Goal: Task Accomplishment & Management: Manage account settings

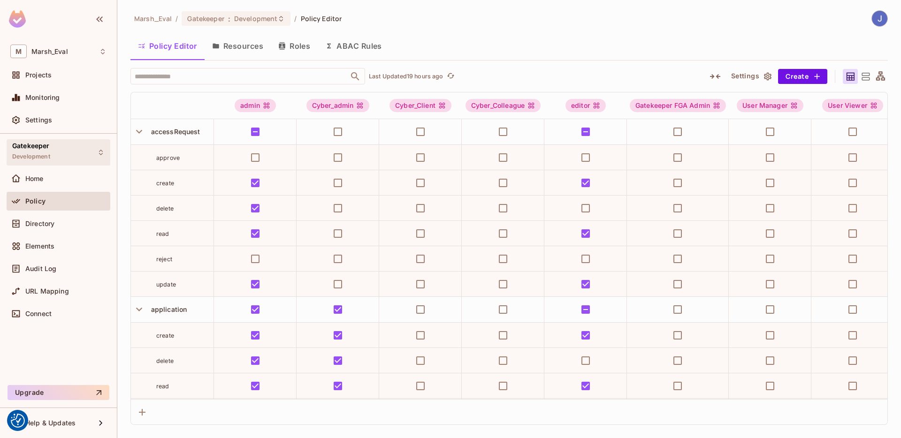
click at [39, 142] on span "Gatekeeper" at bounding box center [31, 146] width 38 height 8
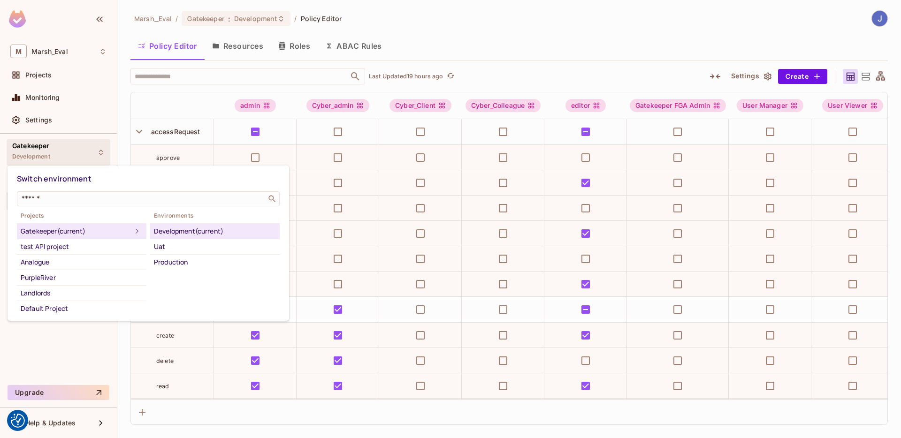
click at [42, 145] on div at bounding box center [450, 219] width 901 height 438
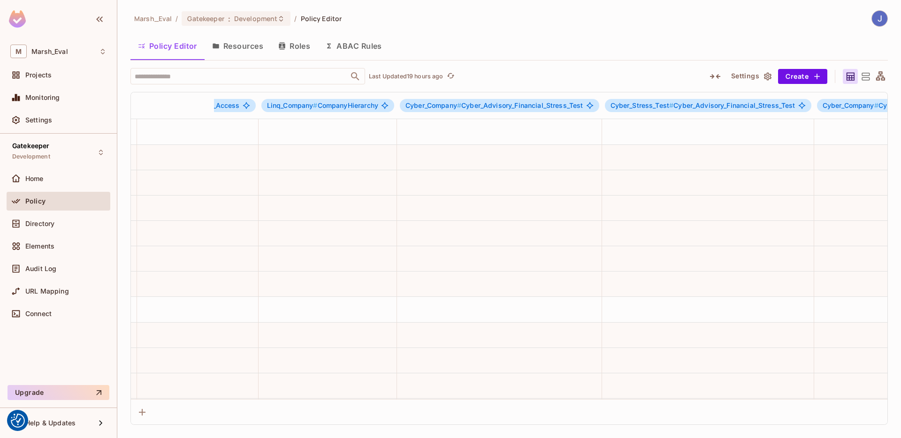
scroll to position [0, 984]
click at [216, 85] on div "​ Last Updated 19 hours ago Settings Create admin Cyber_admin Cyber_Client Cybe…" at bounding box center [508, 246] width 757 height 357
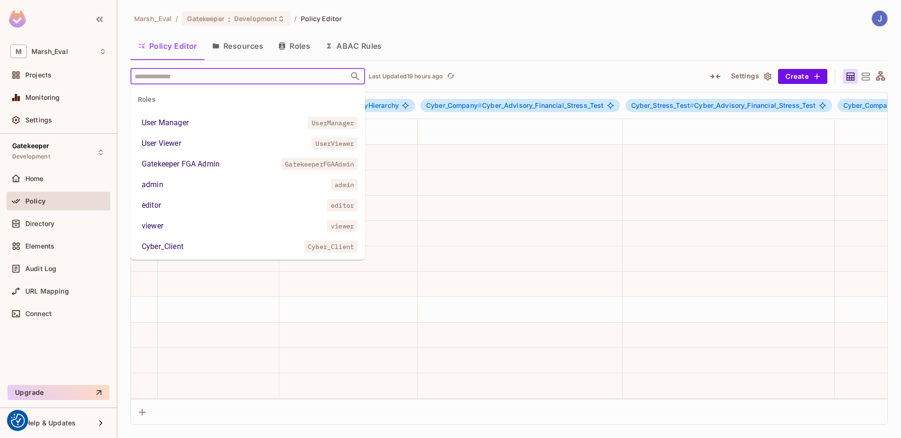
click at [216, 82] on input "text" at bounding box center [239, 76] width 214 height 16
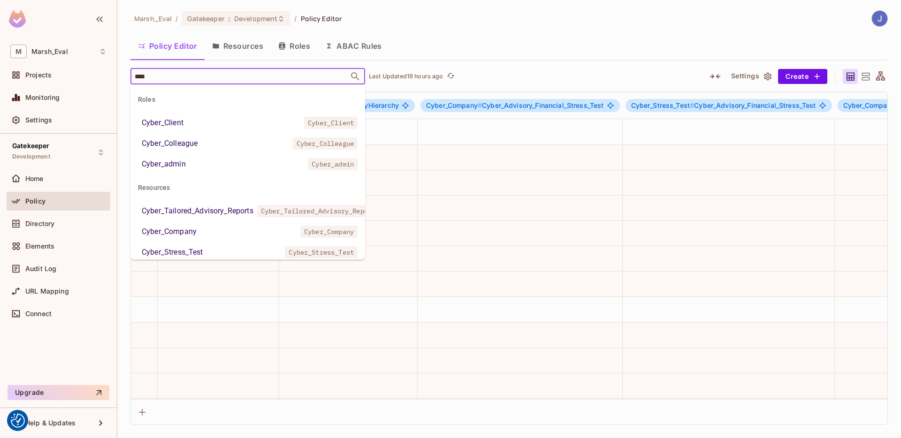
type input "*****"
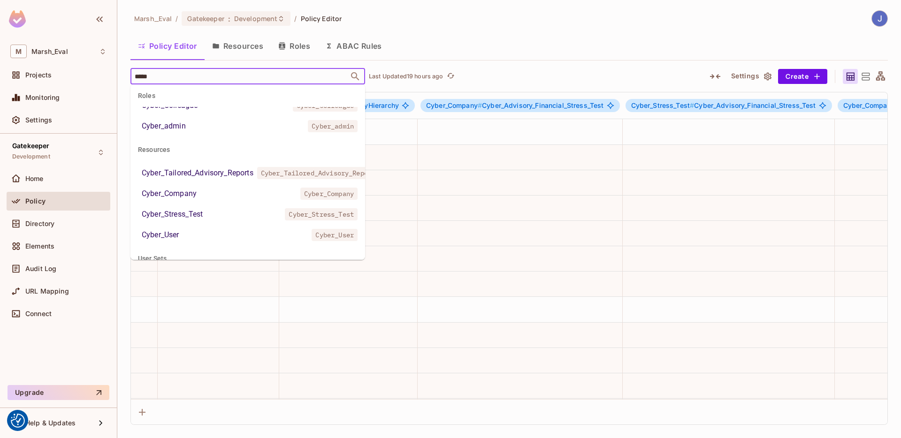
scroll to position [61, 0]
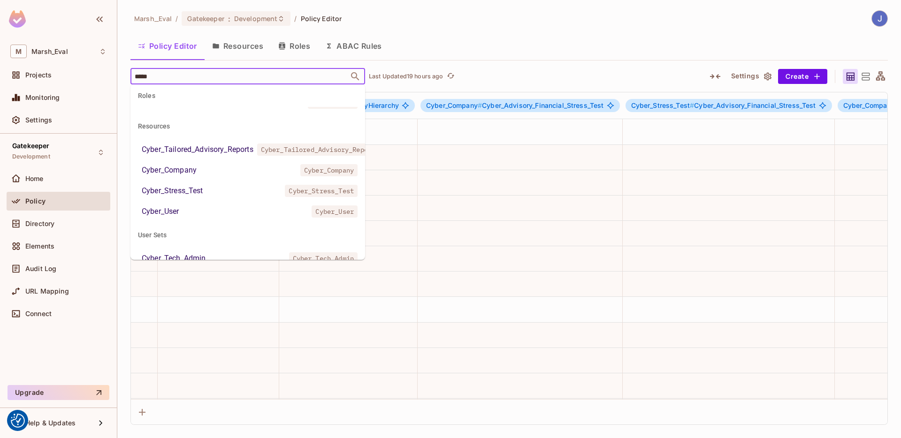
click at [200, 152] on div "Cyber_Tailored_Advisory_Reports" at bounding box center [198, 149] width 112 height 11
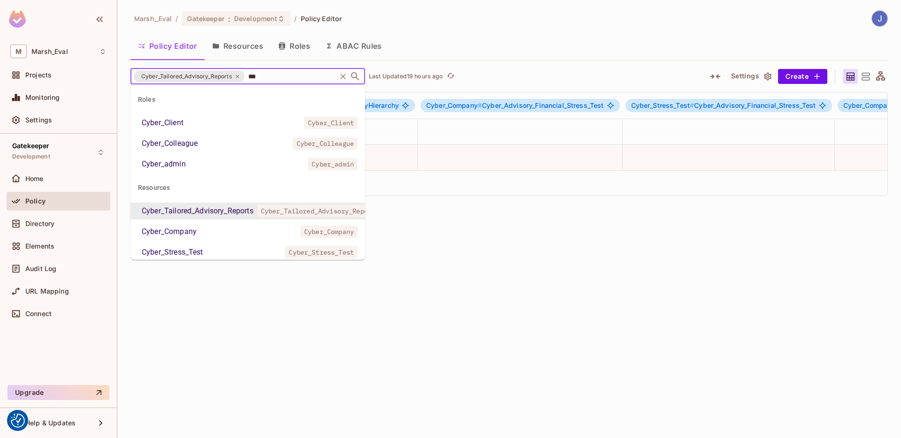
type input "****"
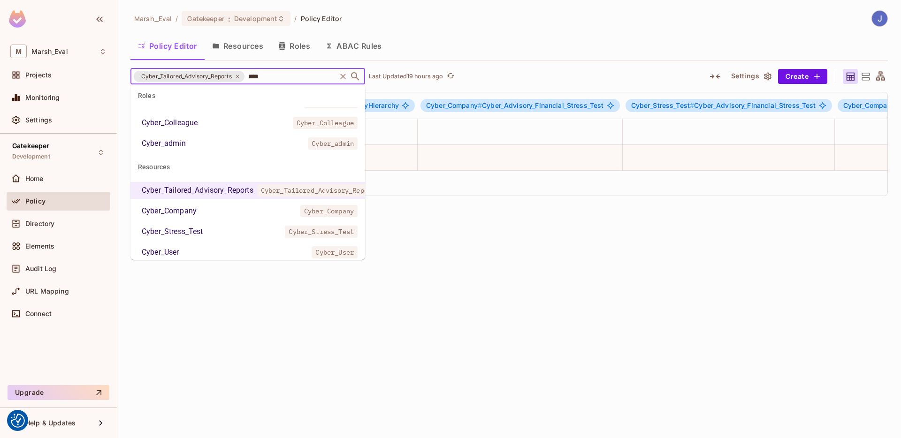
click at [202, 214] on li "Cyber_Company Cyber_Company" at bounding box center [247, 211] width 235 height 17
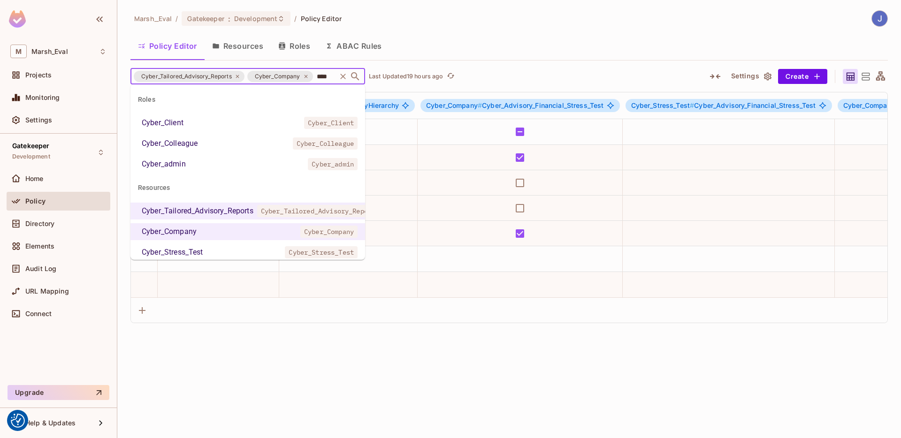
type input "*****"
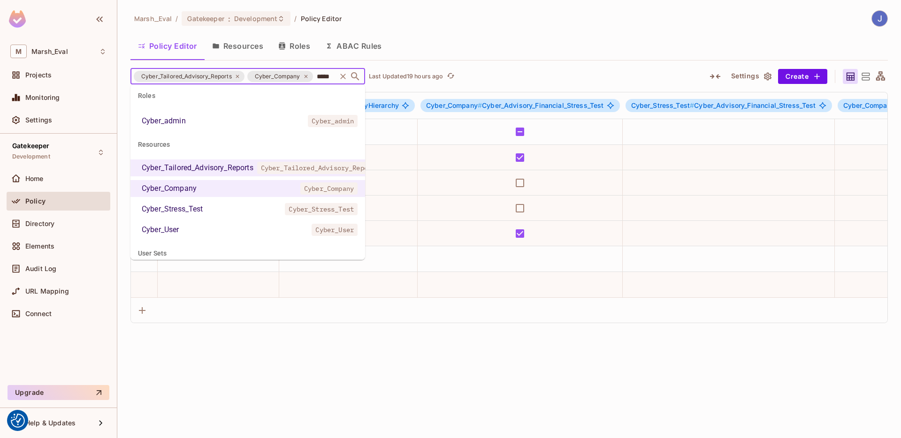
scroll to position [52, 0]
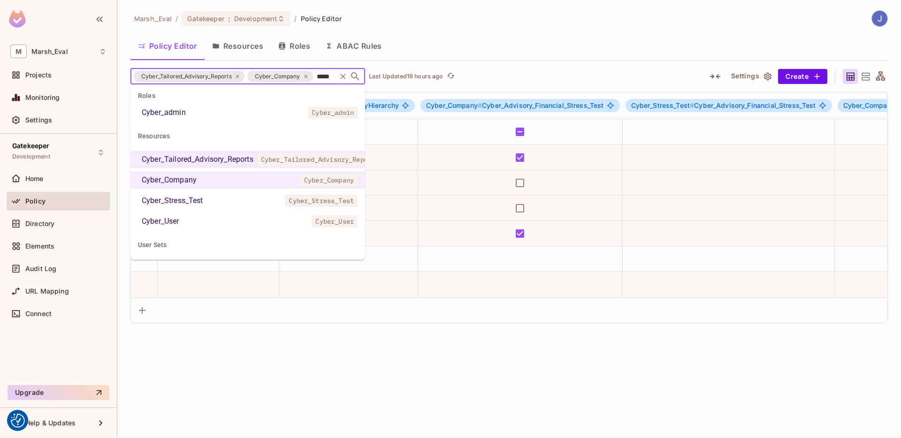
click at [215, 194] on li "Cyber_Stress_Test Cyber_Stress_Test" at bounding box center [247, 200] width 235 height 17
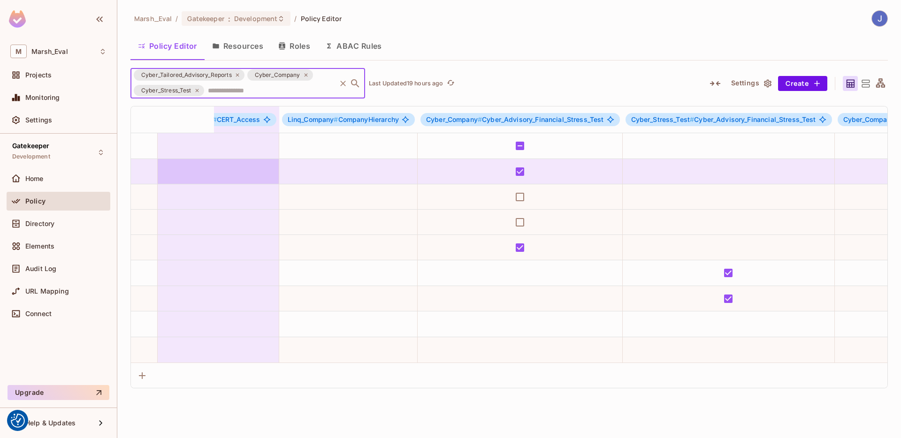
scroll to position [0, 0]
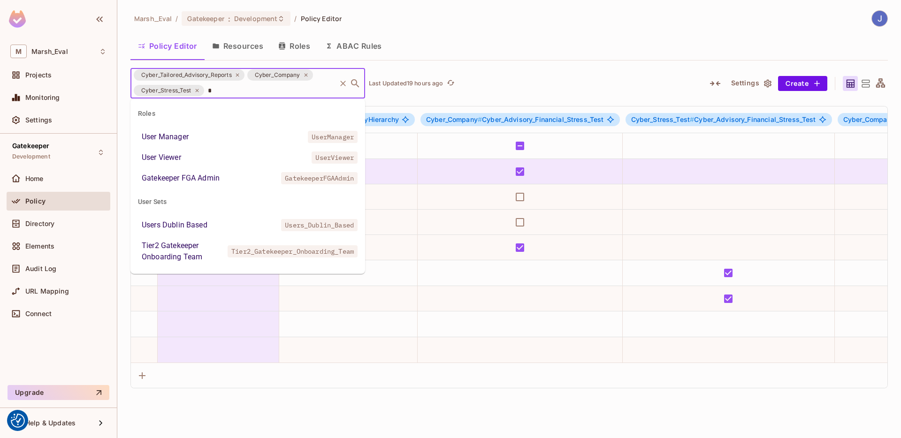
type input "*"
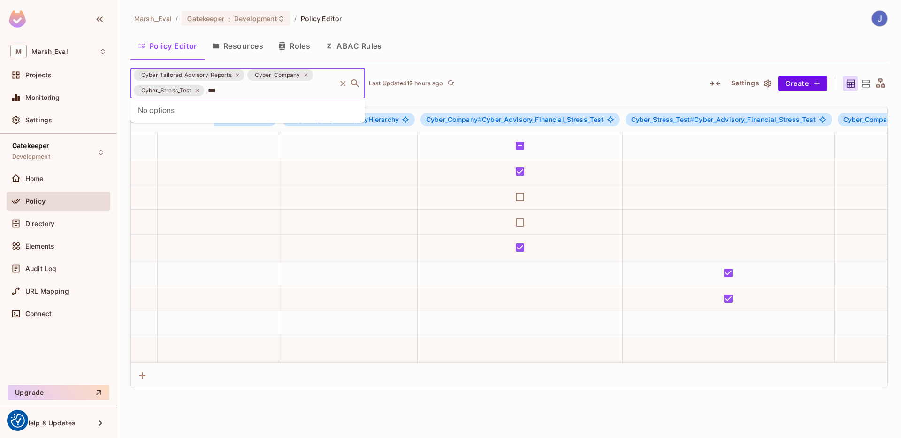
type input "*"
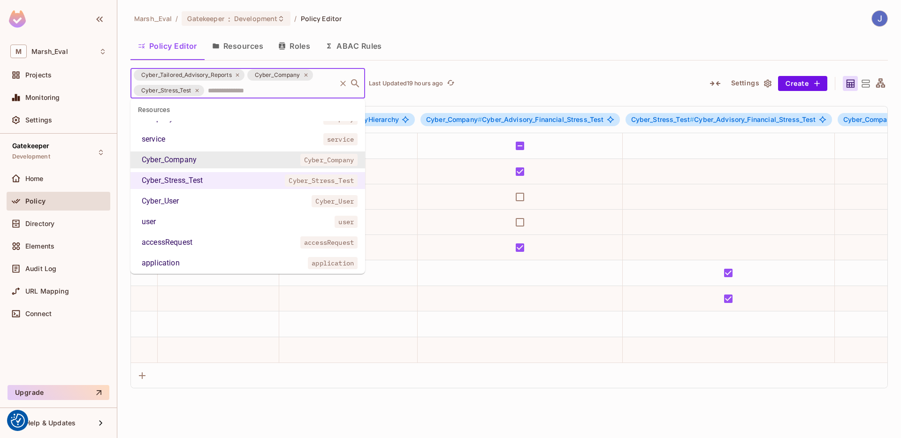
scroll to position [283, 0]
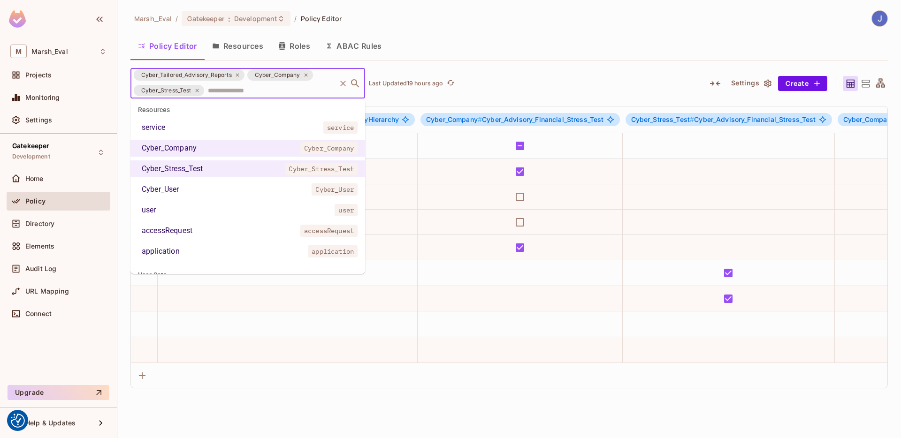
click at [203, 191] on li "Cyber_User Cyber_User" at bounding box center [247, 189] width 235 height 17
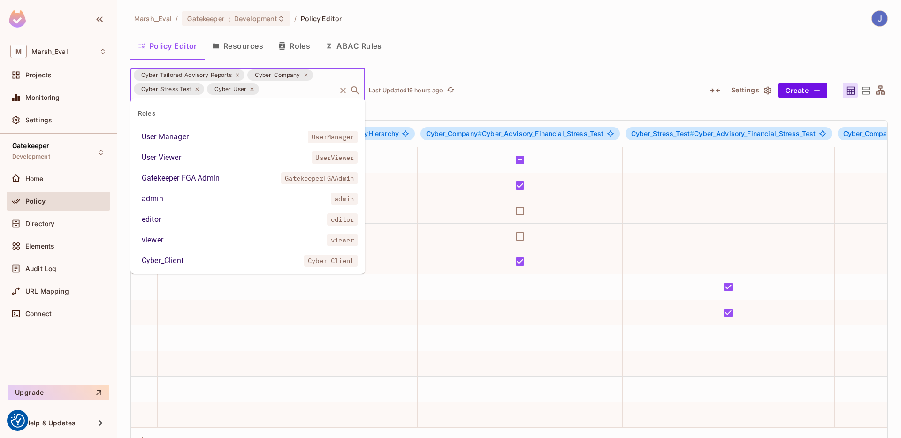
click at [206, 96] on input "text" at bounding box center [169, 104] width 74 height 16
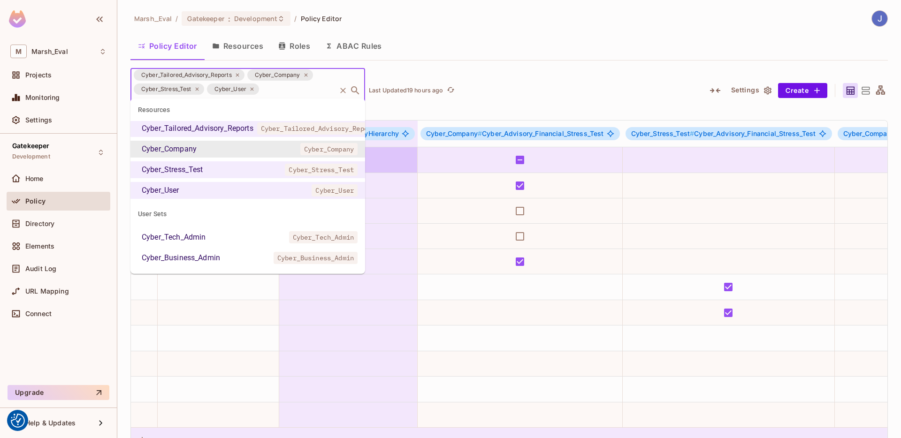
scroll to position [2, 984]
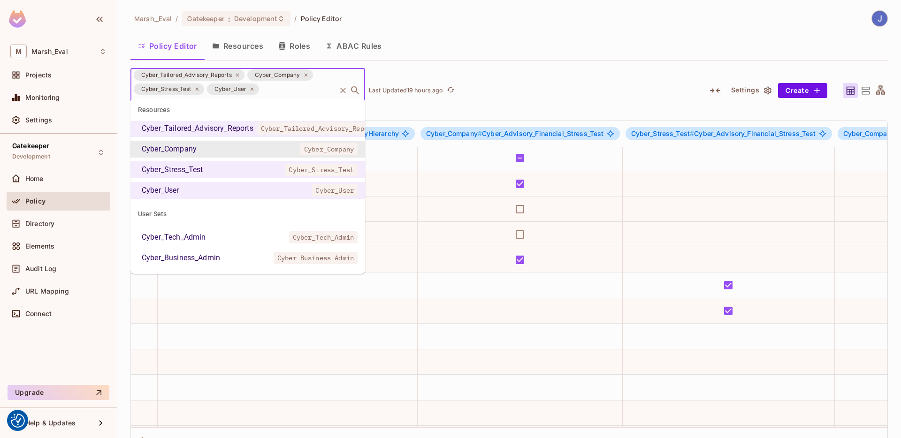
type input "*****"
click at [449, 65] on div "Marsh_Eval / Gatekeeper : Development / Policy Editor Policy Editor Resources R…" at bounding box center [508, 231] width 757 height 443
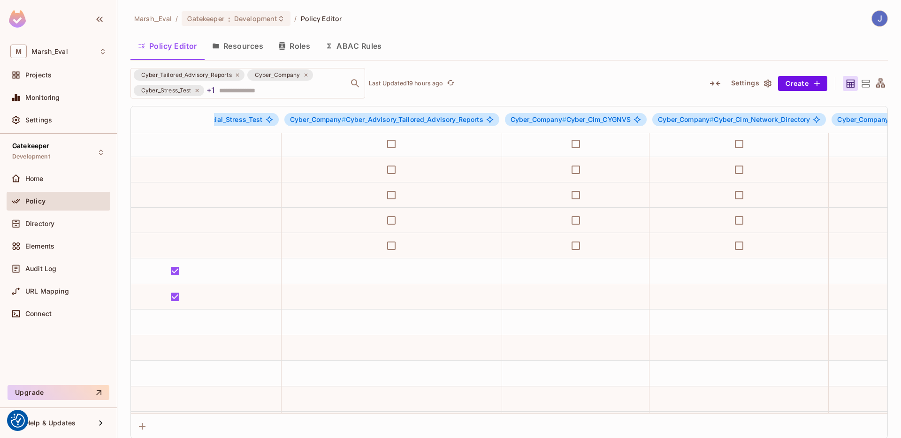
scroll to position [2, 1827]
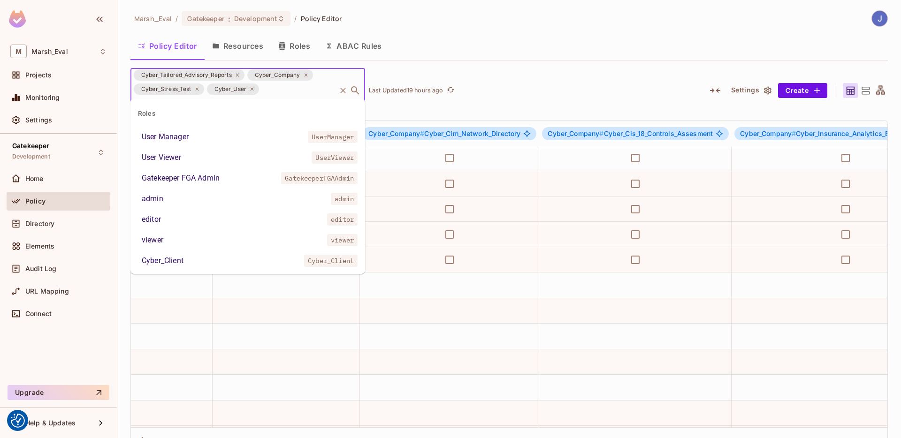
click at [243, 90] on div "Cyber_Tailored_Advisory_Reports Cyber_Company Cyber_Stress_Test Cyber_User ​" at bounding box center [247, 90] width 235 height 45
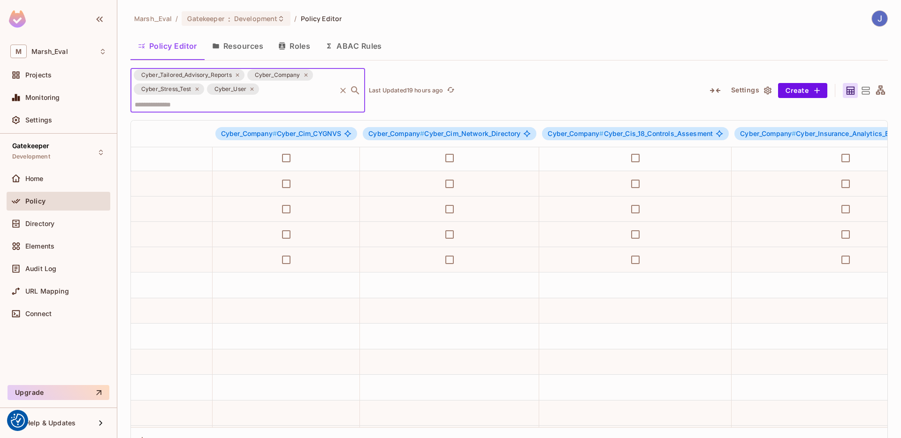
click at [206, 96] on input "text" at bounding box center [169, 104] width 74 height 16
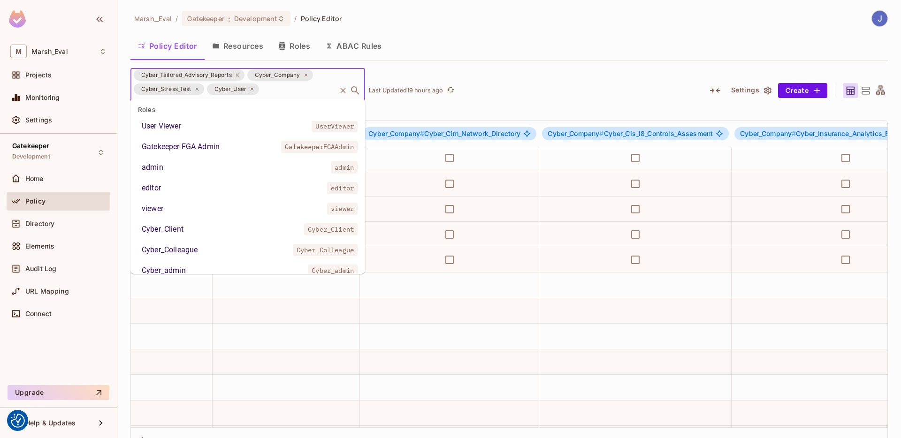
scroll to position [81, 0]
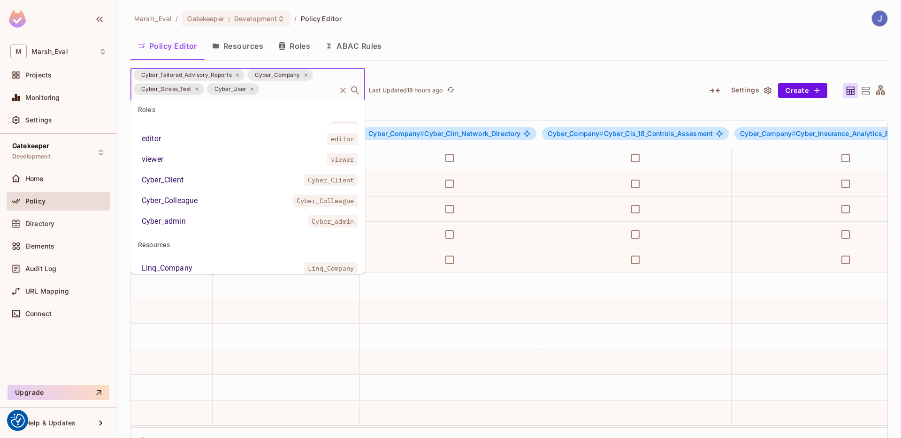
click at [196, 176] on li "Cyber_Client Cyber_Client" at bounding box center [247, 180] width 235 height 17
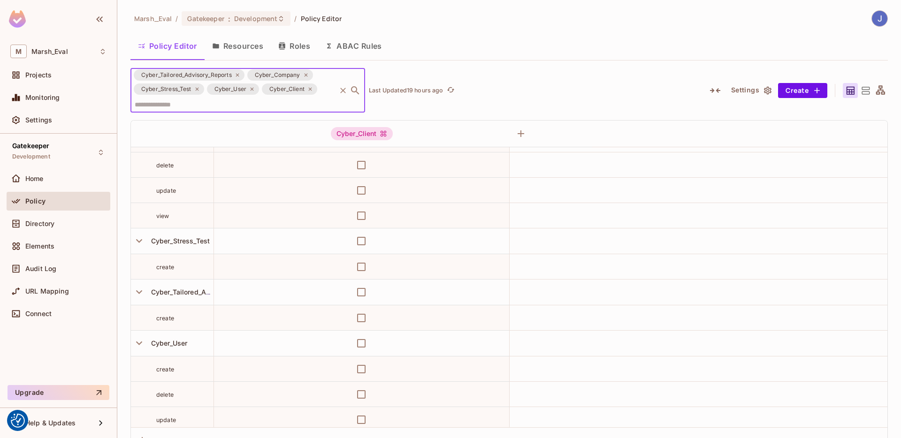
scroll to position [76, 0]
click at [310, 90] on icon at bounding box center [309, 89] width 3 height 3
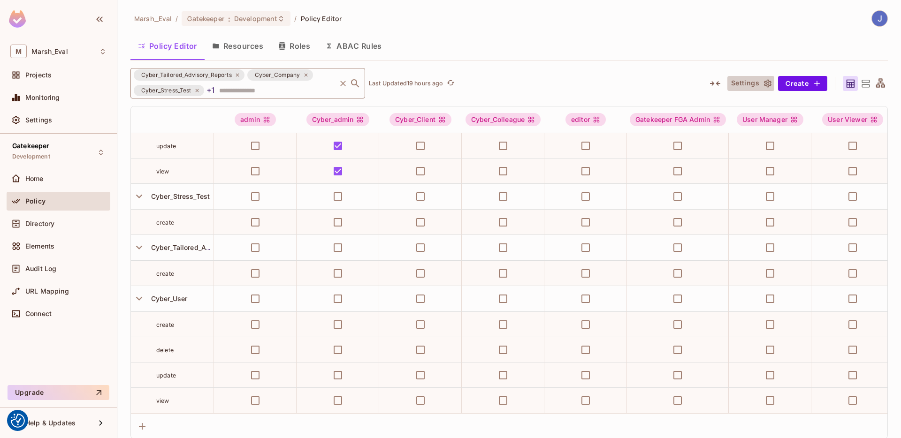
click at [741, 81] on button "Settings" at bounding box center [750, 83] width 47 height 15
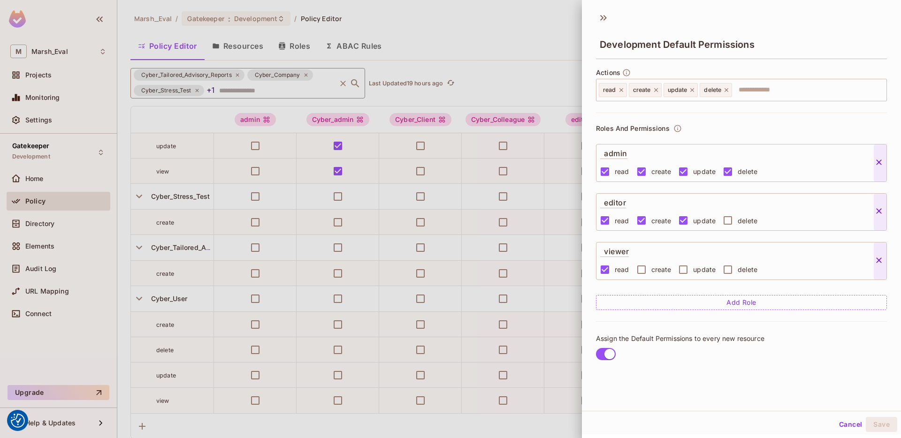
click at [520, 66] on div at bounding box center [450, 219] width 901 height 438
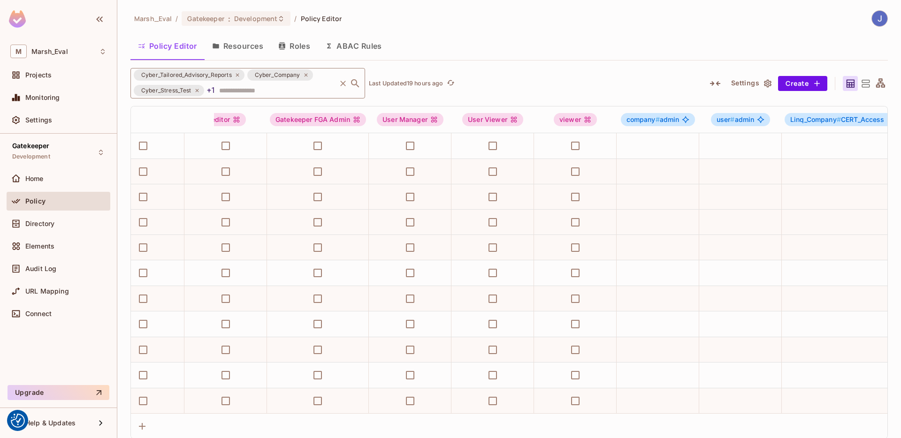
scroll to position [0, 743]
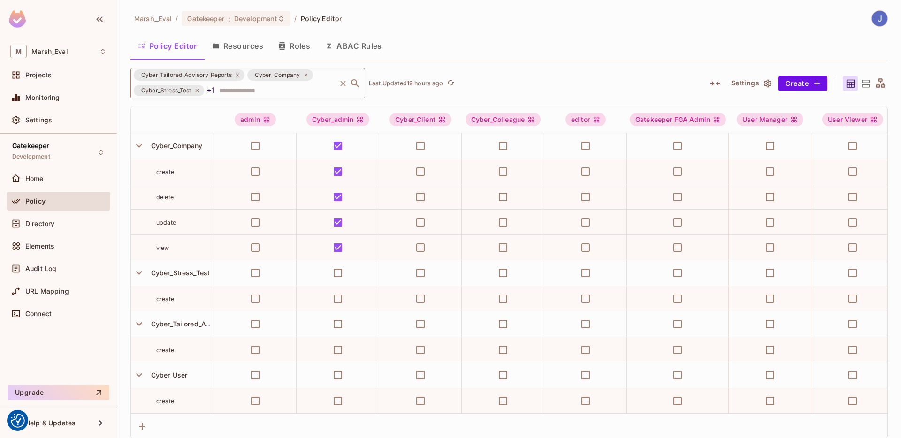
click at [862, 84] on icon at bounding box center [866, 84] width 12 height 12
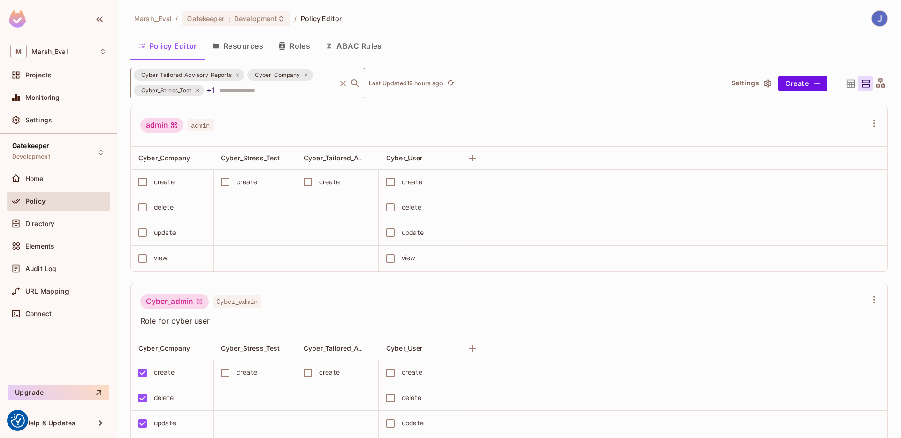
click at [240, 88] on div "Cyber_Tailored_Advisory_Reports Cyber_Company Cyber_Stress_Test +1 ​" at bounding box center [247, 83] width 235 height 30
click at [397, 108] on div "admin admin" at bounding box center [509, 127] width 756 height 40
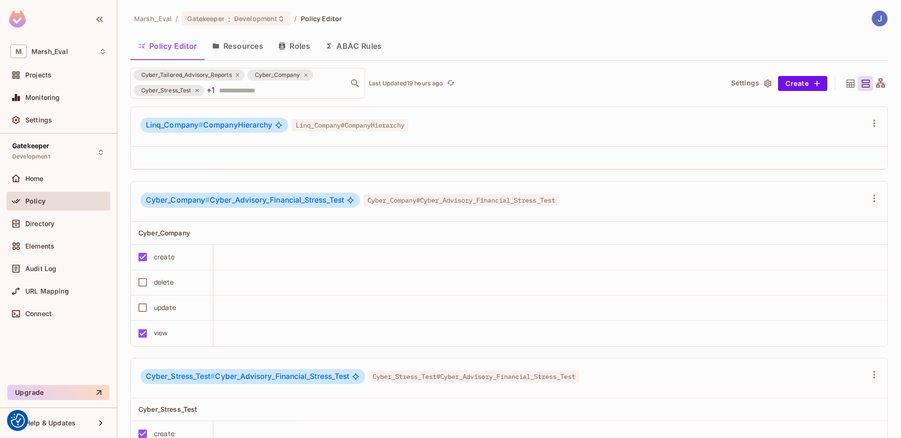
scroll to position [1859, 0]
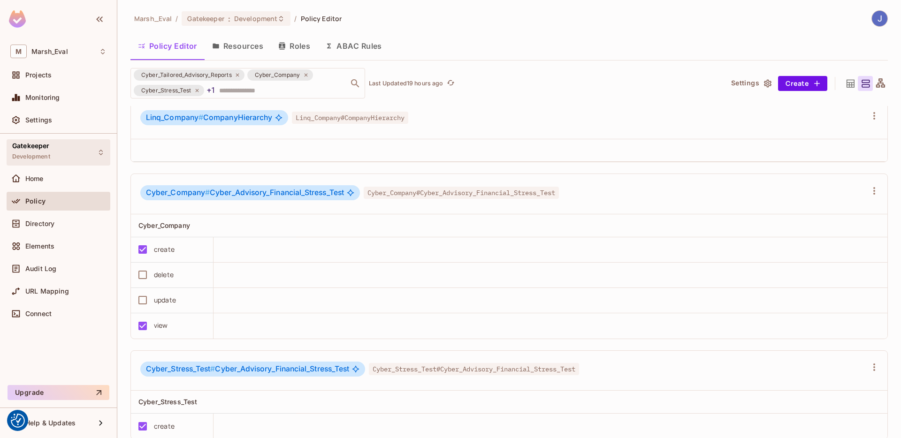
click at [70, 149] on div "Gatekeeper Development" at bounding box center [59, 152] width 104 height 26
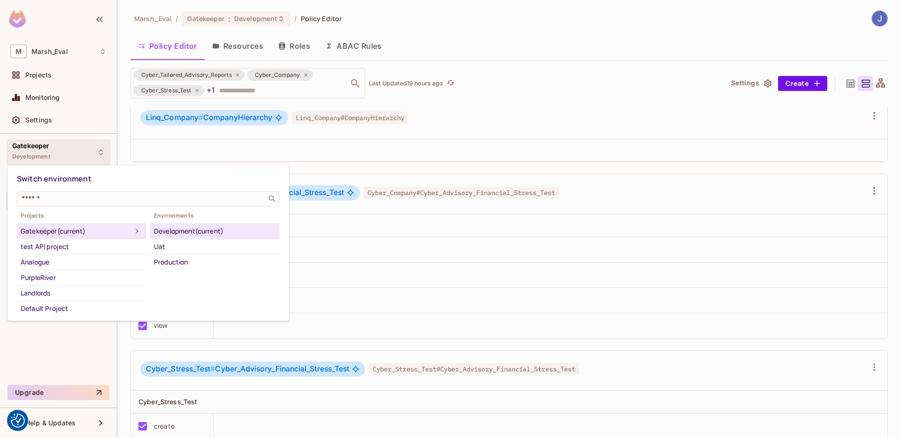
click at [70, 149] on div at bounding box center [450, 219] width 901 height 438
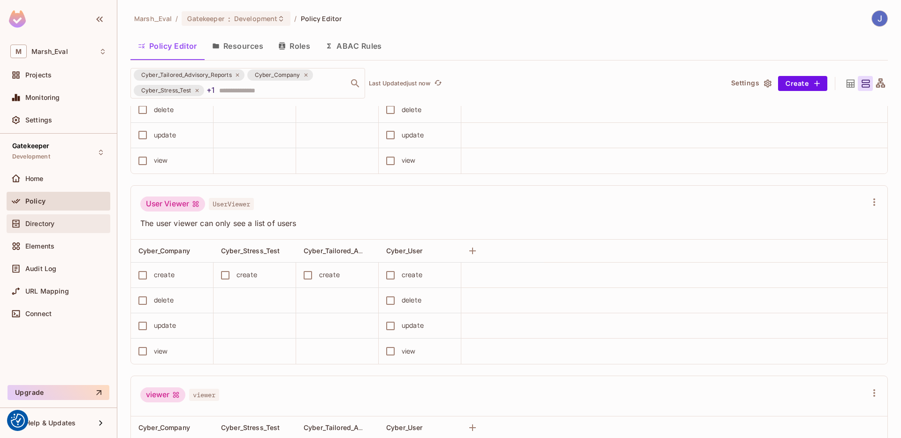
scroll to position [302, 0]
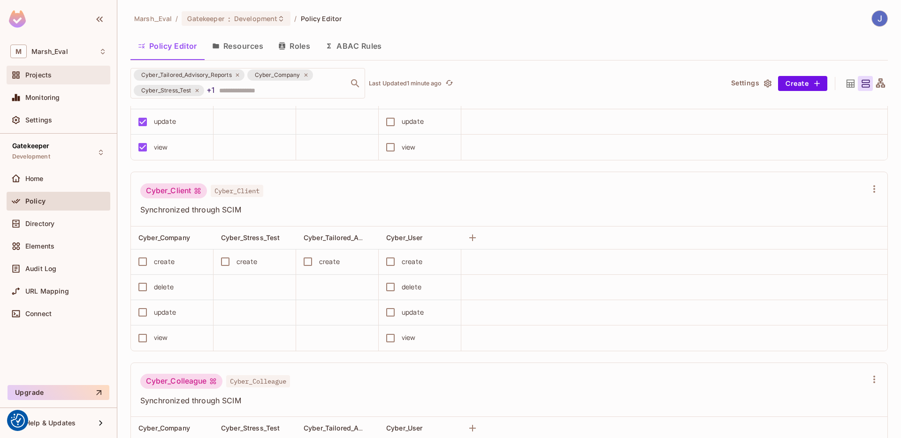
click at [45, 80] on div "Projects" at bounding box center [58, 74] width 96 height 11
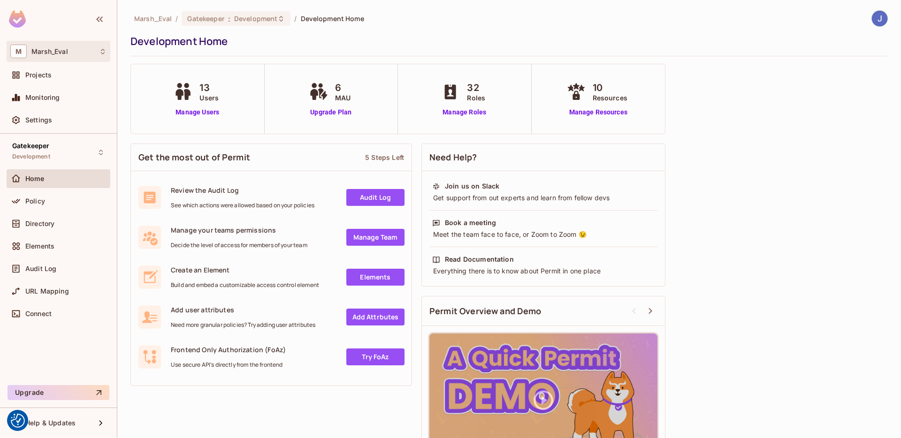
click at [51, 61] on div "M [PERSON_NAME]" at bounding box center [59, 51] width 104 height 21
click at [51, 61] on div at bounding box center [450, 219] width 901 height 438
click at [35, 81] on div "Projects" at bounding box center [59, 75] width 104 height 19
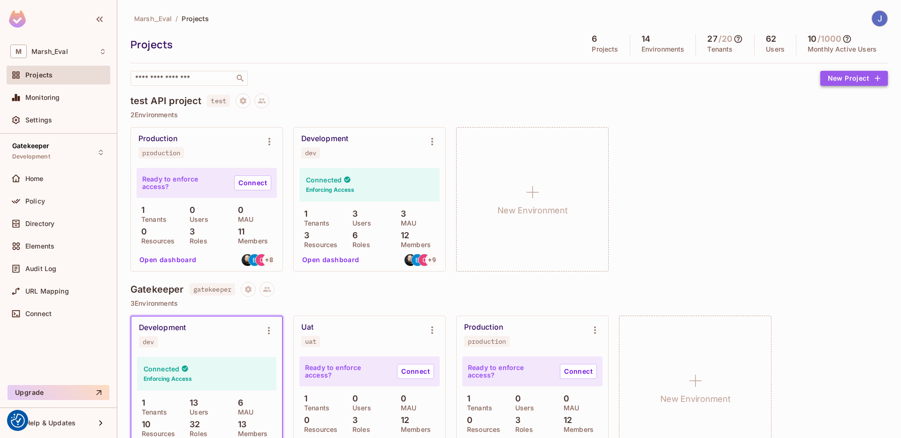
click at [823, 83] on button "New Project" at bounding box center [854, 78] width 68 height 15
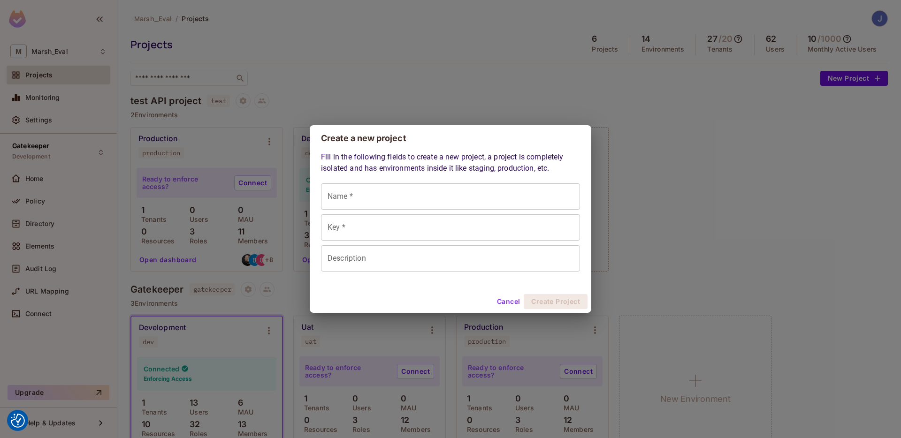
click at [466, 203] on input "Name *" at bounding box center [450, 196] width 259 height 26
type input "*"
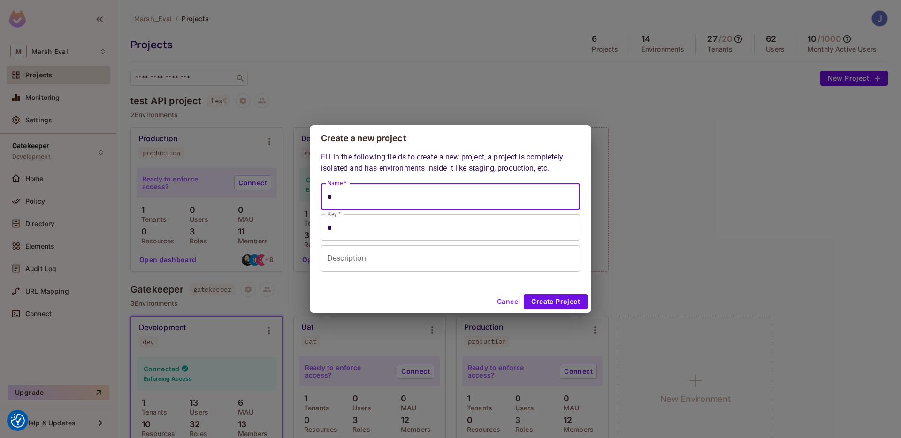
type input "**"
type input "***"
type input "****"
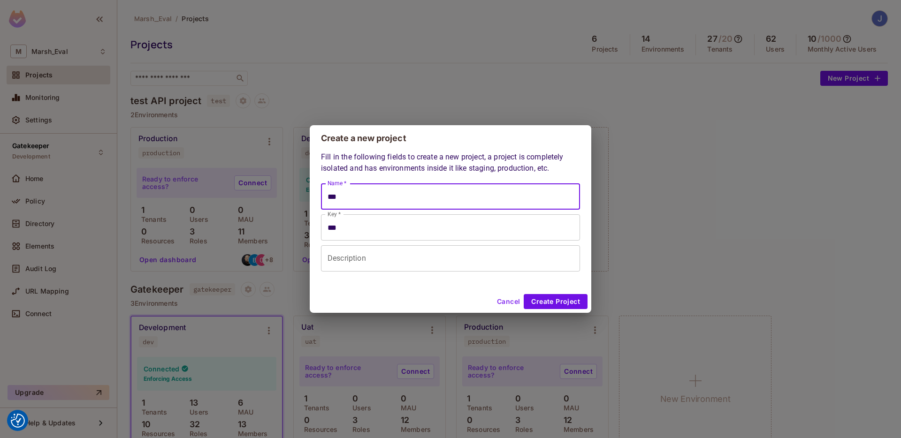
type input "****"
type input "*****"
type input "*******"
type input "******"
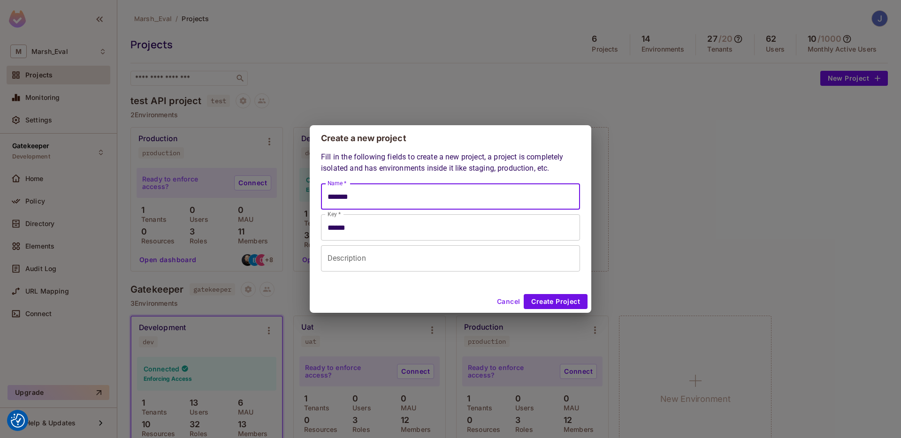
type input "******"
type input "*****"
type input "*******"
type input "******"
type input "********"
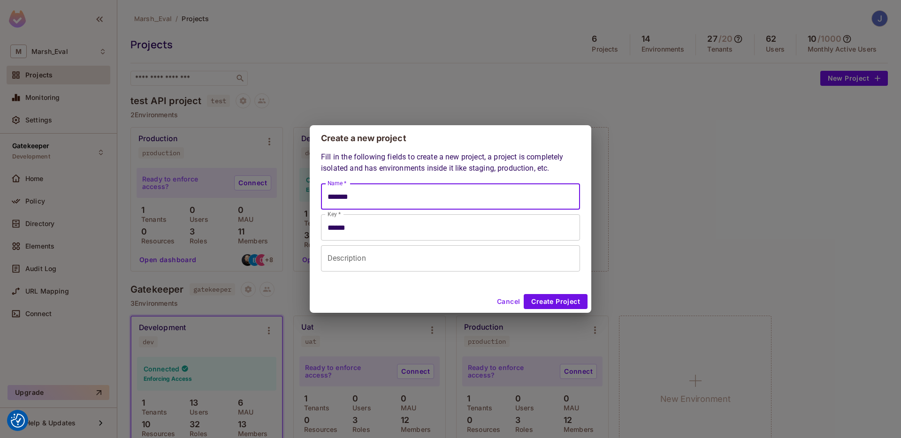
type input "*******"
type input "*********"
type input "********"
type input "*********"
click at [443, 255] on input "Description" at bounding box center [450, 258] width 259 height 26
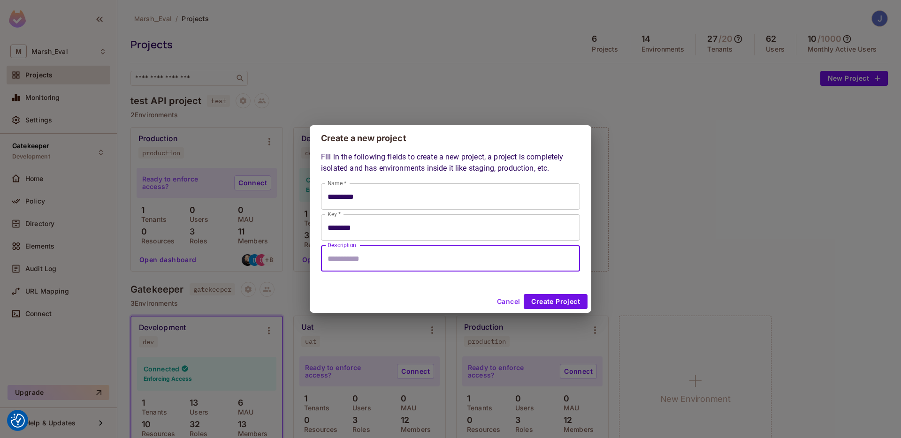
click at [361, 257] on input "Description" at bounding box center [450, 258] width 259 height 26
click at [366, 262] on input "**********" at bounding box center [450, 258] width 259 height 26
type input "**********"
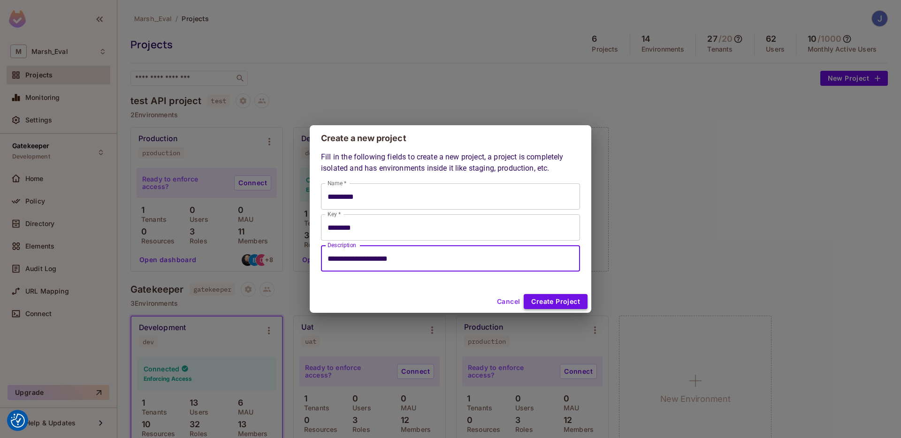
click at [528, 299] on button "Create Project" at bounding box center [556, 301] width 64 height 15
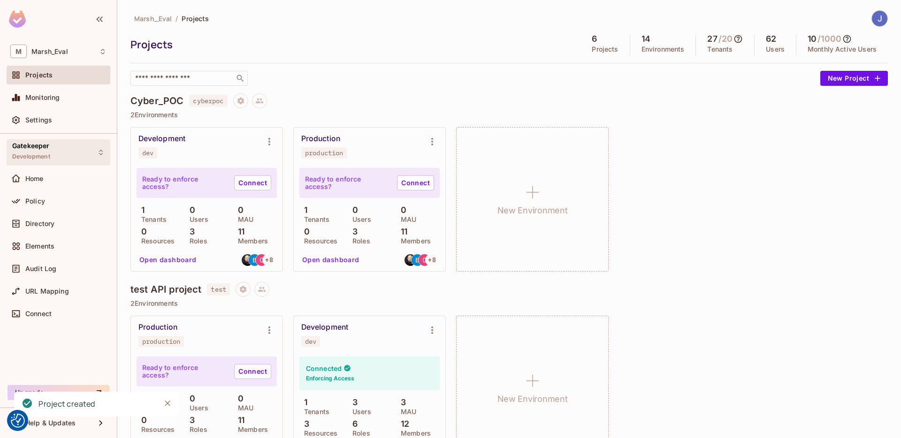
click at [82, 144] on div "Gatekeeper Development" at bounding box center [59, 152] width 104 height 26
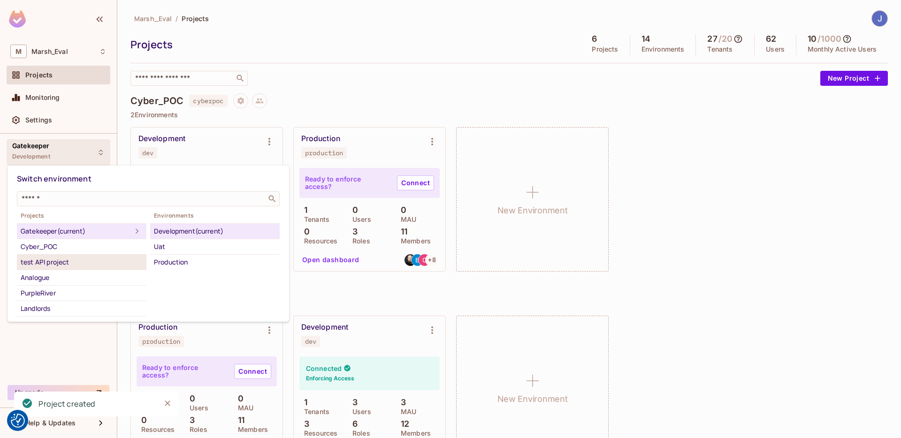
scroll to position [15, 0]
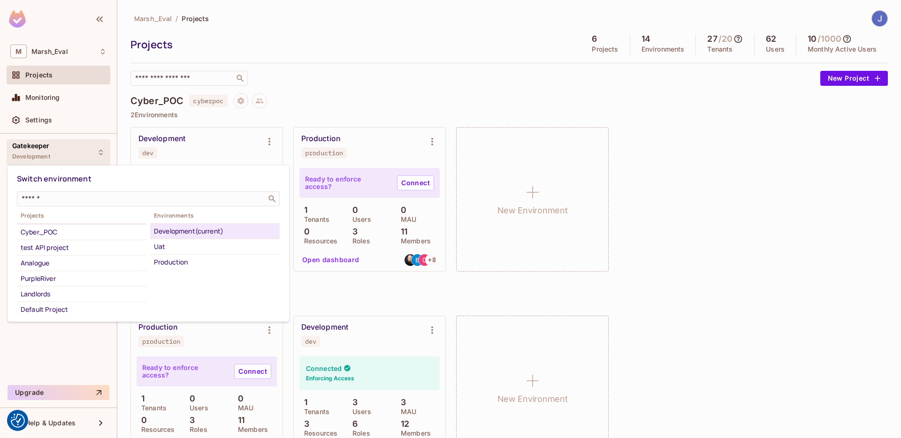
click at [410, 298] on div at bounding box center [450, 219] width 901 height 438
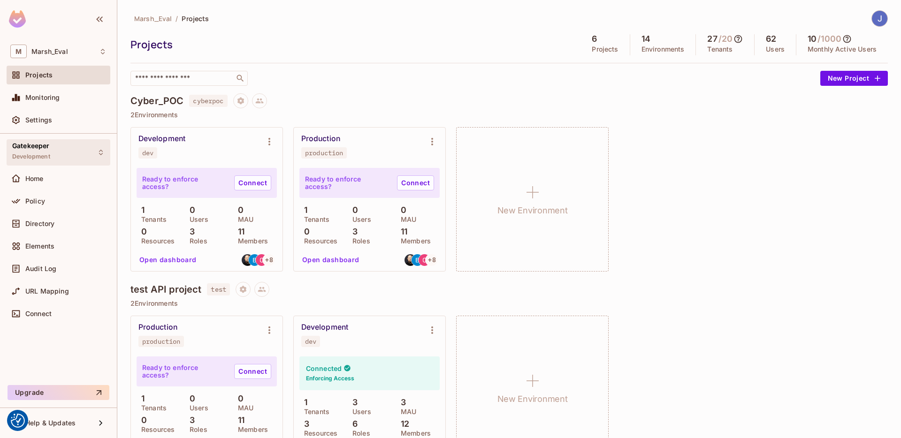
click at [40, 160] on span "Development" at bounding box center [31, 157] width 38 height 8
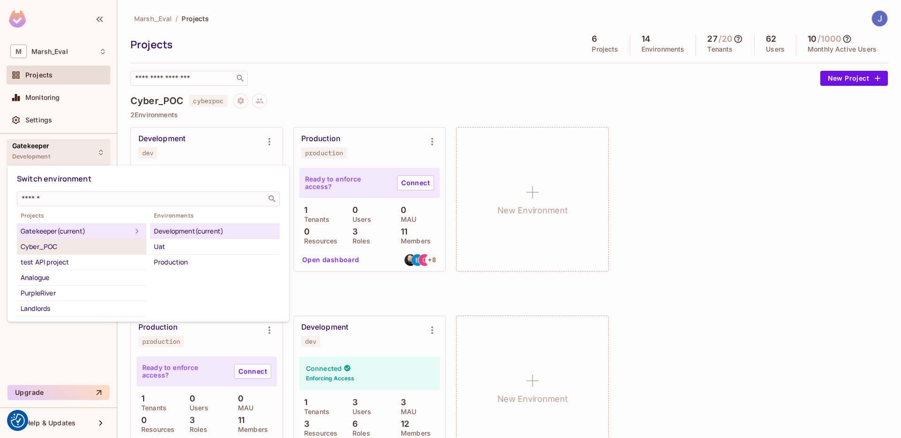
click at [54, 243] on div "Cyber_POC" at bounding box center [82, 246] width 122 height 11
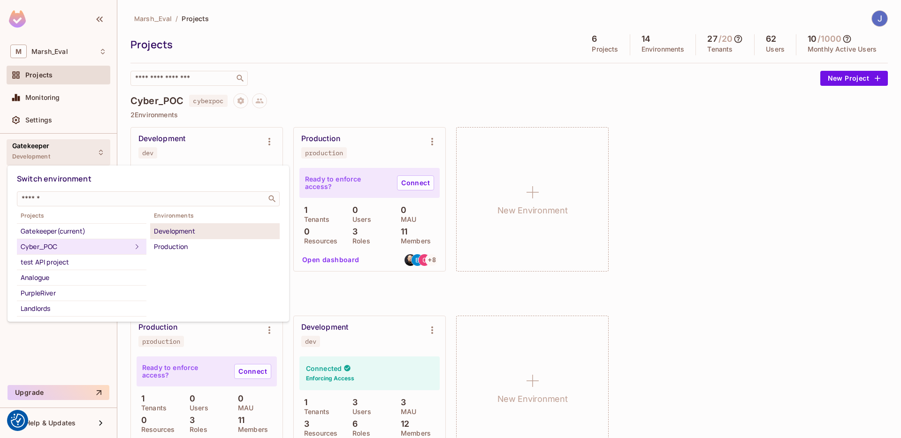
click at [184, 233] on div "Development" at bounding box center [215, 231] width 122 height 11
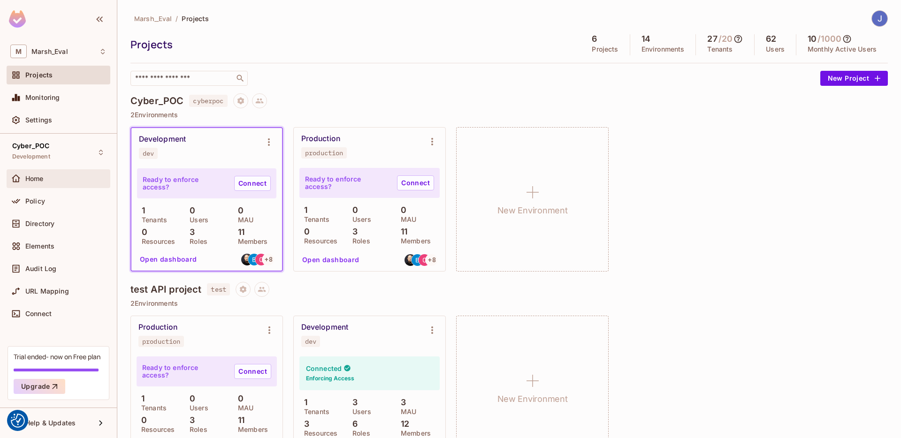
click at [42, 184] on div "Home" at bounding box center [59, 178] width 104 height 19
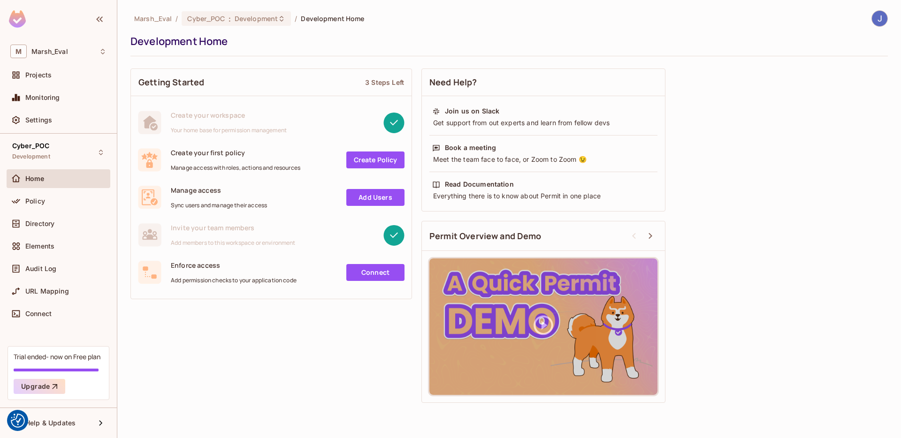
click at [41, 158] on span "Development" at bounding box center [31, 157] width 38 height 8
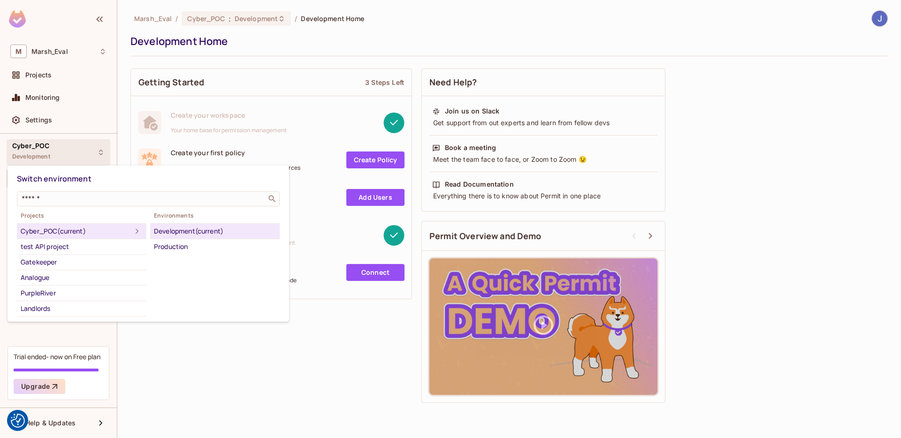
click at [41, 158] on div at bounding box center [450, 219] width 901 height 438
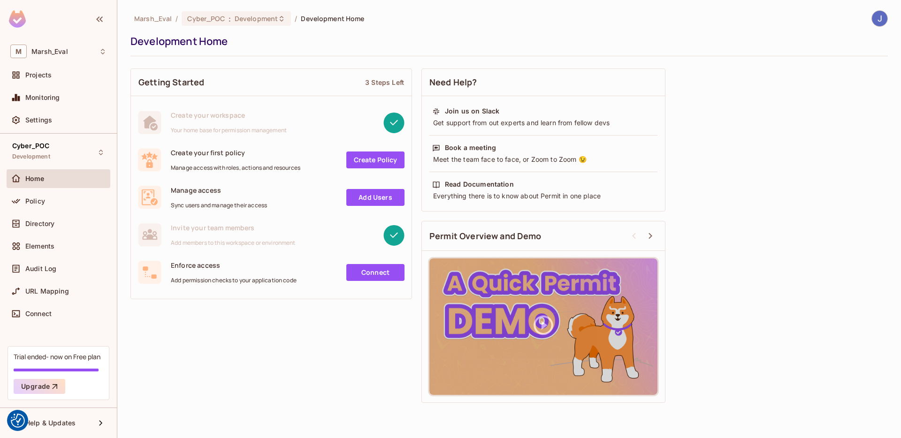
click at [41, 158] on span "Development" at bounding box center [31, 157] width 38 height 8
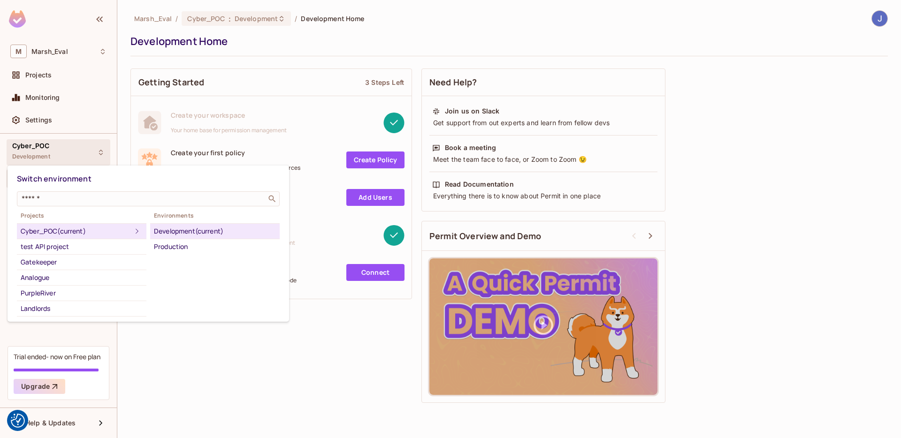
click at [41, 158] on div at bounding box center [450, 219] width 901 height 438
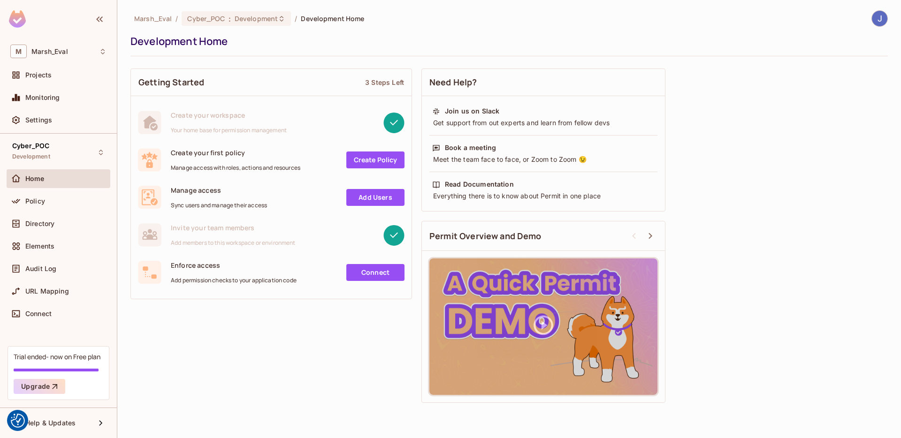
click at [41, 158] on span "Development" at bounding box center [31, 157] width 38 height 8
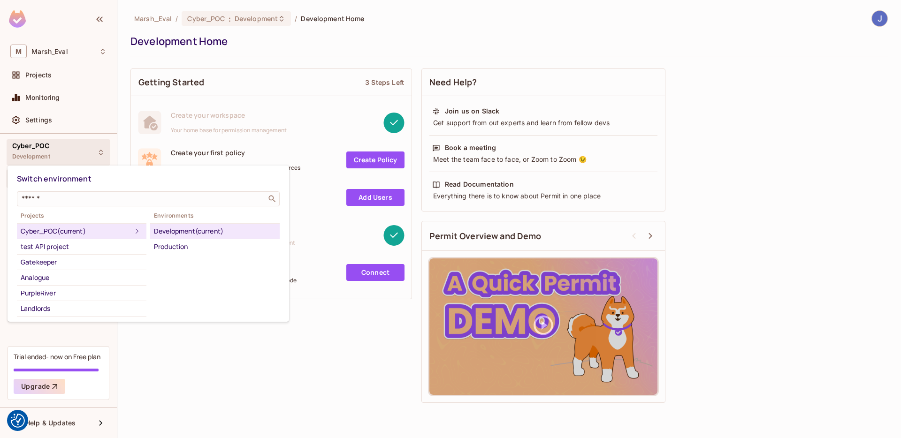
click at [236, 366] on div at bounding box center [450, 219] width 901 height 438
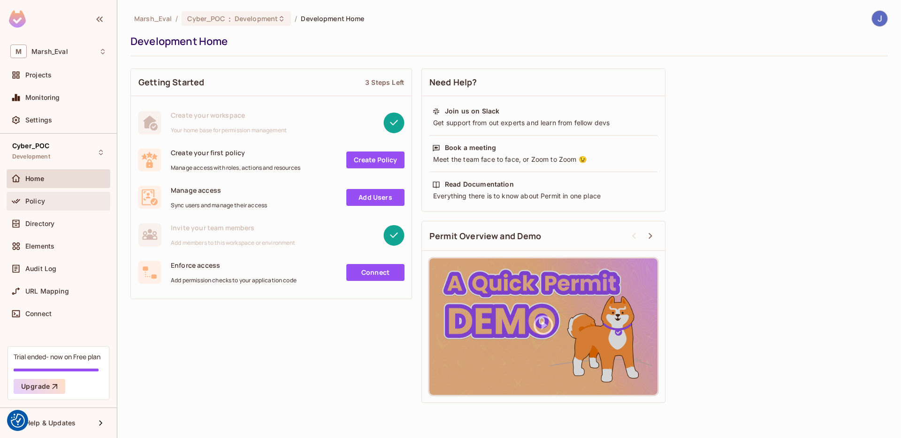
click at [52, 206] on div "Policy" at bounding box center [58, 201] width 96 height 11
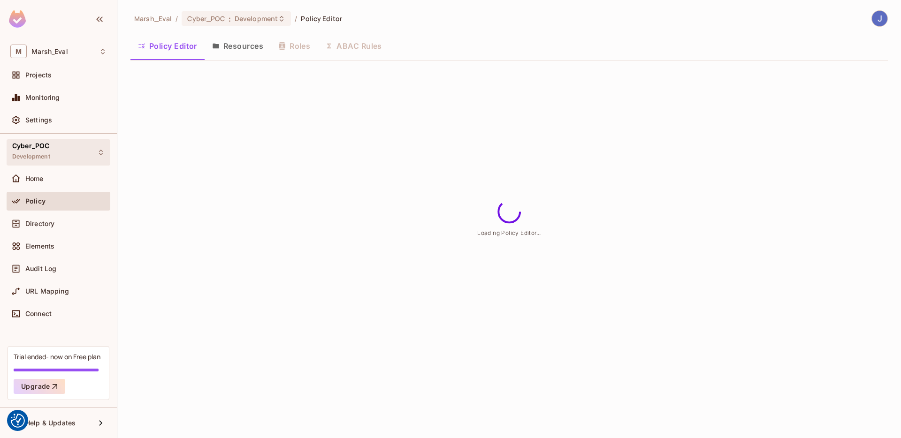
click at [44, 160] on span "Development" at bounding box center [31, 157] width 38 height 8
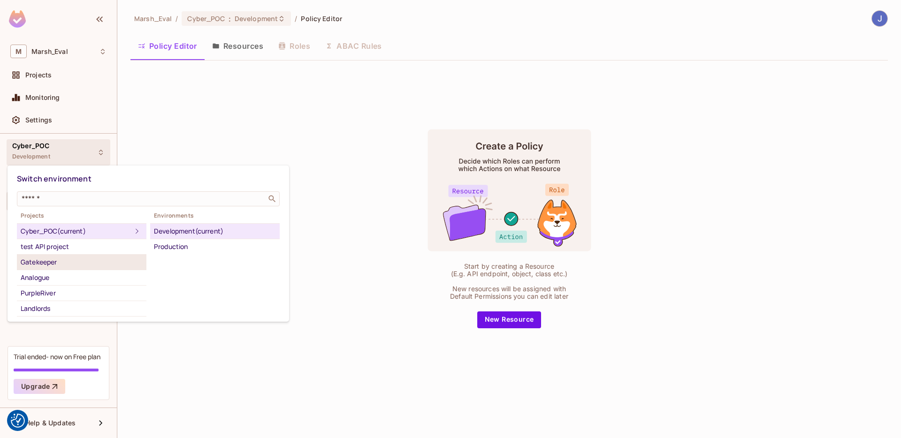
click at [51, 266] on div "Gatekeeper" at bounding box center [82, 262] width 122 height 11
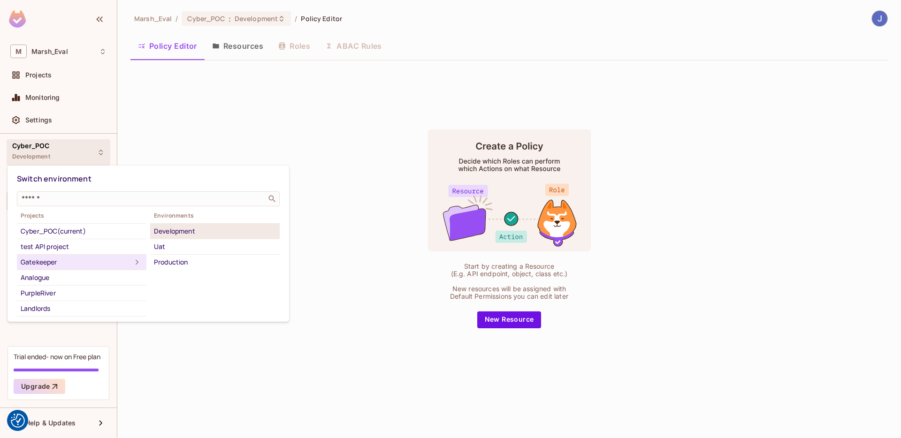
click at [175, 231] on div "Development" at bounding box center [215, 231] width 122 height 11
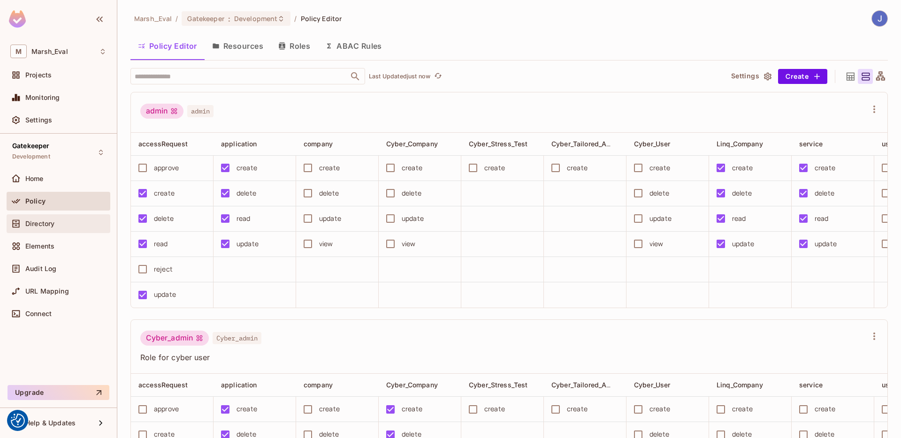
click at [50, 223] on span "Directory" at bounding box center [39, 224] width 29 height 8
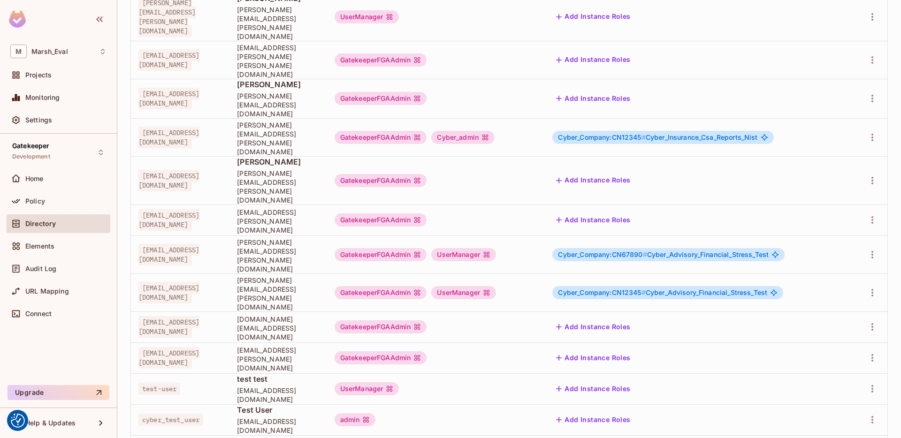
scroll to position [155, 0]
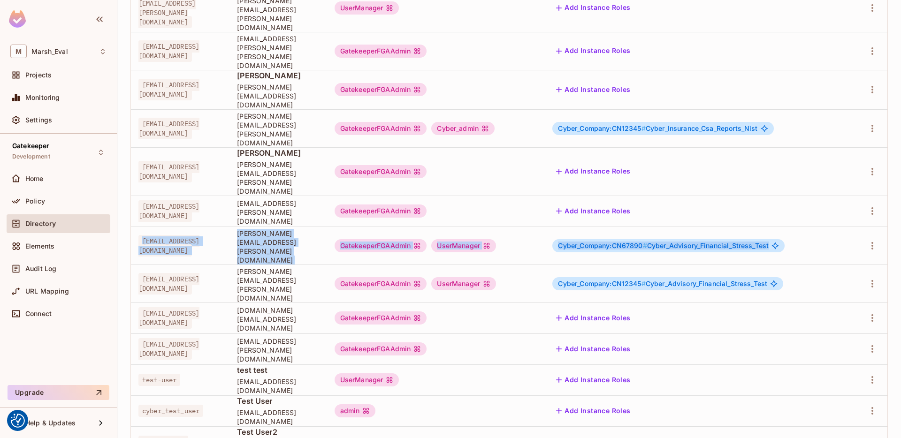
drag, startPoint x: 152, startPoint y: 183, endPoint x: 632, endPoint y: 190, distance: 479.6
click at [632, 227] on tr "[EMAIL_ADDRESS][DOMAIN_NAME] [PERSON_NAME][EMAIL_ADDRESS][PERSON_NAME][DOMAIN_N…" at bounding box center [509, 246] width 756 height 38
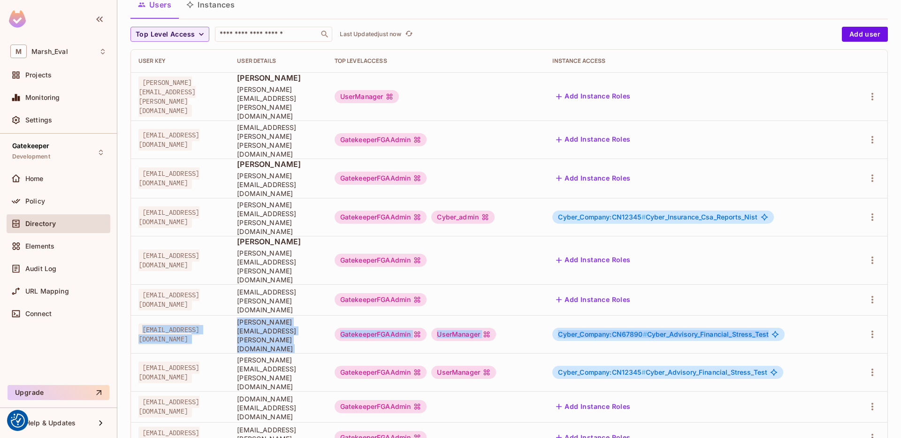
scroll to position [68, 0]
click at [579, 314] on td "Cyber_Company:CN67890 # Cyber_Advisory_Financial_Stress_Test" at bounding box center [697, 333] width 305 height 38
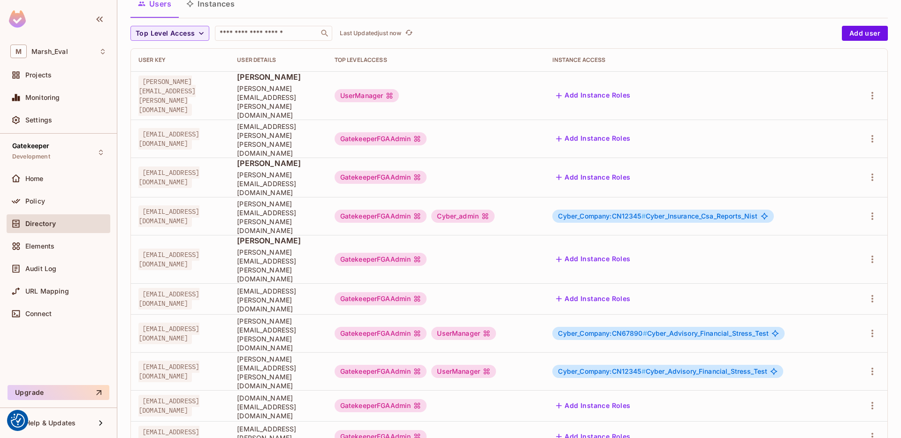
click at [605, 56] on div "Instance Access" at bounding box center [697, 60] width 290 height 8
click at [867, 328] on icon "button" at bounding box center [872, 333] width 11 height 11
click at [835, 293] on li "Edit" at bounding box center [824, 294] width 83 height 21
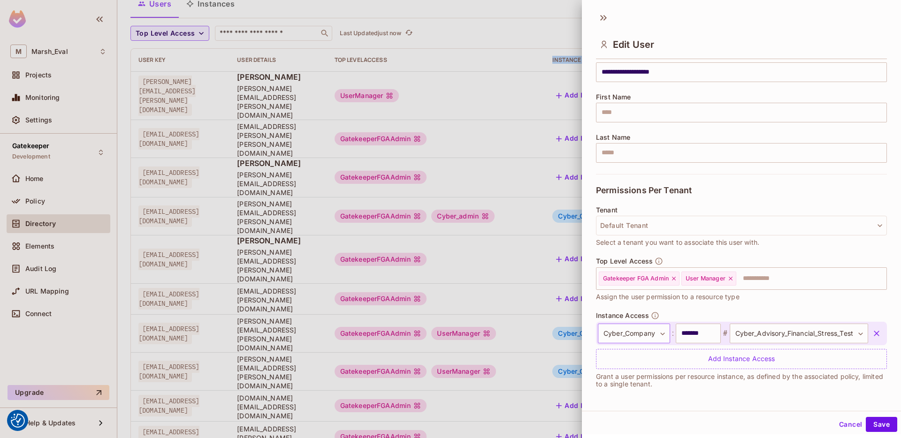
scroll to position [1, 0]
drag, startPoint x: 606, startPoint y: 315, endPoint x: 655, endPoint y: 312, distance: 48.9
click at [655, 312] on div "Instance Access" at bounding box center [627, 314] width 63 height 8
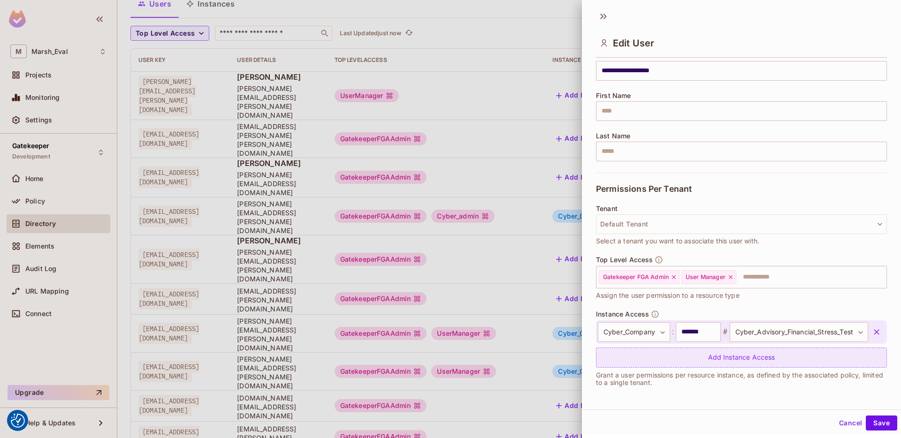
click at [643, 358] on div "Add Instance Access" at bounding box center [741, 358] width 291 height 20
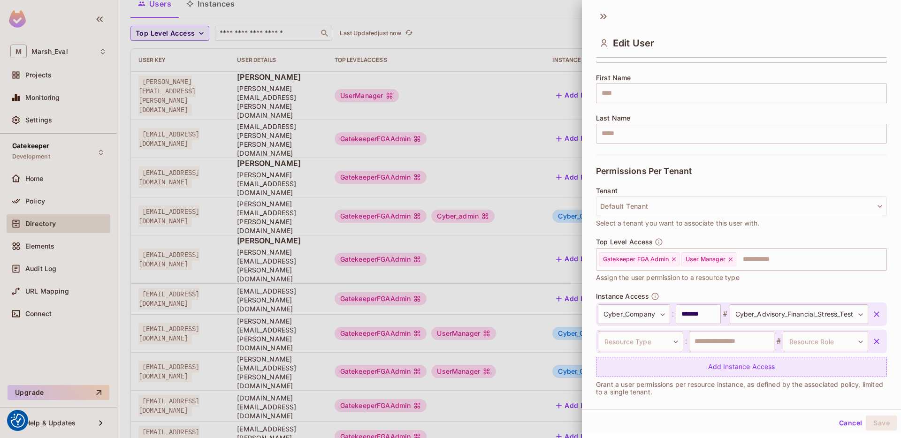
scroll to position [107, 0]
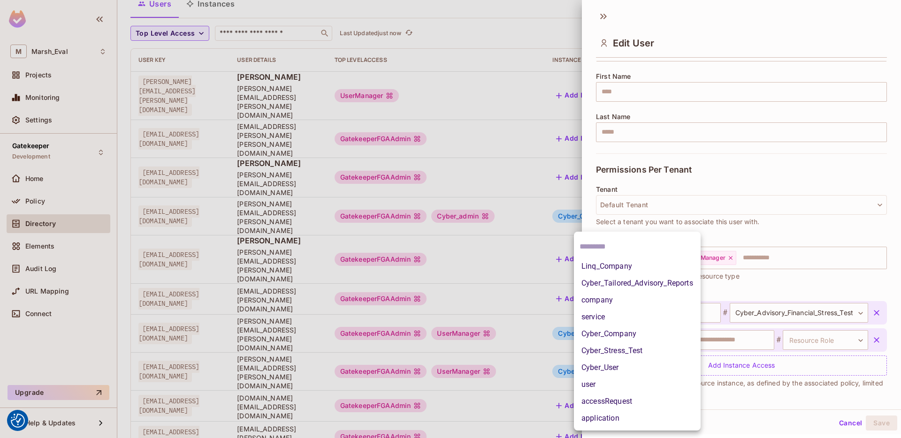
click at [648, 336] on body "We use cookies to enhance your browsing experience, serve personalized ads or c…" at bounding box center [450, 219] width 901 height 438
click at [617, 335] on li "Cyber_Company" at bounding box center [637, 334] width 127 height 17
click at [640, 331] on body "We use cookies to enhance your browsing experience, serve personalized ads or c…" at bounding box center [450, 219] width 901 height 438
click at [674, 334] on li "Cyber_Company" at bounding box center [637, 334] width 127 height 17
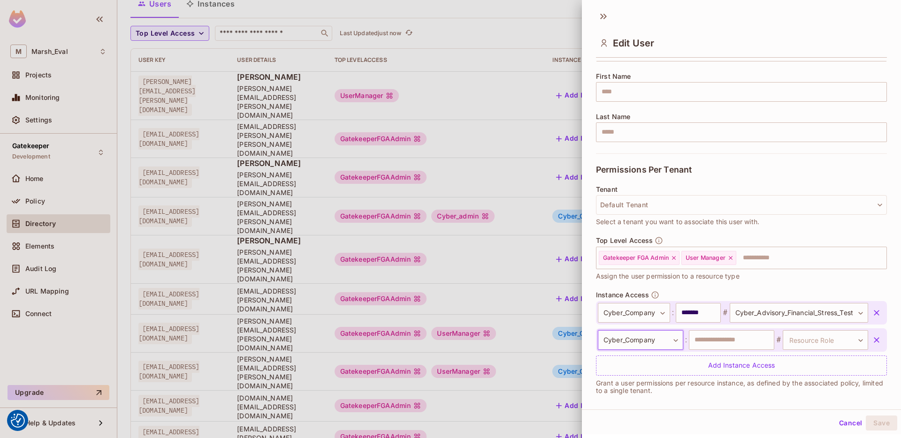
click at [68, 152] on div at bounding box center [450, 219] width 901 height 438
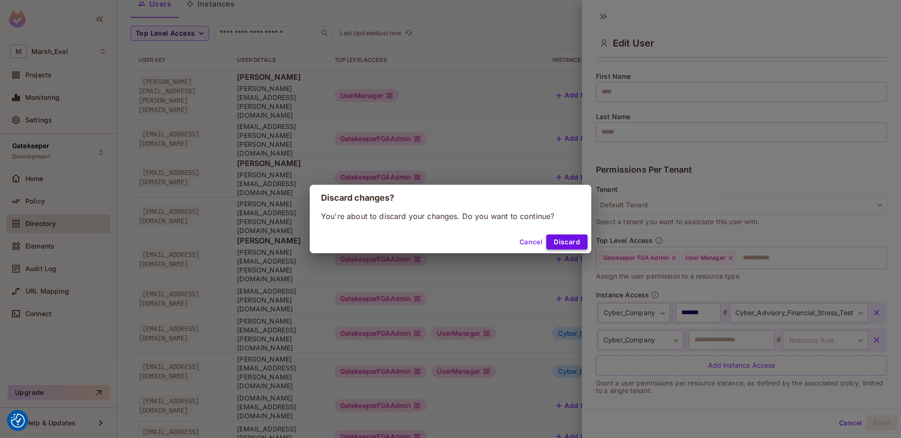
click at [571, 249] on button "Discard" at bounding box center [566, 242] width 41 height 15
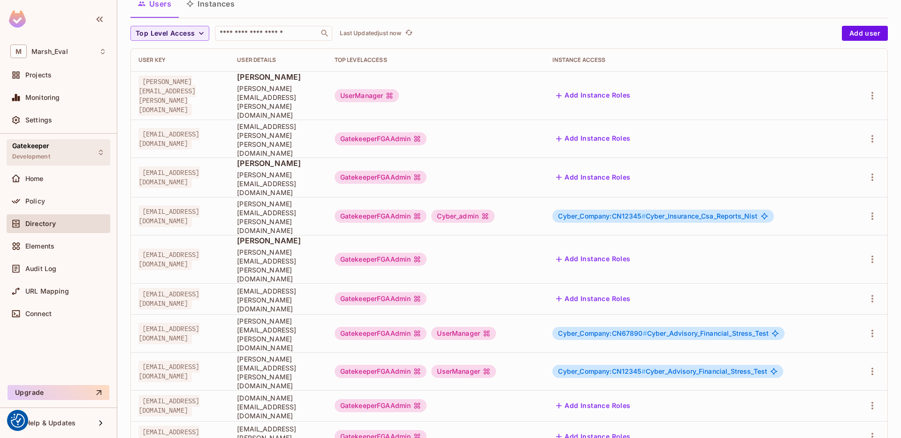
click at [72, 158] on div "Gatekeeper Development" at bounding box center [59, 152] width 104 height 26
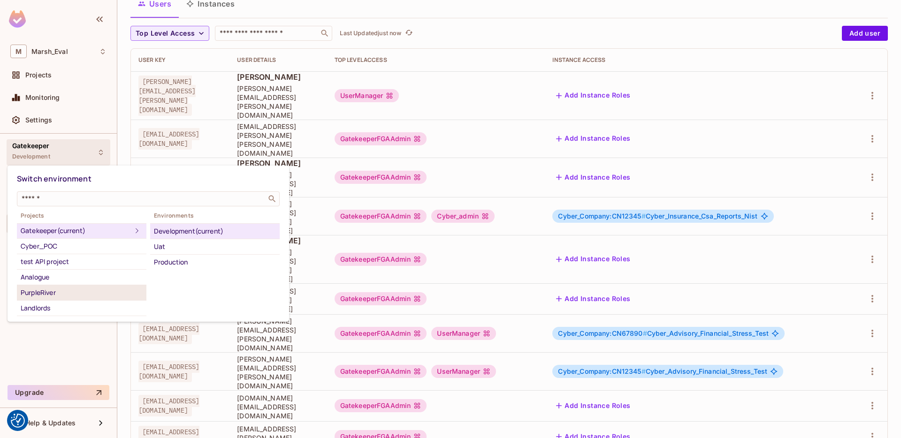
scroll to position [0, 0]
click at [523, 361] on div at bounding box center [450, 219] width 901 height 438
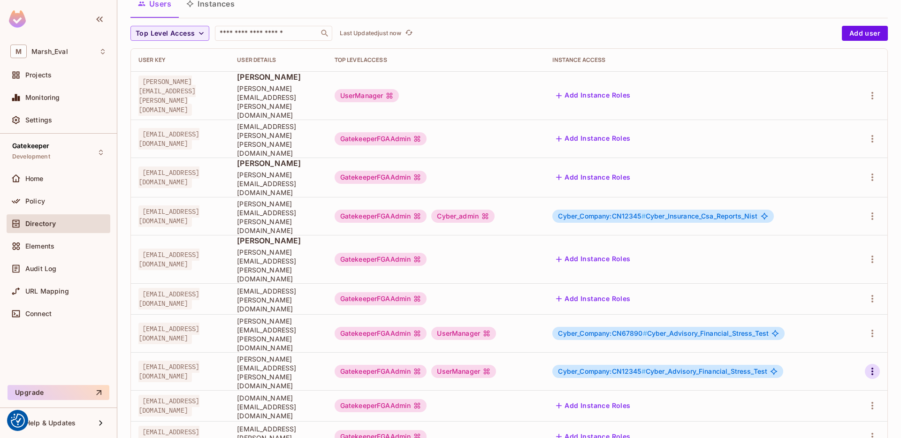
click at [867, 366] on icon "button" at bounding box center [872, 371] width 11 height 11
click at [840, 329] on li "Edit" at bounding box center [824, 325] width 83 height 21
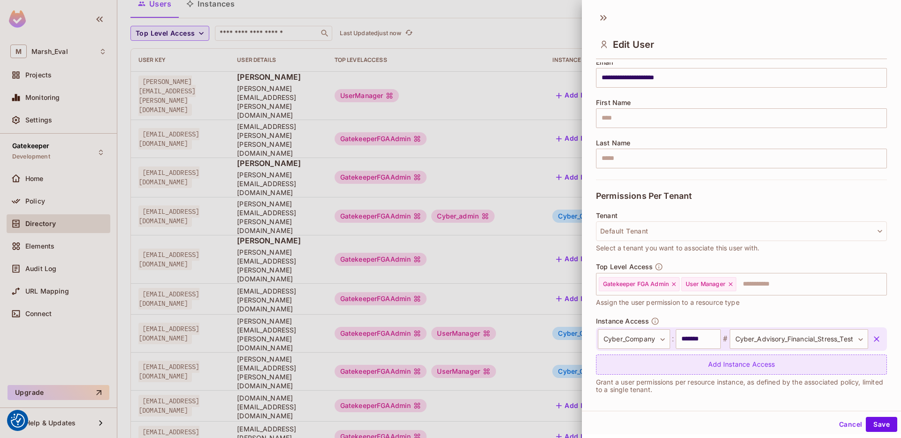
scroll to position [88, 0]
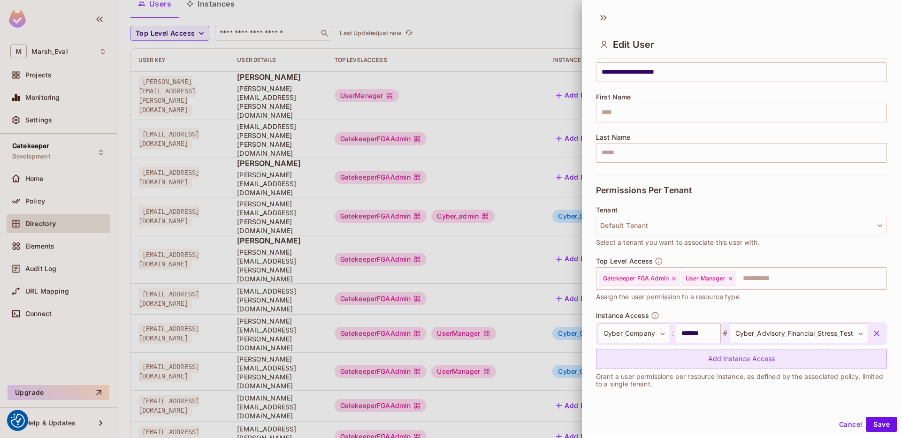
click at [635, 359] on div "Add Instance Access" at bounding box center [741, 359] width 291 height 20
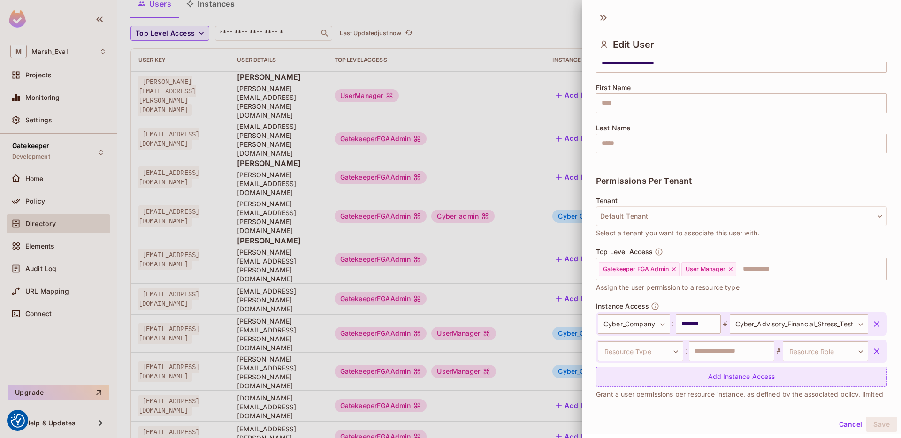
scroll to position [115, 0]
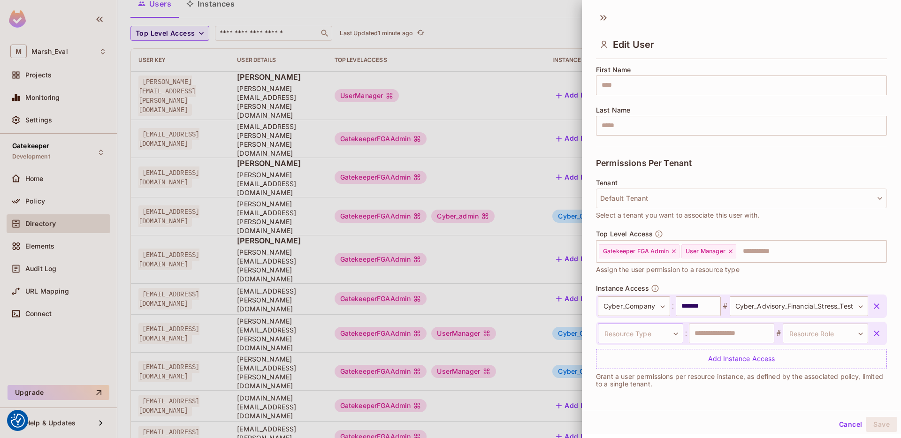
click at [640, 343] on body "We use cookies to enhance your browsing experience, serve personalized ads or c…" at bounding box center [450, 219] width 901 height 438
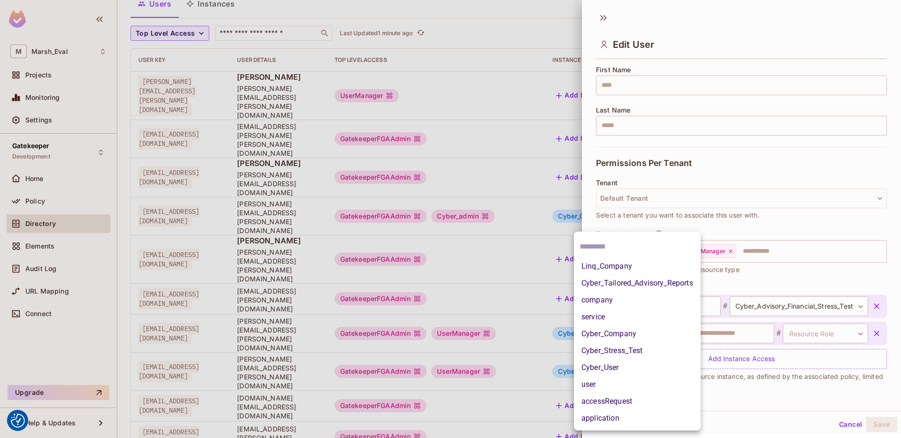
click at [610, 335] on li "Cyber_Company" at bounding box center [637, 334] width 127 height 17
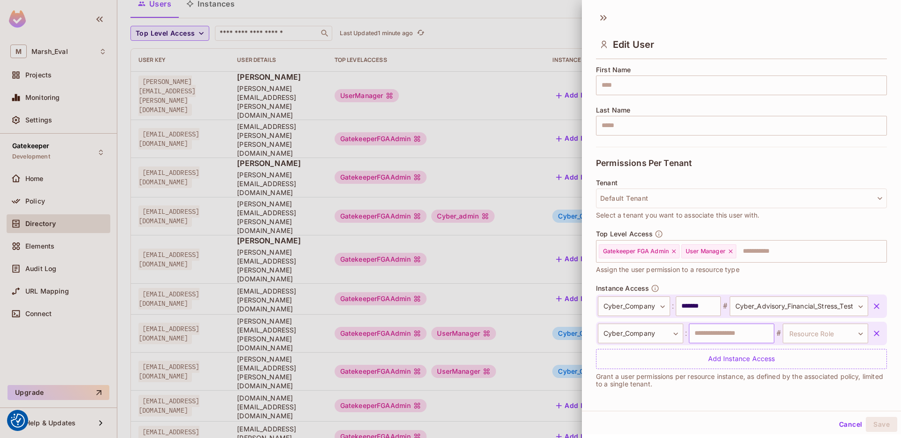
click at [729, 332] on input "text" at bounding box center [731, 334] width 85 height 20
click at [687, 308] on input "*******" at bounding box center [698, 307] width 45 height 20
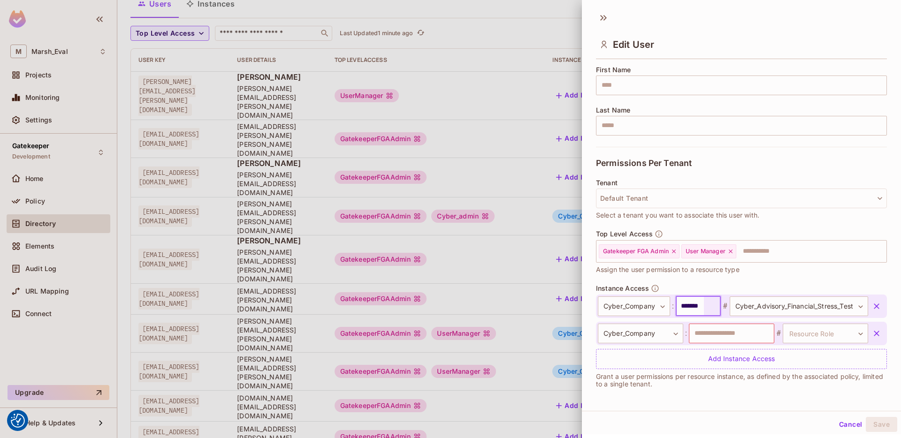
scroll to position [1, 0]
click at [687, 307] on input "*******" at bounding box center [690, 305] width 28 height 20
click at [724, 309] on body "We use cookies to enhance your browsing experience, serve personalized ads or c…" at bounding box center [450, 219] width 901 height 438
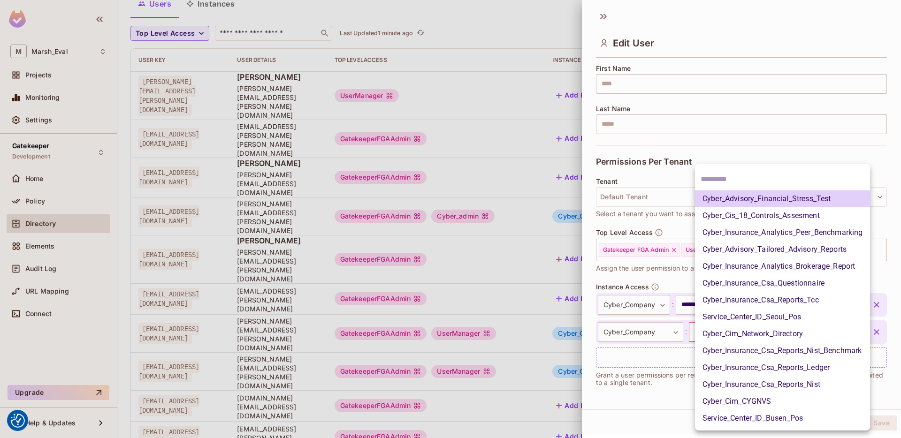
click at [651, 393] on div at bounding box center [450, 219] width 901 height 438
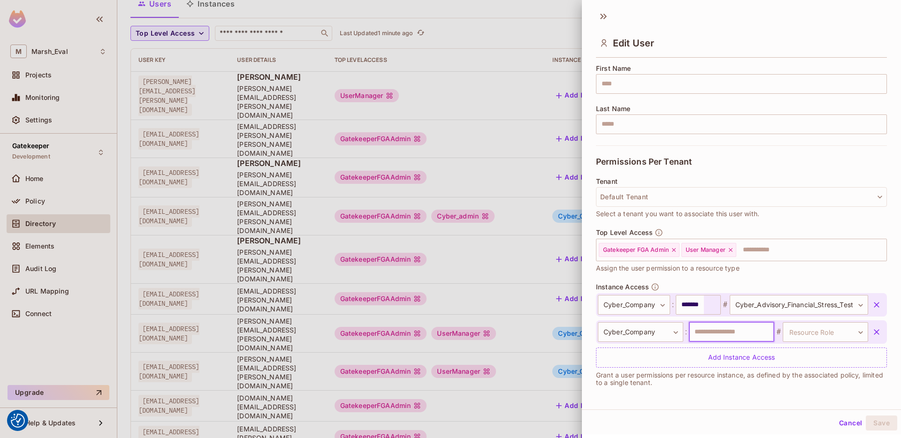
click at [712, 334] on input "text" at bounding box center [731, 332] width 85 height 20
type input "*******"
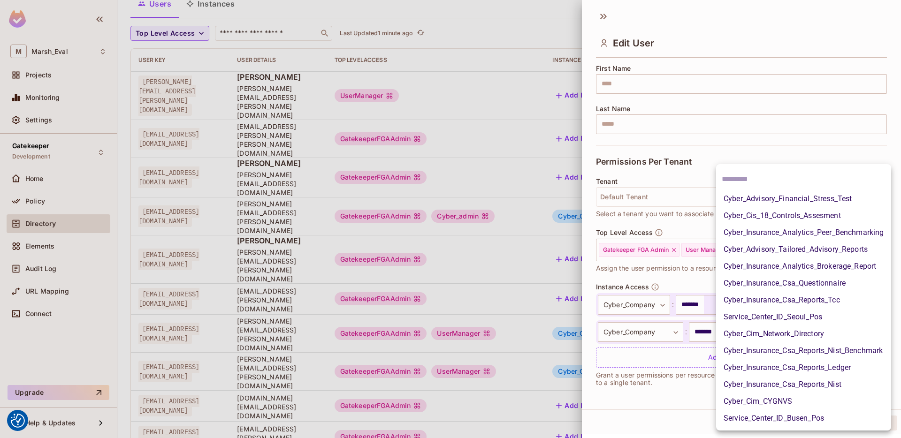
click at [805, 333] on body "We use cookies to enhance your browsing experience, serve personalized ads or c…" at bounding box center [450, 219] width 901 height 438
click at [768, 212] on li "Cyber_Cis_18_Controls_Assesment" at bounding box center [803, 215] width 175 height 17
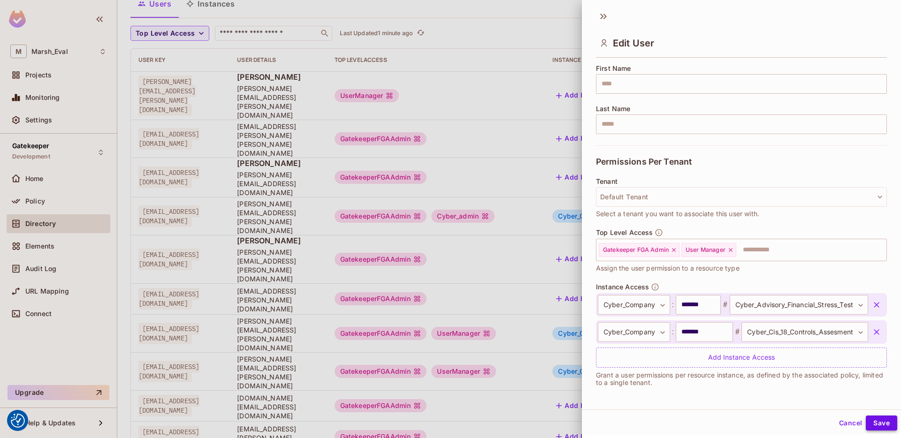
click at [869, 423] on button "Save" at bounding box center [881, 423] width 31 height 15
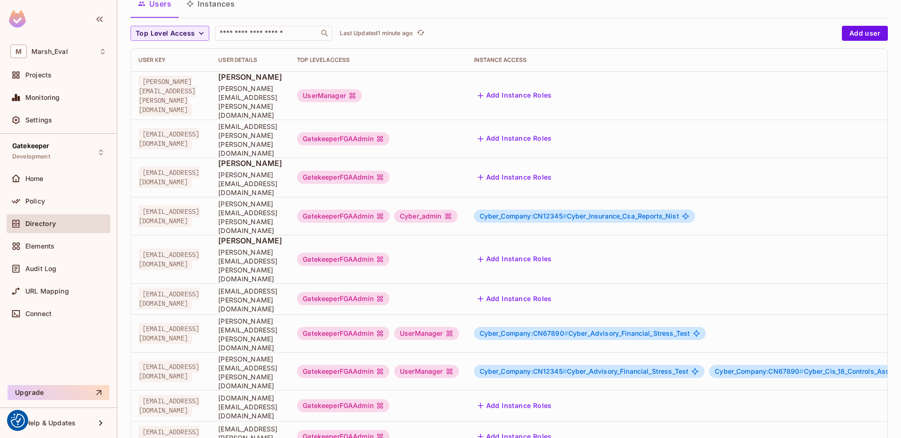
click at [459, 327] on div "UserManager" at bounding box center [426, 333] width 65 height 13
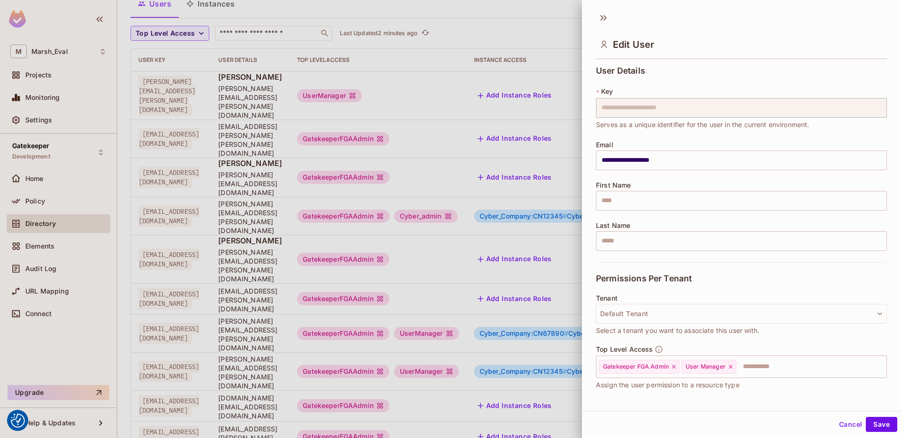
click at [532, 315] on div at bounding box center [450, 219] width 901 height 438
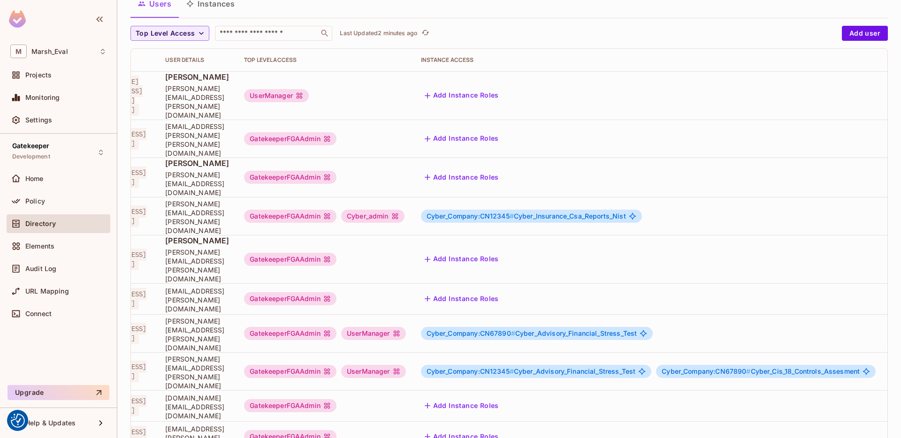
scroll to position [0, 166]
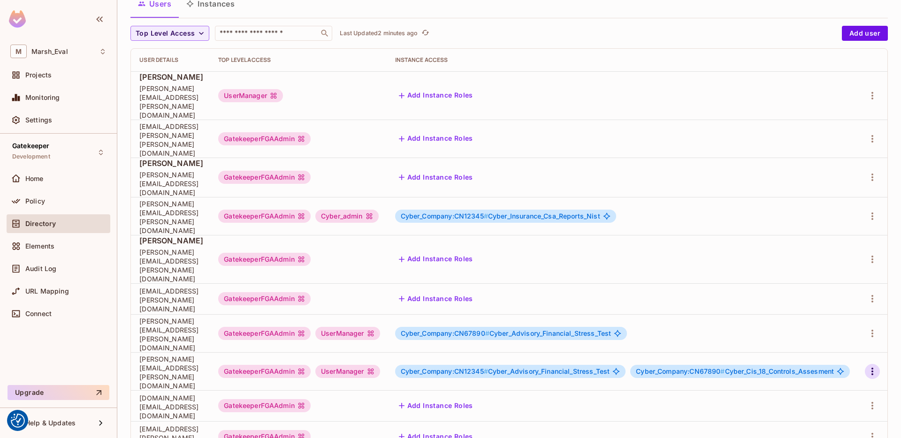
click at [870, 366] on icon "button" at bounding box center [872, 371] width 11 height 11
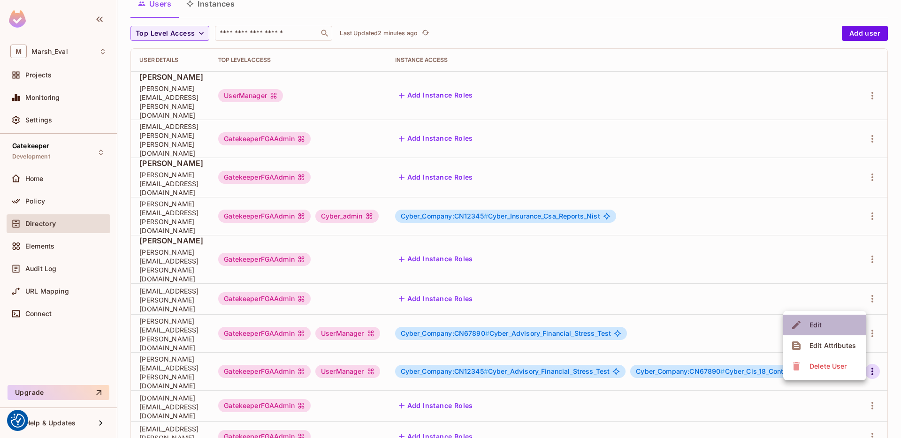
click at [809, 330] on span "Edit" at bounding box center [816, 325] width 18 height 15
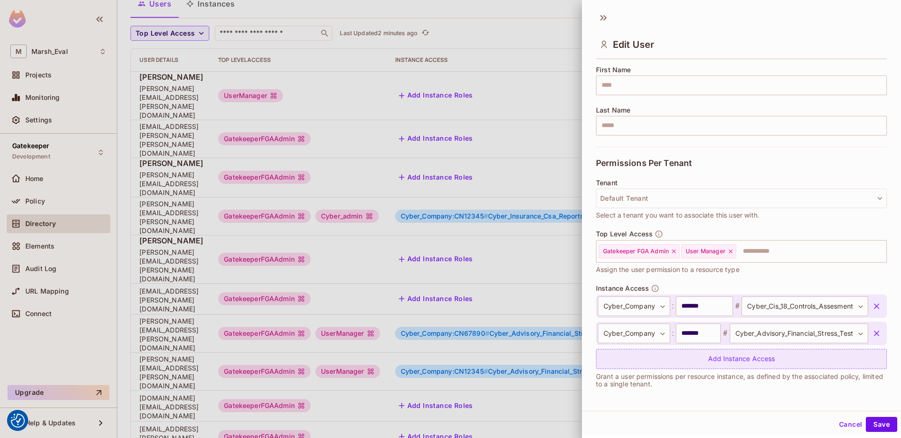
scroll to position [1, 0]
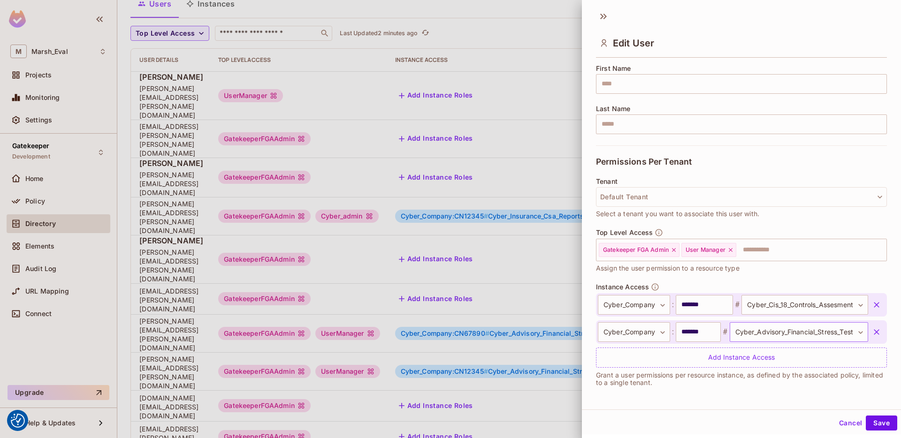
click at [748, 333] on body "We use cookies to enhance your browsing experience, serve personalized ads or c…" at bounding box center [450, 219] width 901 height 438
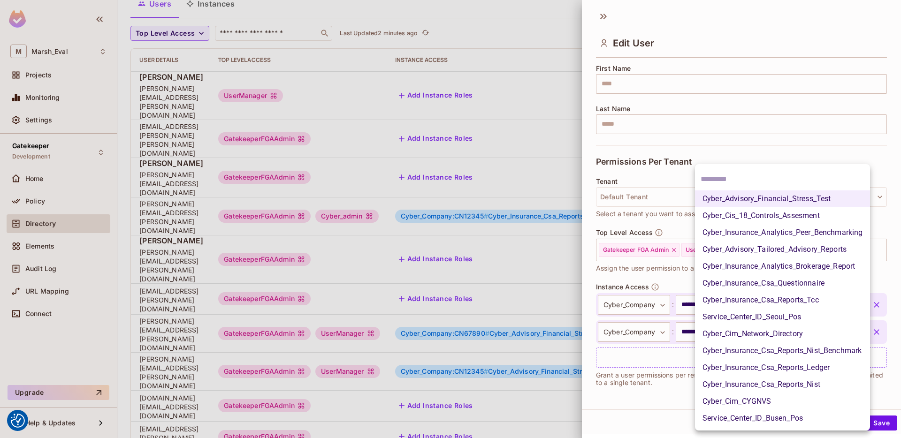
click at [707, 217] on li "Cyber_Cis_18_Controls_Assesment" at bounding box center [782, 215] width 175 height 17
type input "**********"
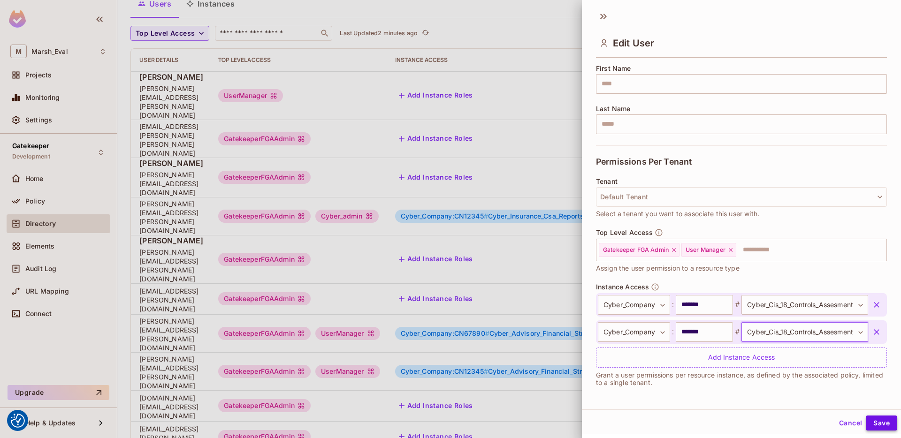
click at [882, 423] on button "Save" at bounding box center [881, 423] width 31 height 15
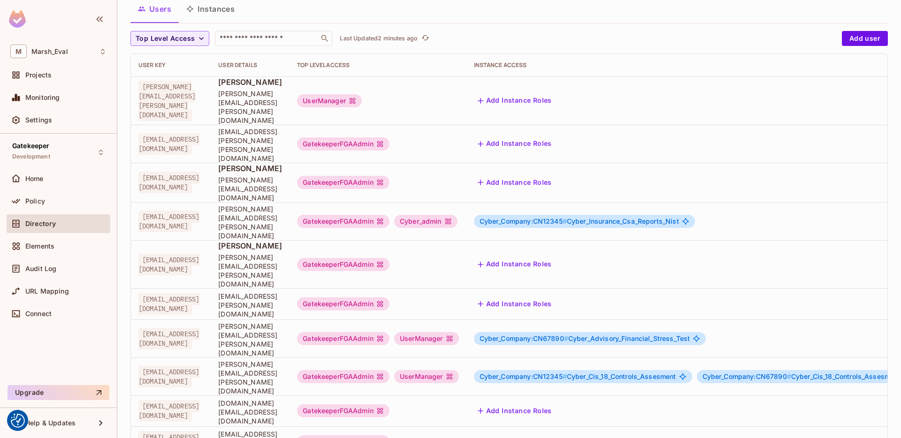
scroll to position [65, 0]
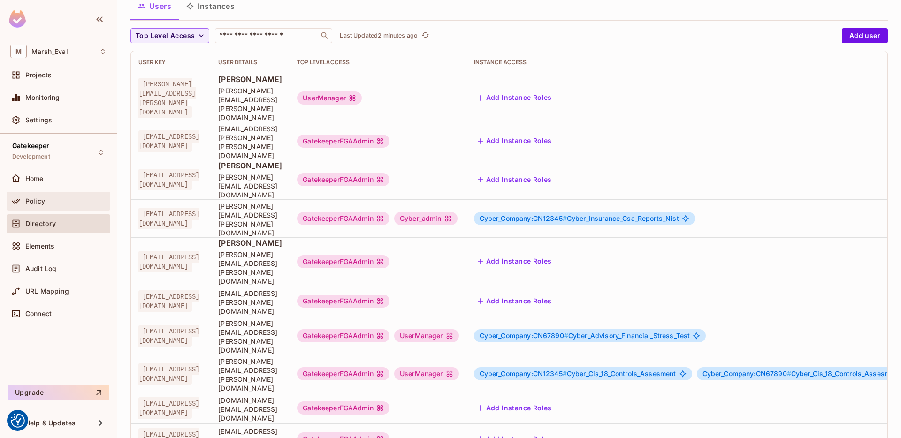
click at [29, 200] on span "Policy" at bounding box center [35, 202] width 20 height 8
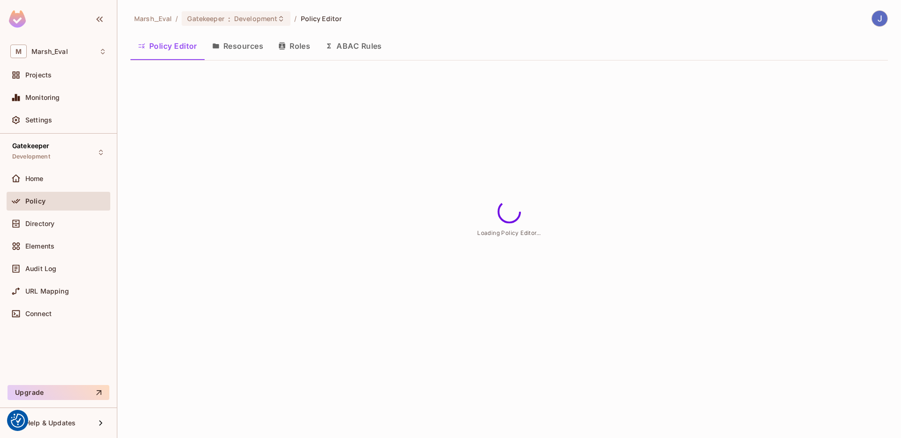
click at [244, 44] on button "Resources" at bounding box center [238, 45] width 66 height 23
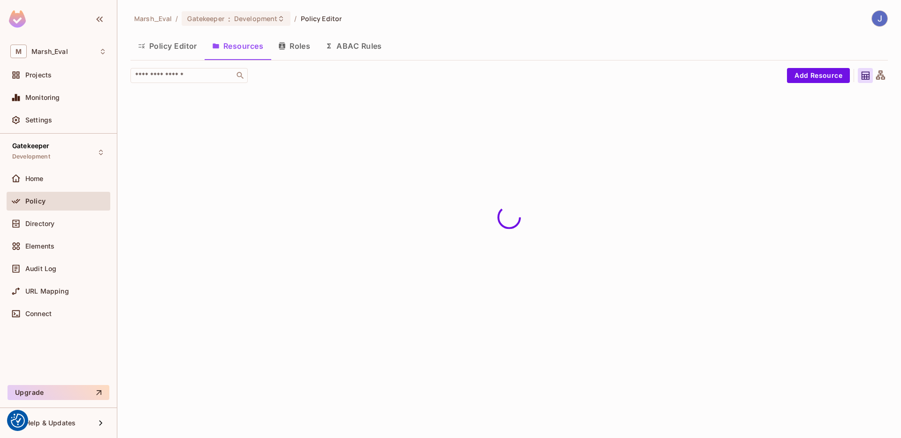
click at [293, 49] on button "Roles" at bounding box center [294, 45] width 47 height 23
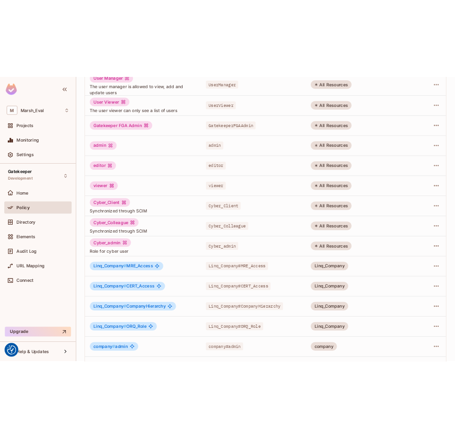
scroll to position [115, 0]
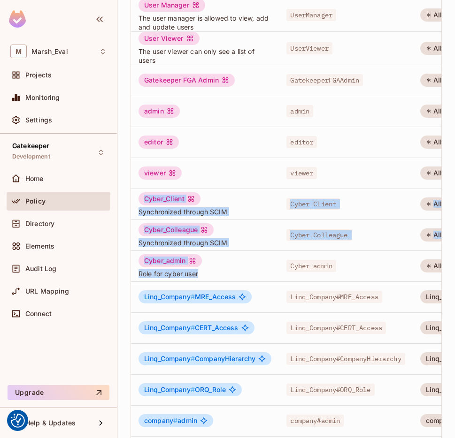
drag, startPoint x: 221, startPoint y: 275, endPoint x: 137, endPoint y: 200, distance: 112.6
click at [137, 200] on tbody "User Manager The user manager is allowed to view, add and update users UserMana…" at bounding box center [351, 232] width 441 height 469
click at [149, 213] on span "Synchronized through SCIM" at bounding box center [204, 211] width 133 height 9
drag, startPoint x: 137, startPoint y: 202, endPoint x: 231, endPoint y: 247, distance: 104.7
click at [231, 247] on tbody "User Manager The user manager is allowed to view, add and update users UserMana…" at bounding box center [351, 232] width 441 height 469
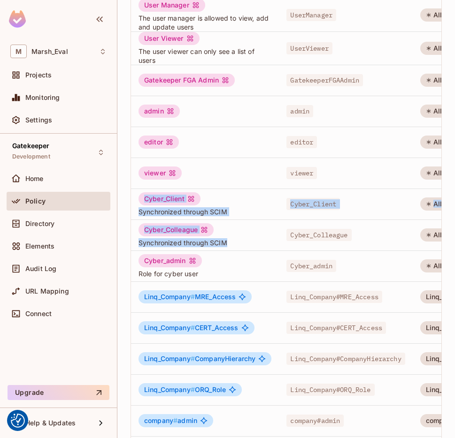
click at [231, 247] on td "Cyber_Colleague Synchronized through SCIM" at bounding box center [205, 235] width 148 height 31
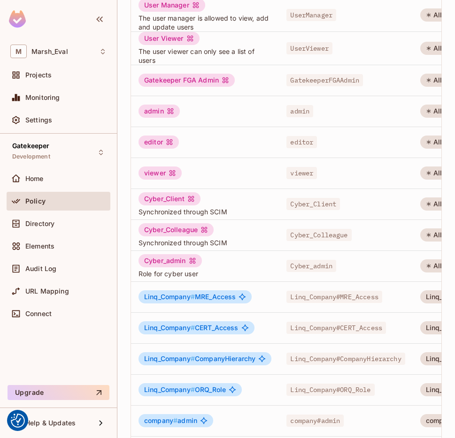
click at [229, 238] on span "Synchronized through SCIM" at bounding box center [204, 242] width 133 height 9
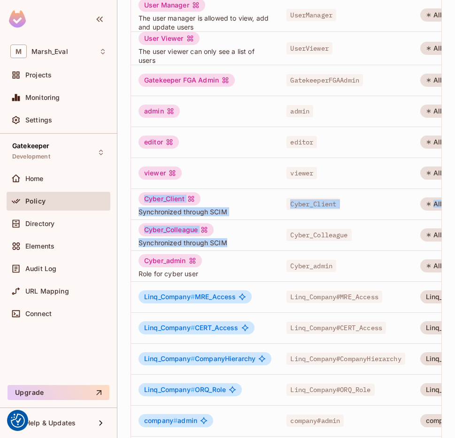
drag, startPoint x: 133, startPoint y: 198, endPoint x: 227, endPoint y: 242, distance: 103.1
click at [227, 242] on tbody "User Manager The user manager is allowed to view, add and update users UserMana…" at bounding box center [351, 232] width 441 height 469
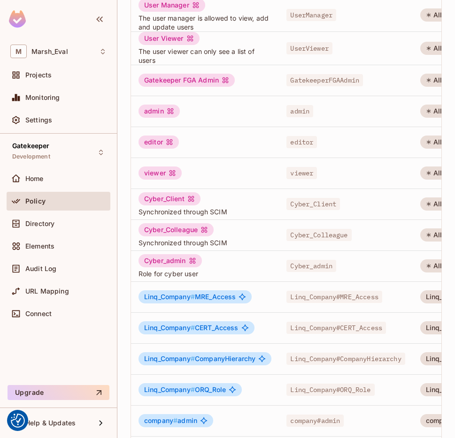
click at [229, 243] on span "Synchronized through SCIM" at bounding box center [204, 242] width 133 height 9
click at [38, 233] on div "Directory" at bounding box center [59, 225] width 104 height 23
click at [39, 229] on div "Directory" at bounding box center [58, 223] width 96 height 11
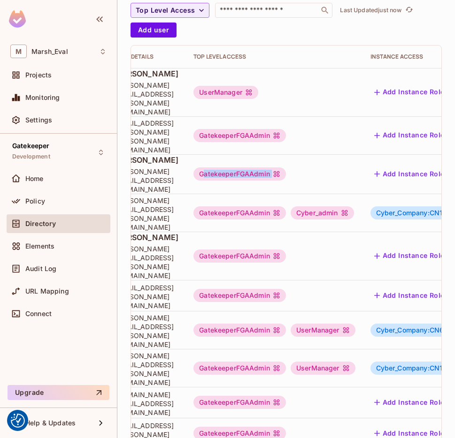
scroll to position [0, 287]
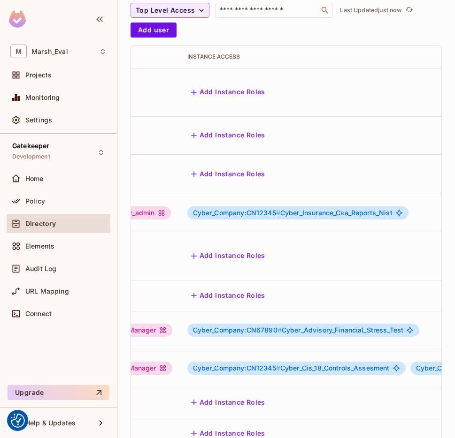
drag, startPoint x: 381, startPoint y: 147, endPoint x: 185, endPoint y: 147, distance: 196.6
click at [172, 168] on div "GatekeeperFGAAdmin" at bounding box center [90, 174] width 161 height 13
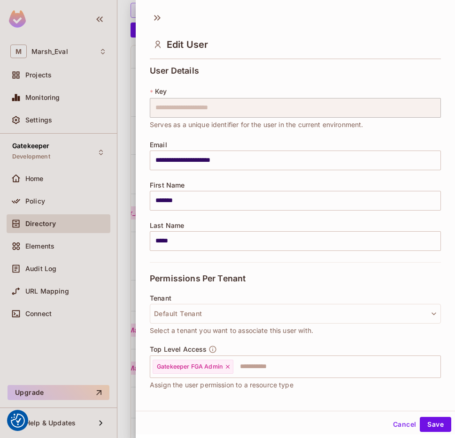
click at [396, 424] on button "Cancel" at bounding box center [404, 424] width 30 height 15
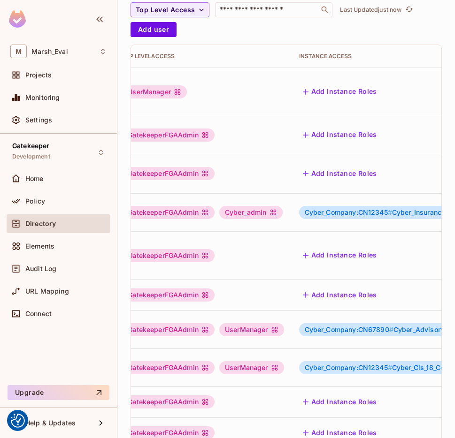
scroll to position [0, 0]
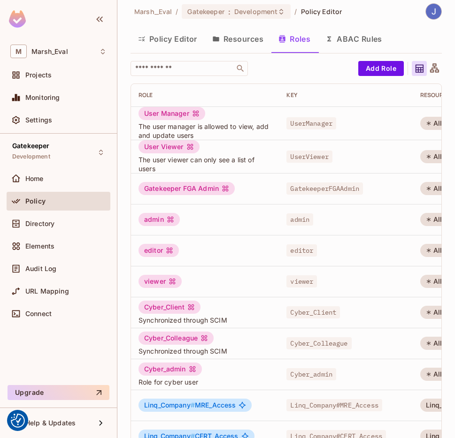
scroll to position [15, 0]
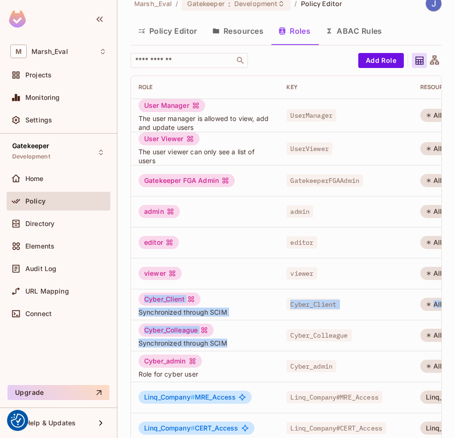
drag, startPoint x: 237, startPoint y: 341, endPoint x: 140, endPoint y: 300, distance: 105.4
click at [140, 300] on tbody "User Manager The user manager is allowed to view, add and update users UserMana…" at bounding box center [351, 333] width 441 height 469
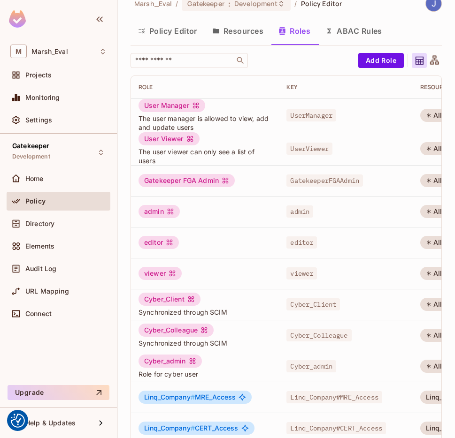
click at [191, 353] on td "Cyber_admin Role for cyber user" at bounding box center [205, 366] width 148 height 31
click at [181, 305] on div "Cyber_Client" at bounding box center [169, 299] width 62 height 13
click at [191, 320] on td "Cyber_Colleague Synchronized through SCIM" at bounding box center [205, 335] width 148 height 31
click at [191, 311] on span "Synchronized through SCIM" at bounding box center [204, 312] width 133 height 9
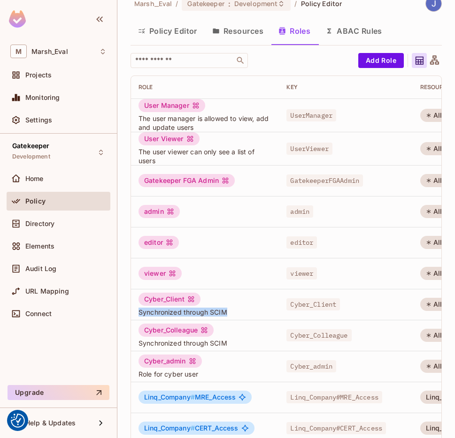
click at [191, 311] on span "Synchronized through SCIM" at bounding box center [204, 312] width 133 height 9
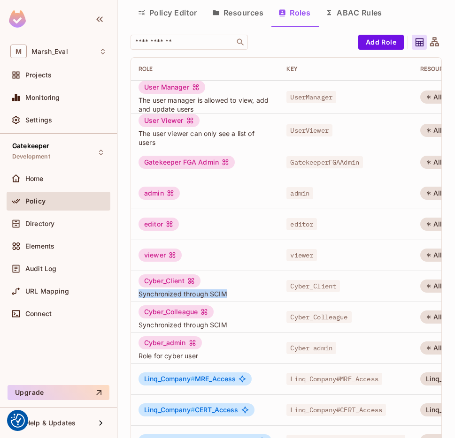
scroll to position [34, 0]
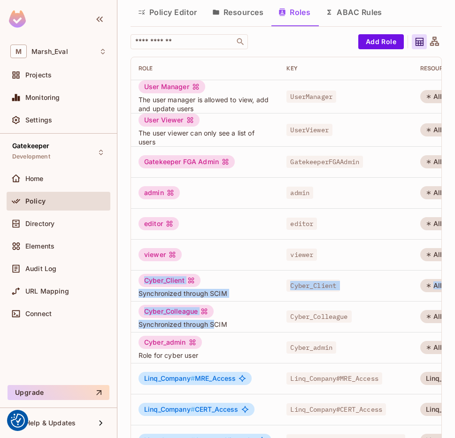
drag, startPoint x: 139, startPoint y: 281, endPoint x: 214, endPoint y: 324, distance: 86.6
click at [214, 324] on tbody "User Manager The user manager is allowed to view, add and update users UserMana…" at bounding box center [351, 314] width 441 height 469
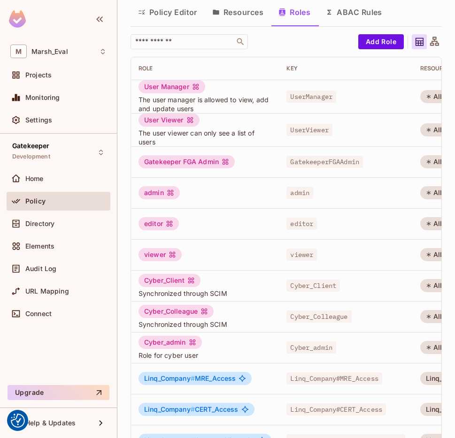
click at [228, 328] on span "Synchronized through SCIM" at bounding box center [204, 324] width 133 height 9
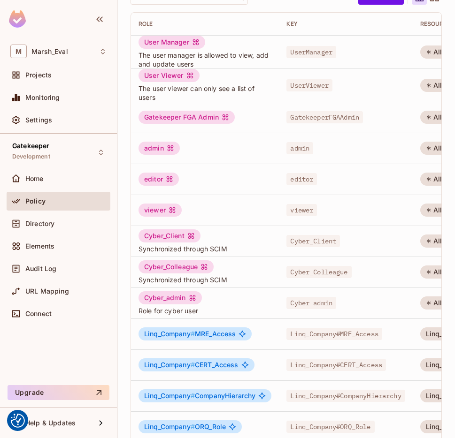
scroll to position [80, 0]
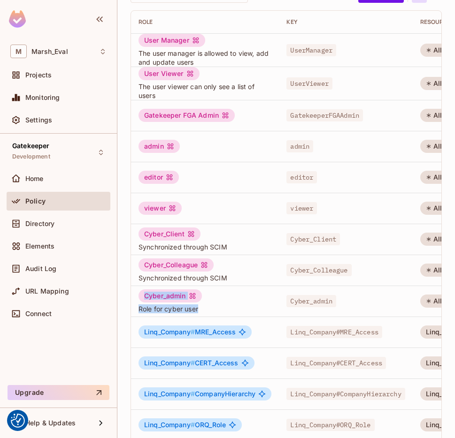
drag, startPoint x: 145, startPoint y: 292, endPoint x: 223, endPoint y: 313, distance: 81.2
click at [223, 313] on div "Cyber_admin Role for cyber user" at bounding box center [204, 302] width 133 height 24
click at [223, 313] on span "Role for cyber user" at bounding box center [204, 309] width 133 height 9
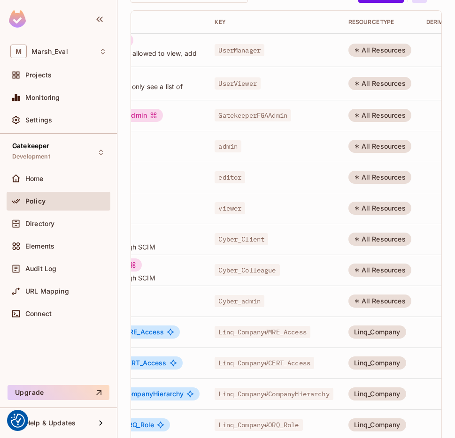
scroll to position [0, 0]
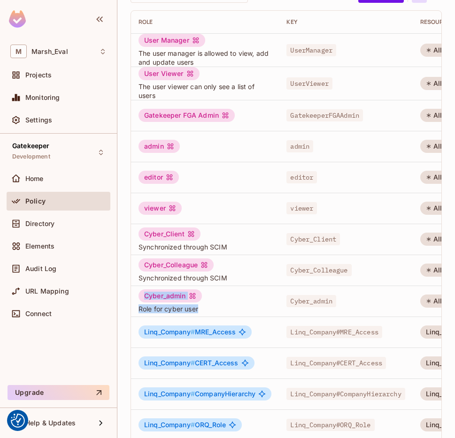
drag, startPoint x: 223, startPoint y: 313, endPoint x: 135, endPoint y: 290, distance: 91.2
click at [135, 290] on td "Cyber_admin Role for cyber user" at bounding box center [205, 301] width 148 height 31
click at [144, 296] on div "Cyber_admin" at bounding box center [169, 296] width 63 height 13
drag, startPoint x: 144, startPoint y: 296, endPoint x: 203, endPoint y: 312, distance: 60.9
click at [203, 312] on div "Cyber_admin Role for cyber user" at bounding box center [204, 302] width 133 height 24
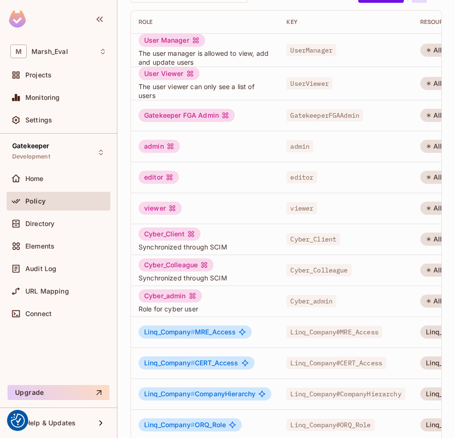
click at [38, 188] on div "Home" at bounding box center [59, 180] width 104 height 23
click at [37, 183] on div "Home" at bounding box center [58, 178] width 96 height 11
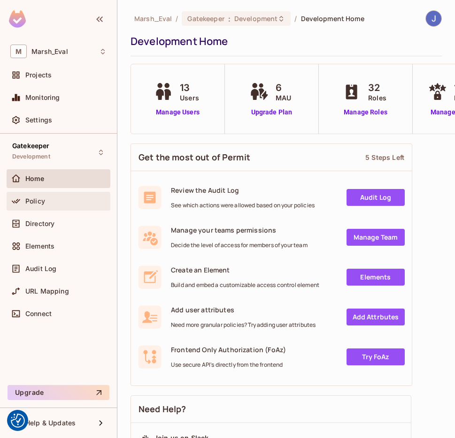
click at [53, 204] on div "Policy" at bounding box center [65, 202] width 81 height 8
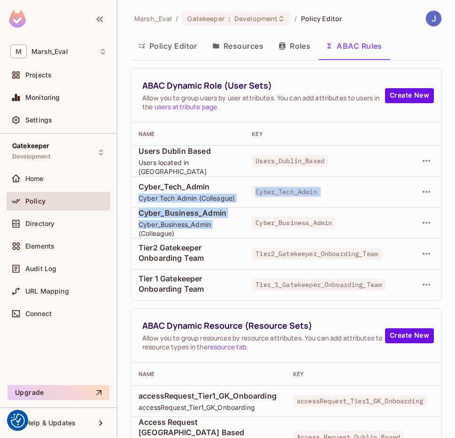
drag, startPoint x: 137, startPoint y: 188, endPoint x: 133, endPoint y: 232, distance: 44.3
click at [133, 232] on tbody "Users Dublin Based Users located in [GEOGRAPHIC_DATA] Users_Dublin_Based Cyber_…" at bounding box center [286, 222] width 310 height 155
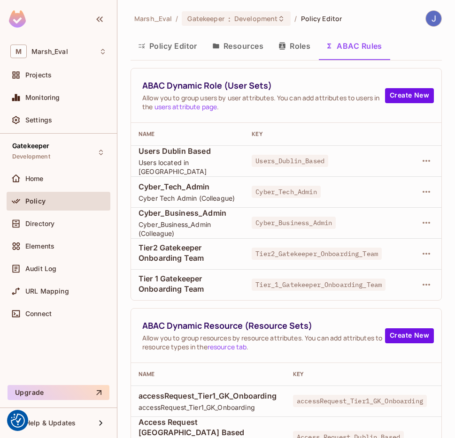
click at [152, 239] on td "Tier2 Gatekeeper Onboarding Team" at bounding box center [187, 253] width 113 height 31
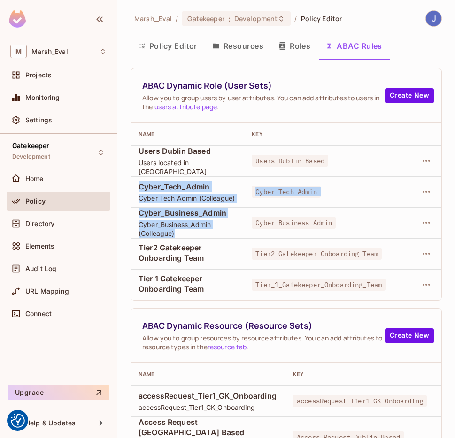
drag, startPoint x: 191, startPoint y: 232, endPoint x: 135, endPoint y: 186, distance: 73.0
click at [135, 186] on tbody "Users Dublin Based Users located in [GEOGRAPHIC_DATA] Users_Dublin_Based Cyber_…" at bounding box center [286, 222] width 310 height 155
click at [188, 196] on span "Cyber Tech Admin (Colleague)" at bounding box center [187, 198] width 98 height 9
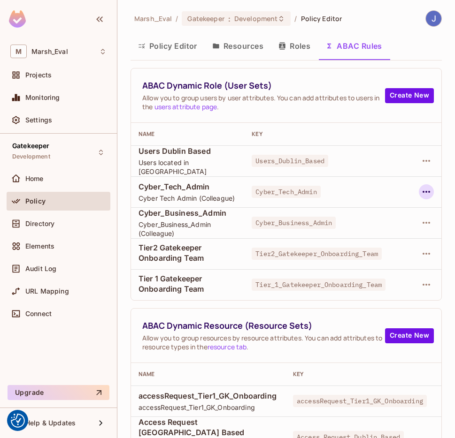
click at [422, 198] on button "button" at bounding box center [426, 191] width 15 height 15
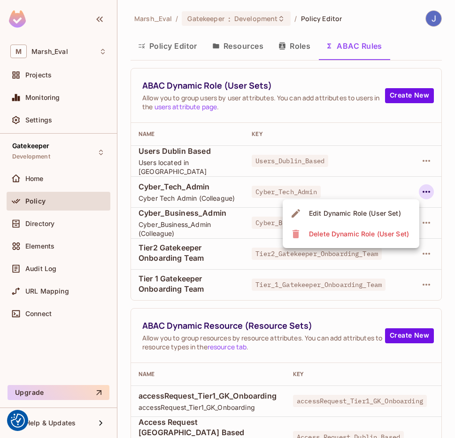
click at [335, 207] on span "Edit Dynamic Role (User Set)" at bounding box center [355, 213] width 98 height 15
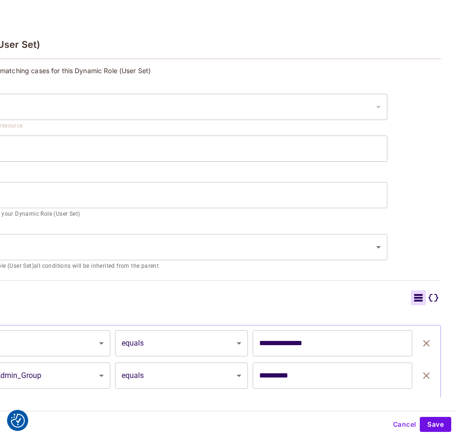
click at [220, 305] on div "**********" at bounding box center [173, 362] width 535 height 145
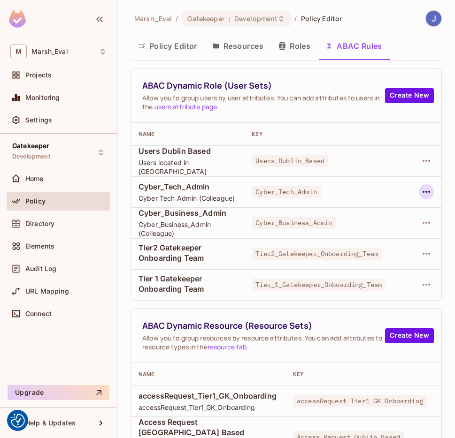
click at [420, 191] on icon "button" at bounding box center [425, 191] width 11 height 11
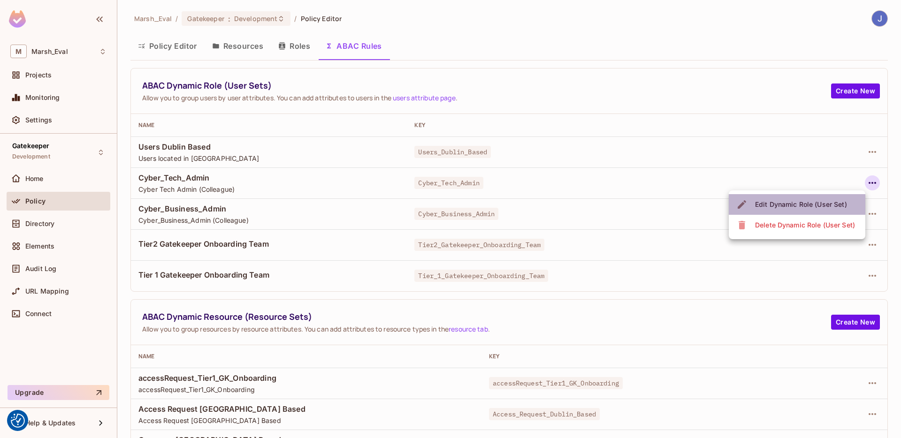
click at [826, 200] on div "Edit Dynamic Role (User Set)" at bounding box center [801, 204] width 92 height 9
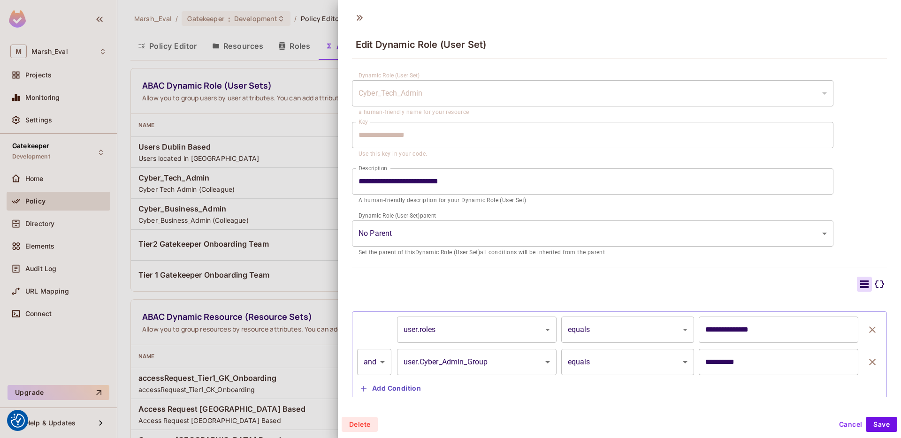
scroll to position [30, 0]
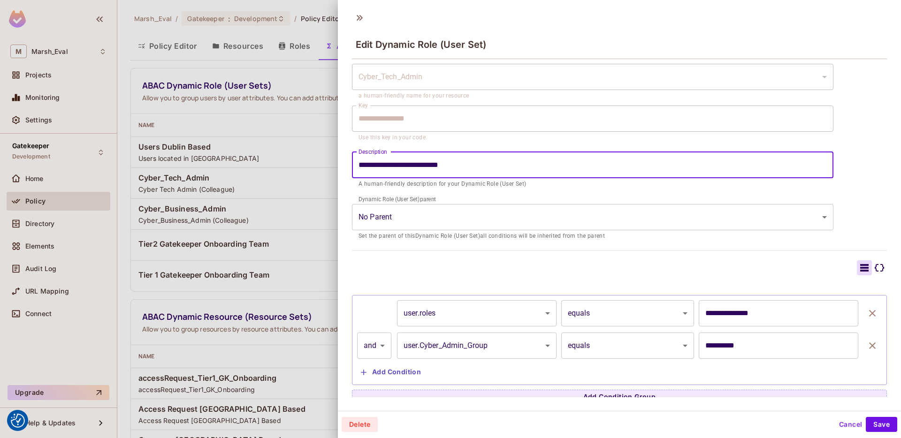
drag, startPoint x: 426, startPoint y: 168, endPoint x: 466, endPoint y: 167, distance: 40.8
click at [466, 167] on input "**********" at bounding box center [592, 165] width 481 height 26
drag, startPoint x: 466, startPoint y: 167, endPoint x: 431, endPoint y: 168, distance: 35.7
click at [431, 168] on input "**********" at bounding box center [592, 165] width 481 height 26
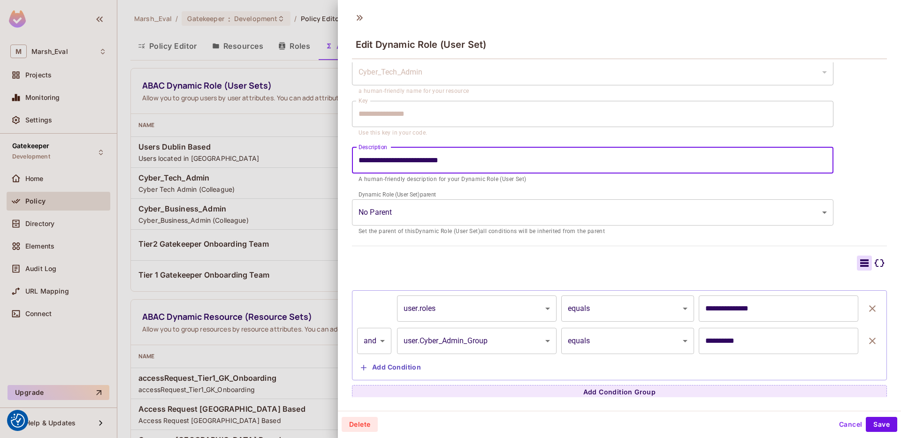
scroll to position [38, 0]
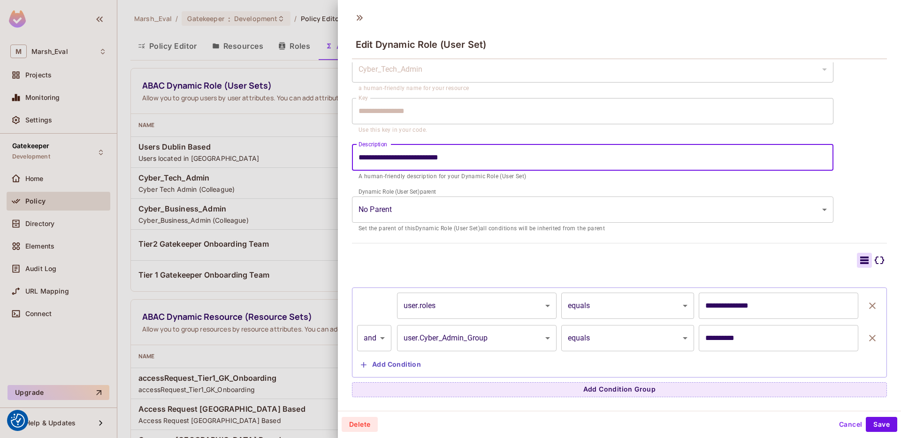
click at [414, 262] on div at bounding box center [619, 260] width 535 height 15
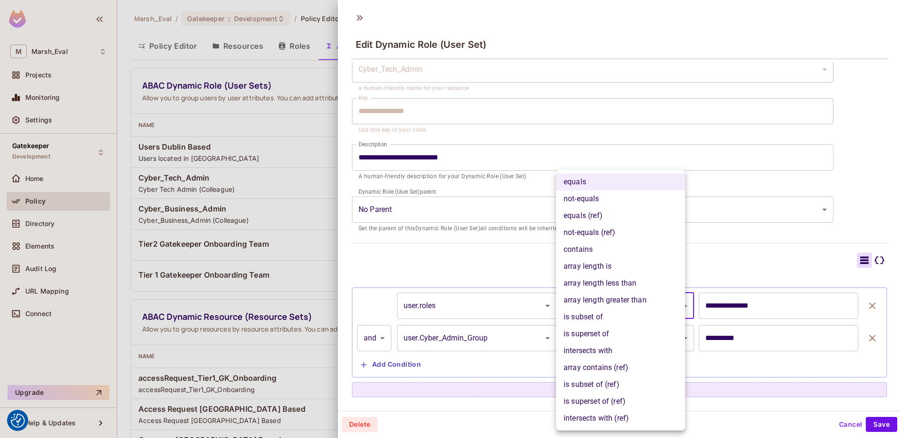
click at [603, 313] on body "We use cookies to enhance your browsing experience, serve personalized ads or c…" at bounding box center [450, 219] width 901 height 438
click at [430, 311] on div at bounding box center [450, 219] width 901 height 438
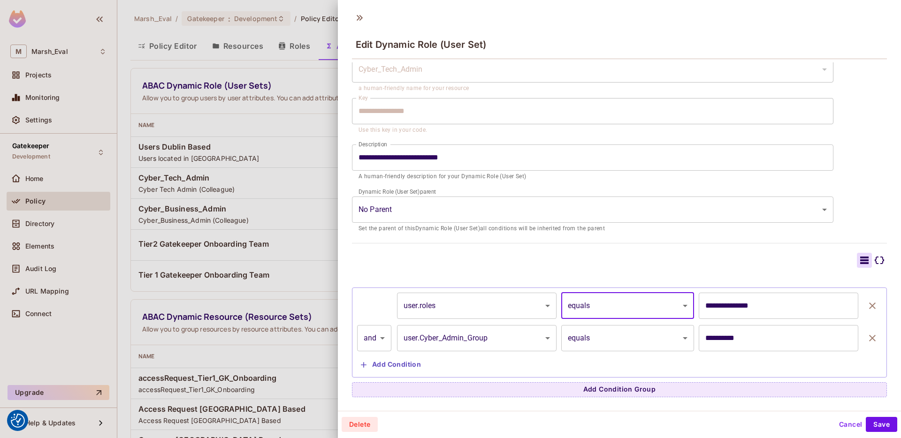
scroll to position [1, 0]
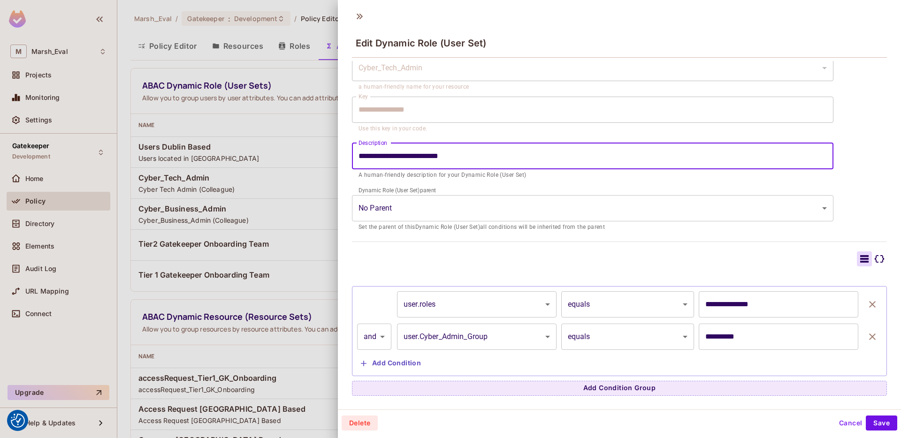
drag, startPoint x: 418, startPoint y: 152, endPoint x: 345, endPoint y: 152, distance: 73.2
click at [345, 152] on div "**********" at bounding box center [619, 228] width 563 height 335
click at [448, 248] on div "**********" at bounding box center [619, 211] width 535 height 369
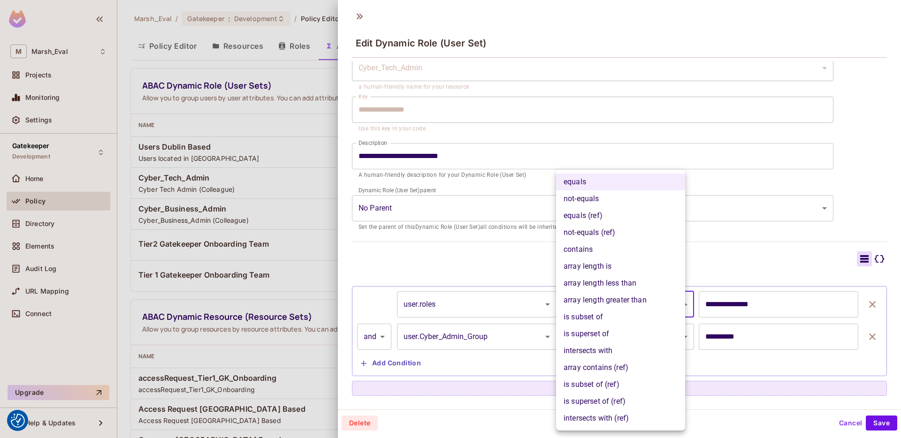
click at [589, 302] on body "We use cookies to enhance your browsing experience, serve personalized ads or c…" at bounding box center [450, 219] width 901 height 438
click at [605, 252] on li "contains" at bounding box center [620, 249] width 129 height 17
type input "**********"
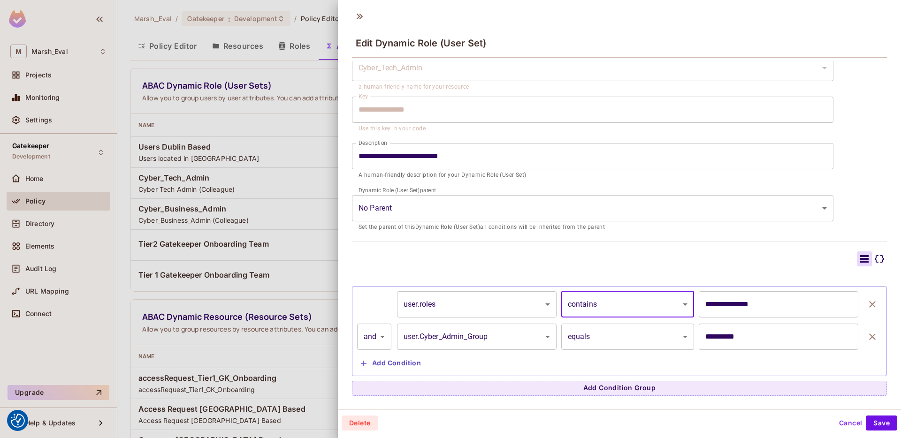
click at [591, 331] on body "We use cookies to enhance your browsing experience, serve personalized ads or c…" at bounding box center [450, 219] width 901 height 438
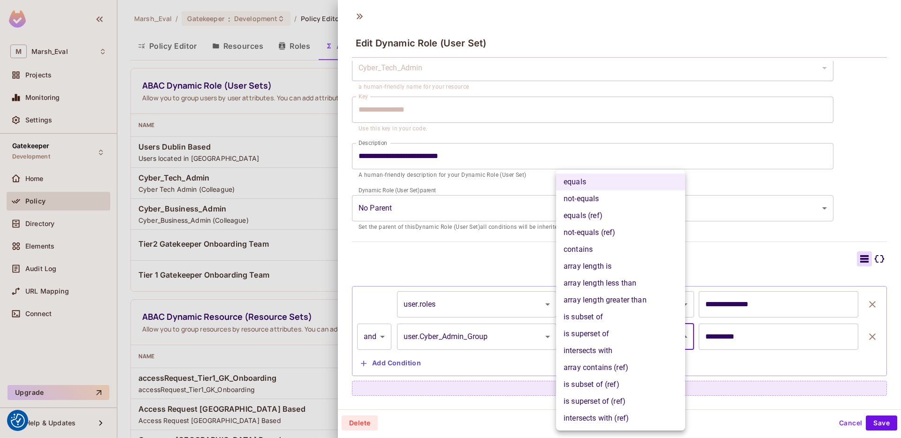
click at [597, 246] on li "contains" at bounding box center [620, 249] width 129 height 17
type input "**********"
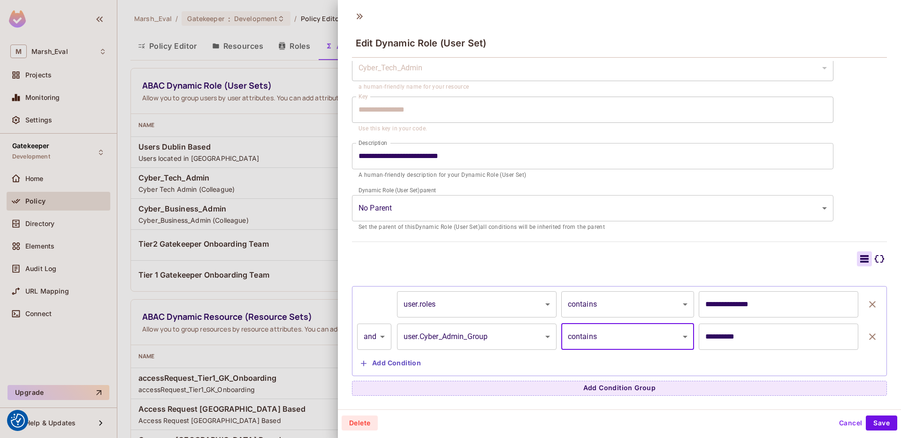
click at [668, 273] on div "**********" at bounding box center [619, 324] width 535 height 145
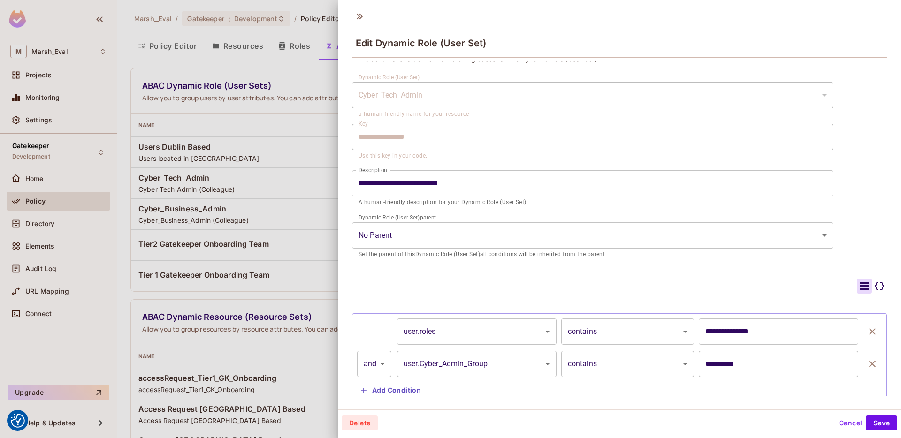
scroll to position [0, 0]
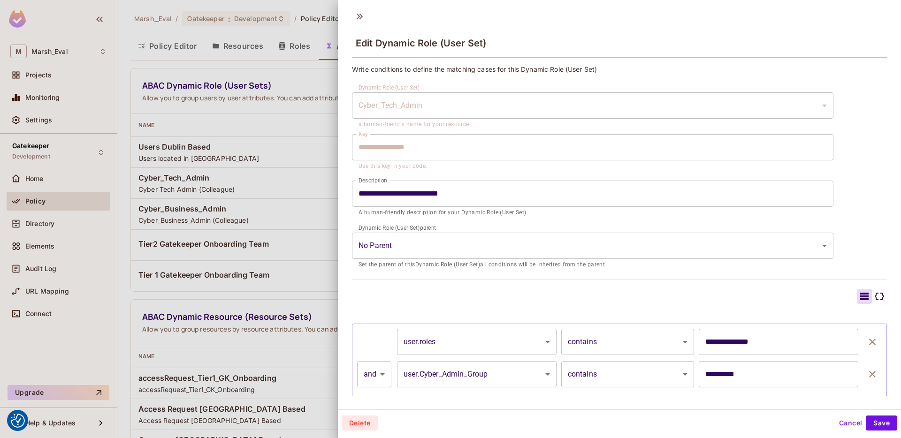
click at [399, 102] on div "Cyber_Tech_Admin" at bounding box center [592, 105] width 481 height 26
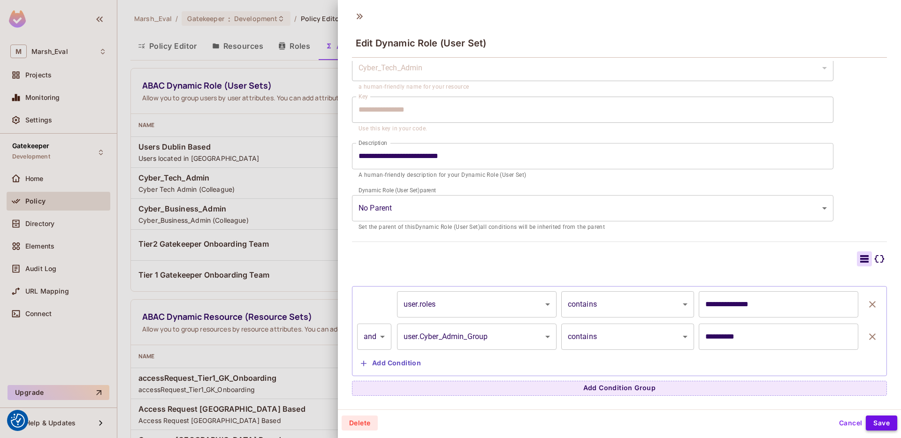
click at [874, 421] on button "Save" at bounding box center [881, 423] width 31 height 15
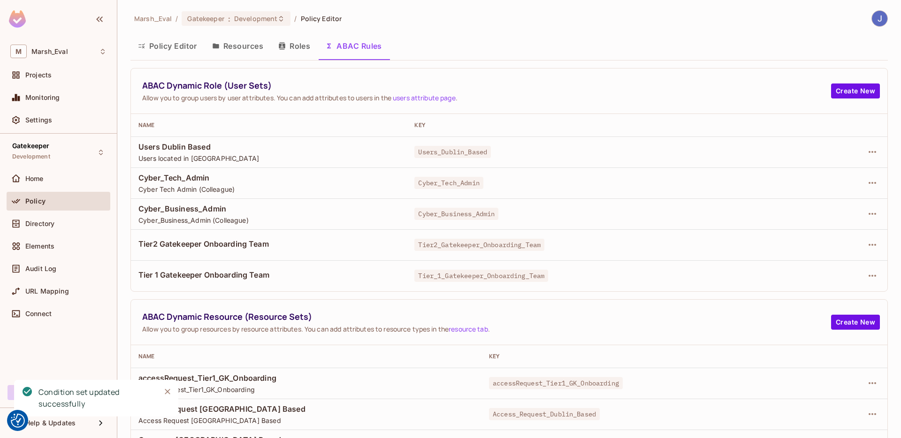
click at [61, 233] on div "Directory" at bounding box center [59, 225] width 104 height 23
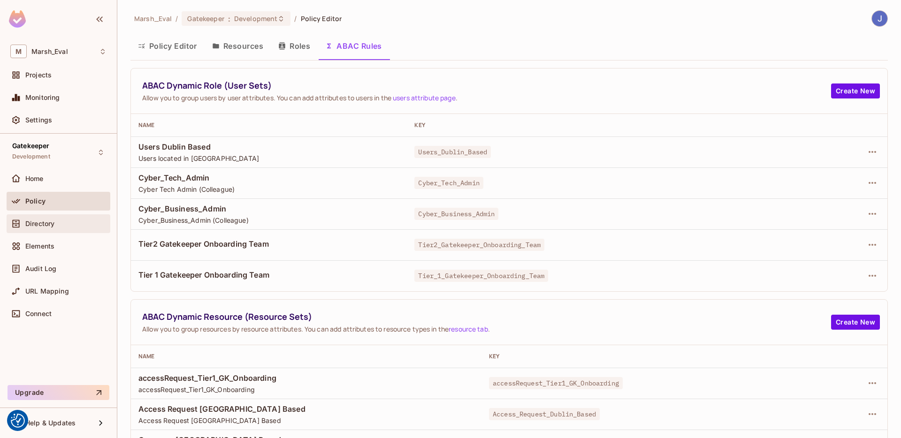
click at [54, 230] on div "Directory" at bounding box center [59, 223] width 104 height 19
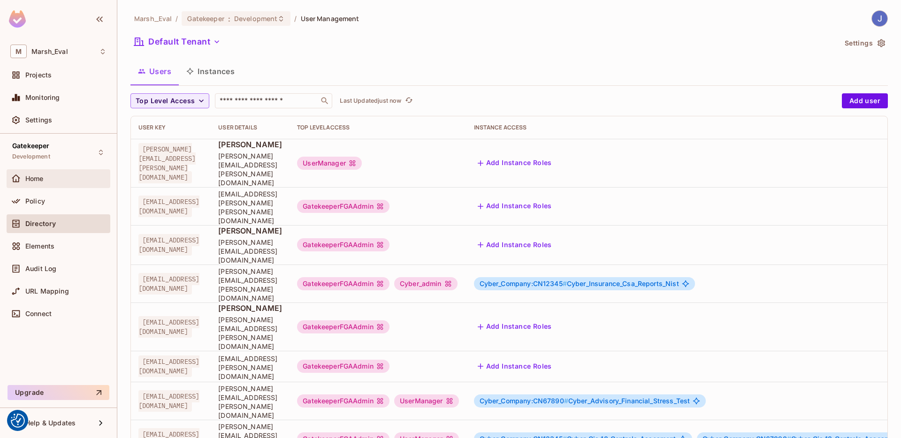
click at [41, 183] on div "Home" at bounding box center [58, 178] width 96 height 11
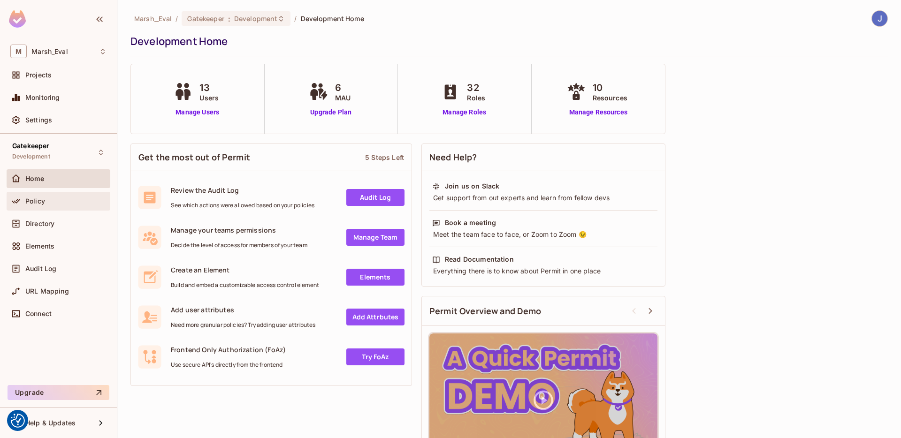
click at [40, 209] on div "Policy" at bounding box center [59, 201] width 104 height 19
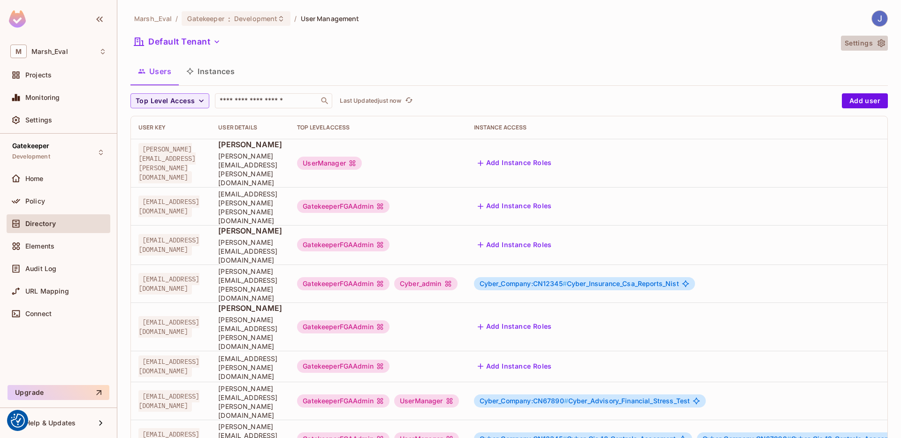
click at [862, 38] on button "Settings" at bounding box center [864, 43] width 47 height 15
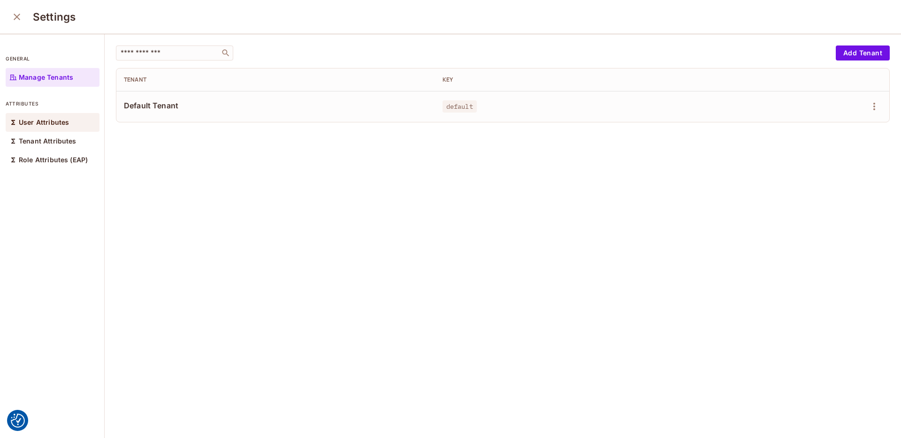
click at [56, 123] on p "User Attributes" at bounding box center [44, 123] width 50 height 8
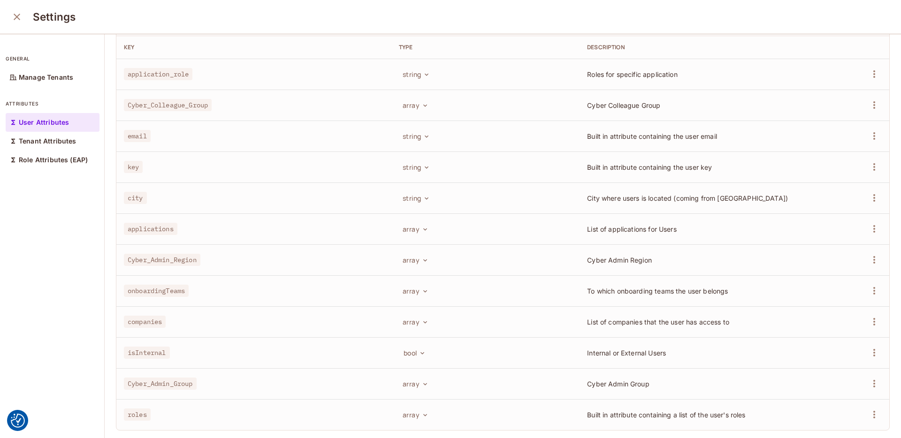
scroll to position [65, 0]
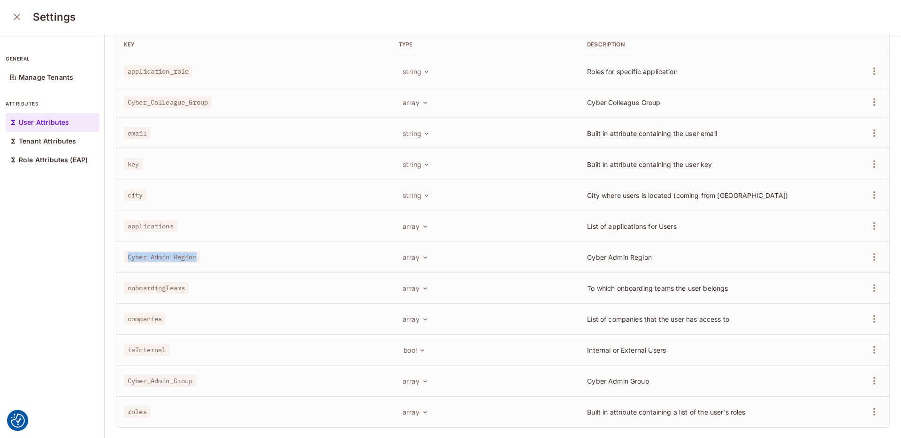
drag, startPoint x: 125, startPoint y: 251, endPoint x: 206, endPoint y: 252, distance: 81.7
click at [206, 252] on div "Cyber_Admin_Region" at bounding box center [254, 256] width 260 height 9
click at [145, 251] on span "Cyber_Admin_Region" at bounding box center [162, 257] width 76 height 12
drag, startPoint x: 155, startPoint y: 249, endPoint x: 257, endPoint y: 259, distance: 102.3
click at [257, 259] on td "Cyber_Admin_Region" at bounding box center [253, 257] width 275 height 31
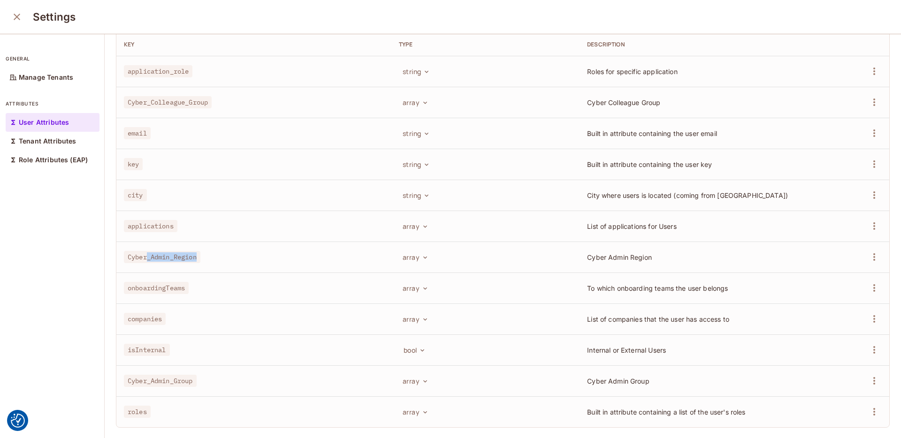
click at [257, 259] on td "Cyber_Admin_Region" at bounding box center [253, 257] width 275 height 31
click at [614, 253] on span "Cyber Admin Region" at bounding box center [619, 257] width 65 height 8
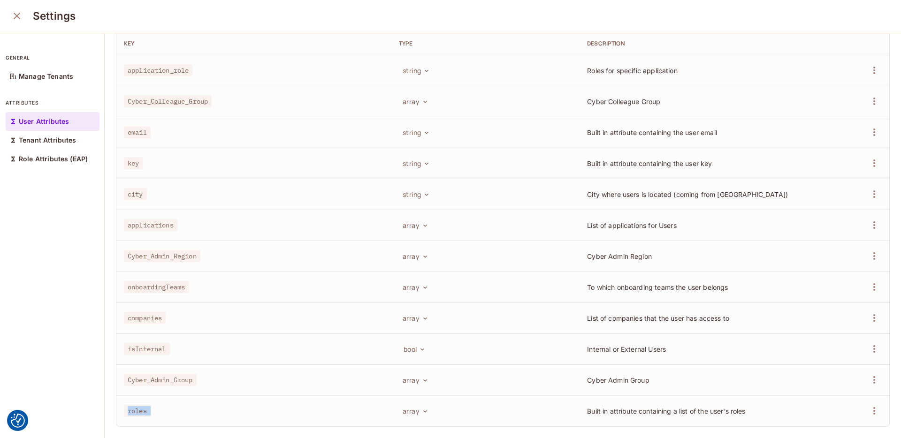
drag, startPoint x: 124, startPoint y: 406, endPoint x: 557, endPoint y: 418, distance: 433.3
click at [513, 417] on tr "roles array Built in attribute containing a list of the user's roles" at bounding box center [502, 411] width 773 height 31
click at [624, 407] on span "Built in attribute containing a list of the user's roles" at bounding box center [666, 411] width 158 height 8
drag, startPoint x: 632, startPoint y: 405, endPoint x: 603, endPoint y: 406, distance: 28.2
click at [603, 406] on td "Built in attribute containing a list of the user's roles" at bounding box center [693, 411] width 229 height 31
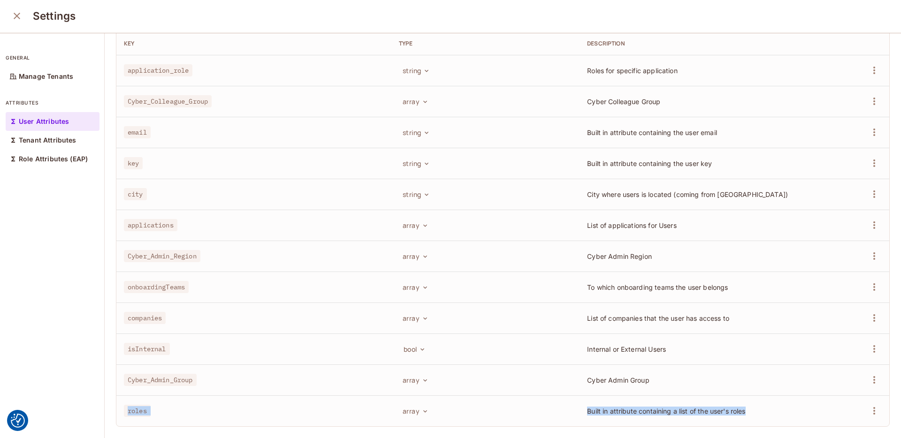
drag, startPoint x: 187, startPoint y: 394, endPoint x: 681, endPoint y: 414, distance: 494.5
click at [681, 414] on tr "roles array Built in attribute containing a list of the user's roles" at bounding box center [502, 411] width 773 height 31
click at [509, 382] on td "array" at bounding box center [485, 380] width 188 height 31
drag, startPoint x: 248, startPoint y: 396, endPoint x: 691, endPoint y: 419, distance: 443.5
click at [691, 419] on tr "roles array Built in attribute containing a list of the user's roles" at bounding box center [502, 411] width 773 height 31
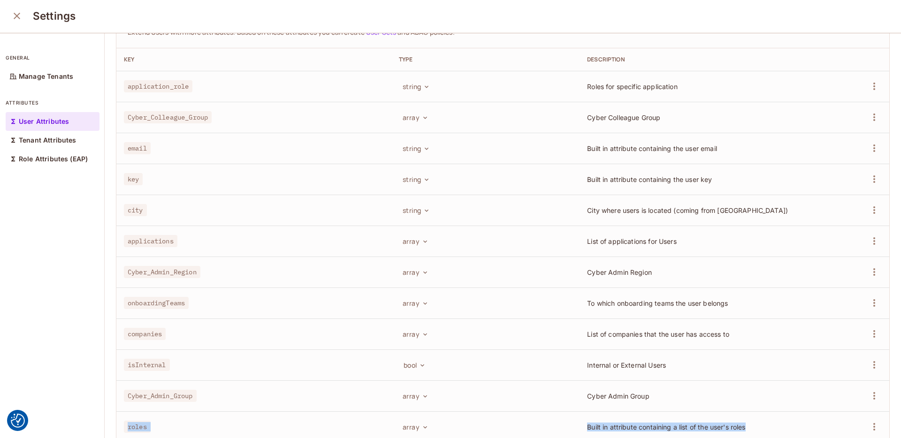
scroll to position [0, 0]
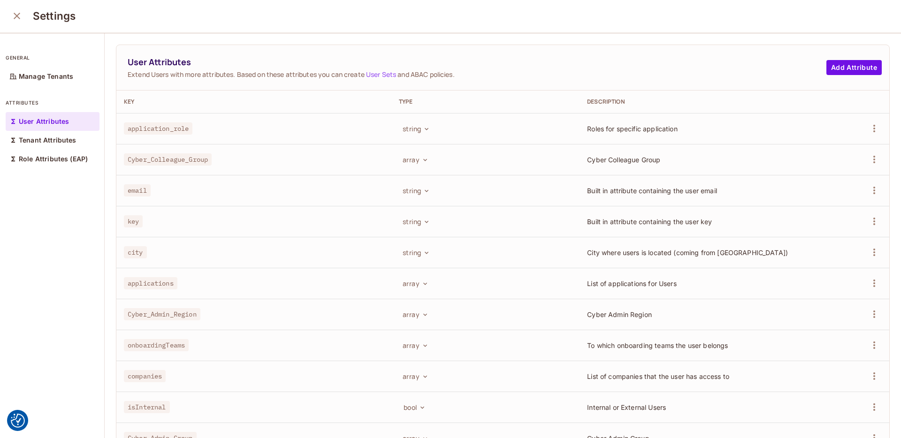
click at [17, 16] on icon "close" at bounding box center [16, 15] width 11 height 11
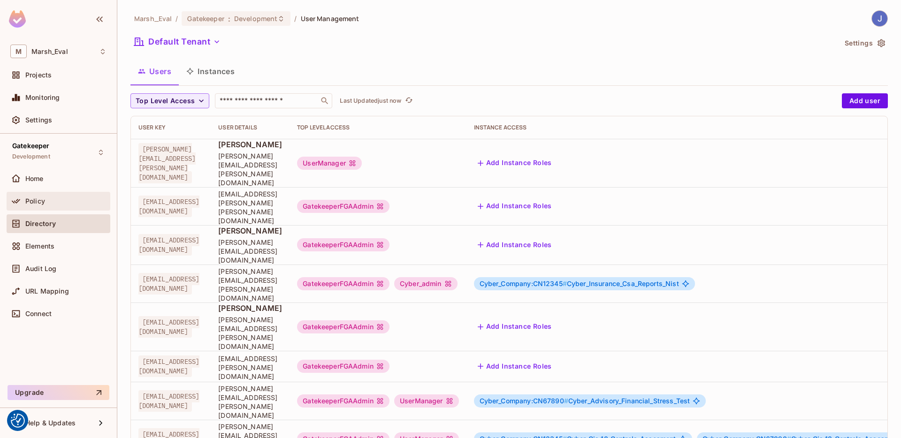
click at [61, 197] on div "Policy" at bounding box center [58, 201] width 96 height 11
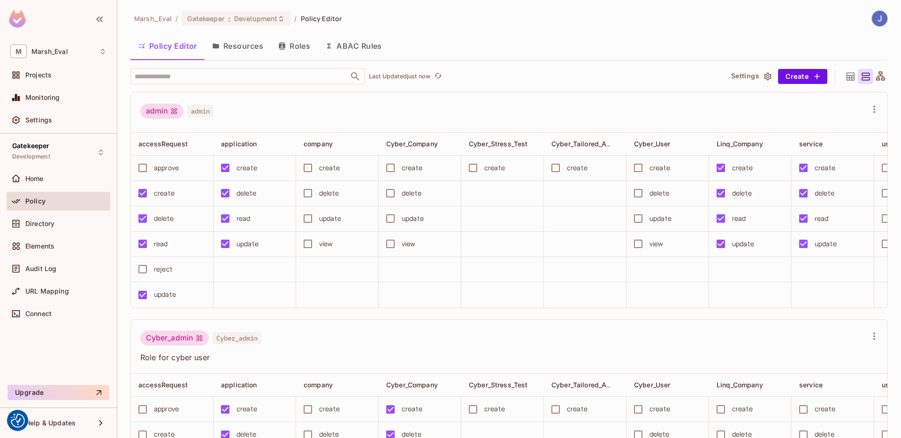
click at [292, 48] on button "Roles" at bounding box center [294, 45] width 47 height 23
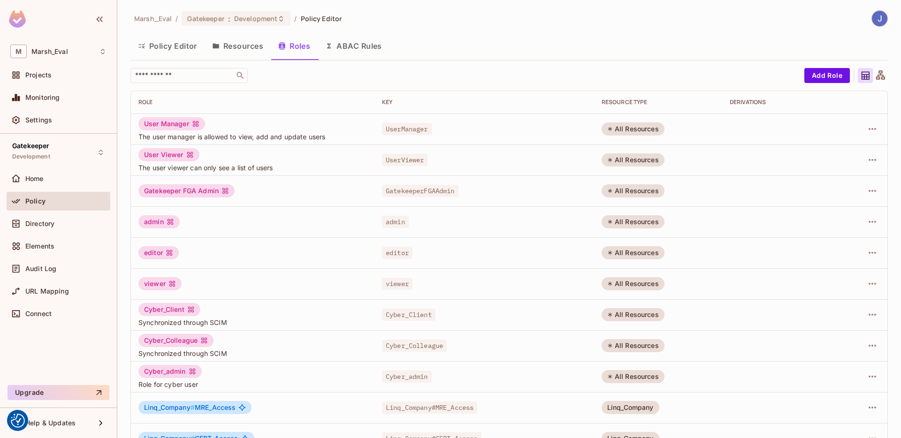
scroll to position [179, 0]
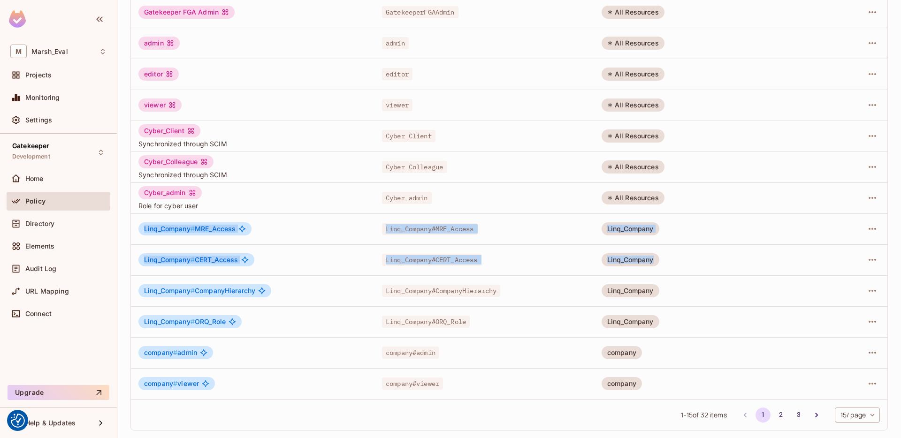
drag, startPoint x: 140, startPoint y: 229, endPoint x: 183, endPoint y: 288, distance: 72.9
click at [183, 288] on tbody "User Manager The user manager is allowed to view, add and update users UserMana…" at bounding box center [509, 167] width 756 height 465
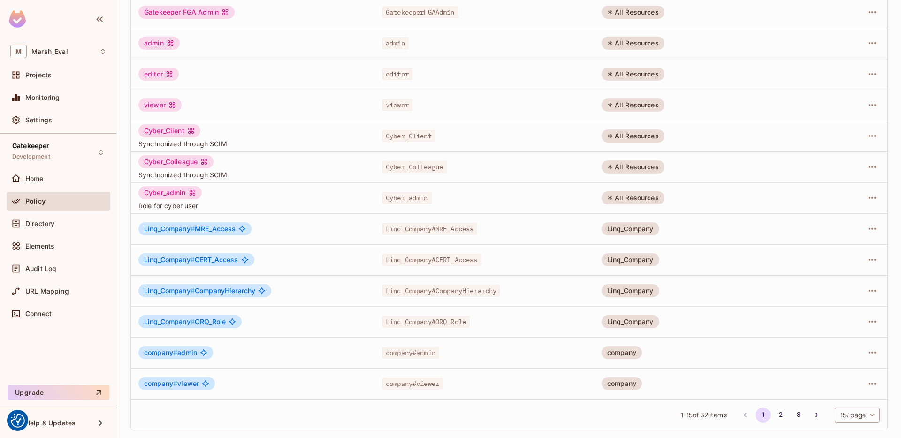
click at [257, 334] on td "Linq_Company # ORQ_Role" at bounding box center [253, 321] width 244 height 31
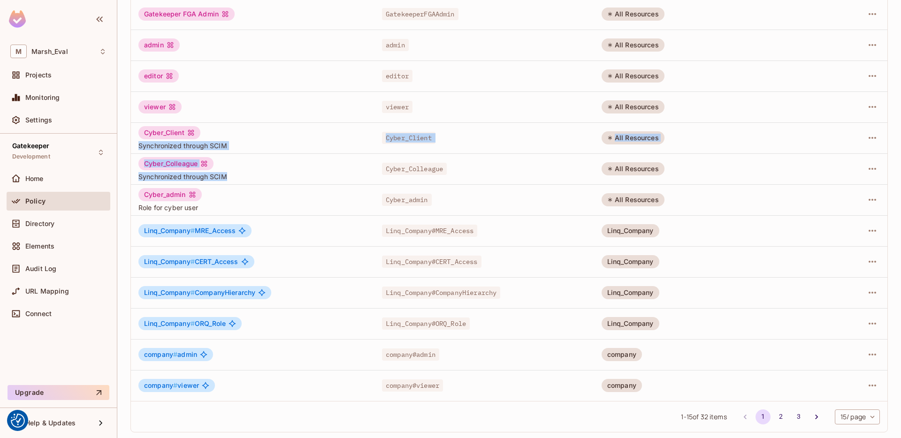
drag, startPoint x: 242, startPoint y: 178, endPoint x: 133, endPoint y: 145, distance: 114.2
click at [133, 145] on tbody "User Manager The user manager is allowed to view, add and update users UserMana…" at bounding box center [509, 169] width 756 height 465
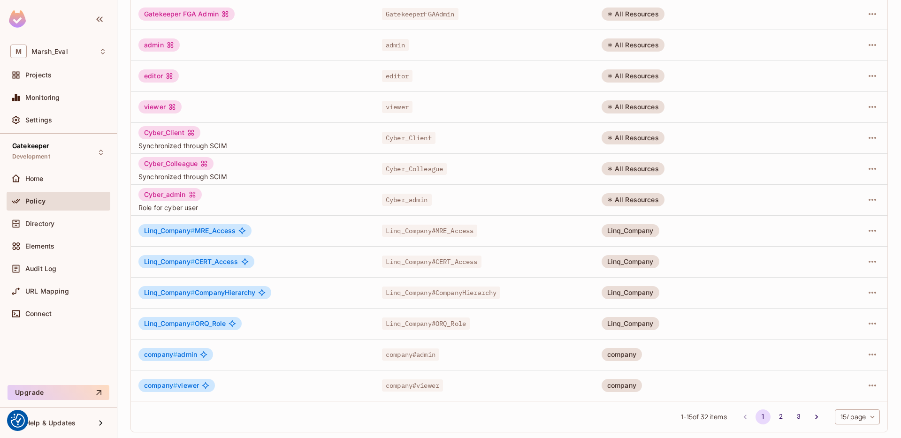
click at [136, 134] on td "Cyber_Client Synchronized through SCIM" at bounding box center [253, 137] width 244 height 31
drag, startPoint x: 137, startPoint y: 130, endPoint x: 230, endPoint y: 167, distance: 99.2
click at [230, 167] on tbody "User Manager The user manager is allowed to view, add and update users UserMana…" at bounding box center [509, 169] width 756 height 465
click at [231, 172] on span "Synchronized through SCIM" at bounding box center [252, 176] width 229 height 9
click at [221, 145] on span "Synchronized through SCIM" at bounding box center [252, 145] width 229 height 9
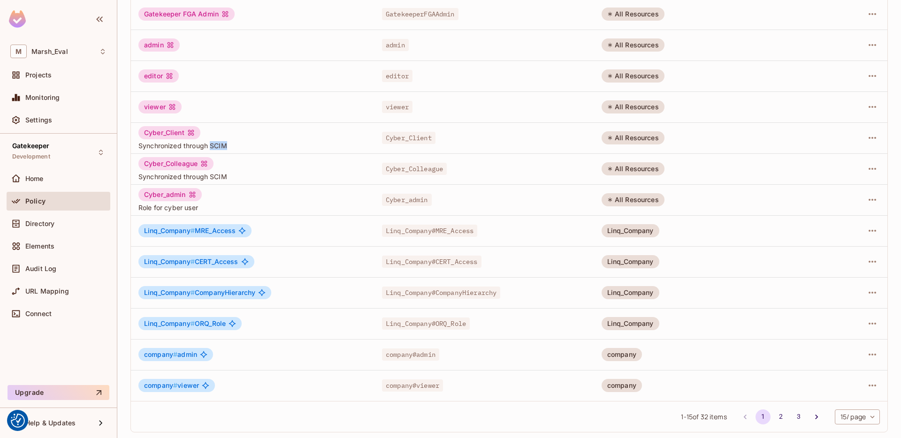
click at [221, 145] on span "Synchronized through SCIM" at bounding box center [252, 145] width 229 height 9
click at [252, 135] on div "Cyber_Client Synchronized through SCIM" at bounding box center [252, 138] width 229 height 24
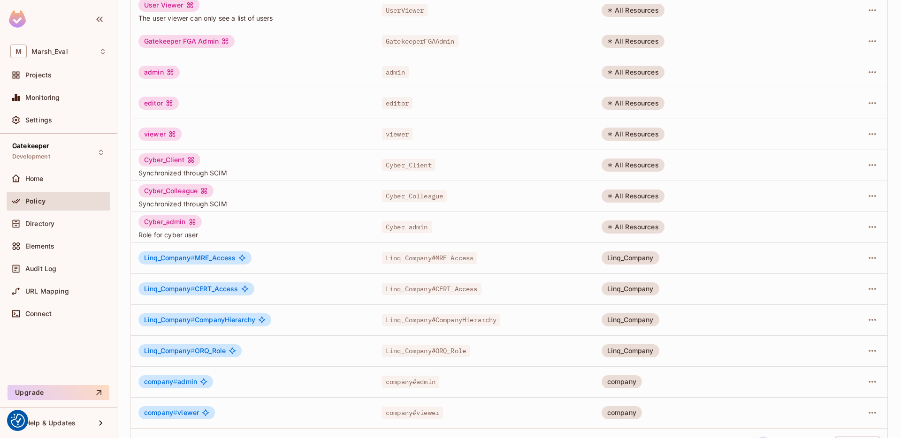
scroll to position [94, 0]
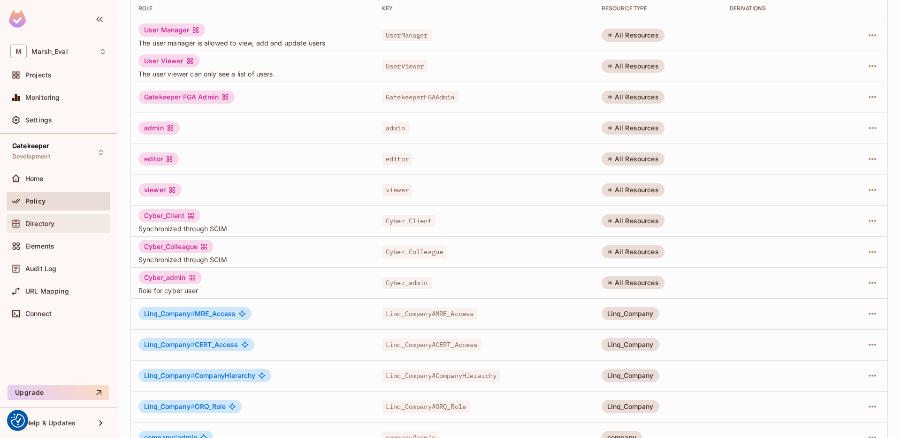
click at [48, 225] on span "Directory" at bounding box center [39, 224] width 29 height 8
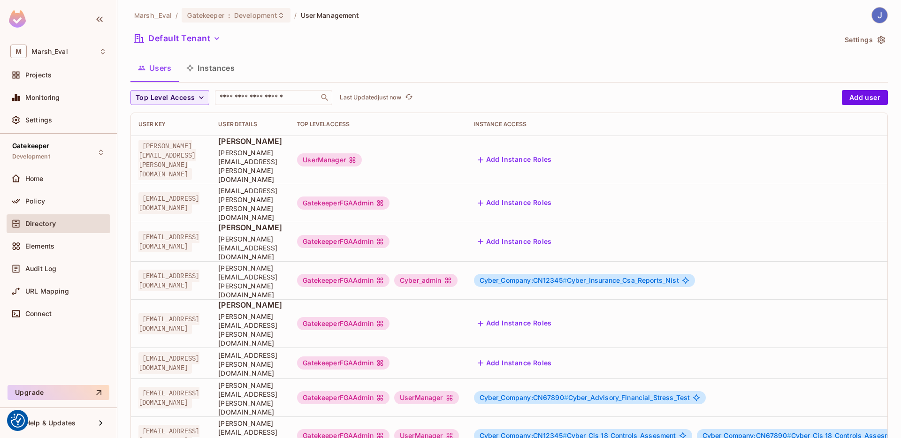
scroll to position [1, 0]
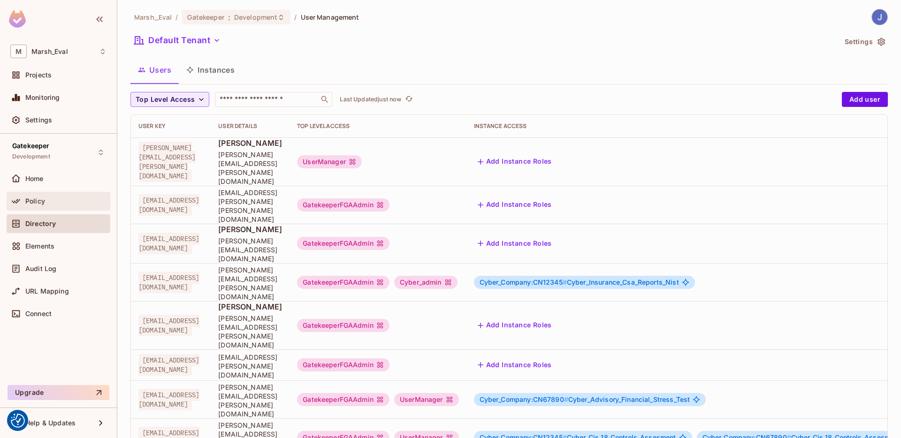
click at [52, 208] on div "Policy" at bounding box center [59, 201] width 104 height 19
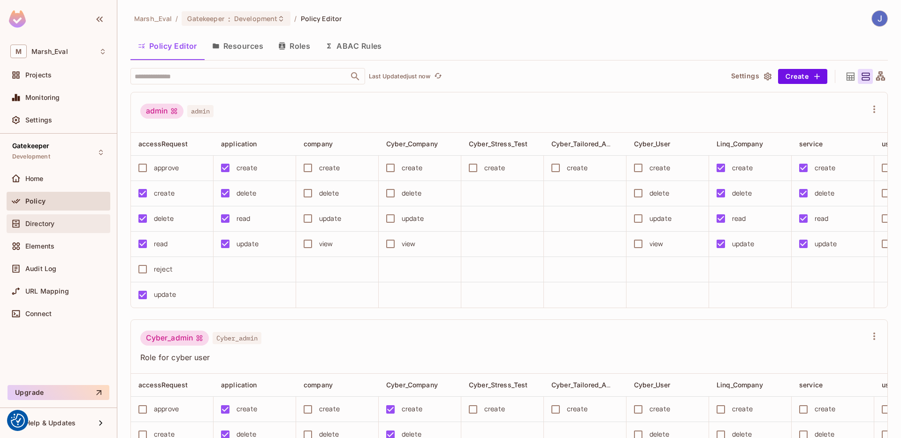
click at [55, 221] on div "Directory" at bounding box center [65, 224] width 81 height 8
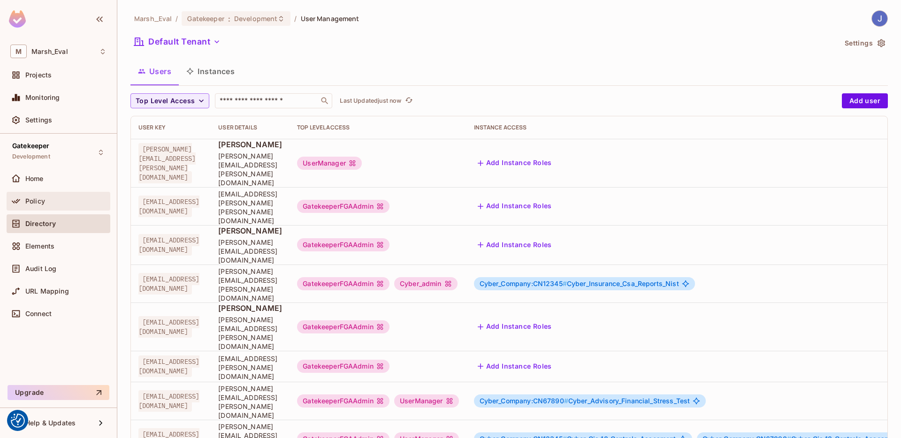
click at [53, 203] on div "Policy" at bounding box center [65, 202] width 81 height 8
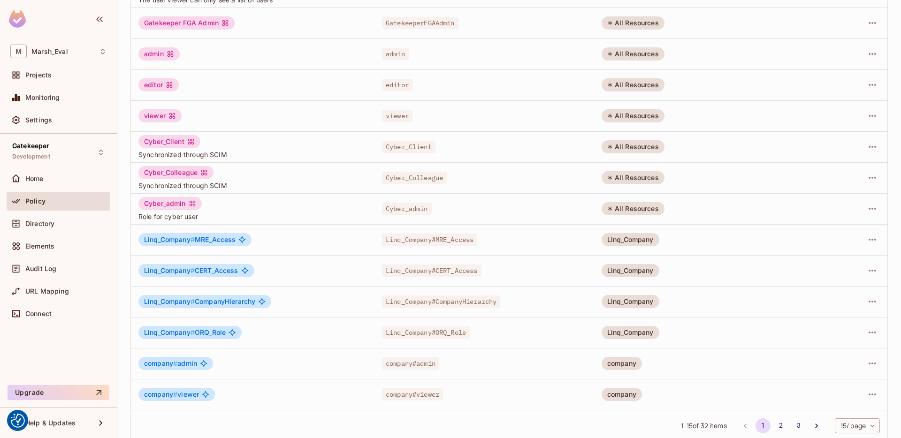
scroll to position [168, 0]
drag, startPoint x: 139, startPoint y: 239, endPoint x: 238, endPoint y: 242, distance: 99.0
click at [238, 242] on div "Linq_Company # MRE_Access" at bounding box center [194, 239] width 113 height 13
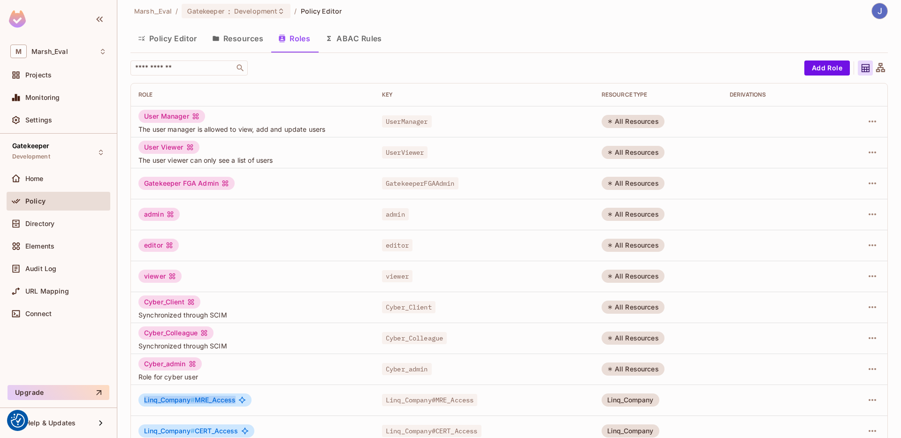
scroll to position [0, 0]
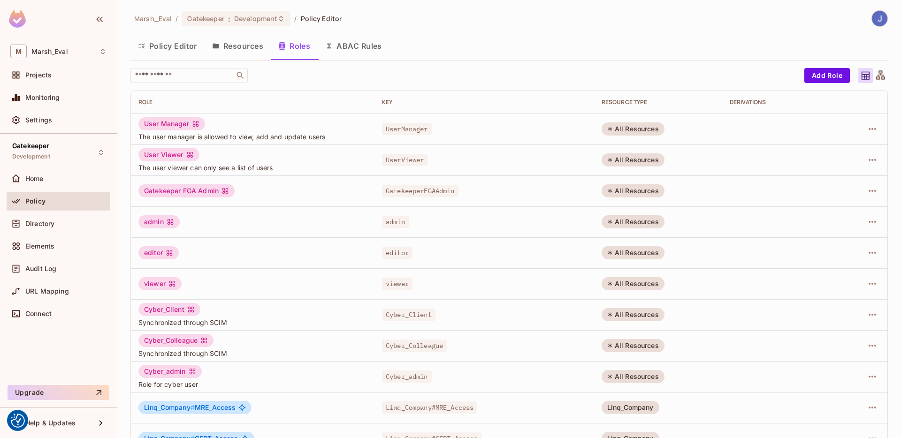
click at [254, 294] on td "viewer" at bounding box center [253, 283] width 244 height 31
click at [239, 38] on button "Resources" at bounding box center [238, 45] width 66 height 23
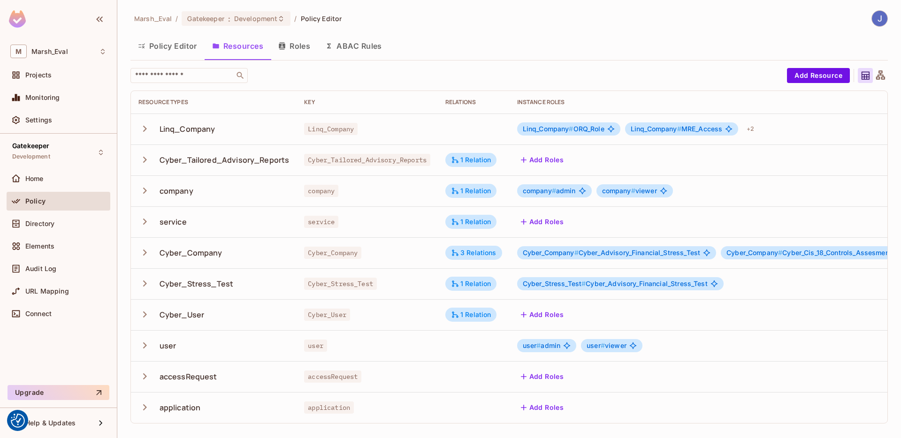
click at [233, 259] on div "Cyber_Company" at bounding box center [213, 253] width 151 height 20
click at [224, 255] on div "Cyber_Company" at bounding box center [213, 253] width 151 height 20
click at [210, 133] on div "Linq_Company" at bounding box center [188, 129] width 56 height 10
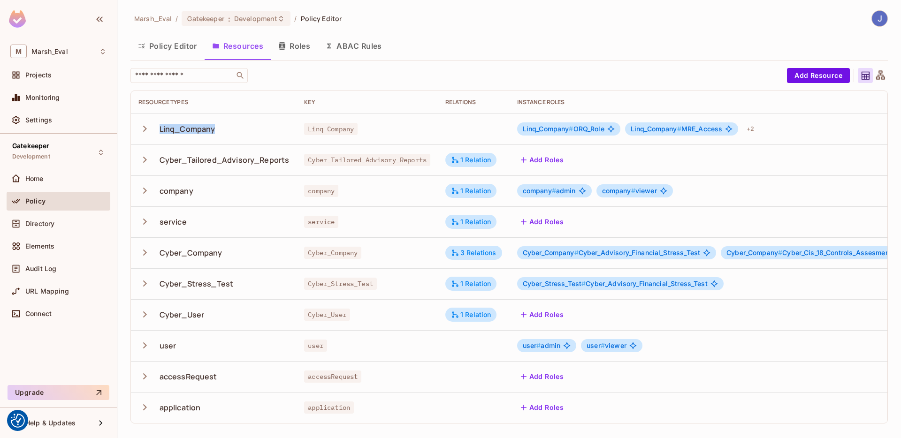
click at [210, 133] on div "Linq_Company" at bounding box center [188, 129] width 56 height 10
click at [232, 250] on div "Cyber_Company" at bounding box center [213, 253] width 151 height 20
drag, startPoint x: 583, startPoint y: 252, endPoint x: 723, endPoint y: 252, distance: 139.4
click at [723, 252] on div "Cyber_Company # Cyber_Advisory_Financial_Stress_Test Cyber_Company # Cyber_Cis_…" at bounding box center [723, 252] width 413 height 15
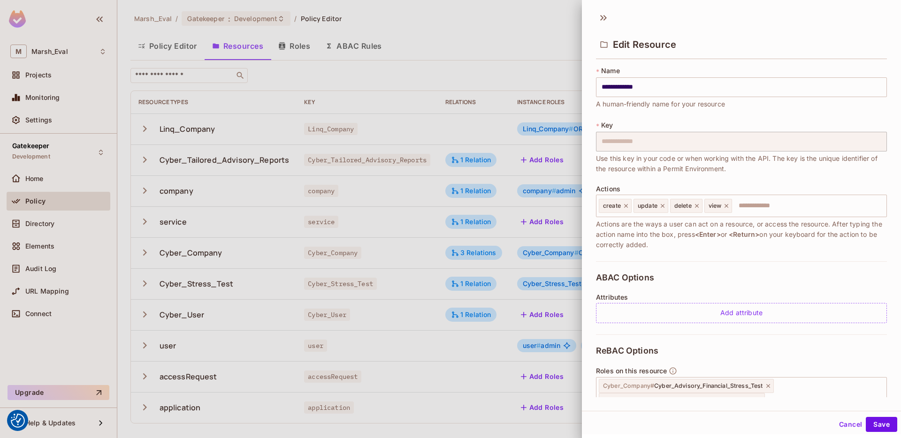
click at [525, 258] on div at bounding box center [450, 219] width 901 height 438
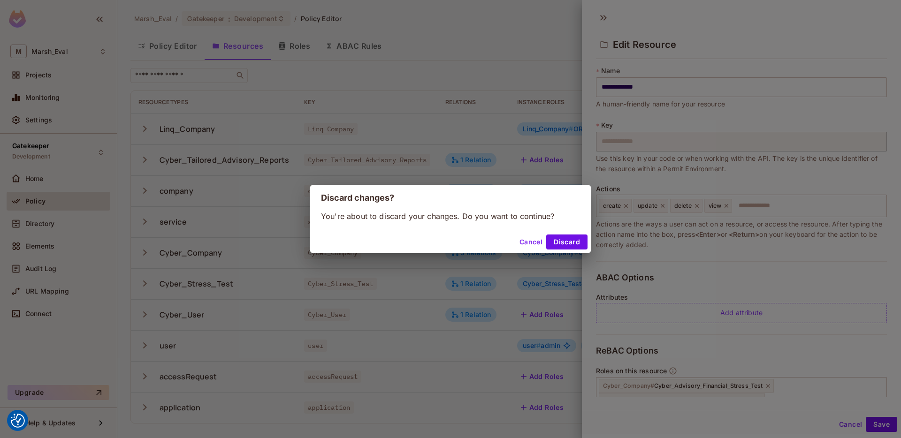
click at [536, 236] on button "Cancel" at bounding box center [531, 242] width 30 height 15
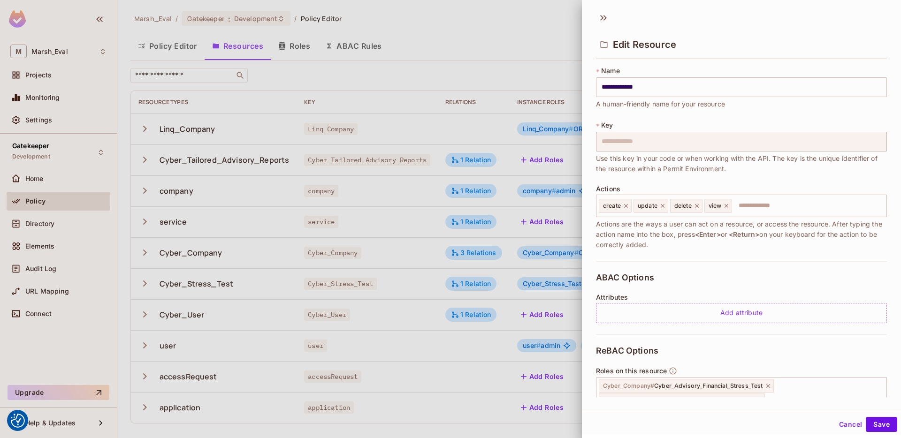
click at [570, 254] on div at bounding box center [450, 219] width 901 height 438
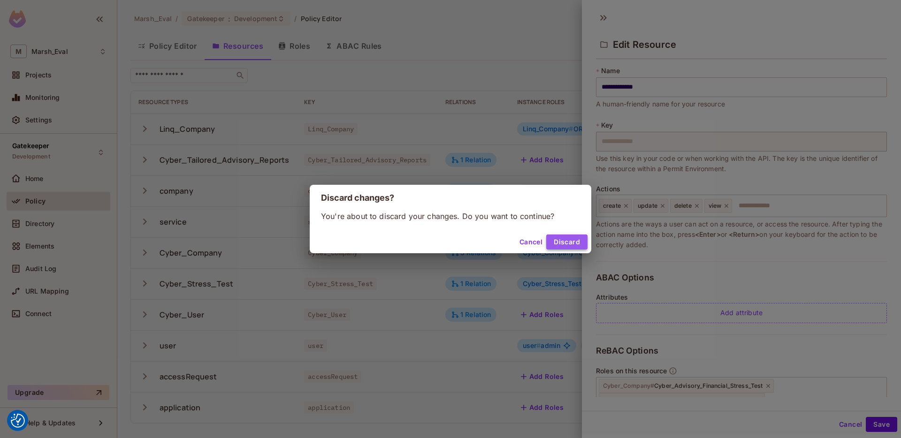
click at [577, 238] on button "Discard" at bounding box center [566, 242] width 41 height 15
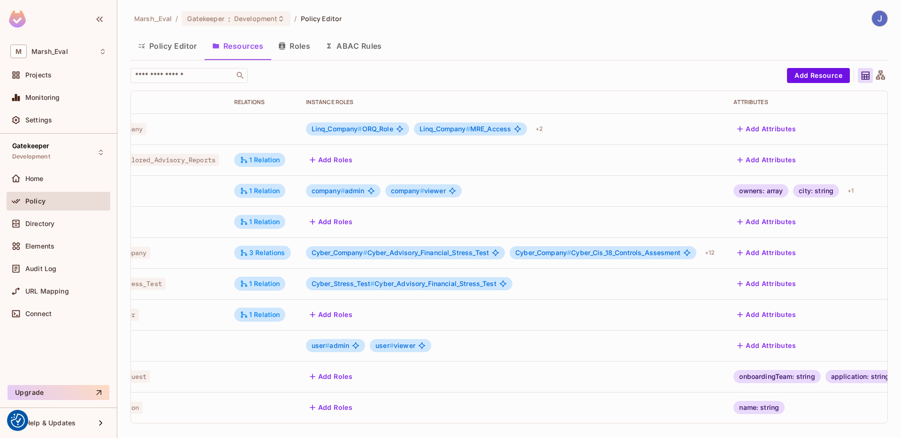
scroll to position [0, 251]
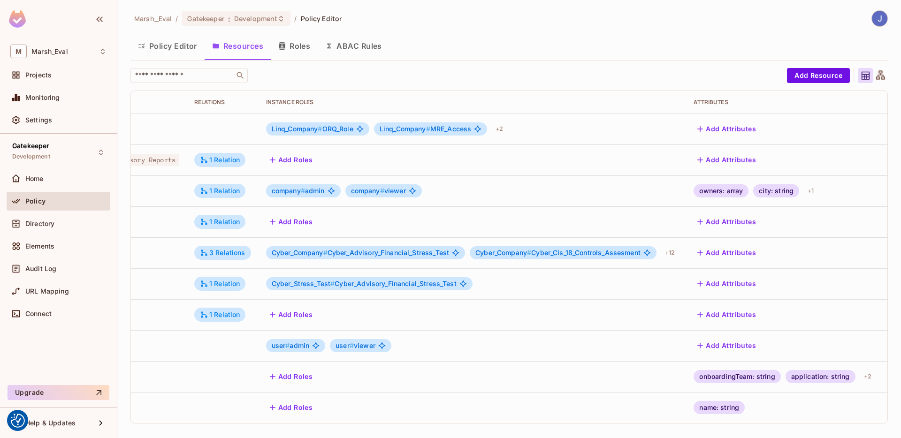
click at [306, 56] on button "Roles" at bounding box center [294, 45] width 47 height 23
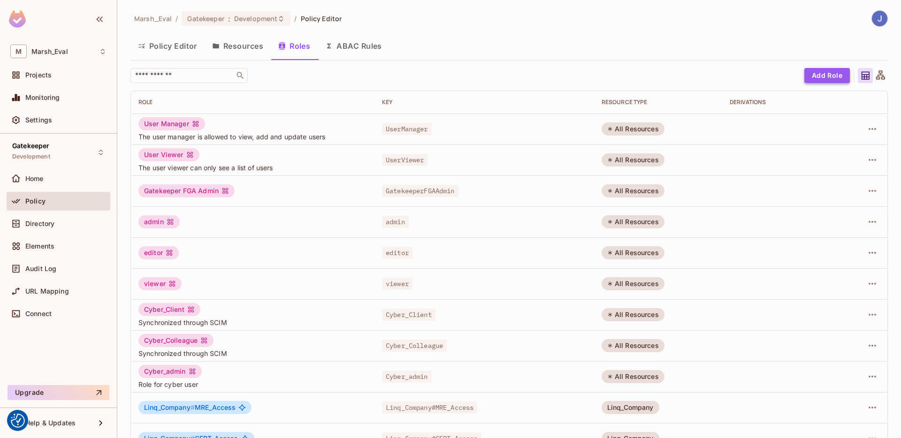
click at [817, 77] on button "Add Role" at bounding box center [827, 75] width 46 height 15
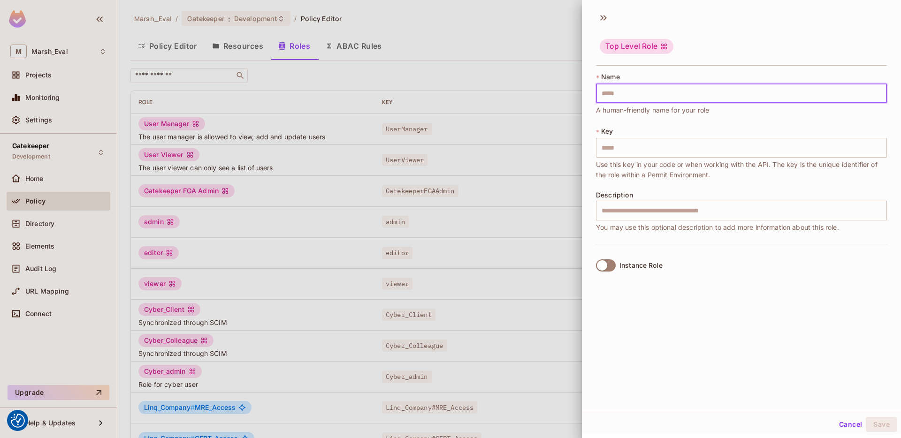
click at [615, 95] on input "text" at bounding box center [741, 94] width 291 height 20
type input "*"
type input "**"
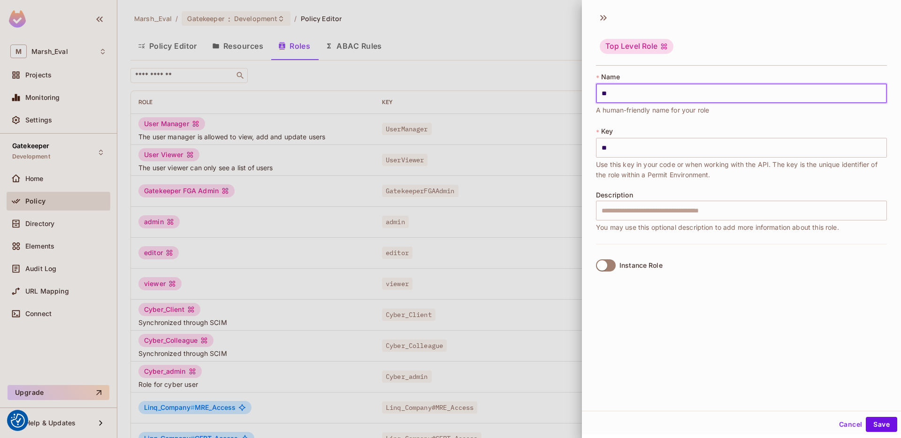
type input "***"
type input "*****"
type input "******"
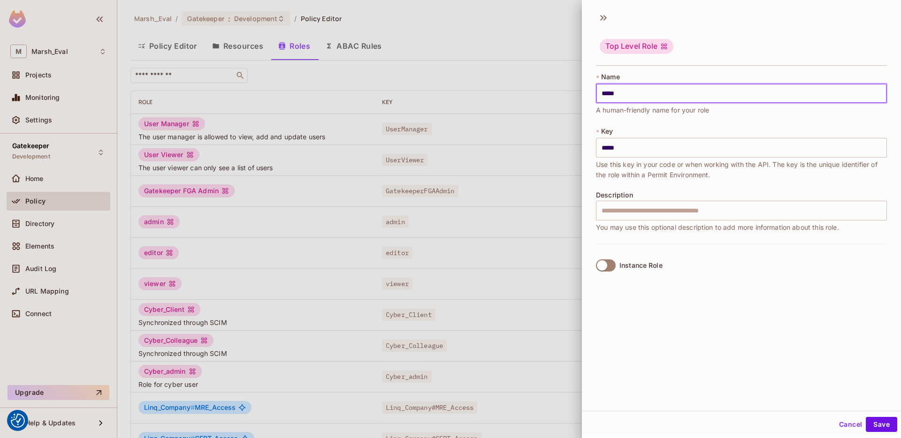
type input "******"
type input "*****"
type input "****"
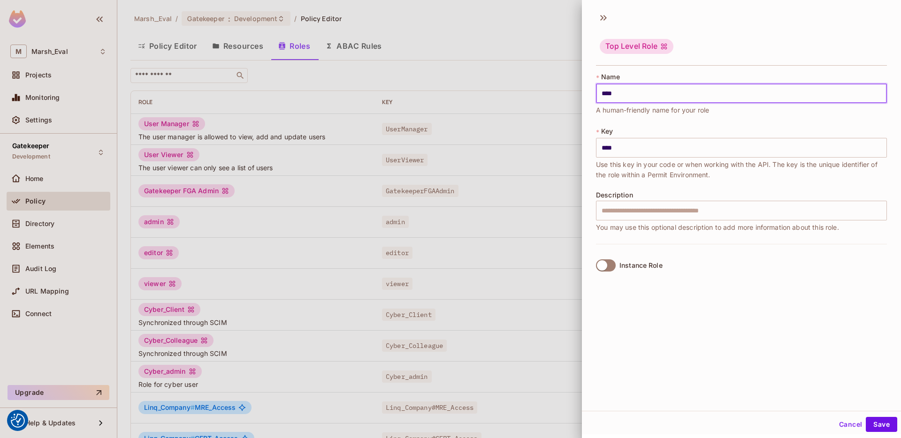
type input "*****"
type input "******"
type input "*******"
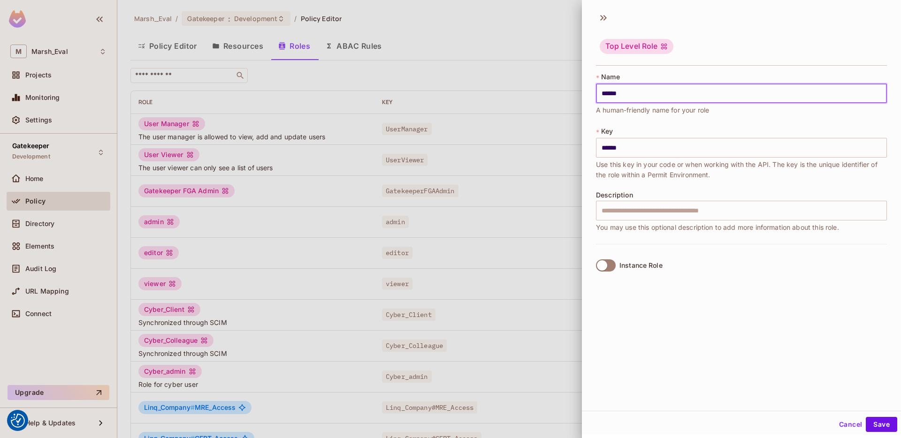
type input "*******"
type input "********"
type input "*********"
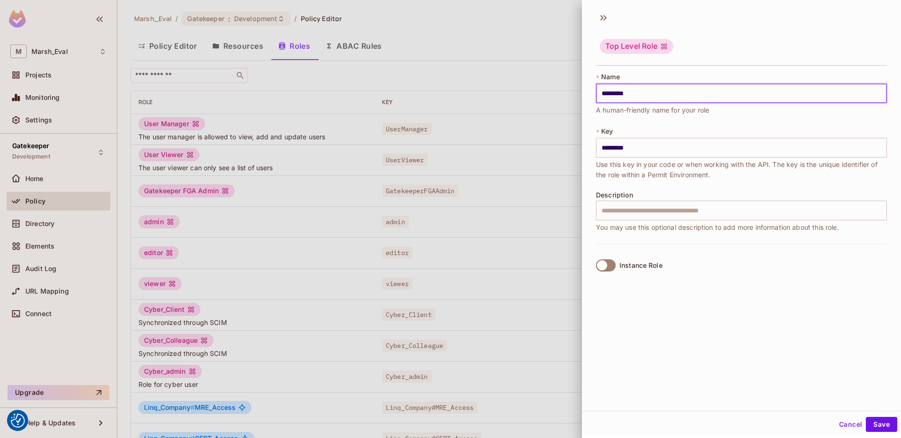
type input "**********"
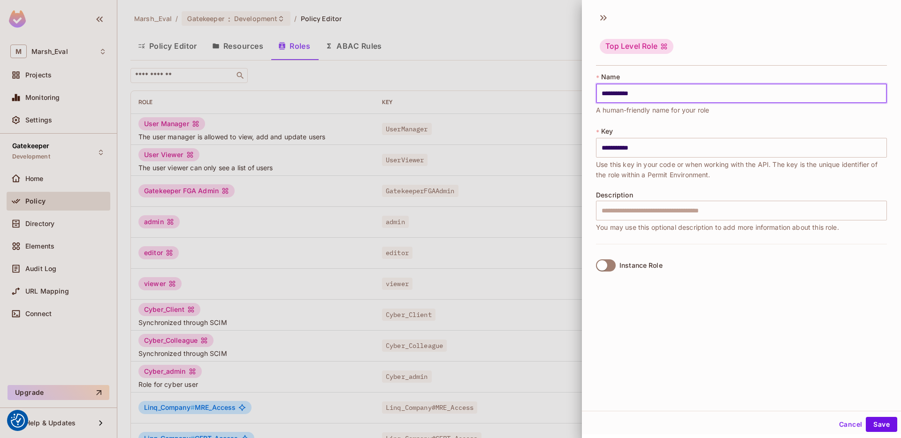
type input "**********"
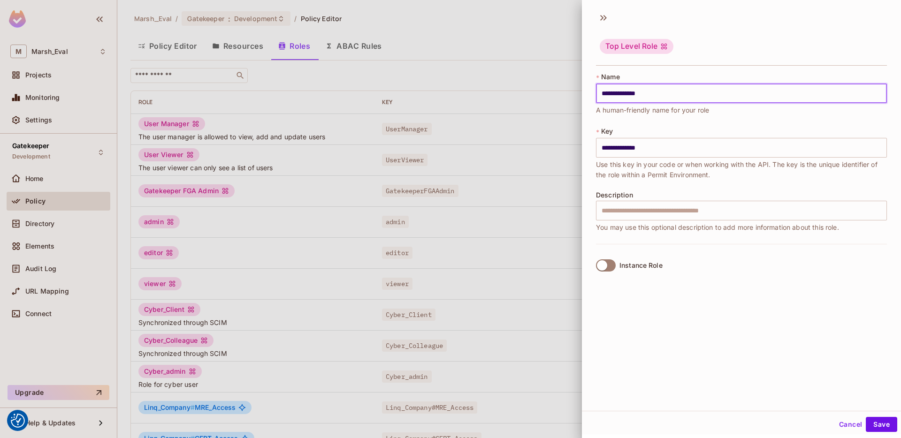
type input "**********"
click at [633, 99] on input "**********" at bounding box center [741, 94] width 291 height 20
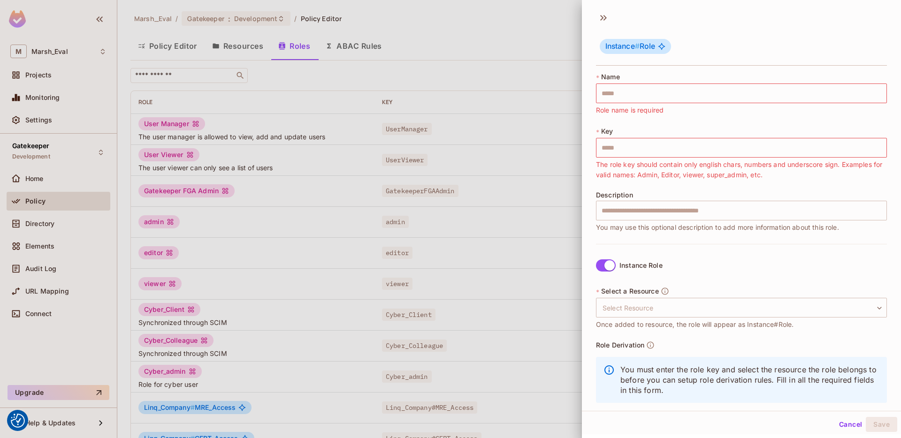
scroll to position [16, 0]
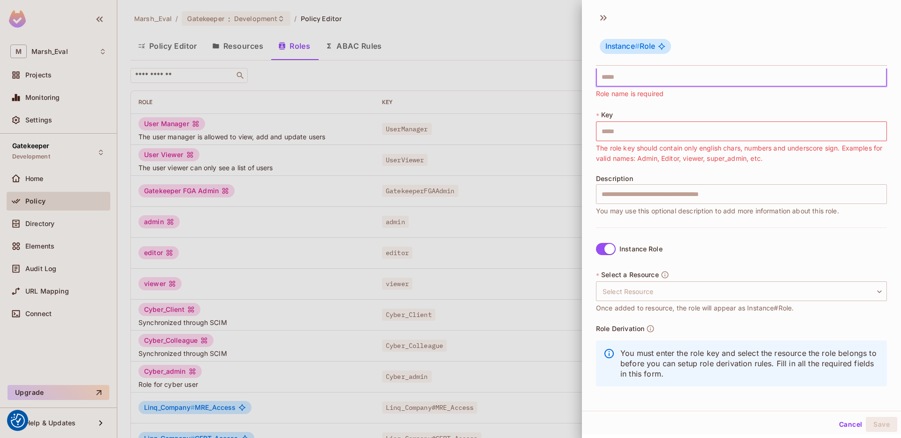
click at [607, 75] on input "text" at bounding box center [741, 77] width 291 height 20
paste input "**********"
type input "**********"
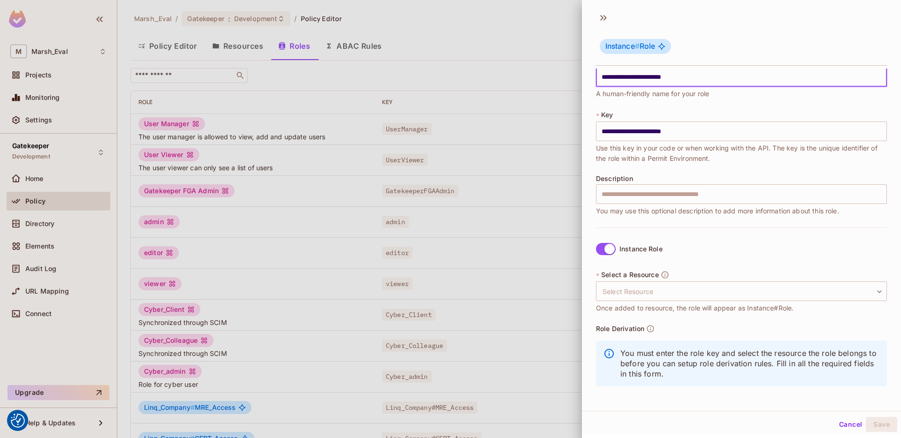
scroll to position [1, 0]
type input "**********"
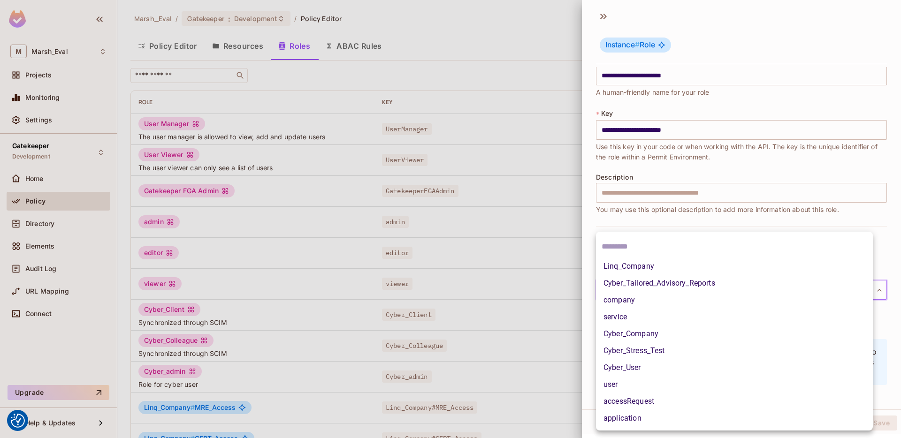
click at [627, 289] on body "We use cookies to enhance your browsing experience, serve personalized ads or c…" at bounding box center [450, 219] width 901 height 438
click at [608, 226] on div at bounding box center [450, 219] width 901 height 438
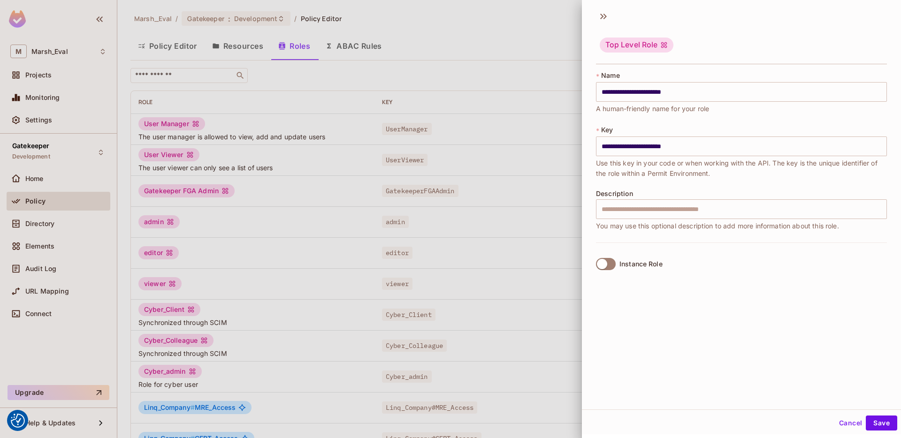
scroll to position [0, 0]
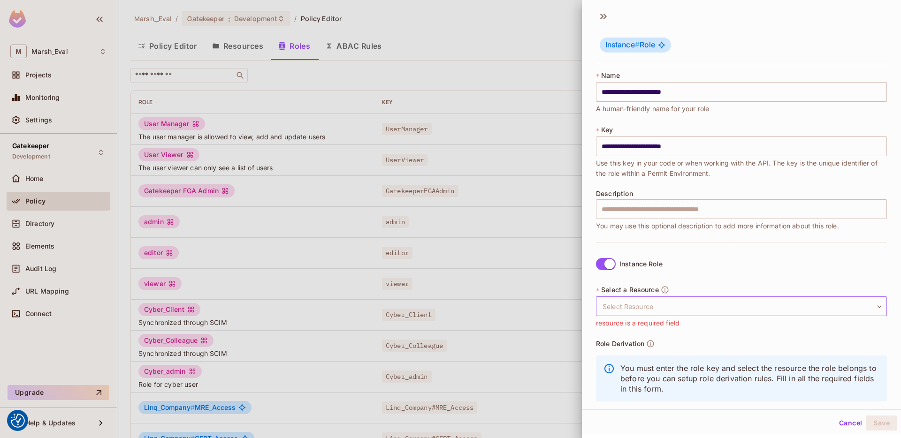
click at [633, 298] on body "We use cookies to enhance your browsing experience, serve personalized ads or c…" at bounding box center [450, 219] width 901 height 438
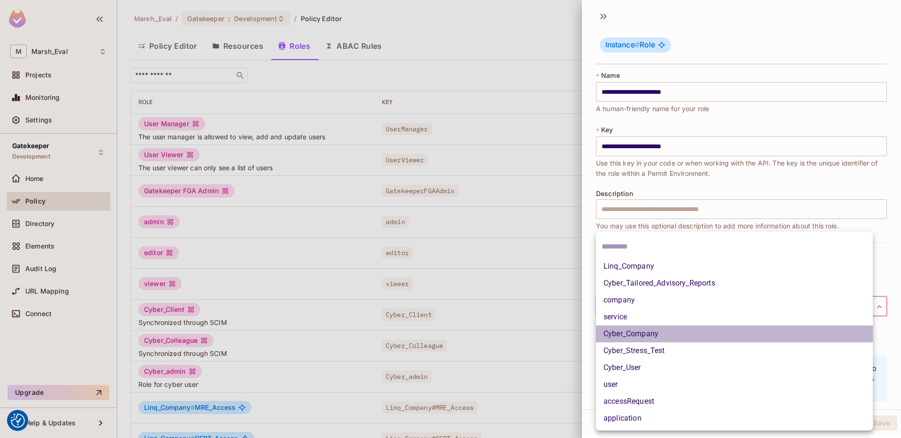
click at [636, 336] on li "Cyber_Company" at bounding box center [734, 334] width 277 height 17
type input "**********"
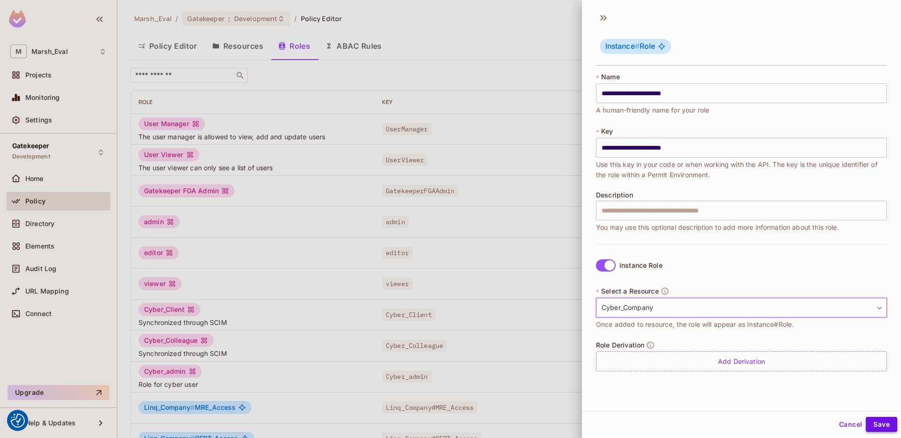
click at [869, 422] on button "Save" at bounding box center [881, 424] width 31 height 15
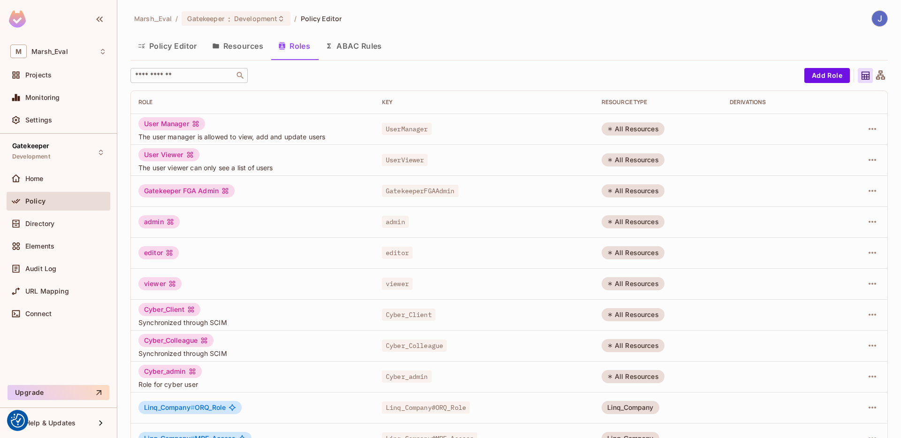
click at [211, 76] on input "text" at bounding box center [182, 75] width 99 height 9
type input "******"
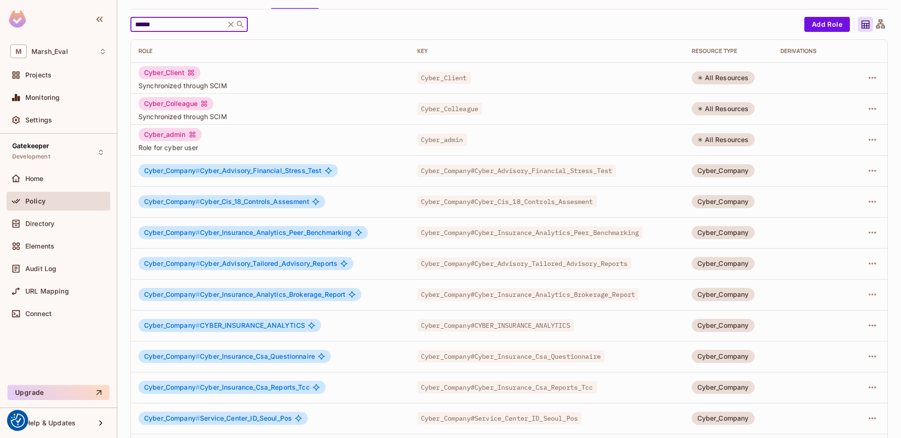
scroll to position [33, 0]
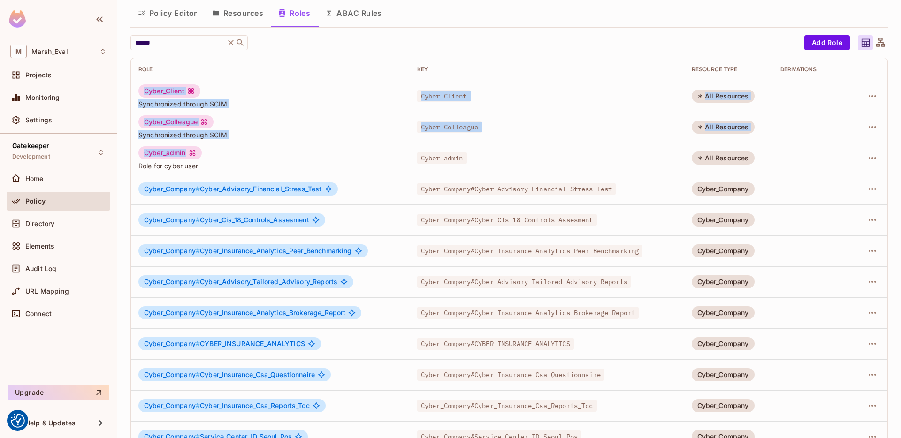
drag, startPoint x: 141, startPoint y: 84, endPoint x: 191, endPoint y: 151, distance: 83.3
click at [191, 151] on tbody "Cyber_Client Synchronized through SCIM Cyber_Client All Resources Cyber_Colleag…" at bounding box center [509, 313] width 756 height 465
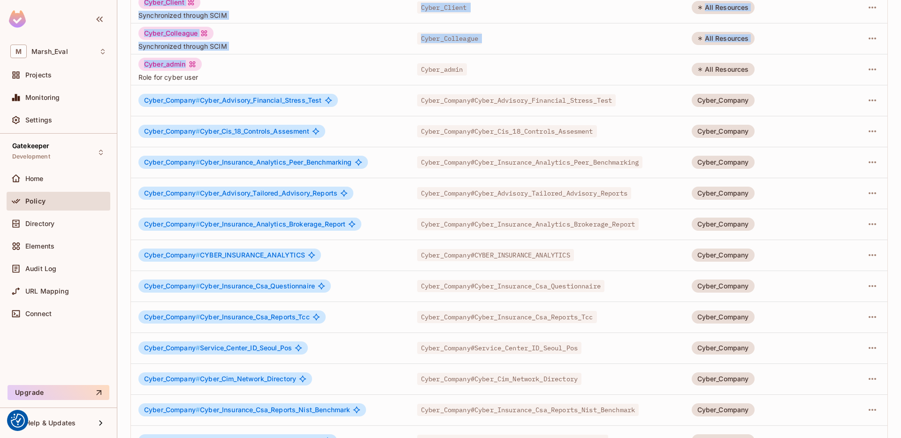
scroll to position [137, 0]
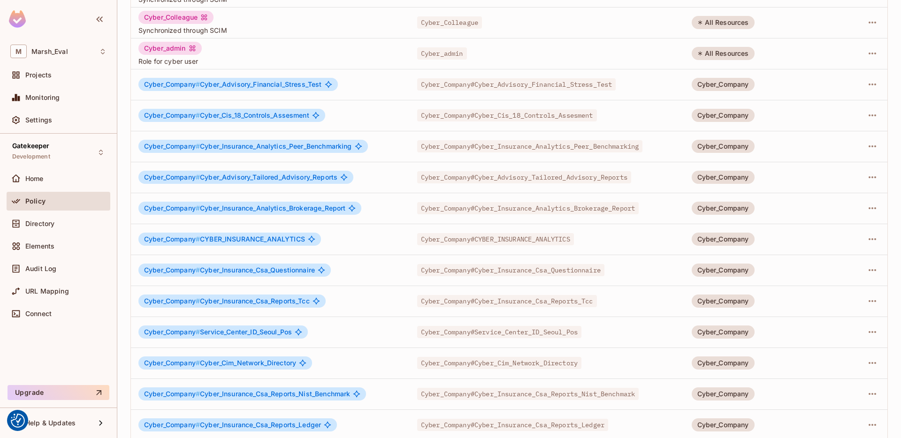
click at [138, 81] on div "Cyber_Company # Cyber_Advisory_Financial_Stress_Test" at bounding box center [237, 84] width 199 height 13
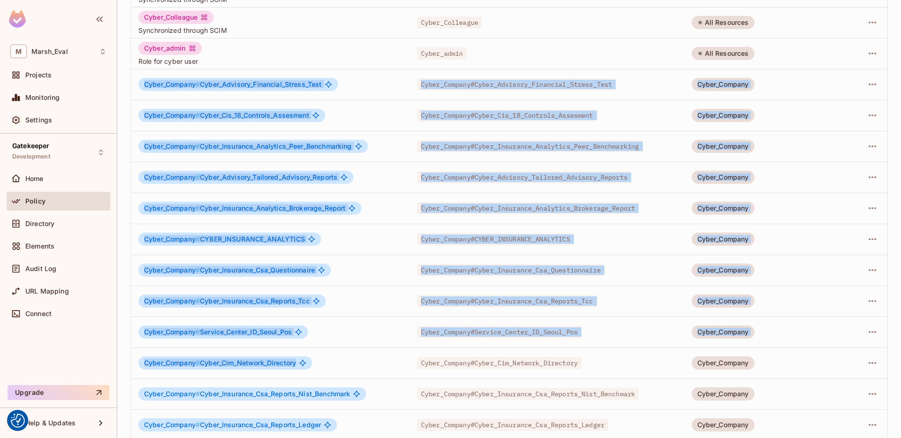
drag, startPoint x: 138, startPoint y: 81, endPoint x: 205, endPoint y: 362, distance: 288.9
click at [205, 362] on tbody "Cyber_Client Synchronized through SCIM Cyber_Client All Resources Cyber_Colleag…" at bounding box center [509, 208] width 756 height 465
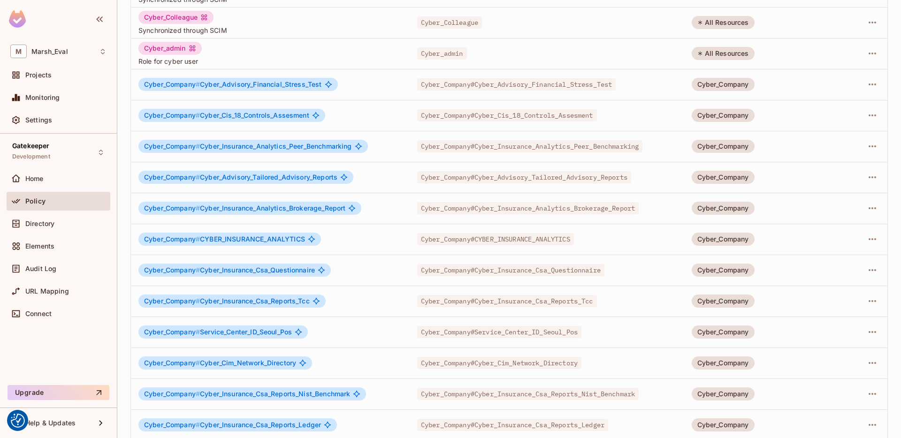
click at [342, 357] on div "Cyber_Company # Cyber_Cim_Network_Directory" at bounding box center [270, 363] width 264 height 13
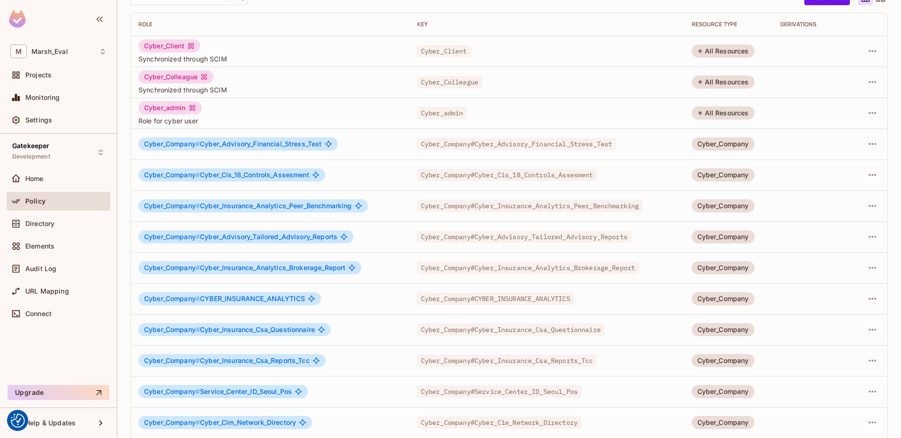
scroll to position [77, 0]
click at [465, 138] on td "Cyber_Company#Cyber_Advisory_Financial_Stress_Test" at bounding box center [547, 145] width 274 height 31
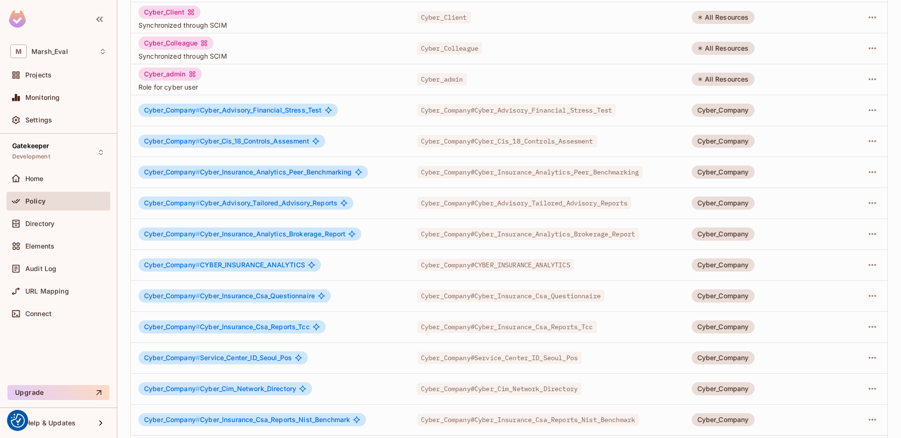
scroll to position [118, 0]
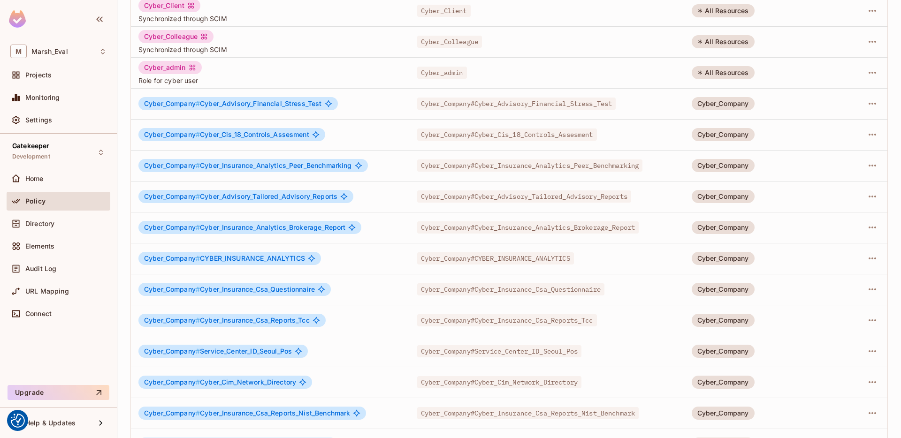
click at [344, 261] on div "Cyber_Company # CYBER_INSURANCE_ANALYTICS" at bounding box center [270, 258] width 264 height 13
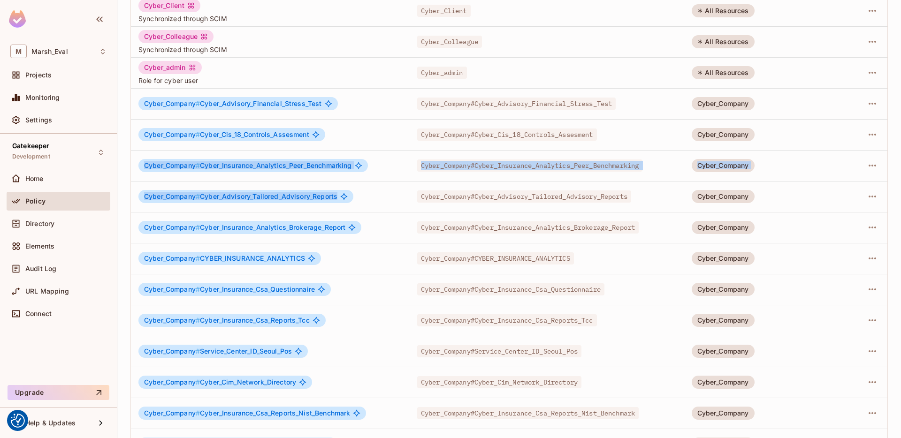
drag, startPoint x: 378, startPoint y: 208, endPoint x: 143, endPoint y: 161, distance: 240.2
click at [143, 161] on tbody "Cyber_Client Synchronized through SCIM Cyber_Client All Resources Cyber_Colleag…" at bounding box center [509, 227] width 756 height 465
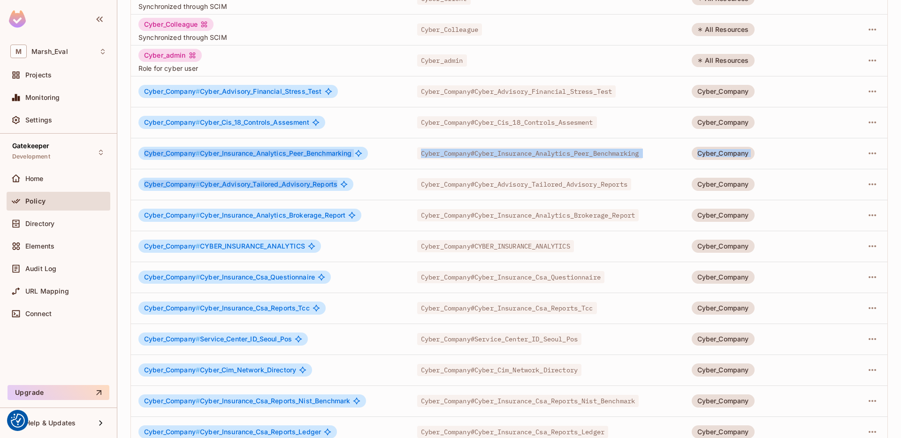
scroll to position [132, 0]
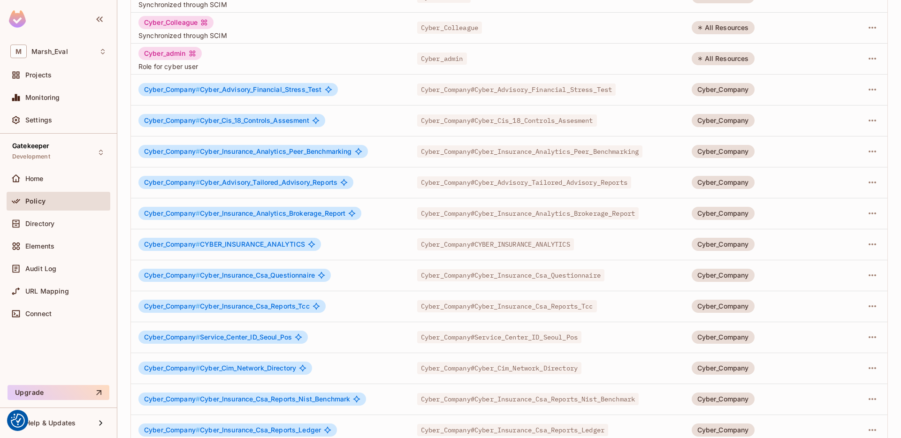
click at [362, 251] on div "Cyber_Company # CYBER_INSURANCE_ANALYTICS" at bounding box center [270, 244] width 264 height 13
click at [867, 241] on icon "button" at bounding box center [872, 244] width 11 height 11
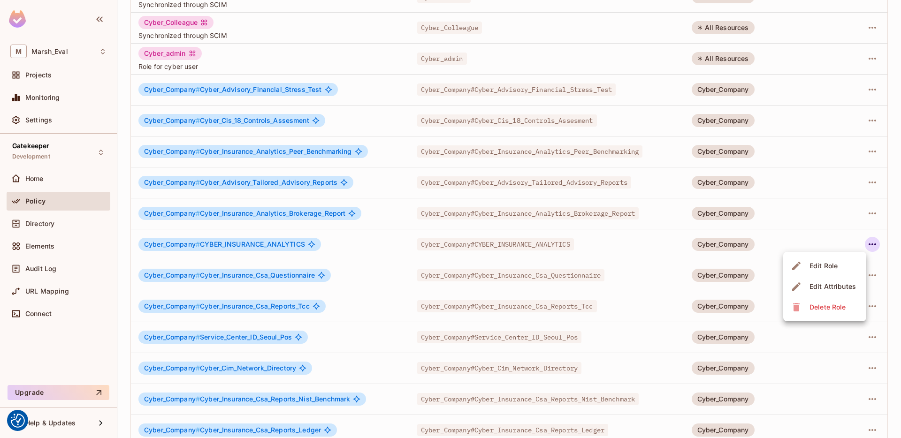
click at [654, 251] on div at bounding box center [450, 219] width 901 height 438
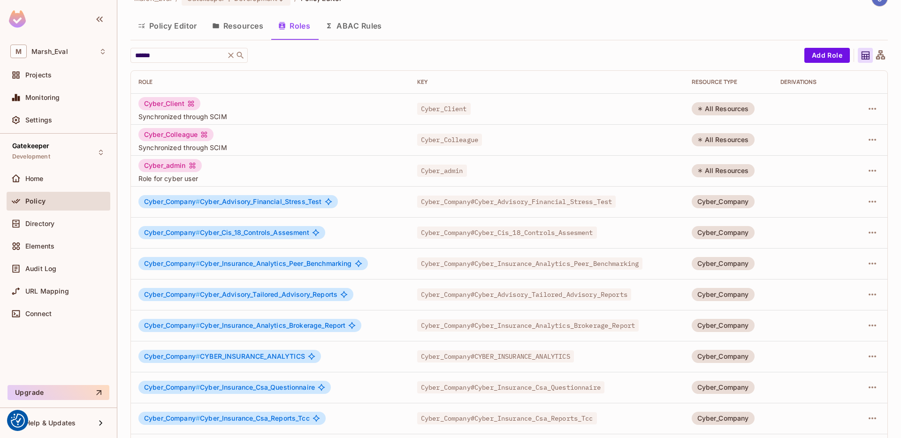
scroll to position [0, 0]
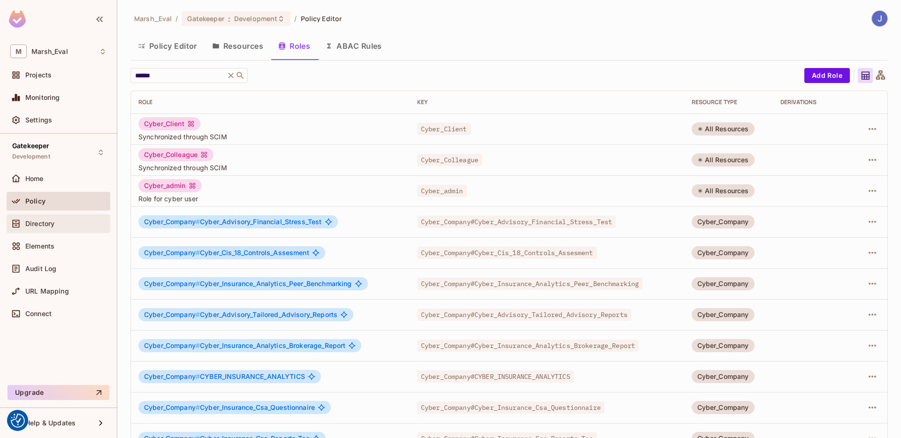
click at [59, 229] on div "Directory" at bounding box center [58, 223] width 96 height 11
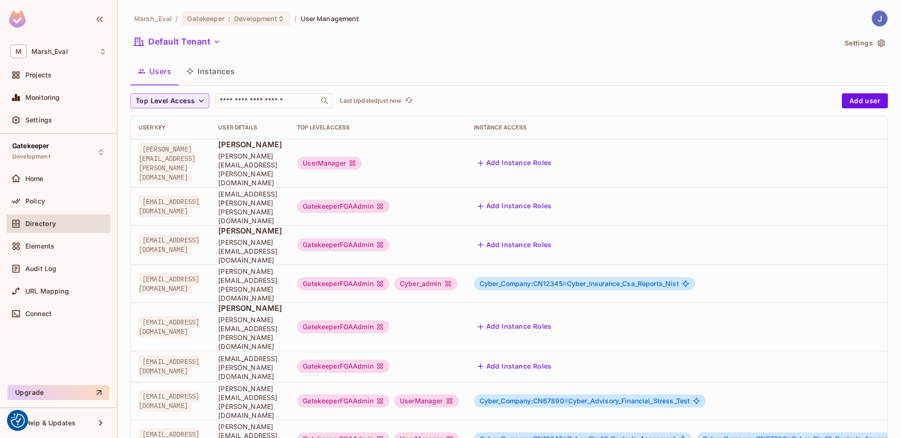
click at [203, 65] on button "Instances" at bounding box center [210, 71] width 63 height 23
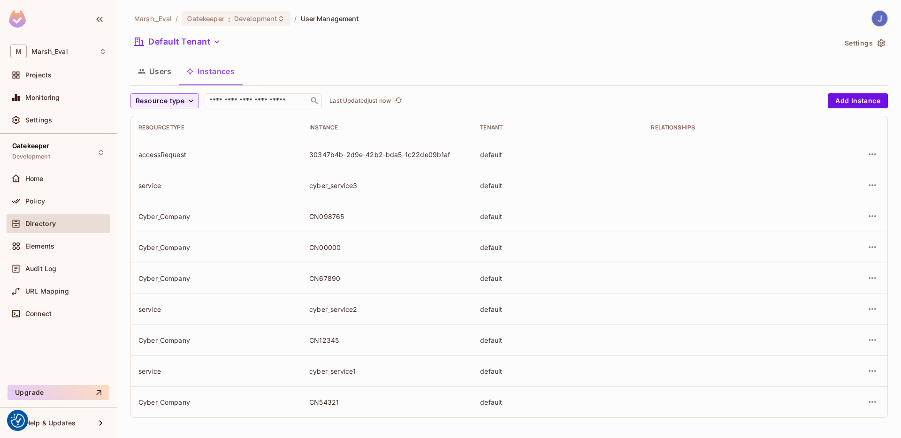
scroll to position [0, 0]
drag, startPoint x: 139, startPoint y: 216, endPoint x: 184, endPoint y: 285, distance: 82.6
click at [184, 285] on tbody "accessRequest 30347b4b-2d9e-42b2-bda5-1c22de09b1af default service cyber_servic…" at bounding box center [509, 277] width 756 height 279
click at [218, 283] on td "Cyber_Company" at bounding box center [216, 277] width 171 height 31
drag, startPoint x: 137, startPoint y: 219, endPoint x: 202, endPoint y: 279, distance: 88.3
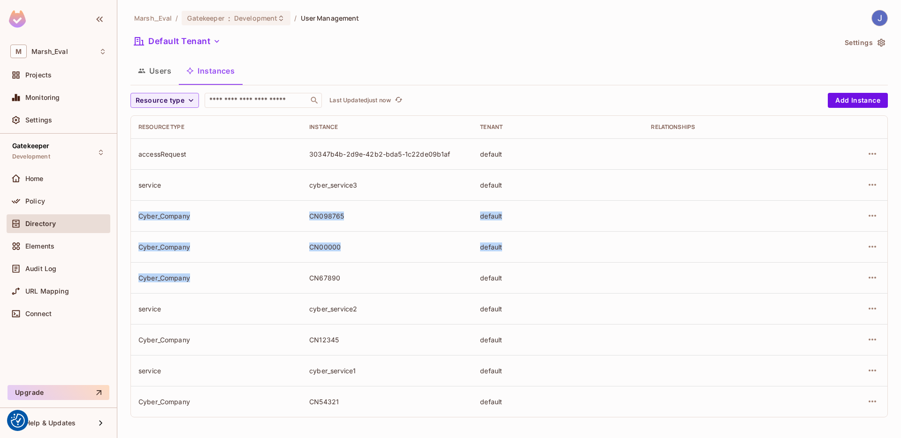
click at [202, 279] on tbody "accessRequest 30347b4b-2d9e-42b2-bda5-1c22de09b1af default service cyber_servic…" at bounding box center [509, 277] width 756 height 279
click at [202, 279] on div "Cyber_Company" at bounding box center [216, 278] width 156 height 9
click at [312, 218] on div "CN098765" at bounding box center [387, 216] width 156 height 9
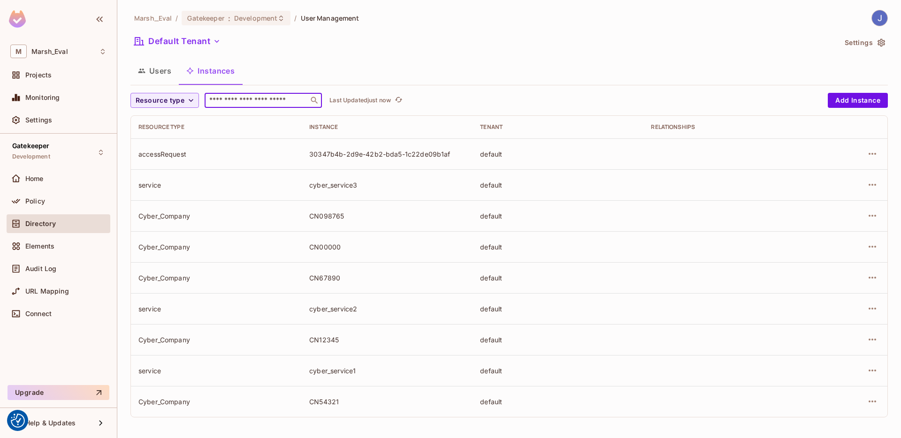
click at [250, 104] on input "text" at bounding box center [256, 100] width 99 height 9
type input "******"
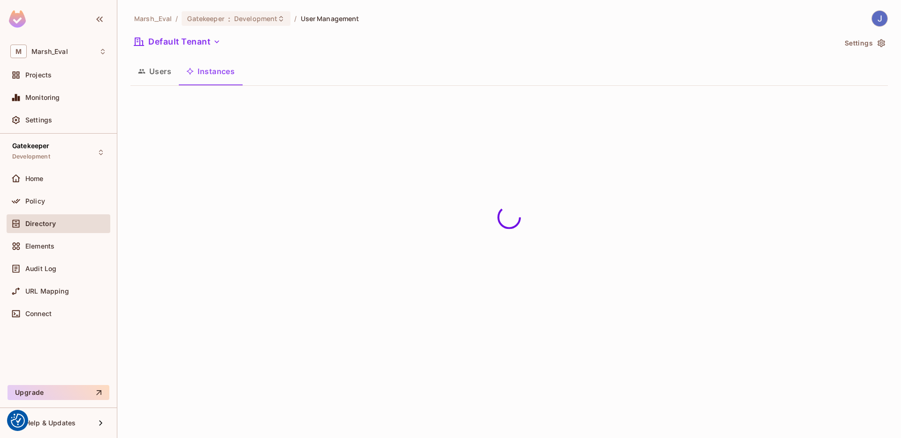
scroll to position [0, 0]
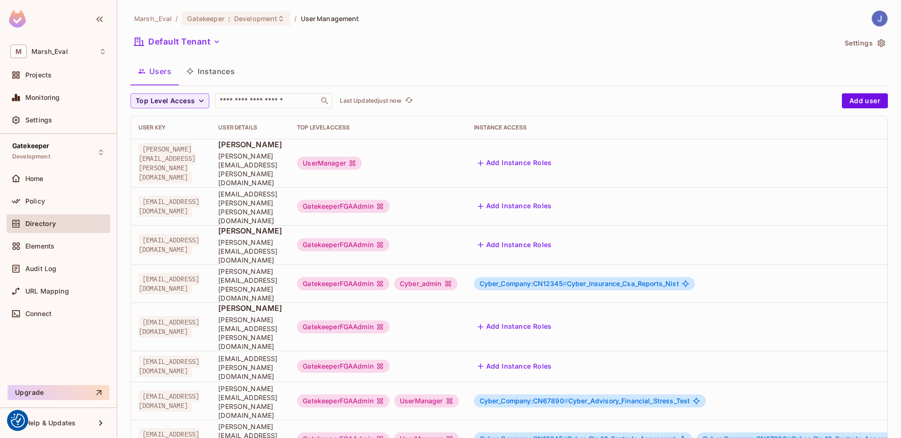
click at [175, 114] on div "Top Level Access ​ Last Updated just now Add user User Key User Details Top Lev…" at bounding box center [508, 368] width 757 height 551
click at [173, 107] on button "Top Level Access" at bounding box center [169, 100] width 79 height 15
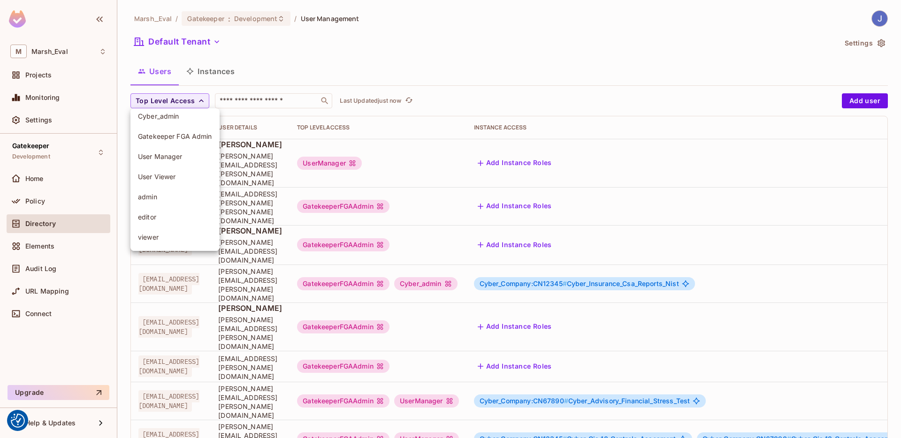
click at [259, 157] on div at bounding box center [450, 219] width 901 height 438
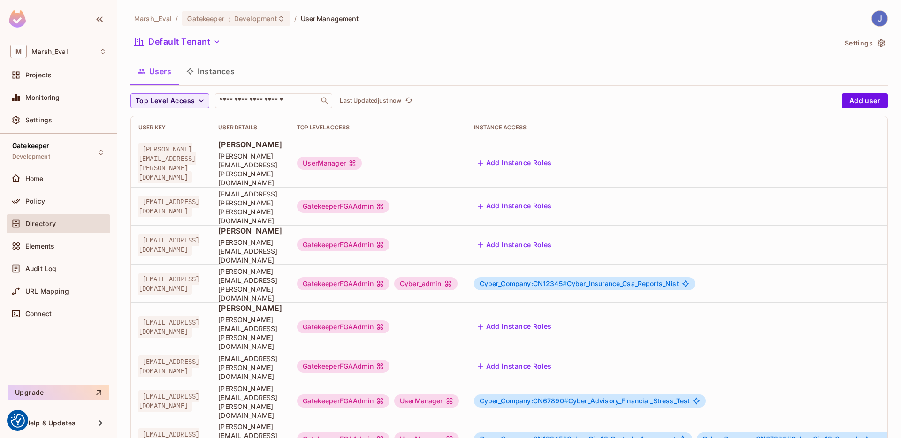
click at [224, 73] on button "Instances" at bounding box center [210, 71] width 63 height 23
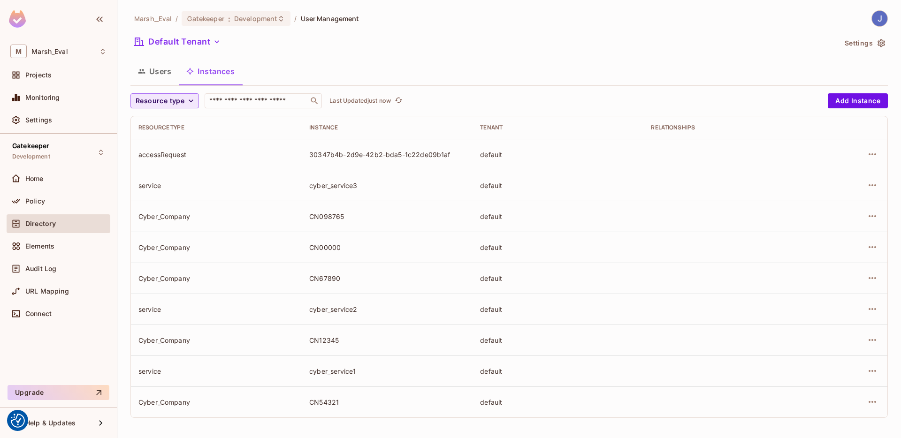
click at [195, 100] on button "Resource type" at bounding box center [164, 100] width 69 height 15
click at [178, 204] on span "Cyber_Company" at bounding box center [190, 202] width 104 height 9
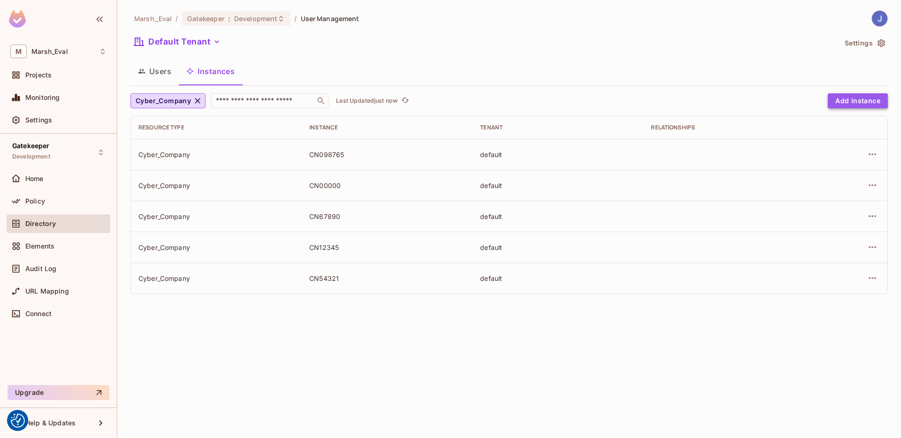
click at [852, 100] on button "Add Instance" at bounding box center [858, 100] width 60 height 15
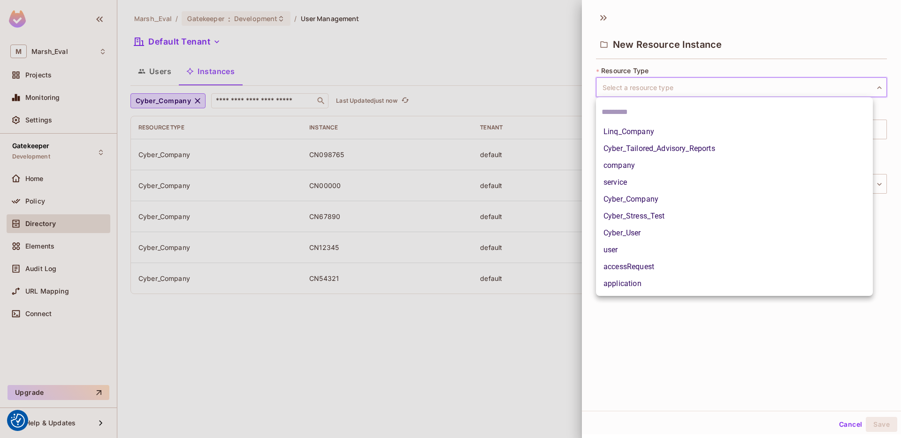
click at [690, 92] on body "We use cookies to enhance your browsing experience, serve personalized ads or c…" at bounding box center [450, 219] width 901 height 438
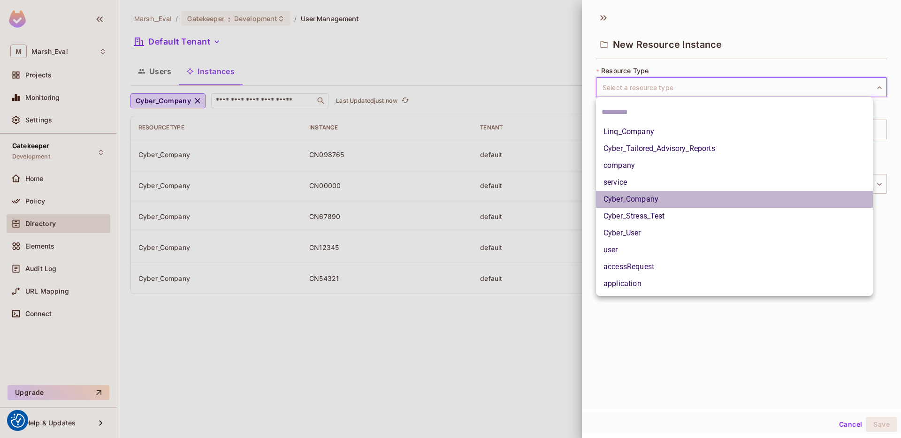
click at [650, 202] on li "Cyber_Company" at bounding box center [734, 199] width 277 height 17
type input "**********"
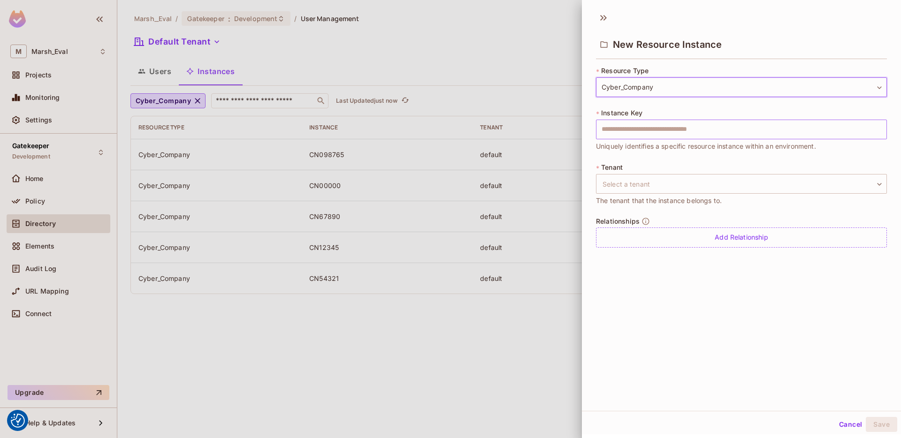
click at [644, 127] on input "text" at bounding box center [741, 130] width 291 height 20
type input "*"
drag, startPoint x: 618, startPoint y: 130, endPoint x: 559, endPoint y: 130, distance: 58.7
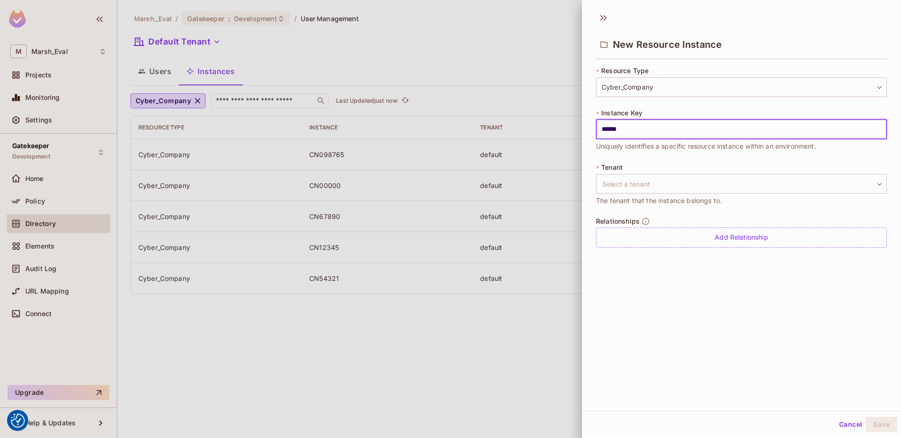
click at [559, 130] on div "**********" at bounding box center [450, 219] width 901 height 438
type input "******"
click at [764, 370] on div "**********" at bounding box center [741, 209] width 319 height 404
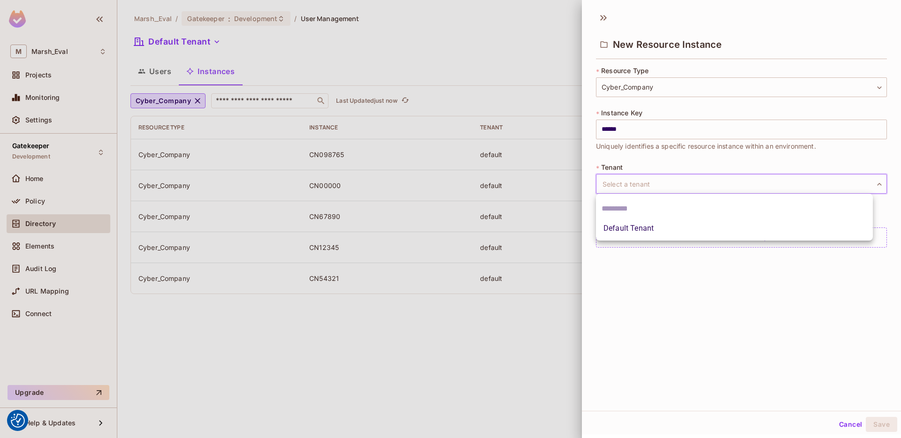
click at [651, 188] on body "We use cookies to enhance your browsing experience, serve personalized ads or c…" at bounding box center [450, 219] width 901 height 438
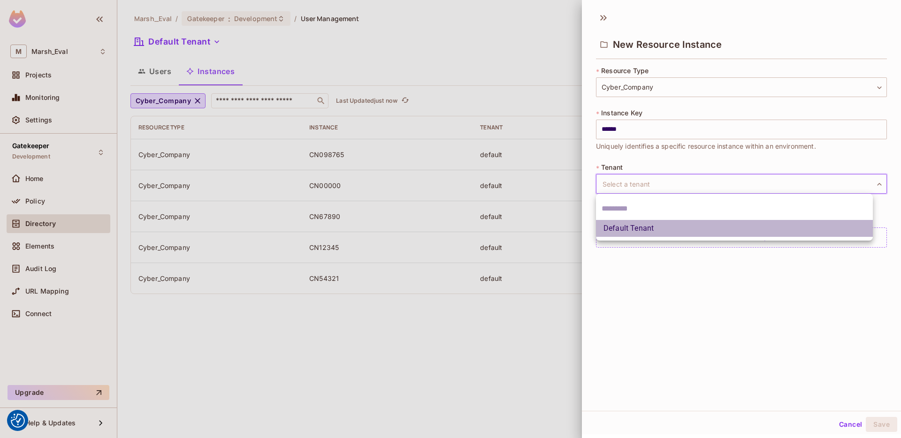
click at [654, 231] on li "Default Tenant" at bounding box center [734, 228] width 277 height 17
type input "*******"
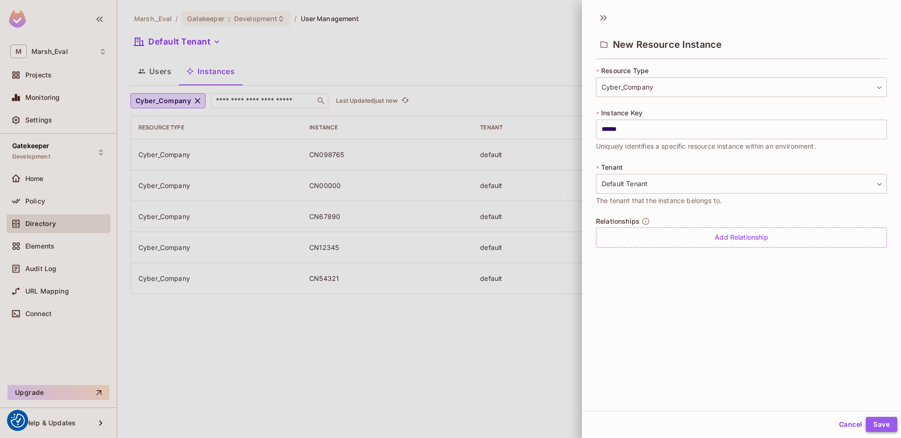
click at [888, 427] on button "Save" at bounding box center [881, 424] width 31 height 15
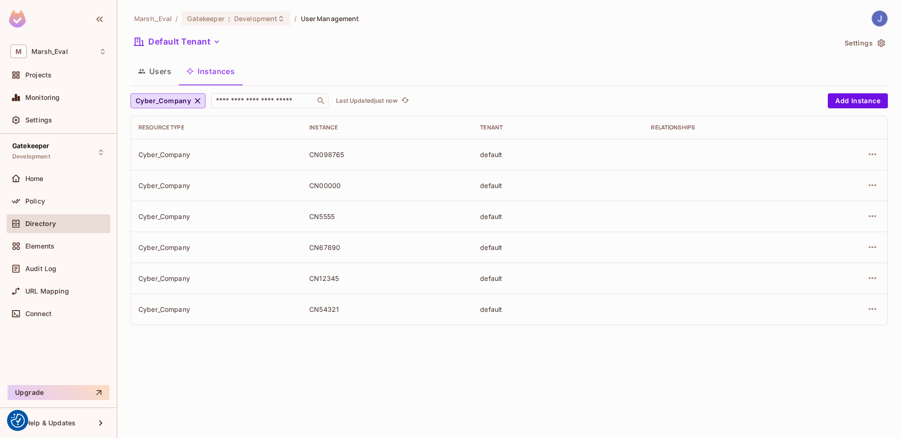
click at [59, 221] on div "Directory" at bounding box center [65, 224] width 81 height 8
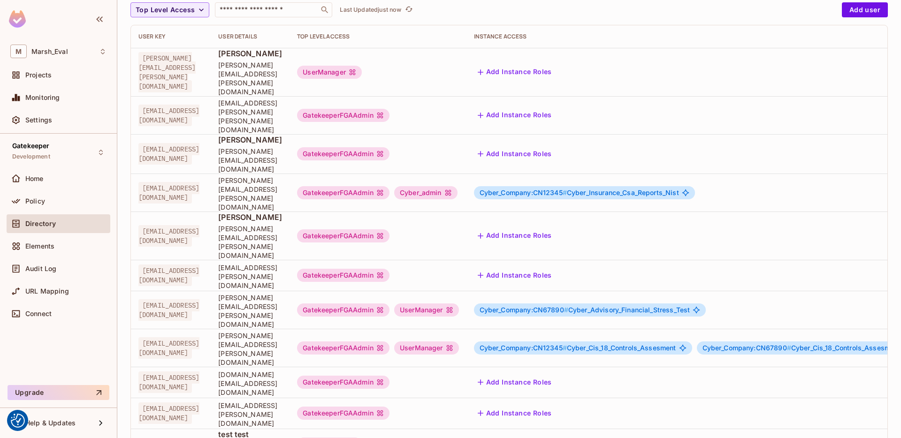
scroll to position [162, 0]
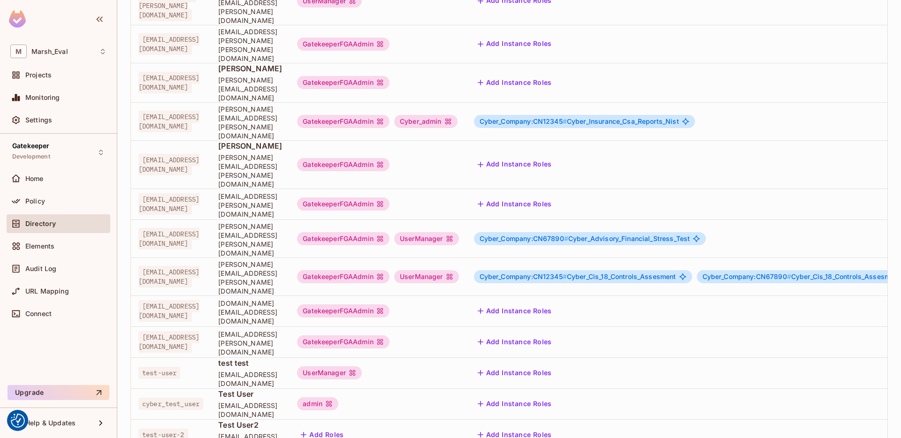
click at [556, 304] on button "Add Instance Roles" at bounding box center [515, 311] width 82 height 15
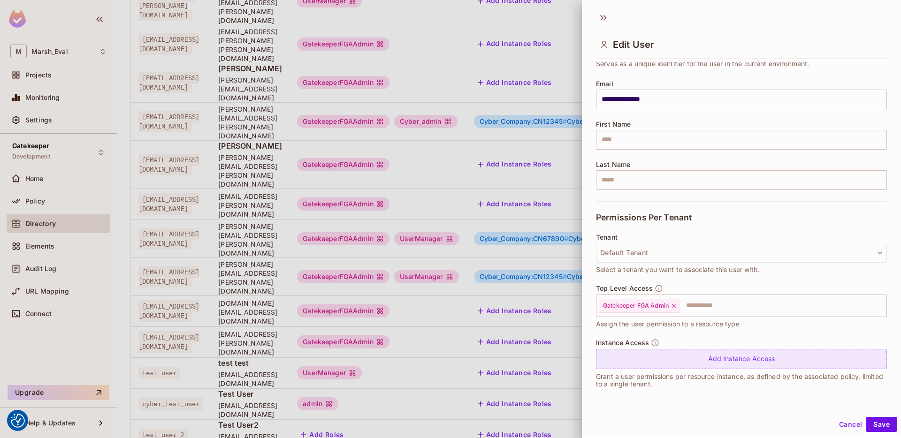
scroll to position [1, 0]
click at [666, 351] on div "Add Instance Access" at bounding box center [741, 358] width 291 height 20
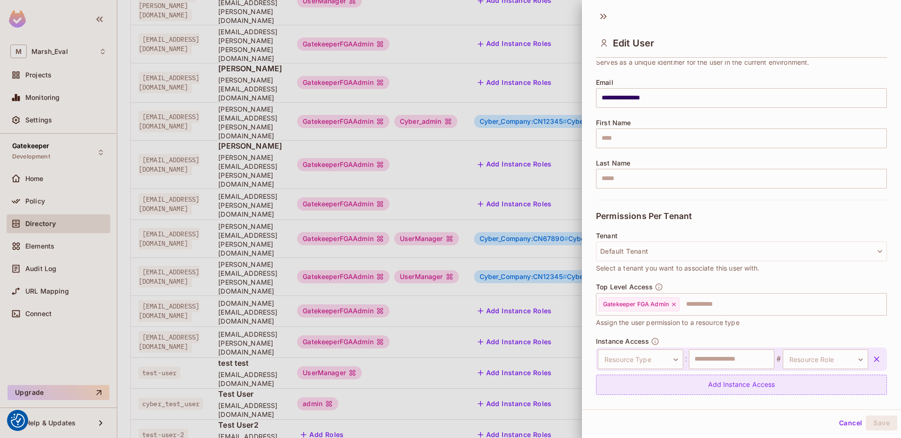
scroll to position [88, 0]
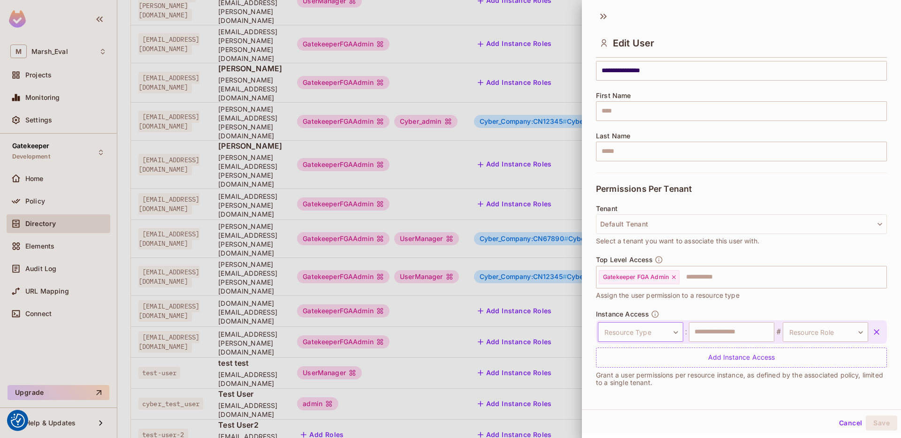
click at [672, 337] on body "We use cookies to enhance your browsing experience, serve personalized ads or c…" at bounding box center [450, 219] width 901 height 438
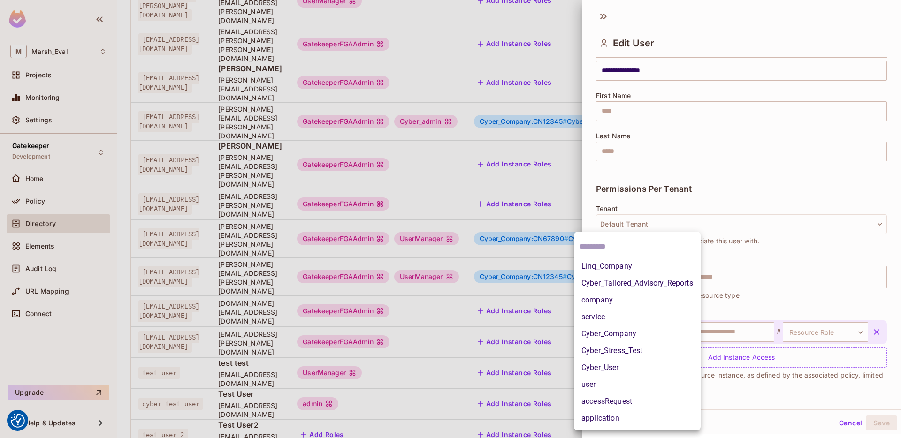
click at [617, 331] on li "Cyber_Company" at bounding box center [637, 334] width 127 height 17
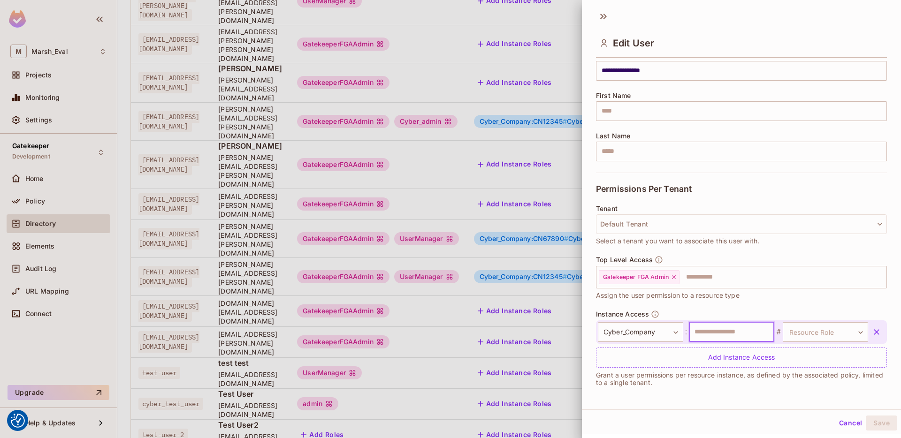
click at [709, 333] on input "text" at bounding box center [731, 332] width 85 height 20
drag, startPoint x: 715, startPoint y: 335, endPoint x: 633, endPoint y: 335, distance: 81.6
click at [633, 335] on div "**********" at bounding box center [733, 332] width 270 height 20
type input "******"
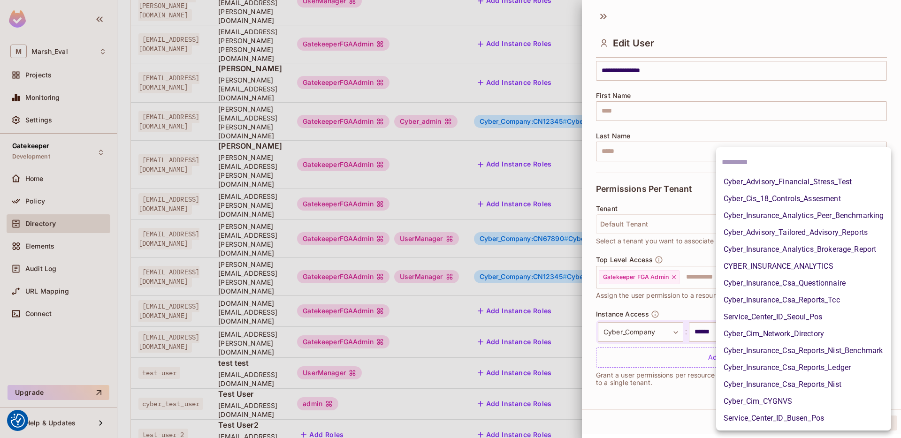
click at [807, 329] on body "We use cookies to enhance your browsing experience, serve personalized ads or c…" at bounding box center [450, 219] width 901 height 438
click at [705, 296] on div at bounding box center [450, 219] width 901 height 438
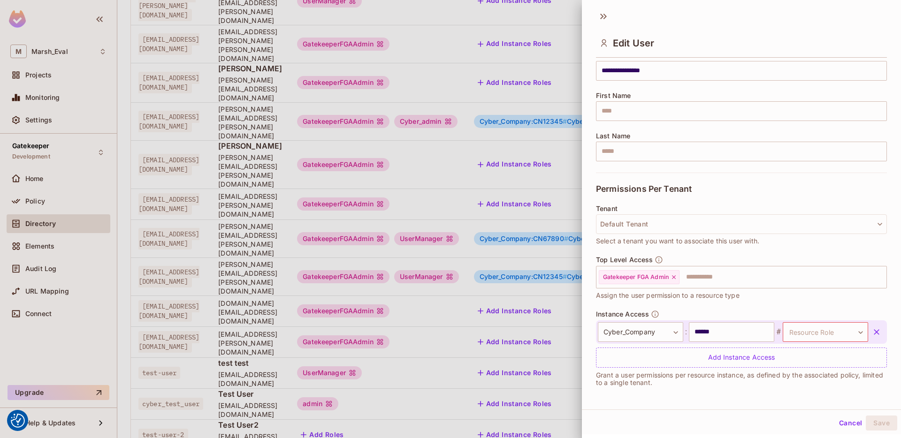
click at [514, 269] on div at bounding box center [450, 219] width 901 height 438
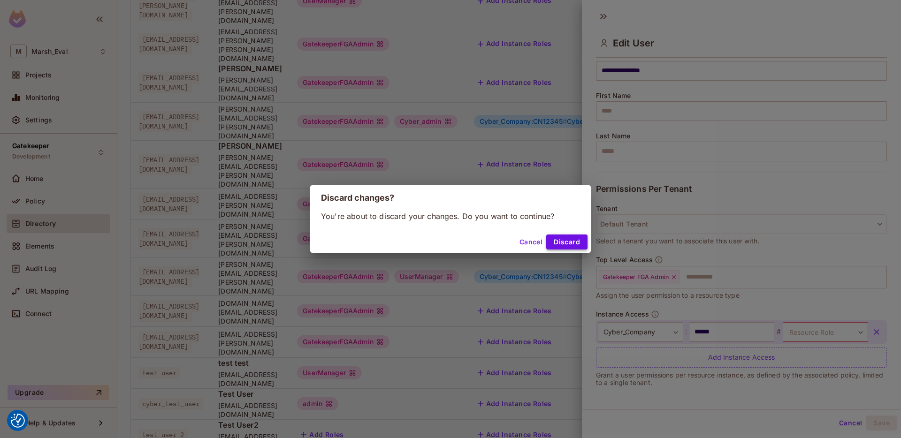
click at [555, 238] on button "Discard" at bounding box center [566, 242] width 41 height 15
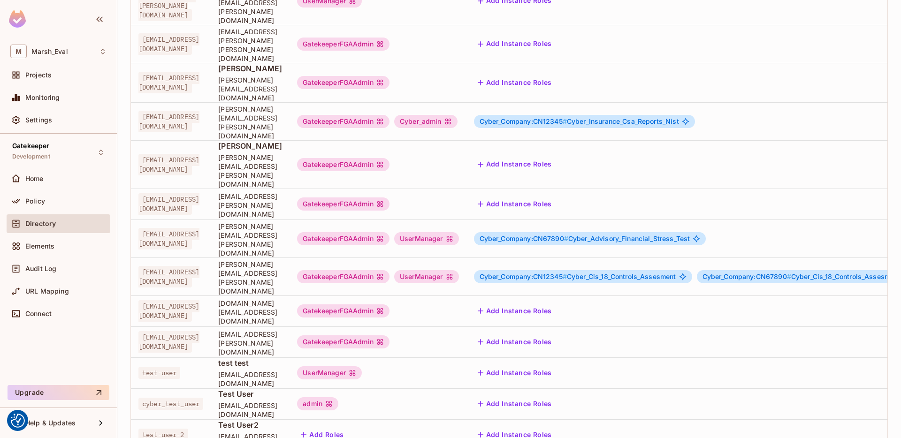
scroll to position [0, 0]
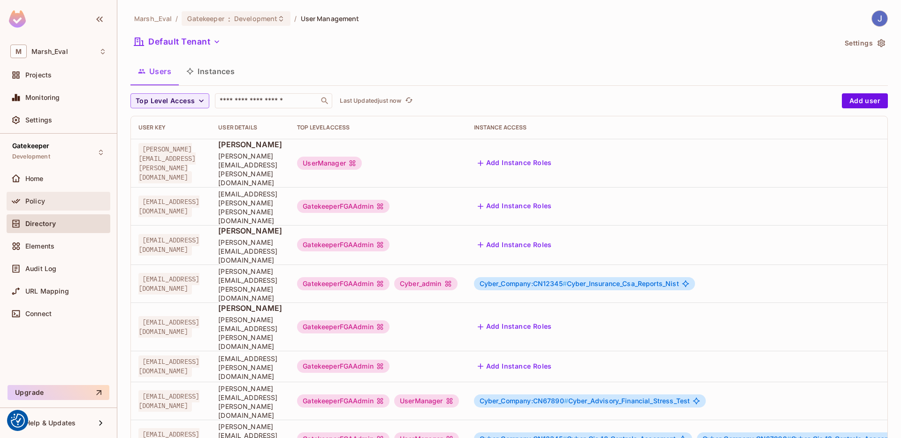
click at [53, 198] on div "Policy" at bounding box center [65, 202] width 81 height 8
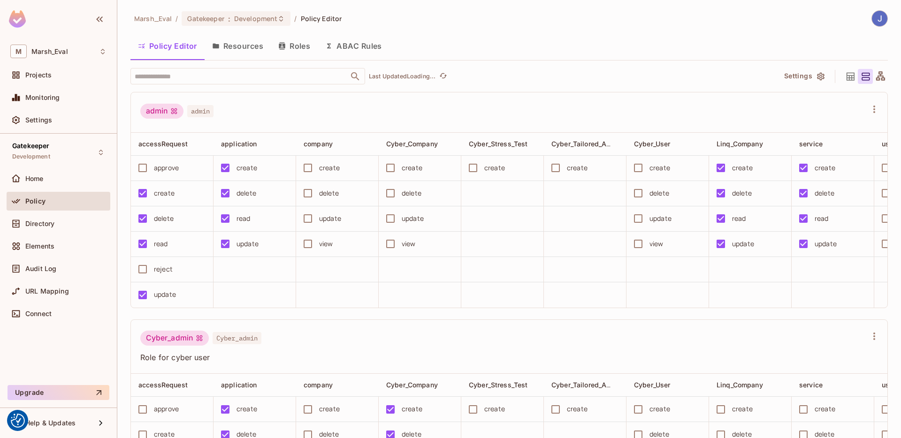
click at [254, 46] on button "Resources" at bounding box center [238, 45] width 66 height 23
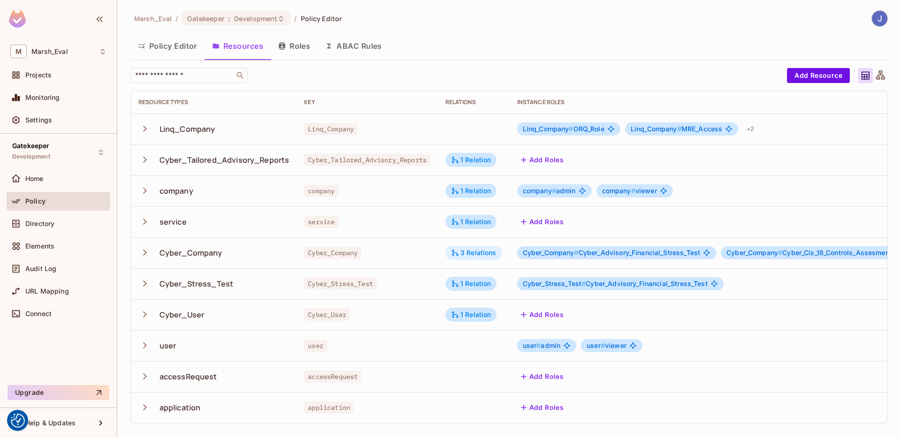
click at [465, 256] on div "3 Relations" at bounding box center [474, 253] width 46 height 8
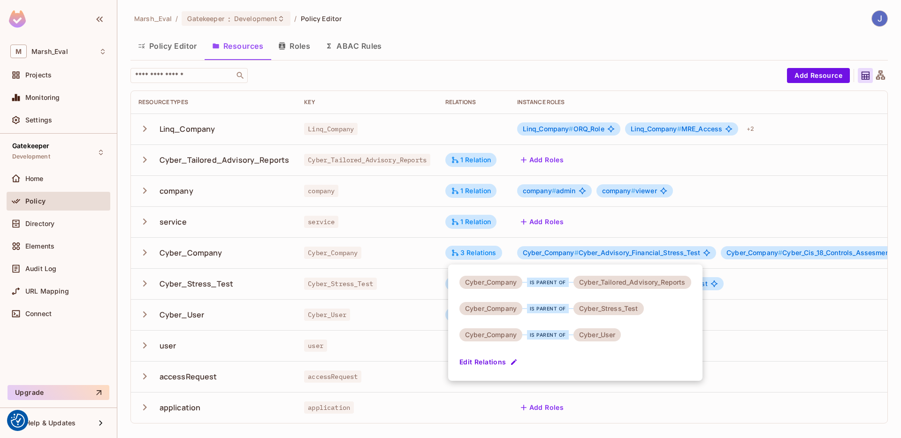
click at [515, 253] on div at bounding box center [450, 219] width 901 height 438
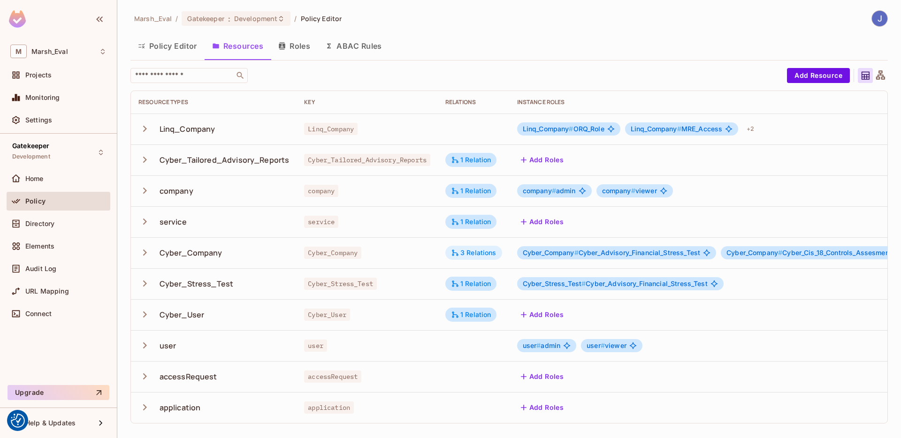
click at [487, 255] on div "3 Relations" at bounding box center [474, 253] width 46 height 8
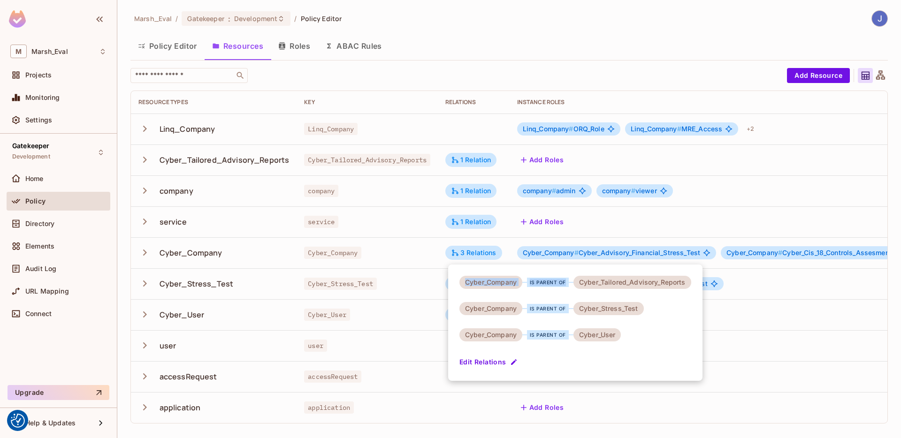
drag, startPoint x: 464, startPoint y: 282, endPoint x: 544, endPoint y: 291, distance: 81.2
click at [544, 291] on div "Cyber_Company is parent of Cyber_Tailored_Advisory_Reports Cyber_Company is par…" at bounding box center [575, 323] width 254 height 116
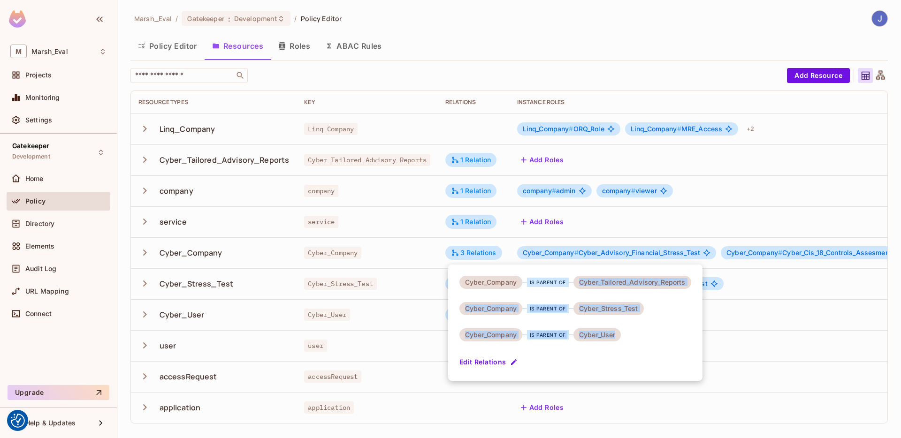
drag, startPoint x: 579, startPoint y: 282, endPoint x: 585, endPoint y: 349, distance: 66.9
click at [585, 349] on div "Cyber_Company is parent of Cyber_Tailored_Advisory_Reports Cyber_Company is par…" at bounding box center [575, 323] width 254 height 116
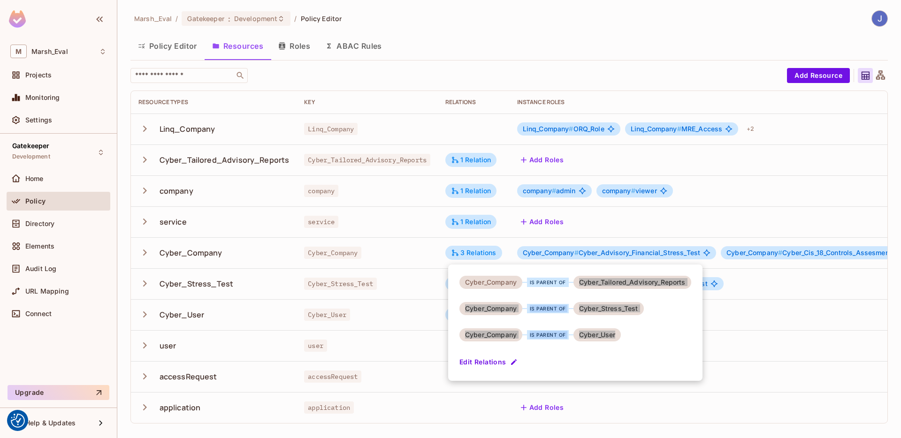
click at [562, 321] on div "Cyber_Company is parent of Cyber_Tailored_Advisory_Reports Cyber_Company is par…" at bounding box center [575, 323] width 254 height 116
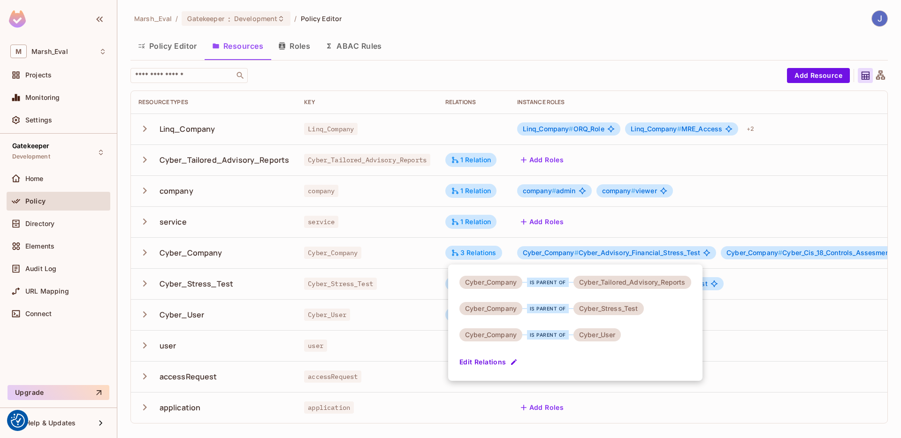
click at [404, 278] on div at bounding box center [450, 219] width 901 height 438
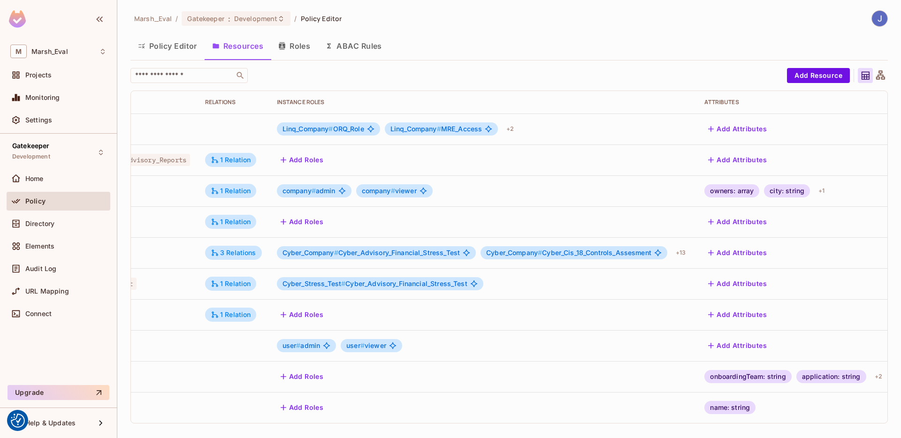
scroll to position [0, 303]
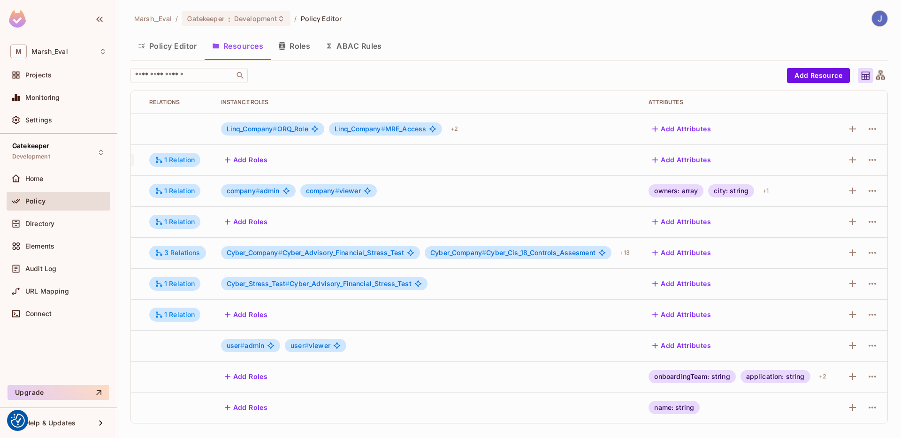
click at [880, 248] on td at bounding box center [863, 252] width 50 height 31
click at [877, 253] on icon "button" at bounding box center [872, 252] width 11 height 11
click at [823, 285] on div "Edit Resource" at bounding box center [831, 289] width 44 height 9
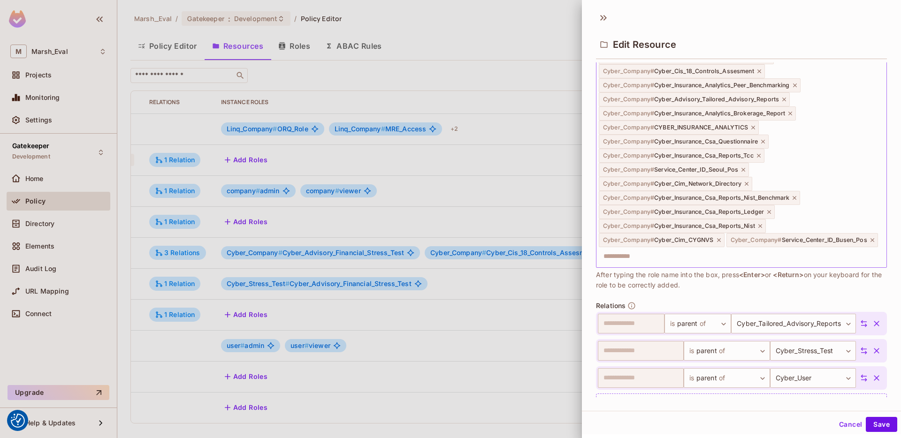
scroll to position [357, 0]
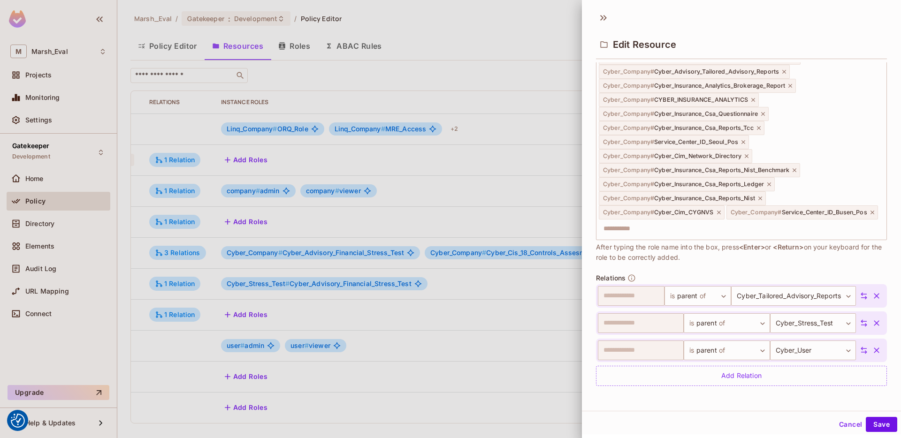
click at [616, 277] on span "Relations" at bounding box center [611, 278] width 30 height 8
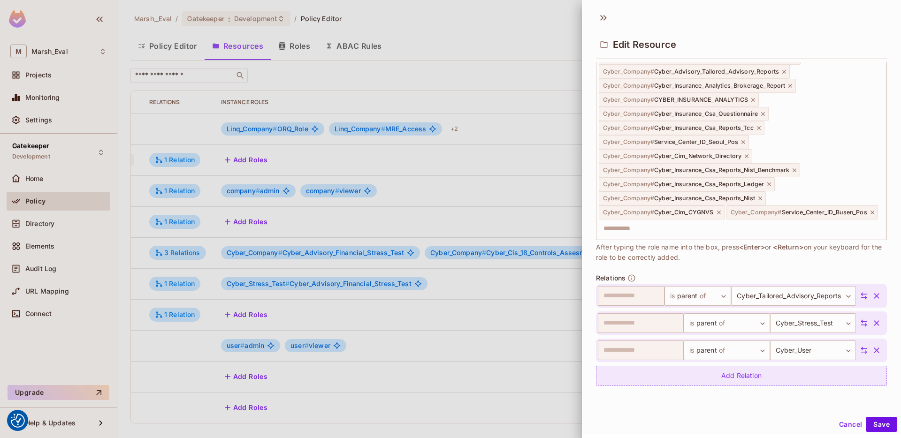
click at [658, 373] on div "Add Relation" at bounding box center [741, 376] width 291 height 20
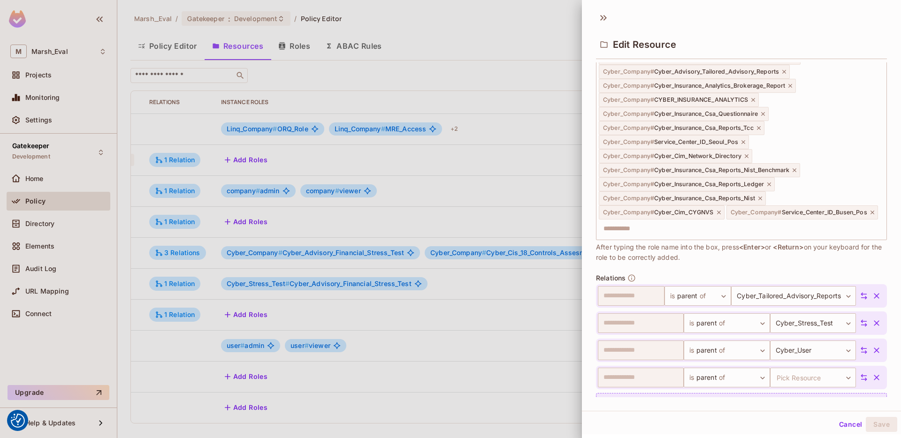
scroll to position [384, 0]
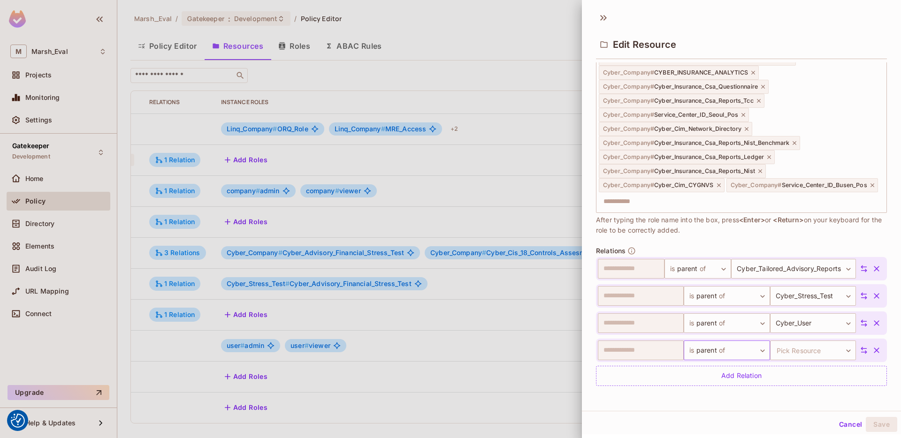
click at [728, 358] on body "We use cookies to enhance your browsing experience, serve personalized ads or c…" at bounding box center [450, 219] width 901 height 438
click at [800, 353] on div at bounding box center [450, 219] width 901 height 438
click at [800, 353] on body "We use cookies to enhance your browsing experience, serve personalized ads or c…" at bounding box center [450, 219] width 901 height 438
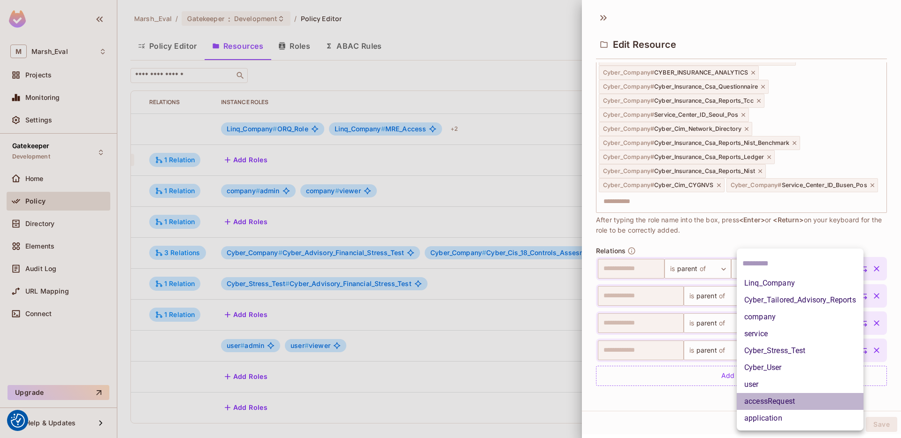
click at [766, 398] on li "accessRequest" at bounding box center [800, 401] width 127 height 17
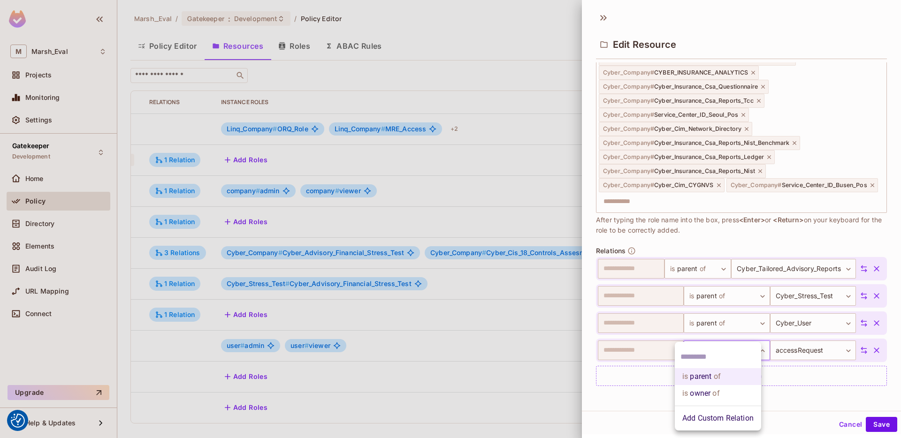
click at [729, 357] on body "We use cookies to enhance your browsing experience, serve personalized ads or c…" at bounding box center [450, 219] width 901 height 438
click at [660, 393] on div at bounding box center [450, 219] width 901 height 438
click at [709, 348] on body "We use cookies to enhance your browsing experience, serve personalized ads or c…" at bounding box center [450, 219] width 901 height 438
click at [625, 406] on div at bounding box center [450, 219] width 901 height 438
click at [712, 350] on body "We use cookies to enhance your browsing experience, serve personalized ads or c…" at bounding box center [450, 219] width 901 height 438
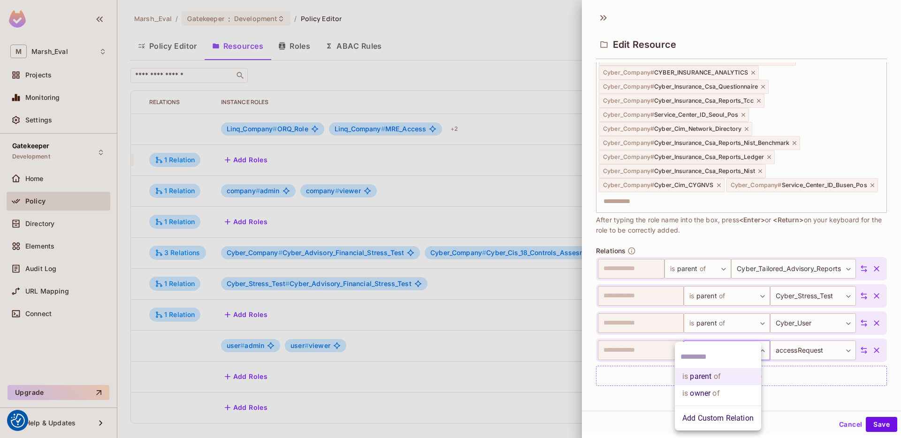
click at [712, 350] on input "text" at bounding box center [717, 357] width 75 height 15
click at [638, 402] on div at bounding box center [450, 219] width 901 height 438
click at [725, 349] on body "We use cookies to enhance your browsing experience, serve personalized ads or c…" at bounding box center [450, 219] width 901 height 438
click at [706, 418] on li "Add Custom Relation" at bounding box center [718, 418] width 86 height 17
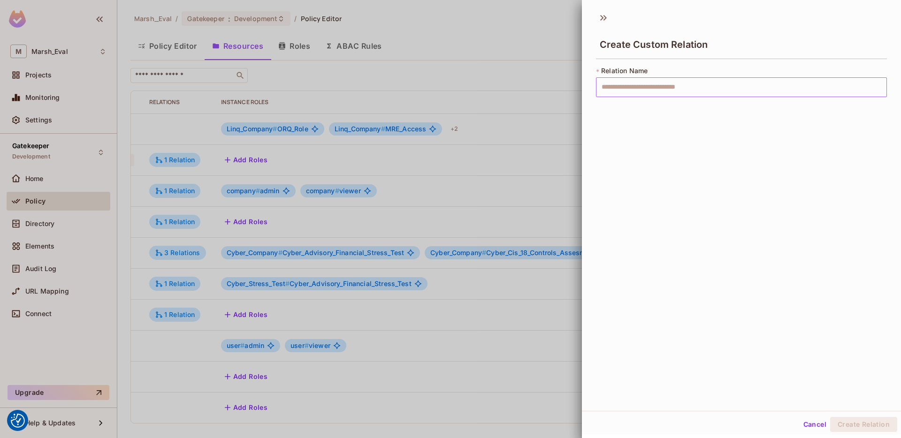
click at [623, 88] on input "text" at bounding box center [741, 87] width 291 height 20
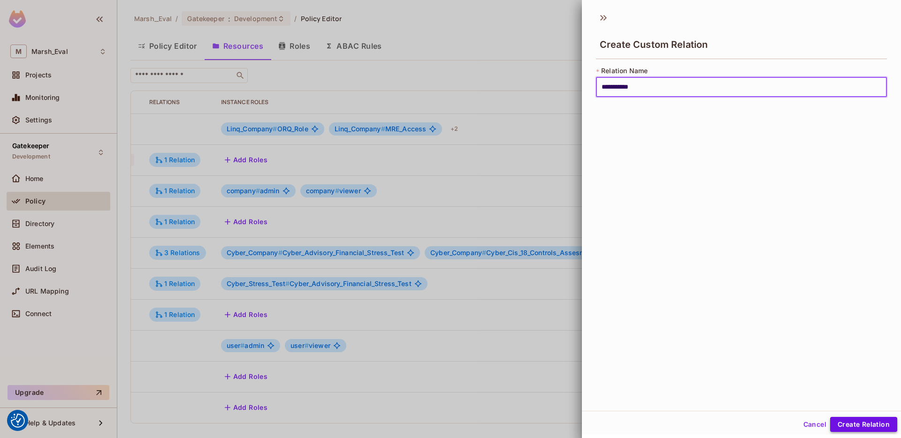
type input "**********"
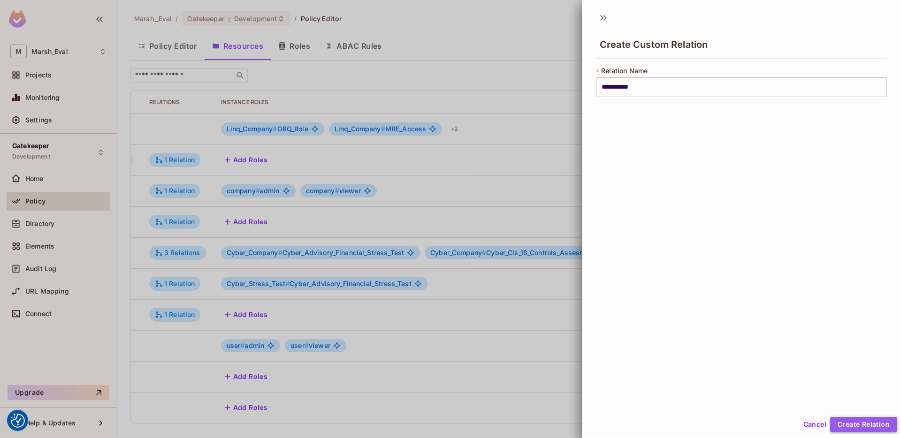
click at [859, 424] on button "Create Relation" at bounding box center [863, 424] width 67 height 15
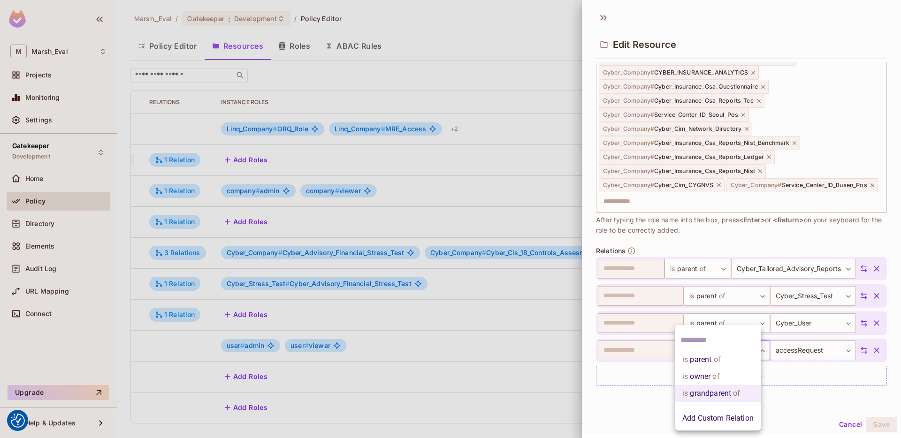
click at [686, 353] on body "We use cookies to enhance your browsing experience, serve personalized ads or c…" at bounding box center [450, 219] width 901 height 438
click at [769, 401] on div at bounding box center [450, 219] width 901 height 438
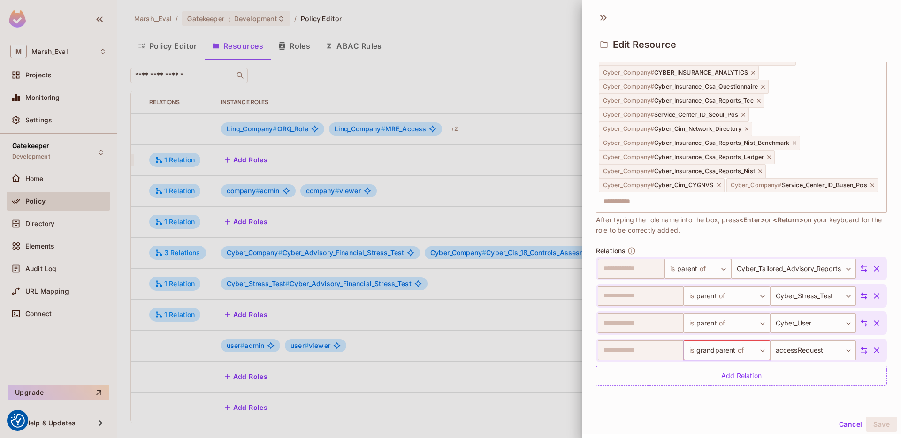
click at [868, 352] on button "button" at bounding box center [876, 350] width 17 height 17
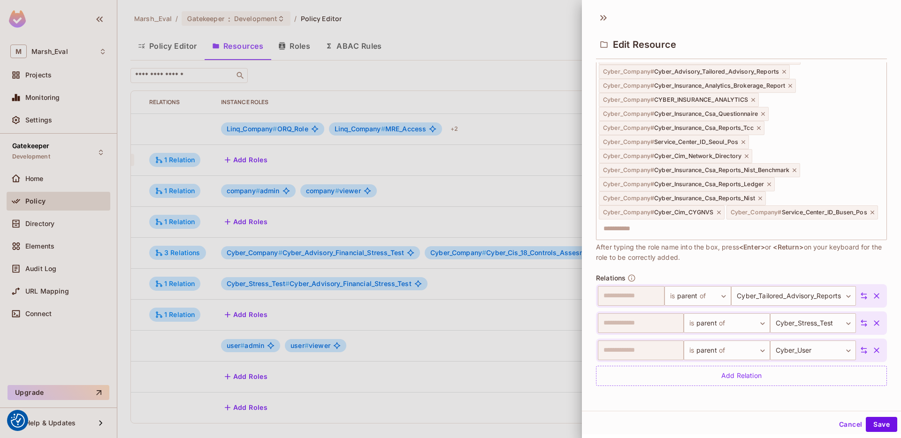
scroll to position [357, 0]
click at [849, 427] on button "Cancel" at bounding box center [850, 424] width 30 height 15
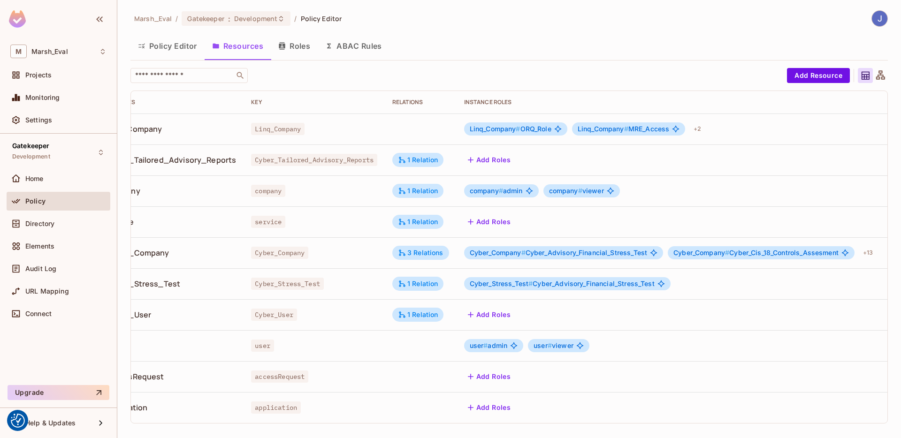
scroll to position [0, 0]
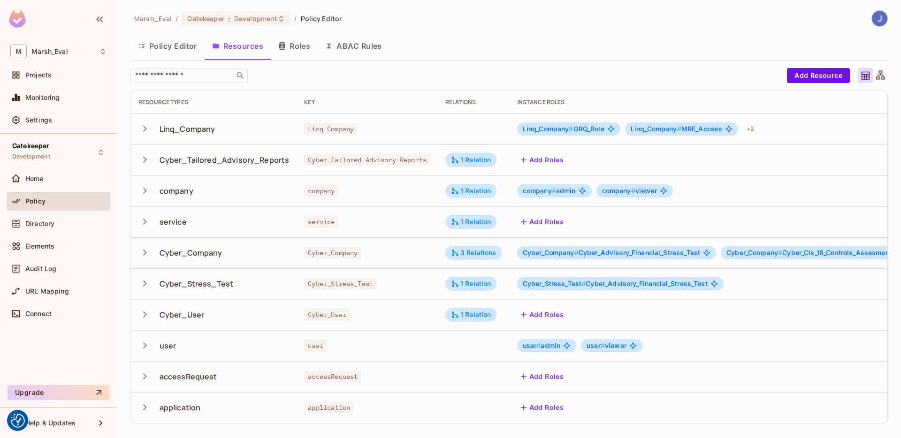
click at [307, 50] on button "Roles" at bounding box center [294, 45] width 47 height 23
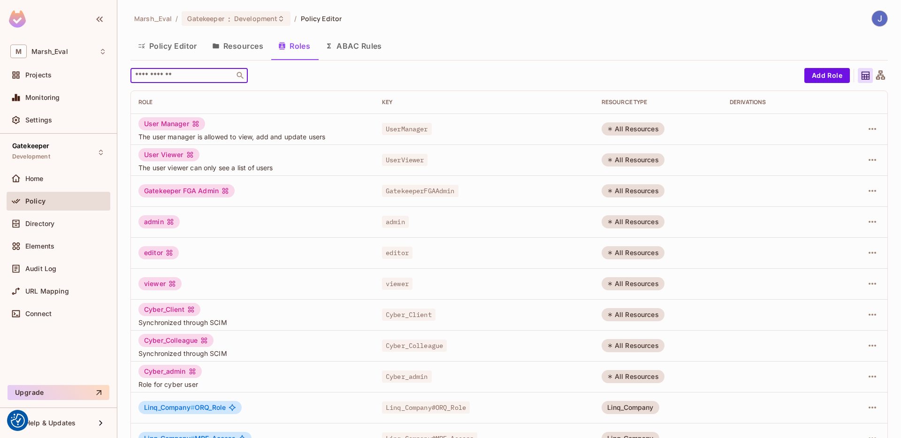
click at [206, 77] on input "text" at bounding box center [182, 75] width 99 height 9
type input "*"
type input "******"
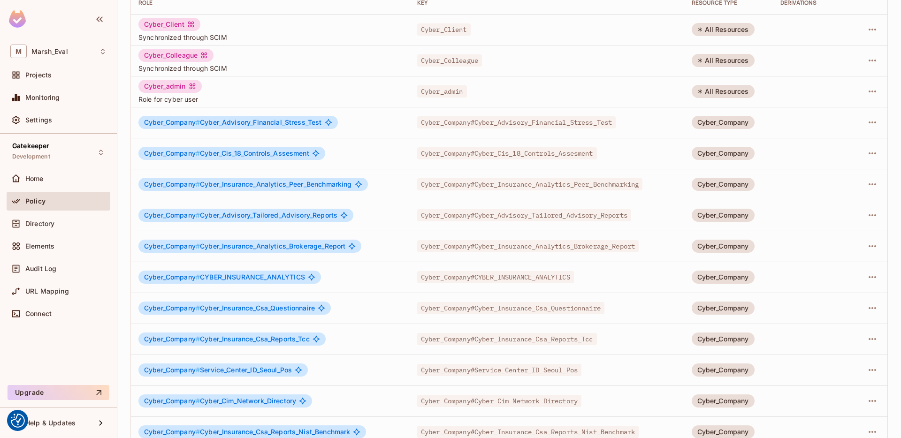
scroll to position [179, 0]
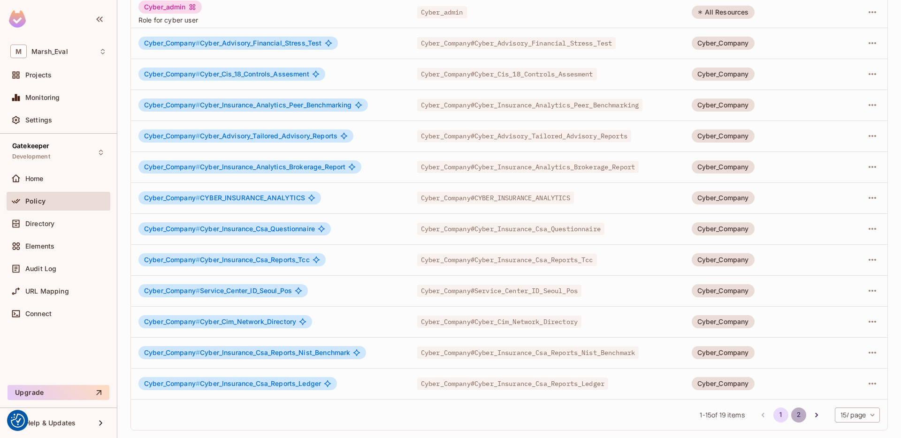
click at [791, 416] on button "2" at bounding box center [798, 415] width 15 height 15
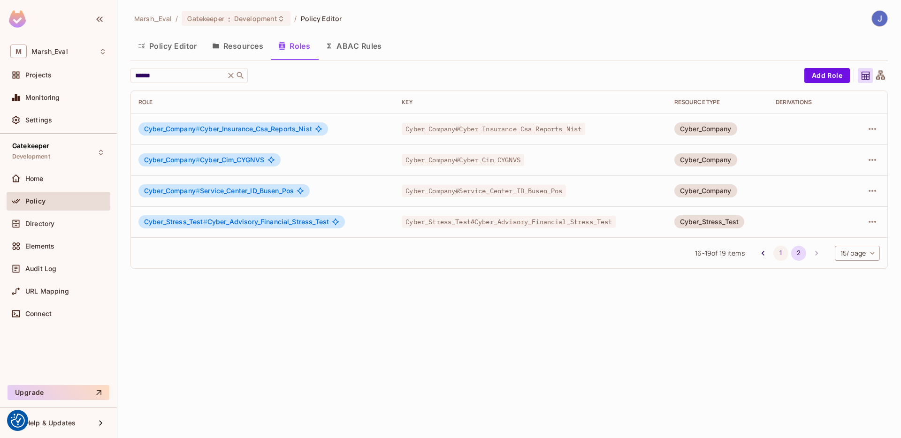
click at [778, 247] on button "1" at bounding box center [780, 253] width 15 height 15
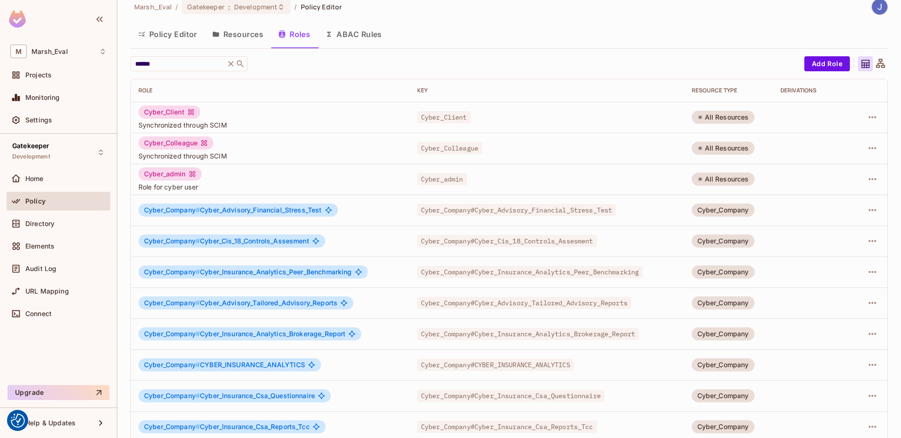
scroll to position [14, 0]
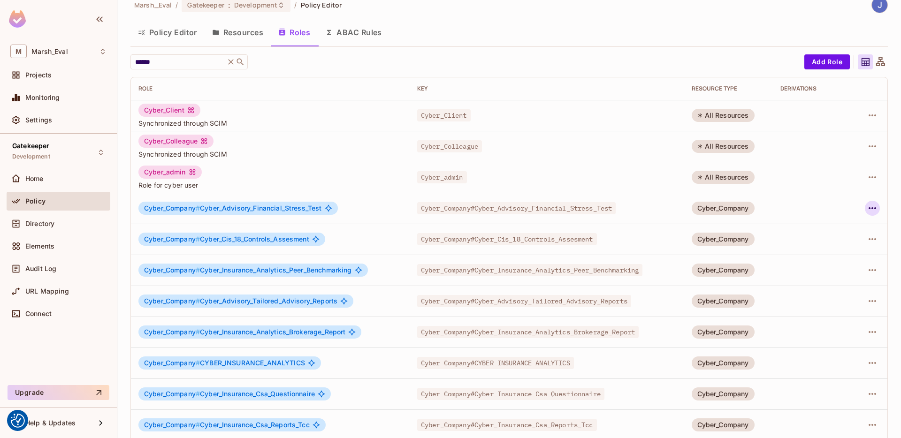
click at [869, 206] on icon "button" at bounding box center [872, 208] width 11 height 11
click at [801, 228] on icon at bounding box center [796, 229] width 11 height 11
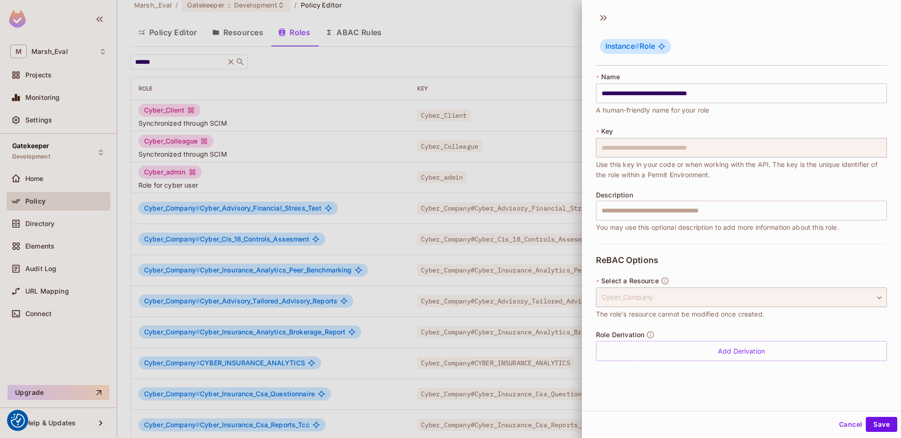
scroll to position [1, 0]
click at [628, 335] on span "Role Derivation" at bounding box center [620, 334] width 48 height 8
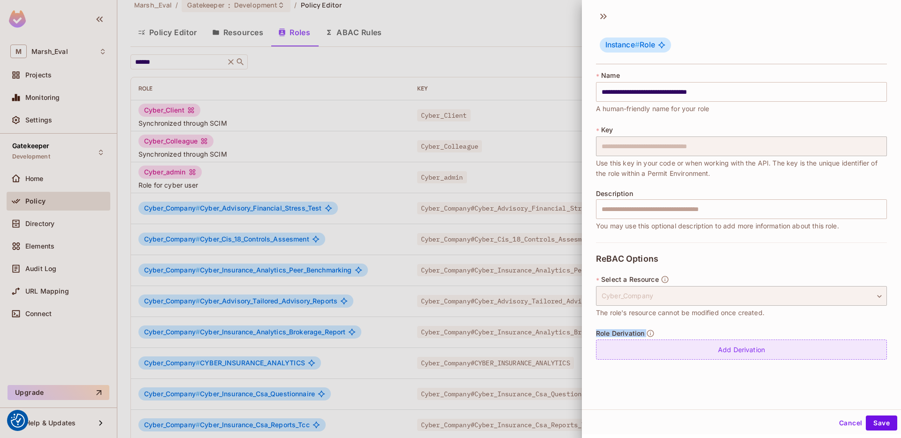
click at [645, 346] on div "Add Derivation" at bounding box center [741, 350] width 291 height 20
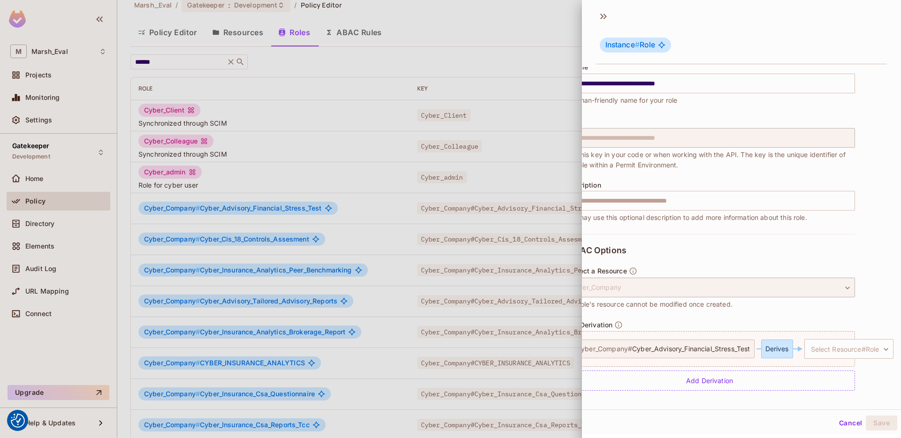
scroll to position [15, 0]
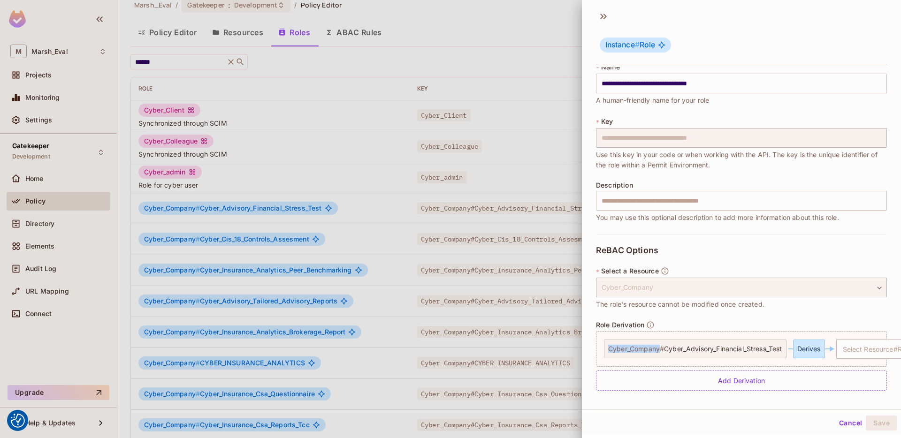
drag, startPoint x: 661, startPoint y: 343, endPoint x: 610, endPoint y: 342, distance: 51.2
click at [610, 342] on div "Cyber_Company # Cyber_Advisory_Financial_Stress_Test" at bounding box center [695, 349] width 183 height 19
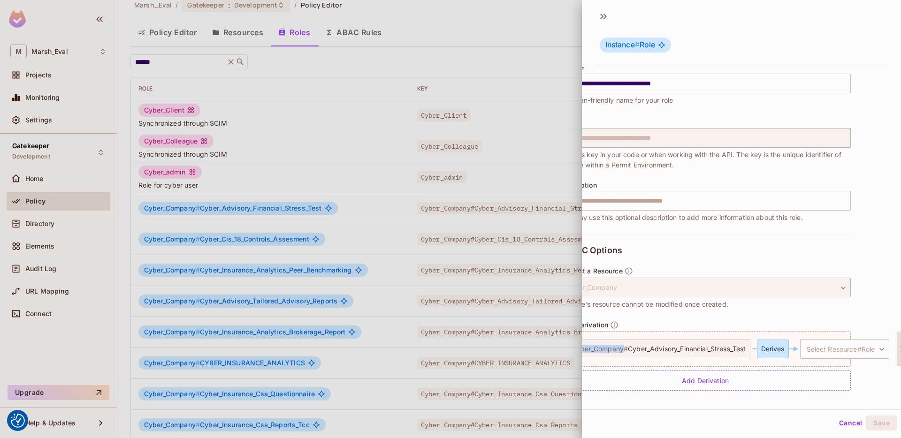
scroll to position [15, 62]
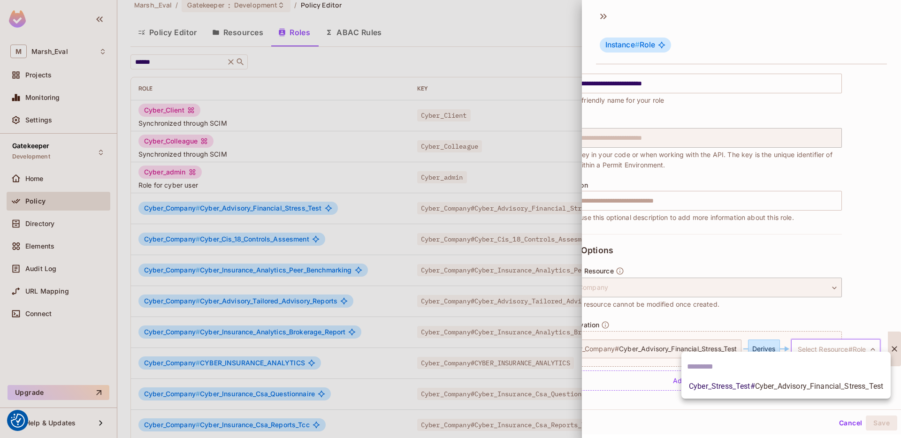
click at [823, 337] on body "We use cookies to enhance your browsing experience, serve personalized ads or c…" at bounding box center [450, 219] width 901 height 438
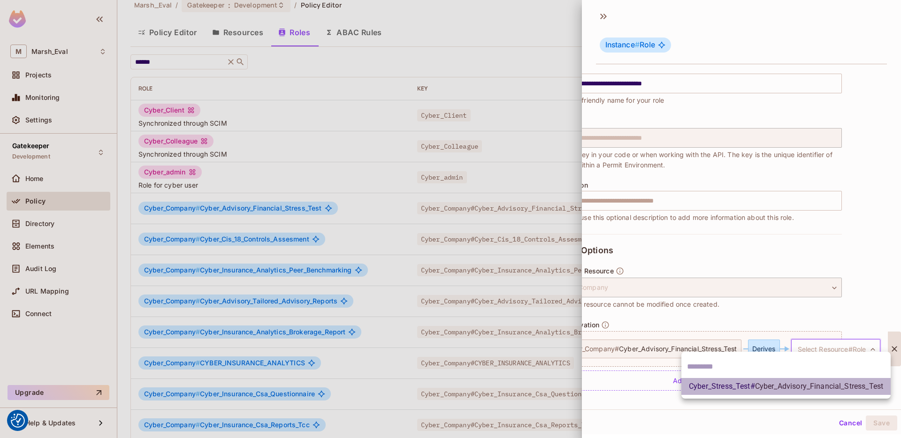
click at [755, 387] on span "Cyber_Stress_Test # Cyber_Advisory_Financial_Stress_Test" at bounding box center [786, 386] width 194 height 11
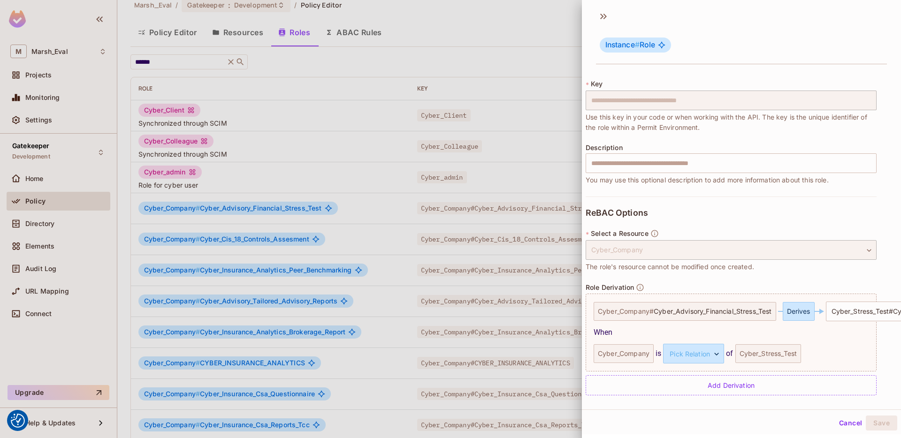
scroll to position [58, 10]
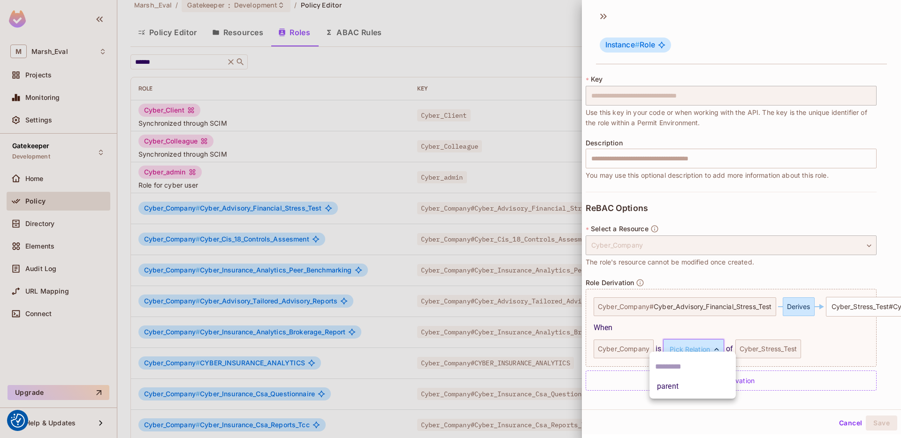
click at [690, 347] on body "We use cookies to enhance your browsing experience, serve personalized ads or c…" at bounding box center [450, 219] width 901 height 438
click at [678, 388] on li "parent" at bounding box center [692, 386] width 86 height 17
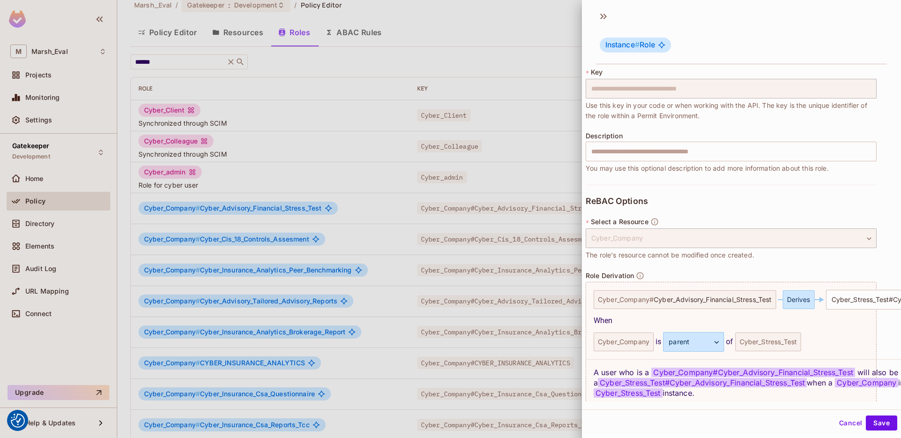
scroll to position [104, 10]
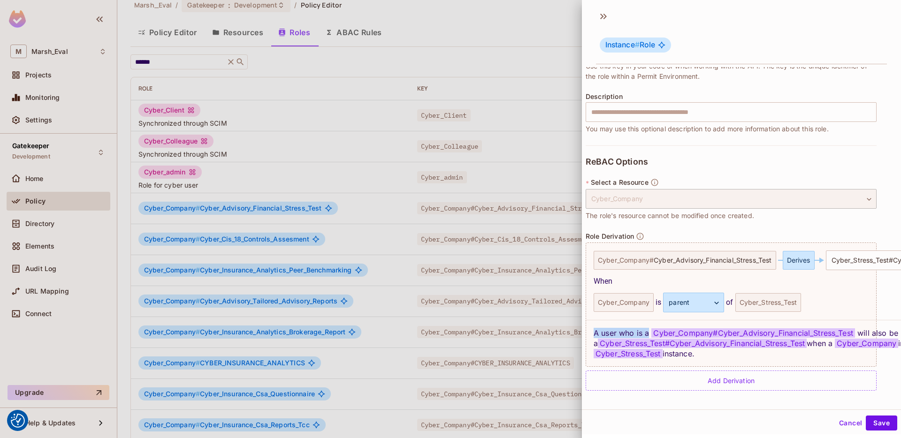
drag, startPoint x: 595, startPoint y: 328, endPoint x: 648, endPoint y: 325, distance: 53.6
click at [648, 325] on div "A user who is a Cyber_Company # Cyber_Advisory_Financial_Stress_Test will also …" at bounding box center [810, 343] width 448 height 46
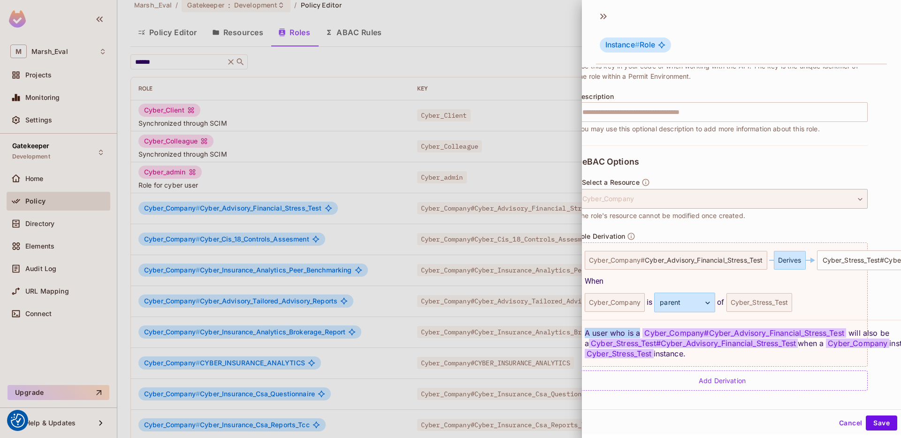
scroll to position [104, 22]
drag, startPoint x: 642, startPoint y: 328, endPoint x: 843, endPoint y: 330, distance: 200.8
click at [843, 330] on span "Cyber_Company # Cyber_Advisory_Financial_Stress_Test" at bounding box center [742, 332] width 204 height 9
drag, startPoint x: 700, startPoint y: 328, endPoint x: 644, endPoint y: 328, distance: 55.8
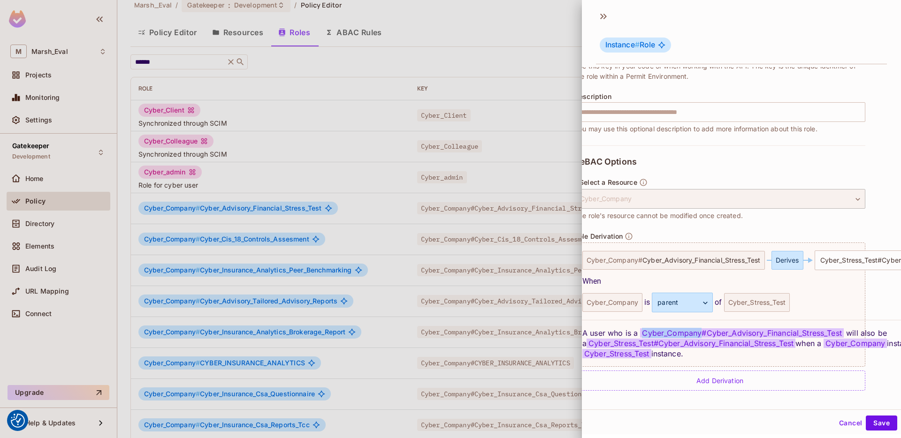
click at [643, 328] on span "Cyber_Company # Cyber_Advisory_Financial_Stress_Test" at bounding box center [742, 332] width 204 height 9
click at [644, 328] on span "Cyber_Company # Cyber_Advisory_Financial_Stress_Test" at bounding box center [742, 332] width 204 height 9
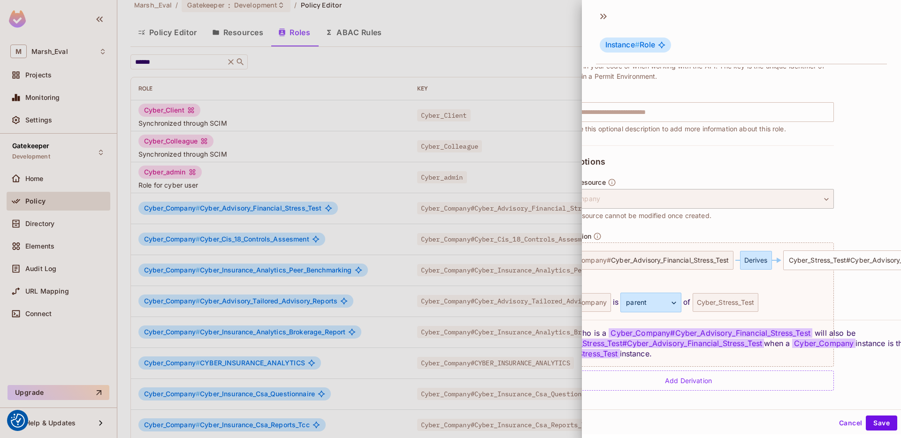
scroll to position [104, 0]
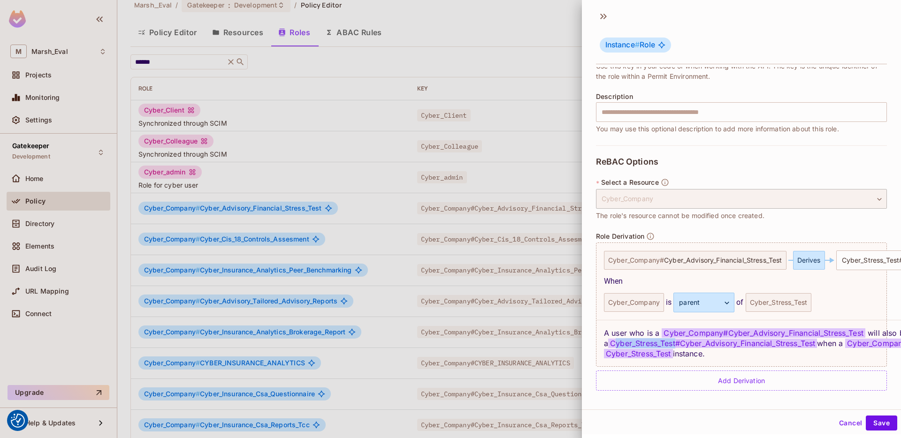
drag, startPoint x: 673, startPoint y: 337, endPoint x: 613, endPoint y: 338, distance: 60.1
click at [613, 339] on span "Cyber_Stress_Test#Cyber_Advisory_Financial_Stress_Test" at bounding box center [712, 343] width 209 height 9
click at [778, 345] on div "A user who is a Cyber_Company # Cyber_Advisory_Financial_Stress_Test will also …" at bounding box center [820, 343] width 448 height 46
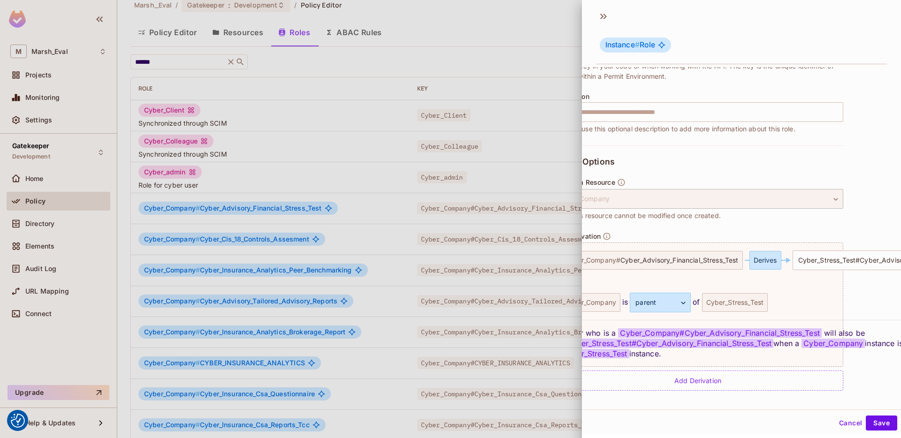
scroll to position [104, 49]
drag, startPoint x: 800, startPoint y: 335, endPoint x: 862, endPoint y: 335, distance: 62.4
click at [862, 335] on div "A user who is a Cyber_Company # Cyber_Advisory_Financial_Stress_Test will also …" at bounding box center [771, 343] width 448 height 46
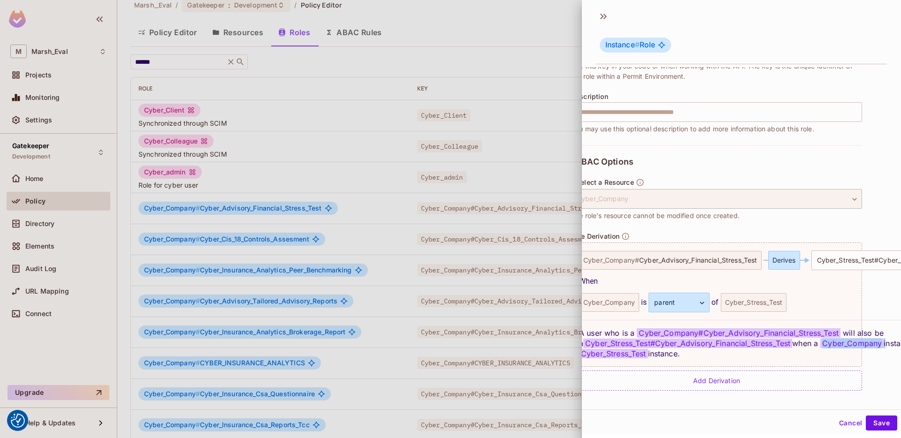
scroll to position [104, 0]
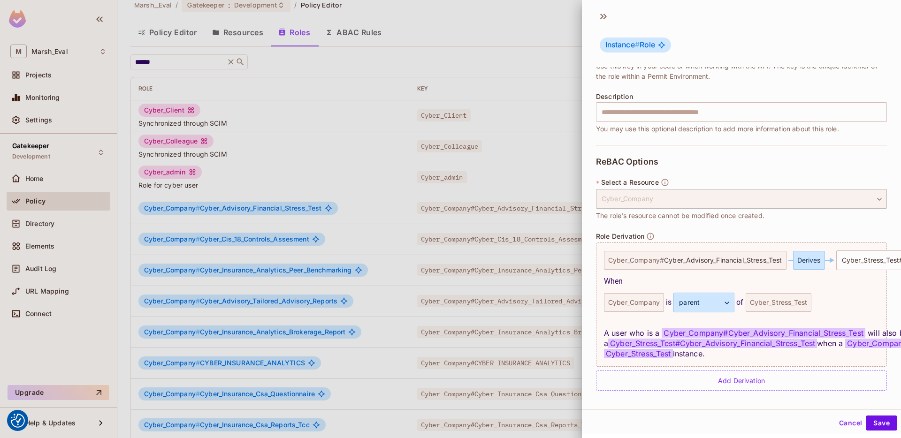
click at [638, 350] on span "Cyber_Stress_Test" at bounding box center [638, 353] width 69 height 9
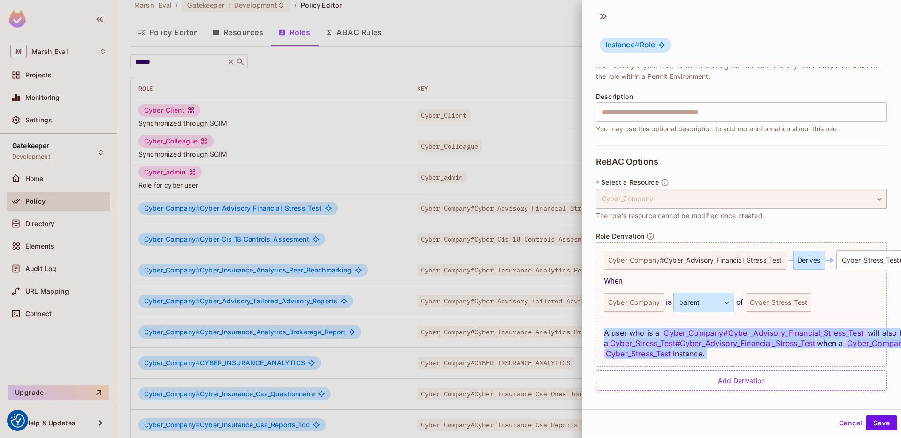
click at [638, 350] on span "Cyber_Stress_Test" at bounding box center [638, 353] width 69 height 9
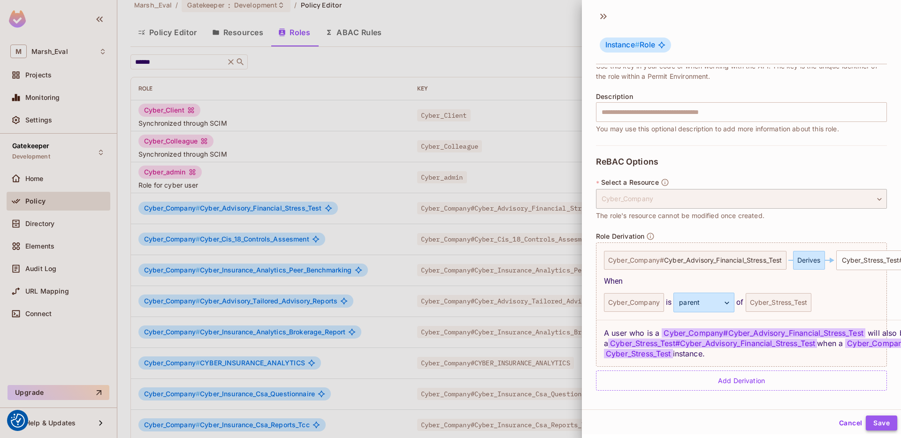
click at [879, 422] on button "Save" at bounding box center [881, 423] width 31 height 15
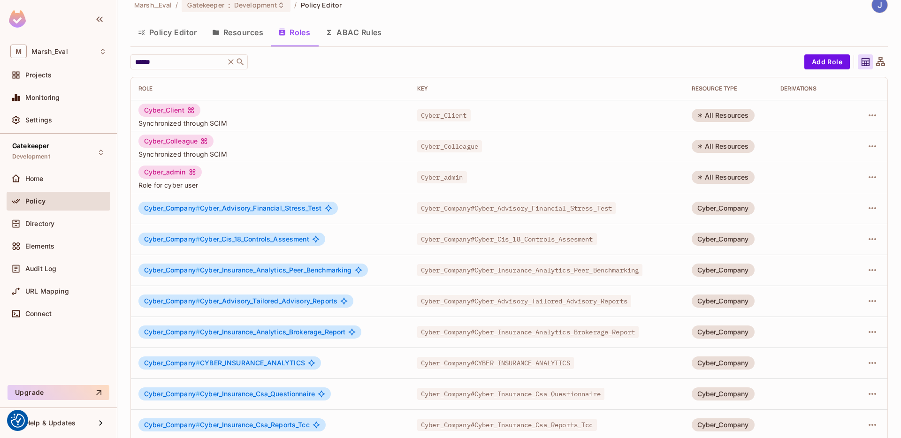
scroll to position [0, 0]
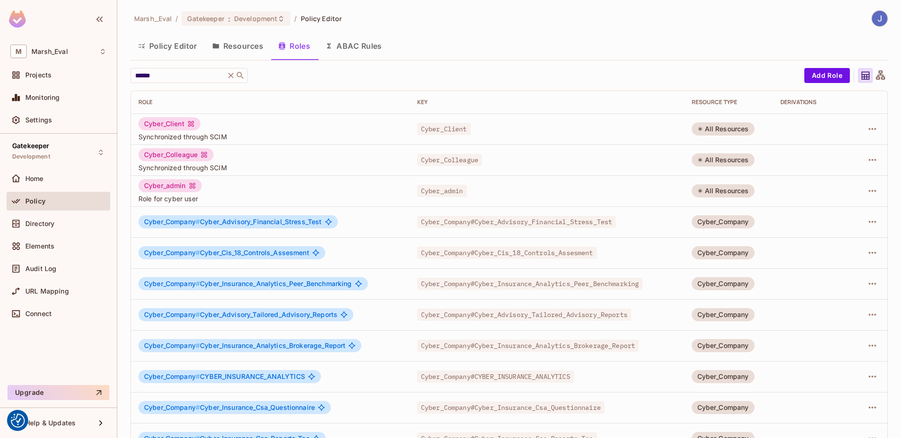
click at [249, 51] on button "Resources" at bounding box center [238, 45] width 66 height 23
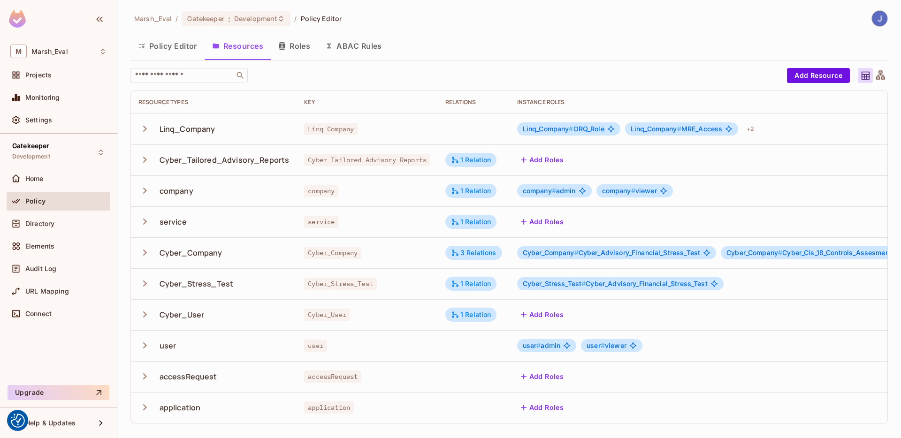
click at [157, 49] on button "Policy Editor" at bounding box center [167, 45] width 74 height 23
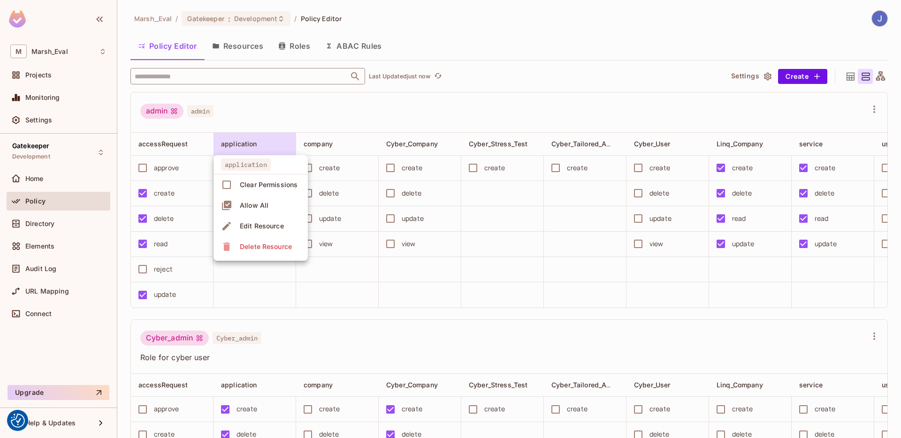
click at [249, 81] on input "text" at bounding box center [239, 76] width 214 height 16
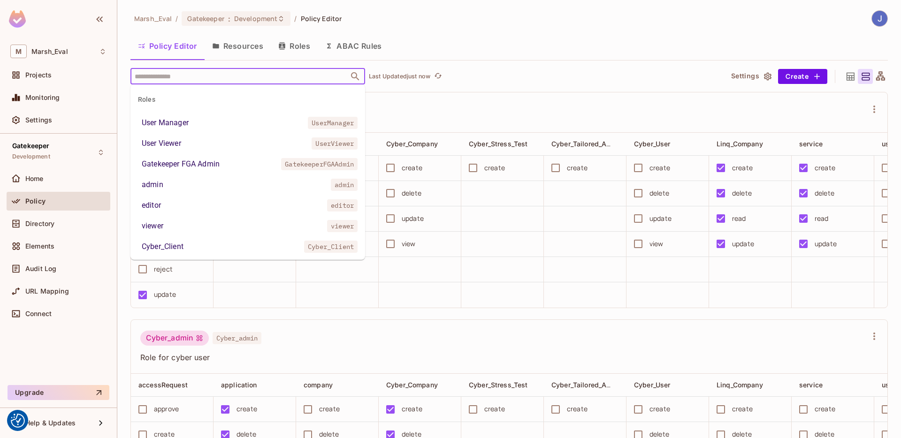
click at [237, 70] on input "text" at bounding box center [239, 76] width 214 height 16
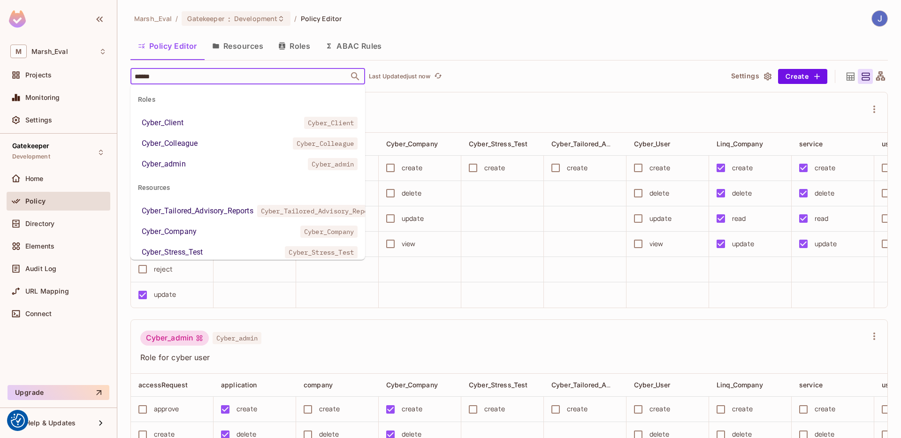
type input "******"
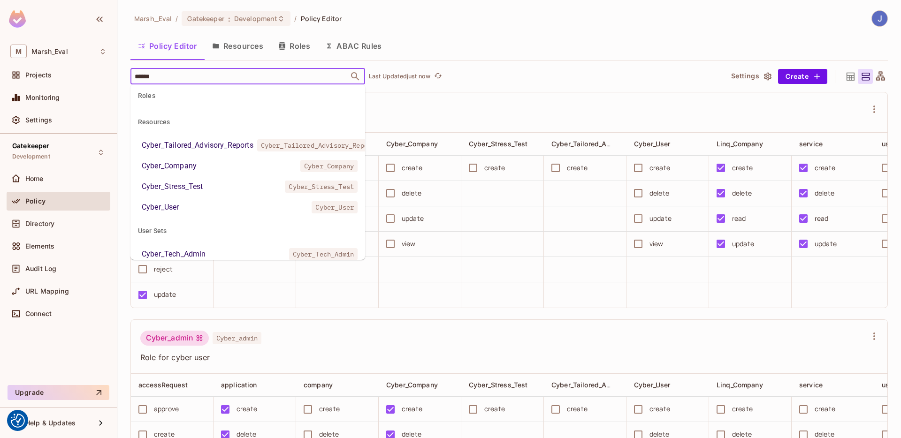
scroll to position [69, 0]
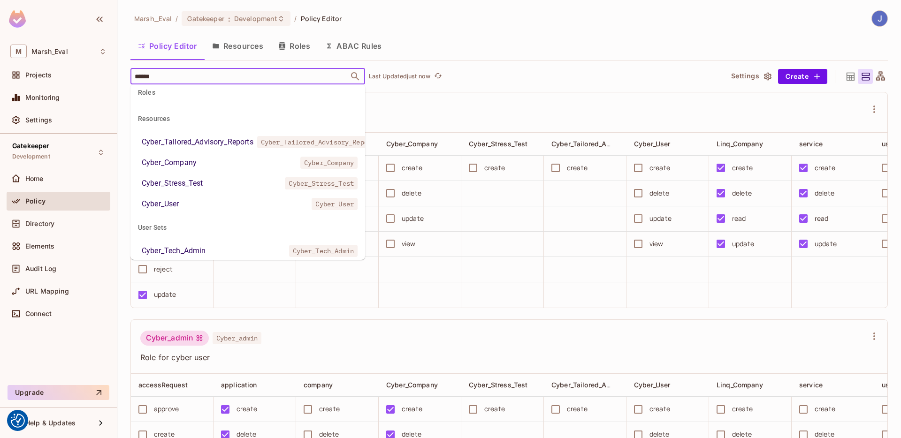
click at [203, 147] on div "Cyber_Tailored_Advisory_Reports" at bounding box center [198, 142] width 112 height 11
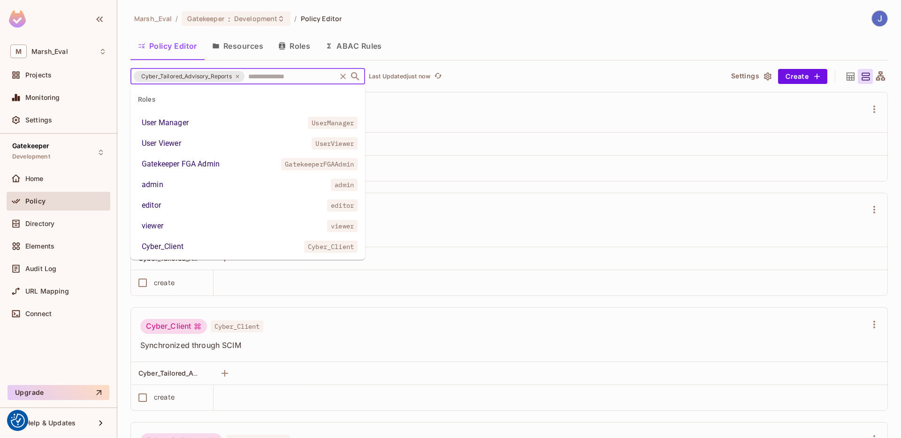
click at [260, 76] on input "text" at bounding box center [290, 76] width 89 height 16
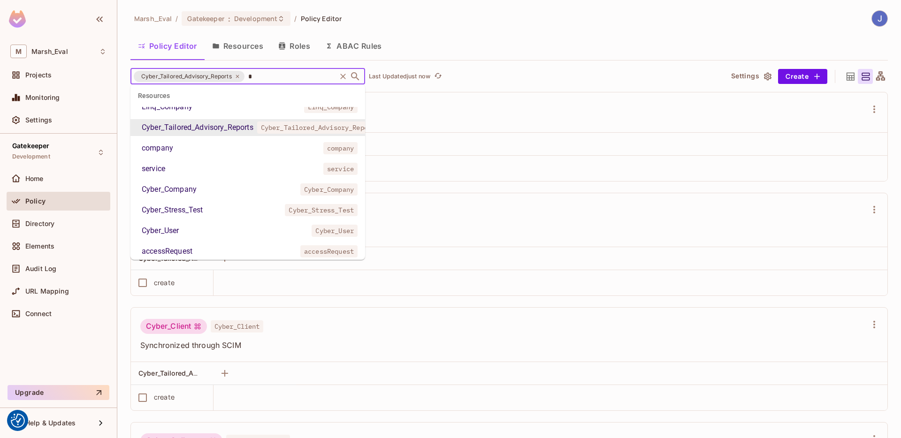
scroll to position [0, 0]
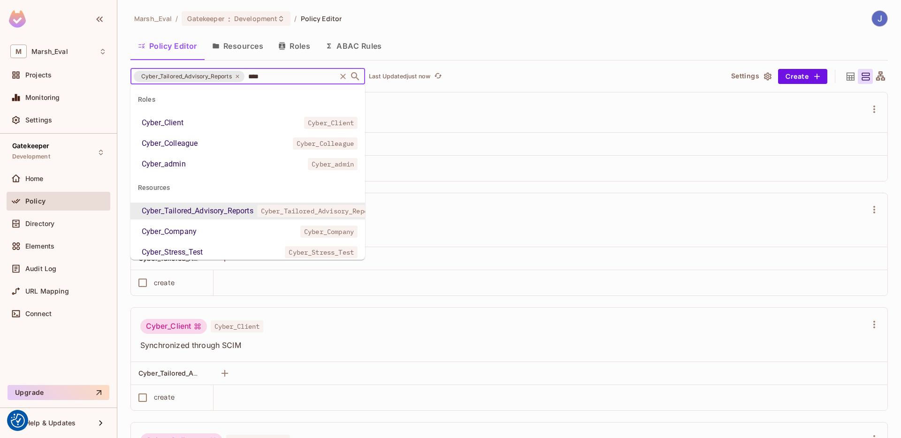
type input "*****"
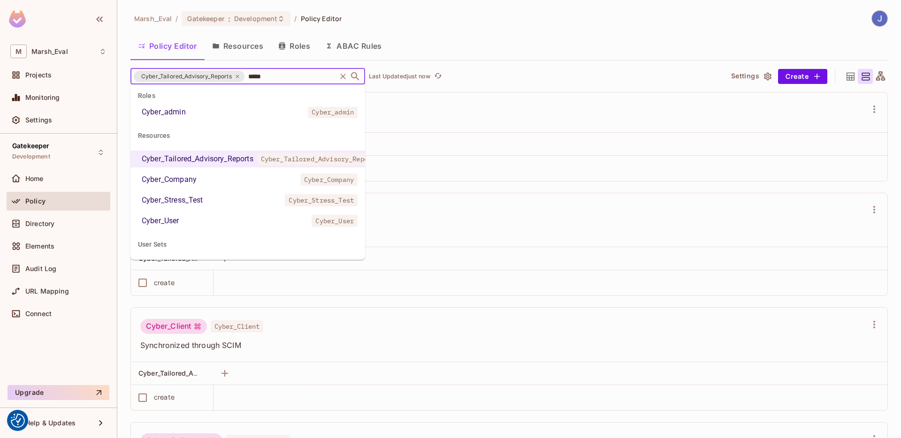
scroll to position [53, 0]
click at [197, 162] on div "Cyber_Tailored_Advisory_Reports" at bounding box center [198, 158] width 112 height 11
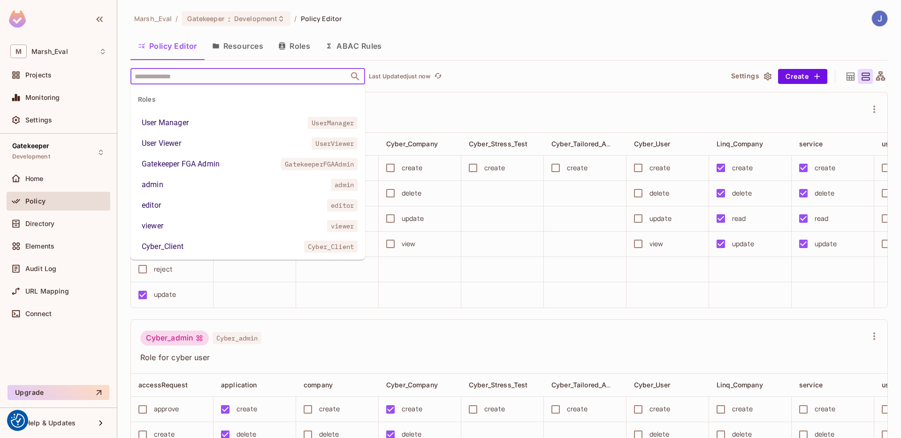
click at [259, 80] on input "text" at bounding box center [239, 76] width 214 height 16
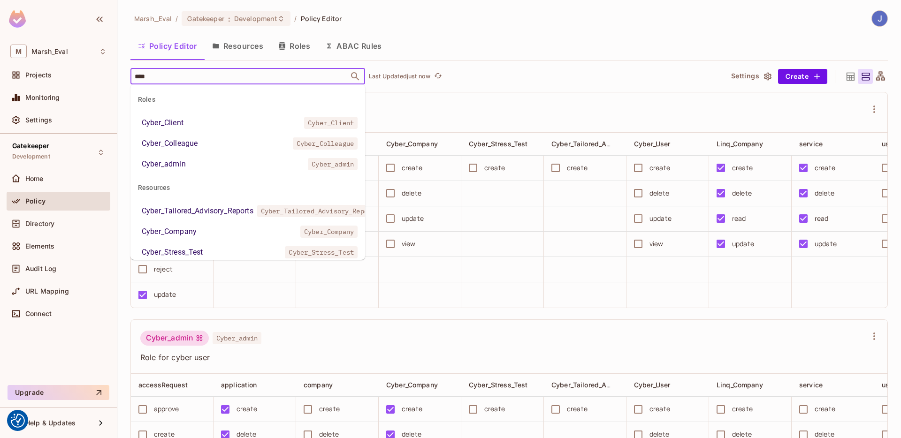
type input "*****"
click at [211, 213] on div "Cyber_Tailored_Advisory_Reports" at bounding box center [198, 211] width 112 height 11
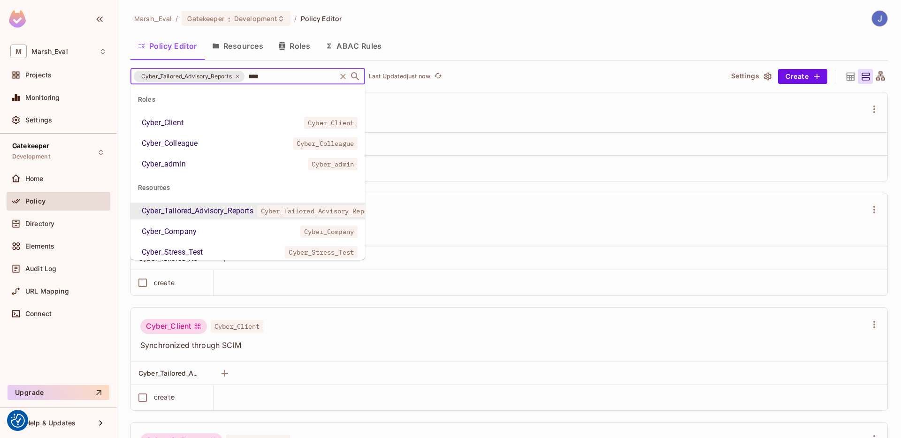
type input "*****"
click at [210, 229] on li "Cyber_Company Cyber_Company" at bounding box center [247, 231] width 235 height 17
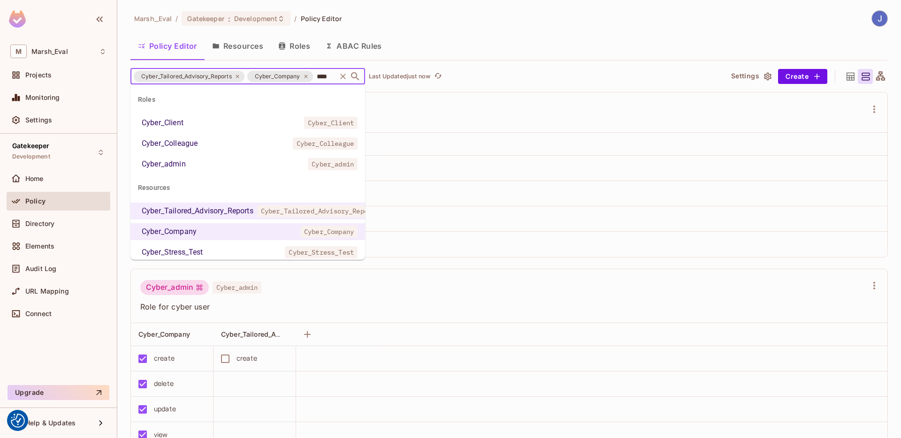
type input "*****"
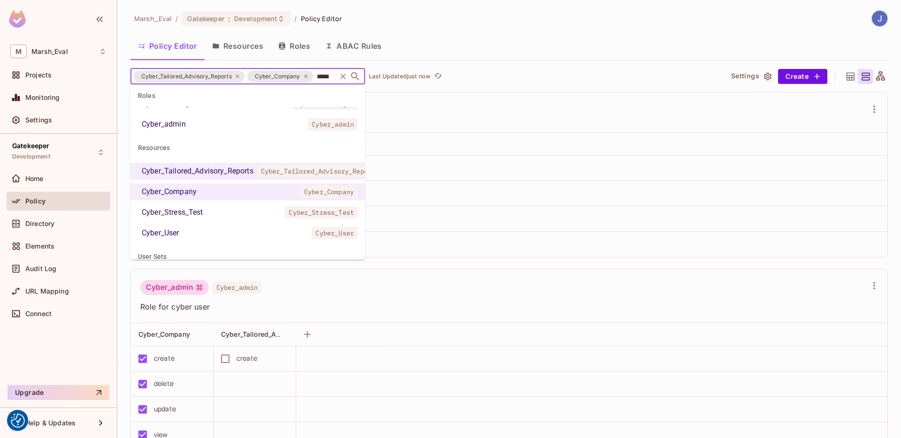
scroll to position [49, 0]
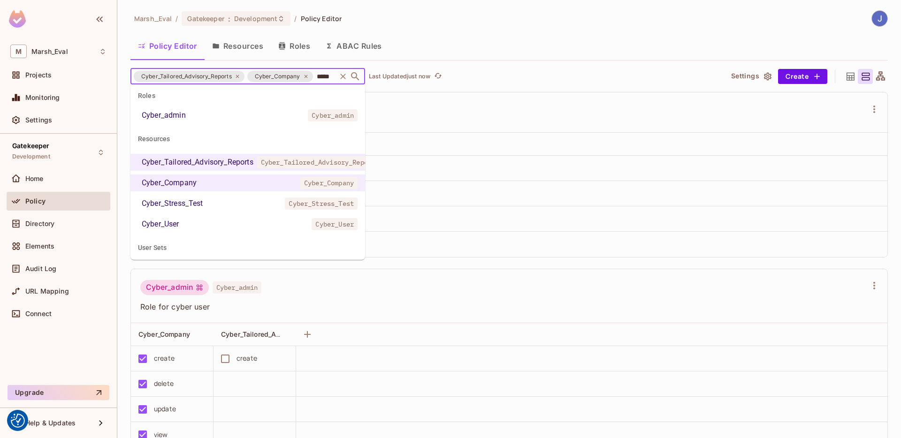
click at [221, 202] on li "Cyber_Stress_Test Cyber_Stress_Test" at bounding box center [247, 203] width 235 height 17
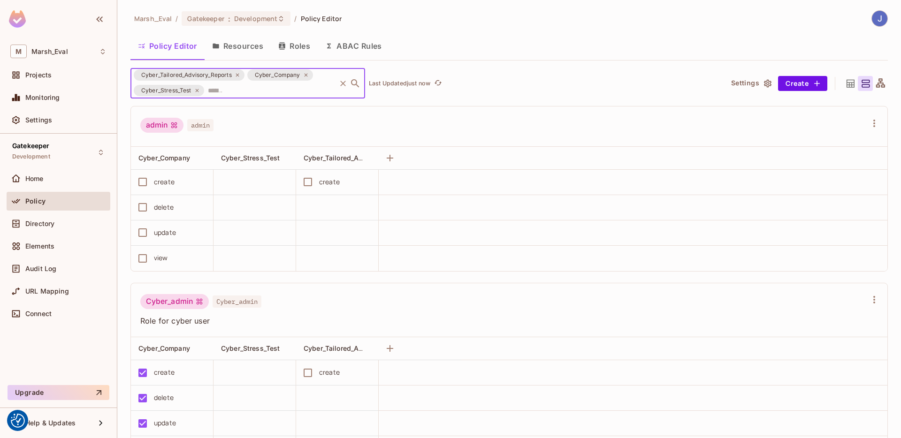
scroll to position [0, 0]
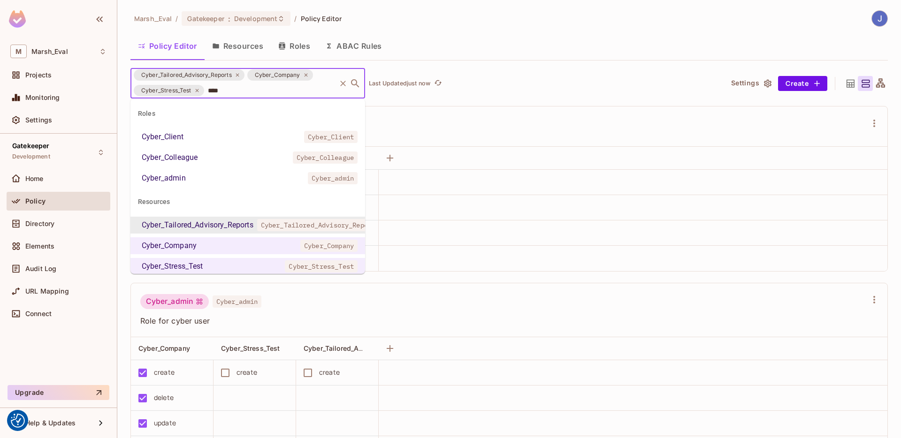
type input "*****"
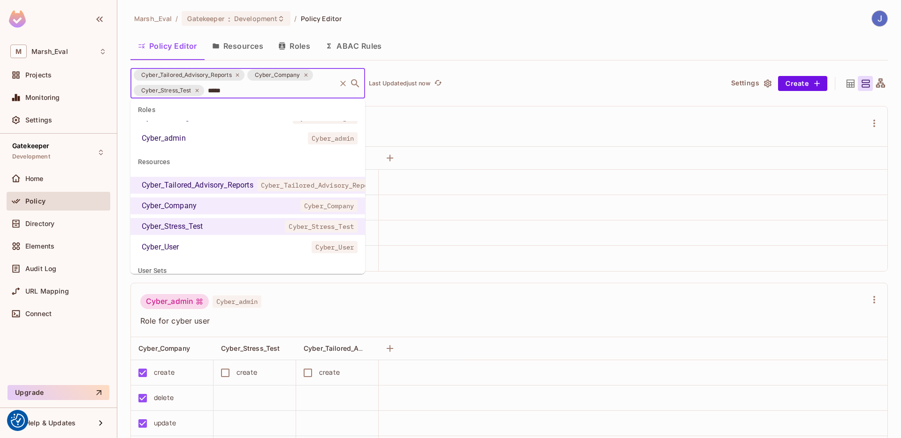
scroll to position [51, 0]
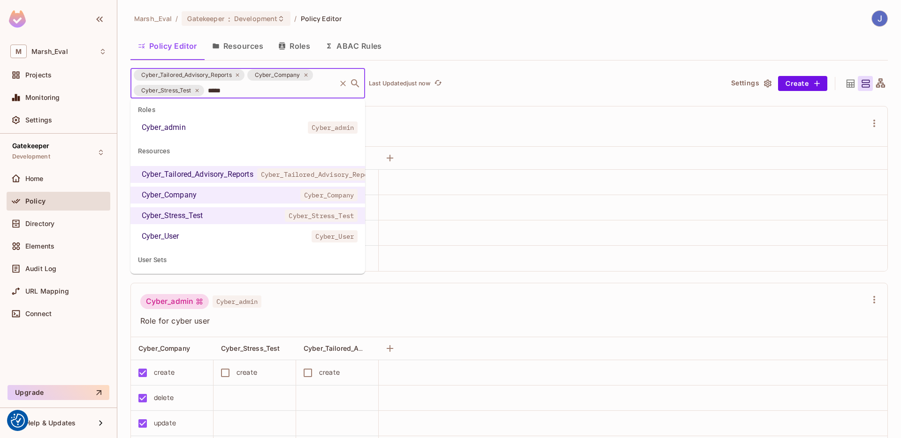
click at [206, 237] on li "Cyber_User Cyber_User" at bounding box center [247, 236] width 235 height 17
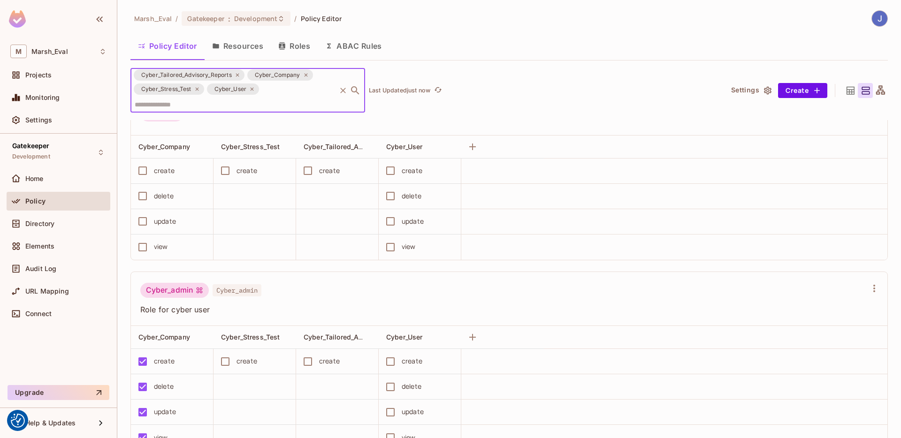
scroll to position [0, 0]
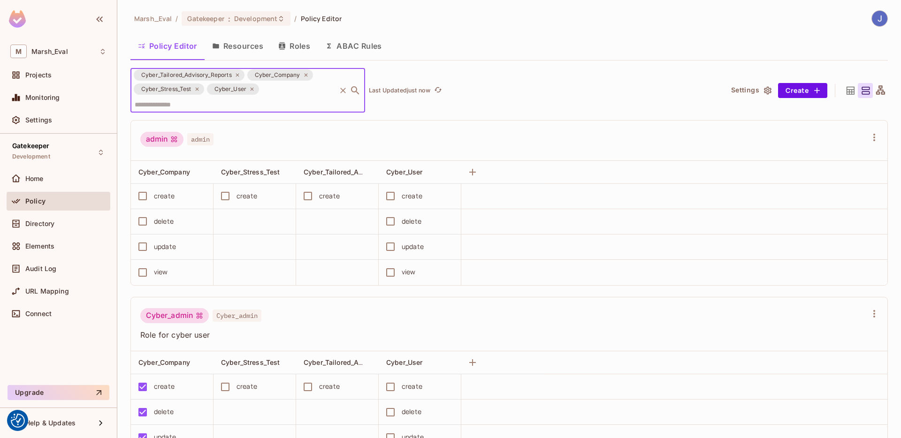
click at [206, 96] on input "text" at bounding box center [169, 104] width 74 height 16
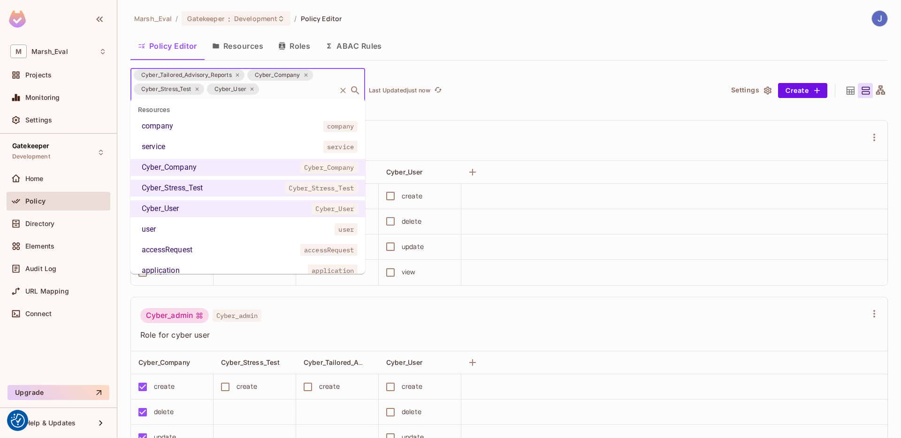
scroll to position [253, 0]
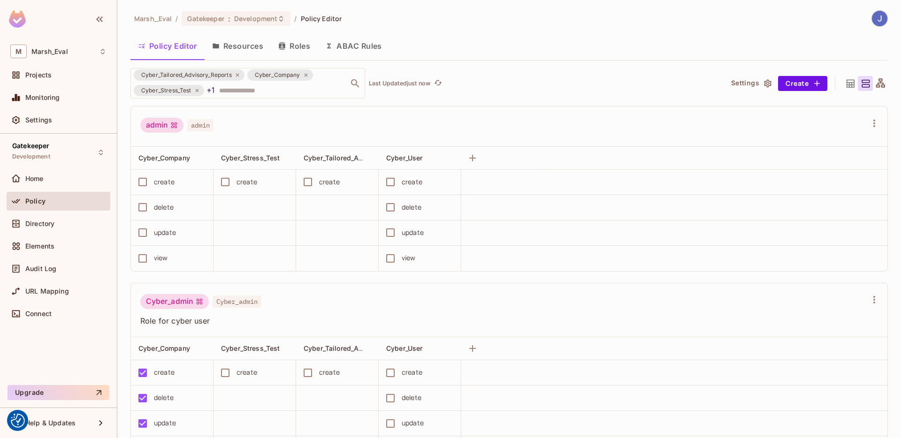
click at [441, 134] on div "admin admin" at bounding box center [503, 127] width 726 height 18
click at [845, 84] on icon at bounding box center [851, 84] width 12 height 12
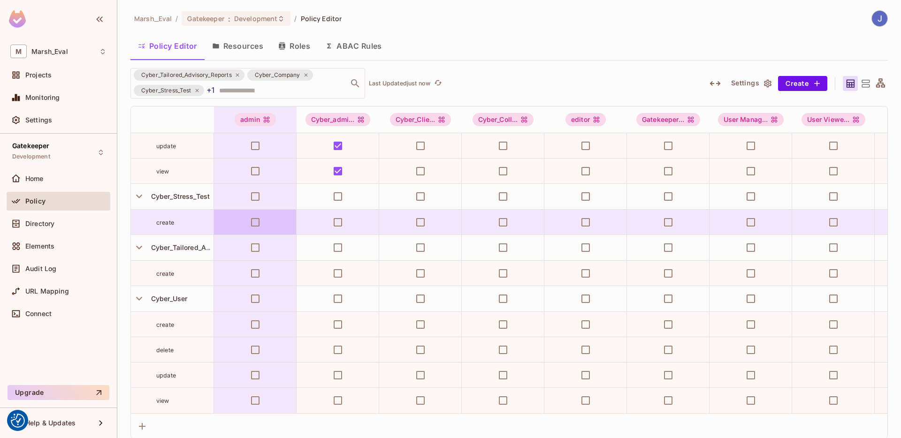
scroll to position [0, 0]
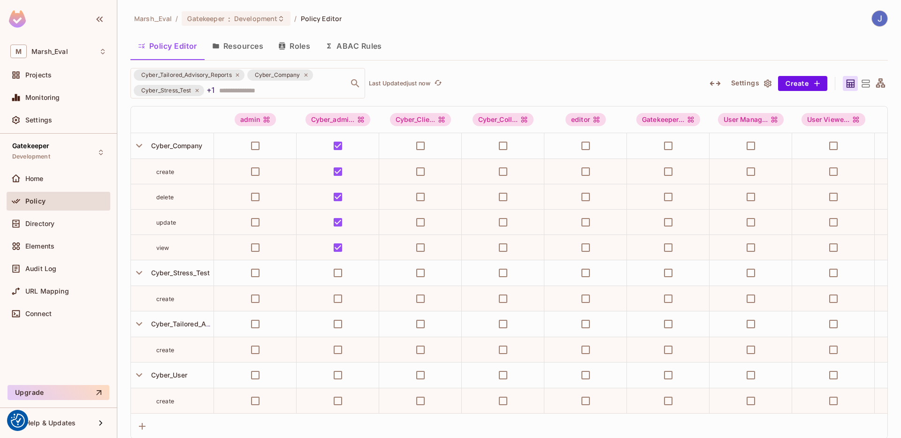
click at [858, 75] on div "Cyber_Tailored_Advisory_Reports Cyber_Company Cyber_Stress_Test +1 ​ Last Updat…" at bounding box center [508, 83] width 757 height 30
click at [860, 84] on icon at bounding box center [866, 84] width 12 height 12
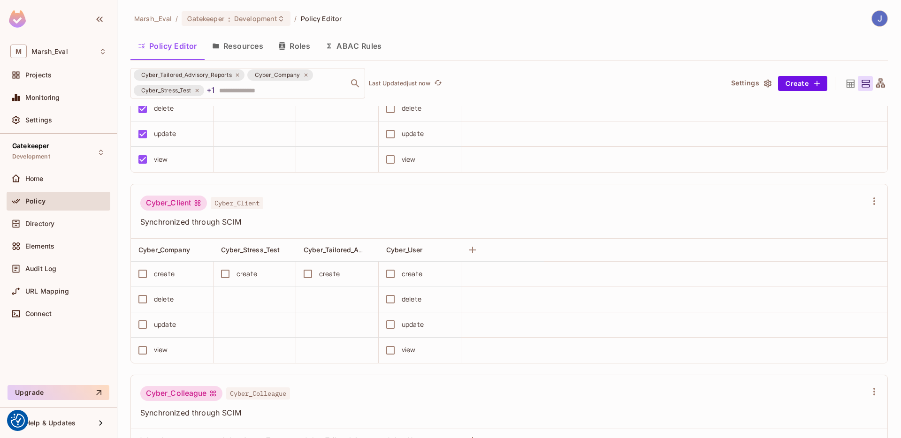
scroll to position [314, 0]
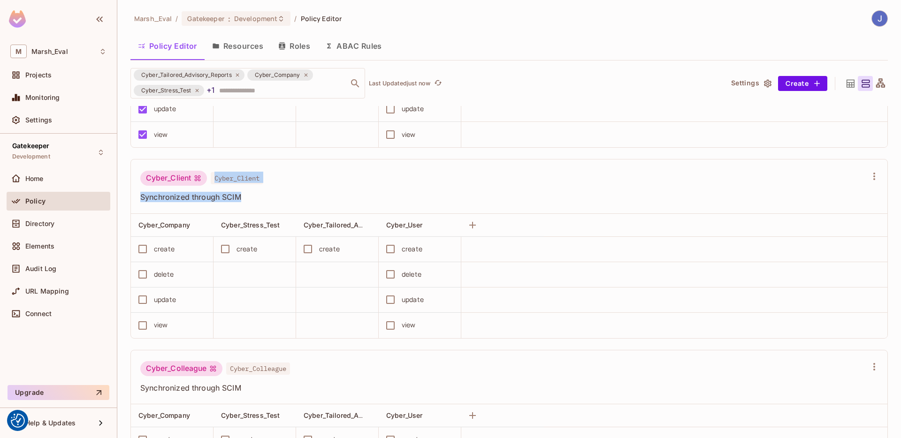
drag, startPoint x: 248, startPoint y: 202, endPoint x: 135, endPoint y: 183, distance: 114.6
click at [135, 183] on div "Cyber_Client Cyber_Client Synchronized through SCIM" at bounding box center [509, 187] width 756 height 54
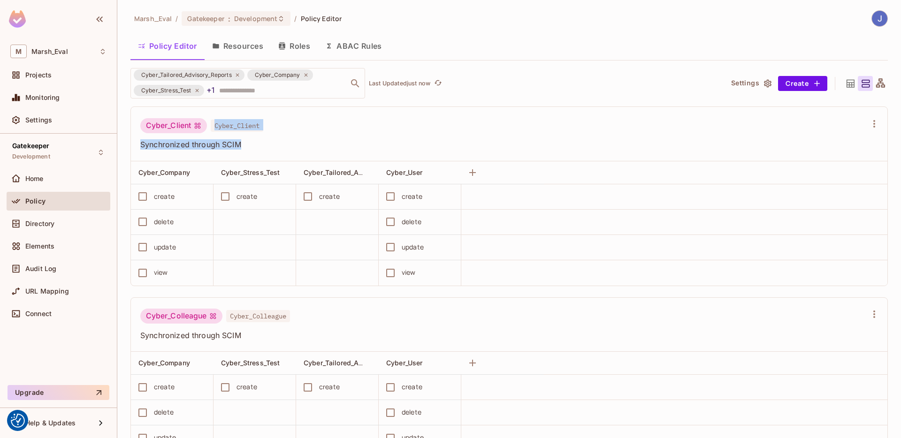
scroll to position [316, 0]
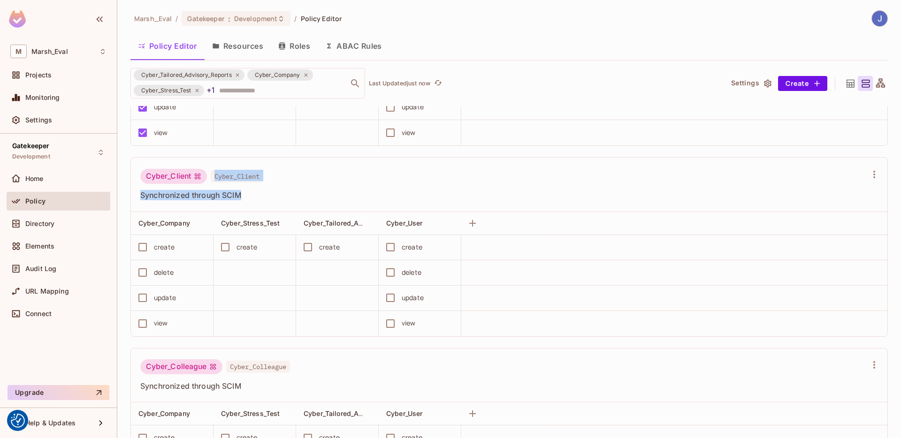
click at [351, 198] on span "Synchronized through SCIM" at bounding box center [503, 195] width 726 height 10
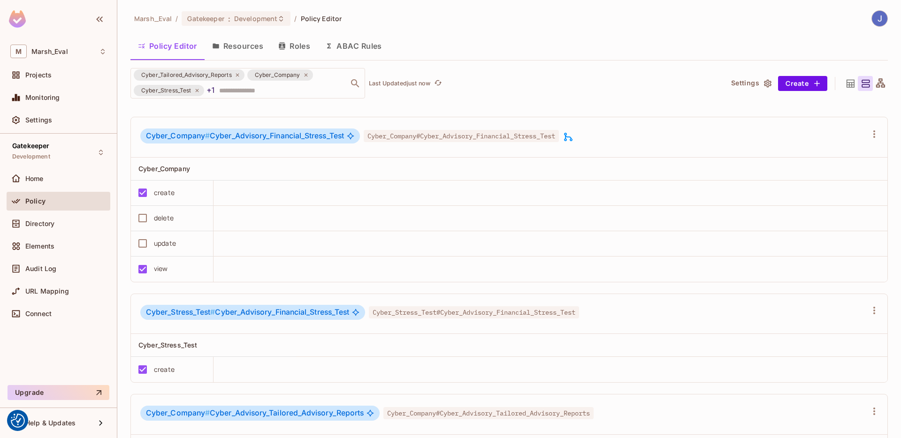
scroll to position [1898, 0]
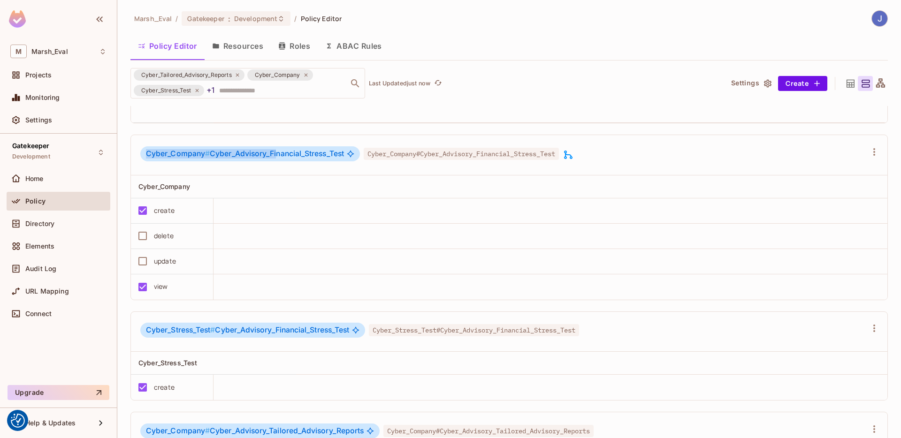
drag, startPoint x: 147, startPoint y: 154, endPoint x: 276, endPoint y: 151, distance: 129.1
click at [276, 151] on span "Cyber_Company # Cyber_Advisory_Financial_Stress_Test" at bounding box center [245, 153] width 198 height 9
drag, startPoint x: 346, startPoint y: 154, endPoint x: 148, endPoint y: 155, distance: 197.5
click at [148, 155] on div "Cyber_Company # Cyber_Advisory_Financial_Stress_Test" at bounding box center [250, 153] width 220 height 15
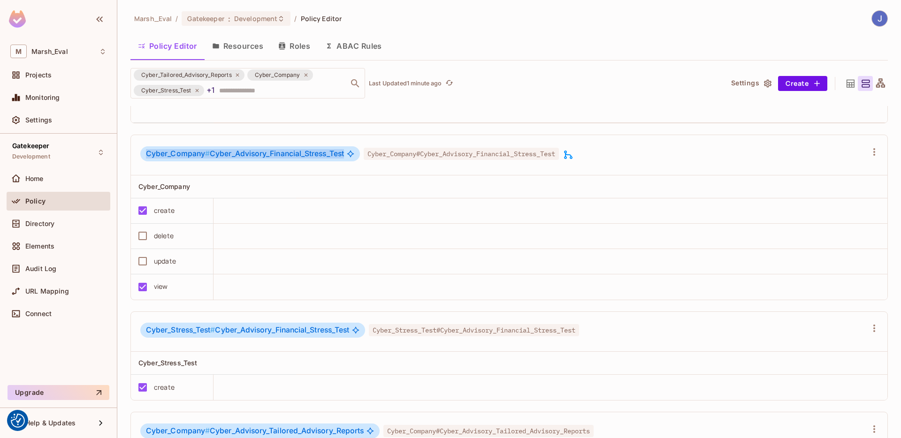
click at [148, 155] on span "Cyber_Company #" at bounding box center [178, 153] width 64 height 9
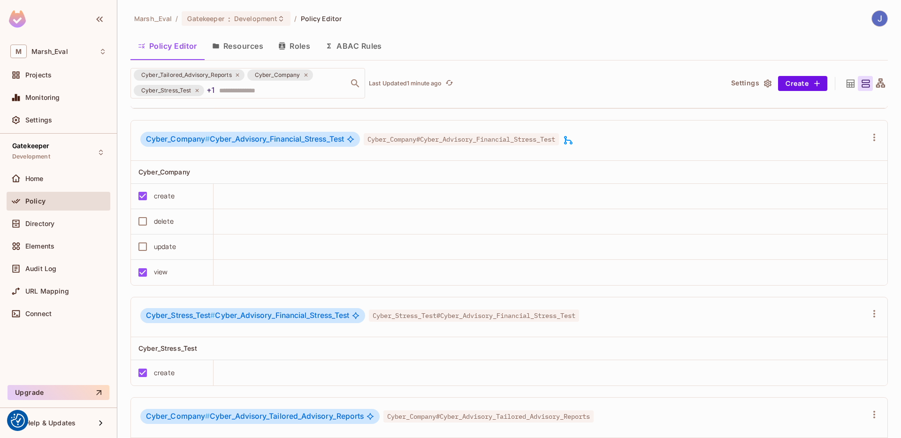
scroll to position [1923, 0]
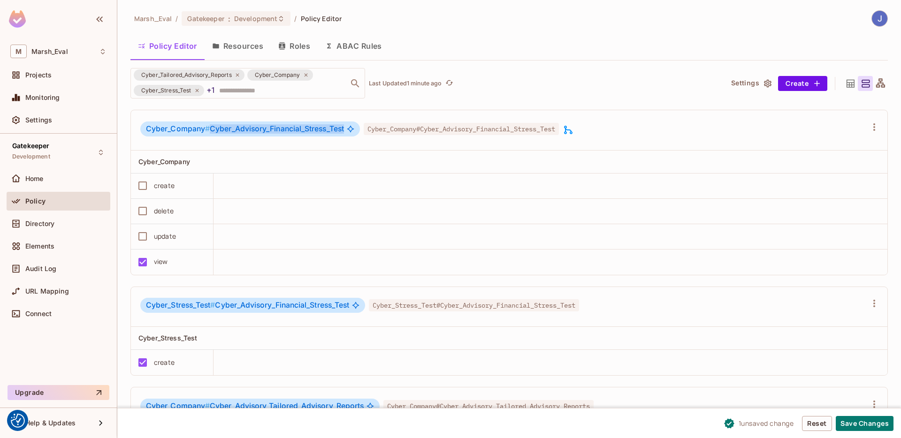
drag, startPoint x: 345, startPoint y: 130, endPoint x: 212, endPoint y: 131, distance: 132.8
click at [212, 131] on span "Cyber_Company # Cyber_Advisory_Financial_Stress_Test" at bounding box center [245, 128] width 198 height 9
drag, startPoint x: 209, startPoint y: 133, endPoint x: 353, endPoint y: 129, distance: 144.1
click at [353, 129] on div "Cyber_Company # Cyber_Advisory_Financial_Stress_Test" at bounding box center [250, 129] width 220 height 15
drag, startPoint x: 206, startPoint y: 130, endPoint x: 147, endPoint y: 130, distance: 58.7
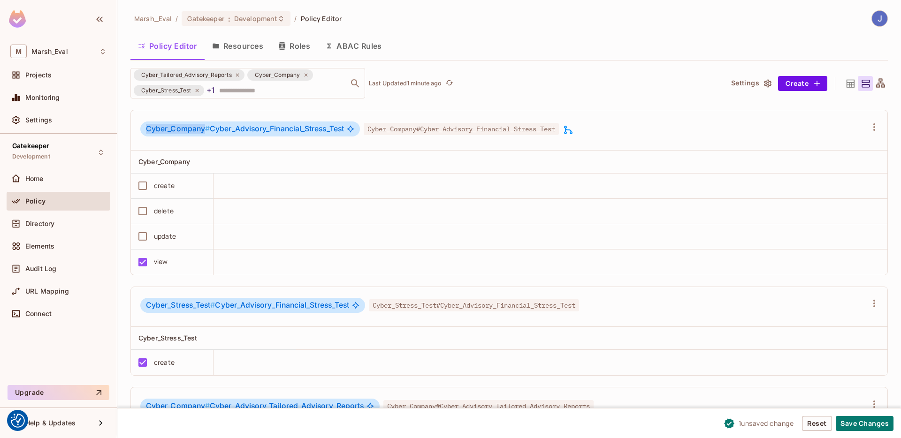
click at [147, 130] on span "Cyber_Company #" at bounding box center [178, 128] width 64 height 9
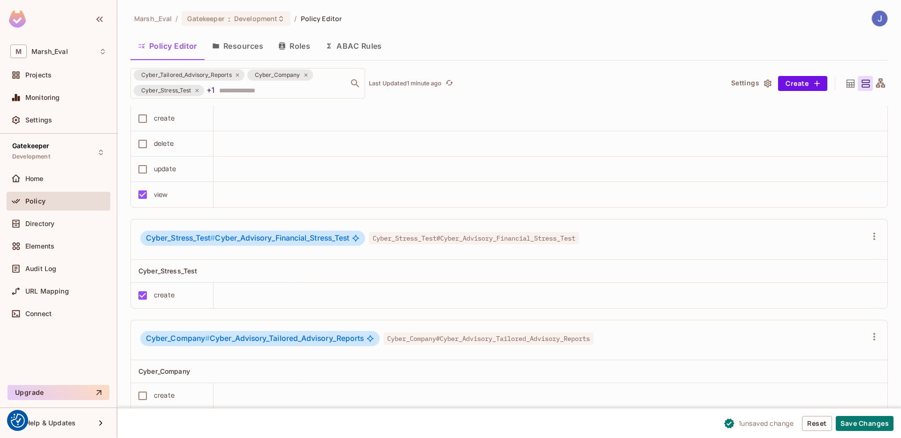
scroll to position [1995, 0]
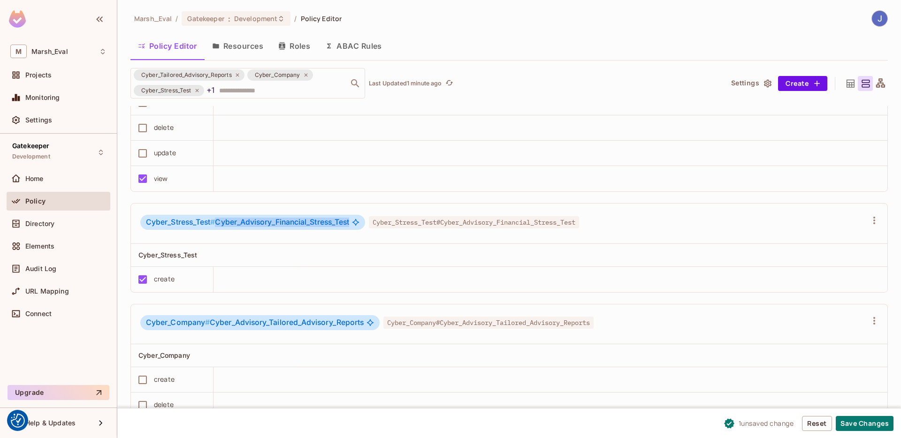
drag, startPoint x: 353, startPoint y: 223, endPoint x: 218, endPoint y: 226, distance: 135.2
click at [218, 226] on div "Cyber_Stress_Test # Cyber_Advisory_Financial_Stress_Test" at bounding box center [252, 222] width 225 height 15
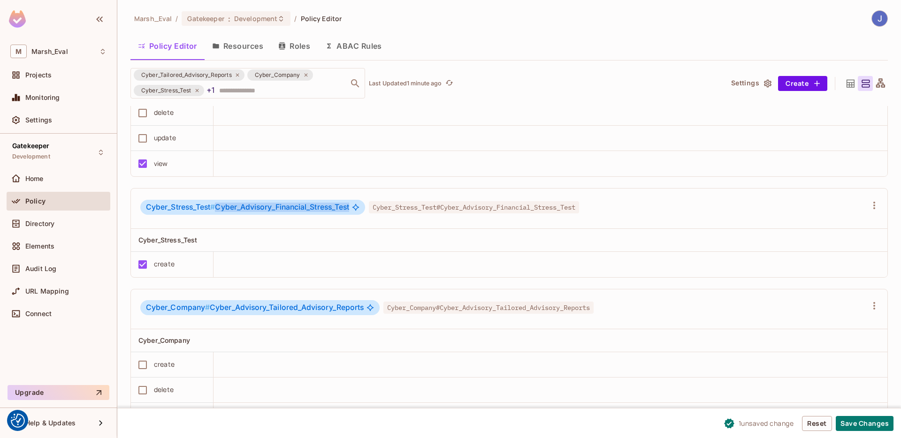
scroll to position [2011, 0]
click at [354, 206] on div "Cyber_Stress_Test # Cyber_Advisory_Financial_Stress_Test" at bounding box center [252, 206] width 225 height 15
drag, startPoint x: 354, startPoint y: 206, endPoint x: 217, endPoint y: 210, distance: 137.1
click at [217, 210] on div "Cyber_Stress_Test # Cyber_Advisory_Financial_Stress_Test" at bounding box center [252, 206] width 225 height 15
drag, startPoint x: 175, startPoint y: 265, endPoint x: 135, endPoint y: 240, distance: 46.6
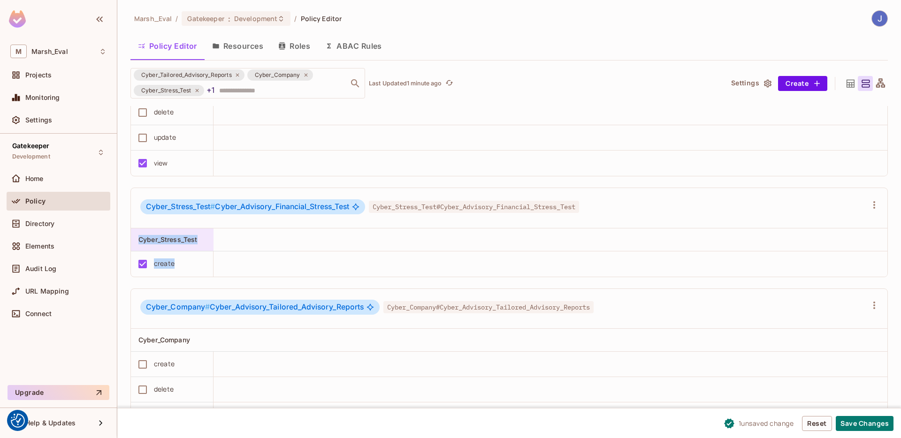
click at [135, 240] on table "Cyber_Stress_Test create" at bounding box center [509, 253] width 756 height 48
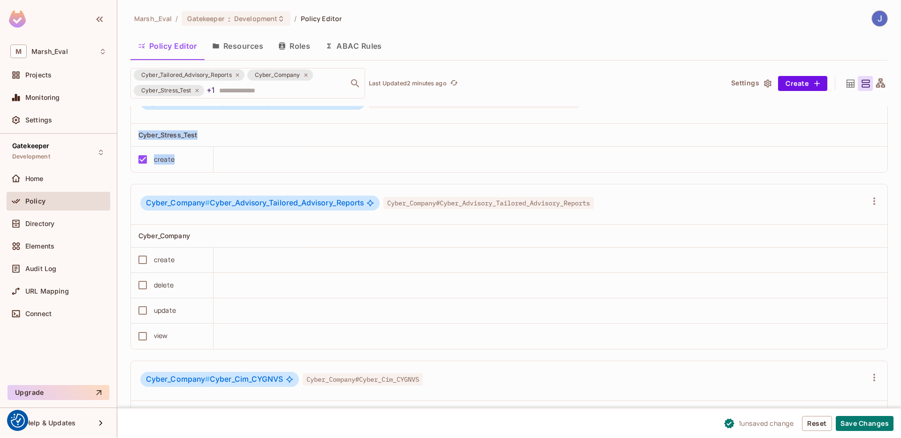
scroll to position [2107, 0]
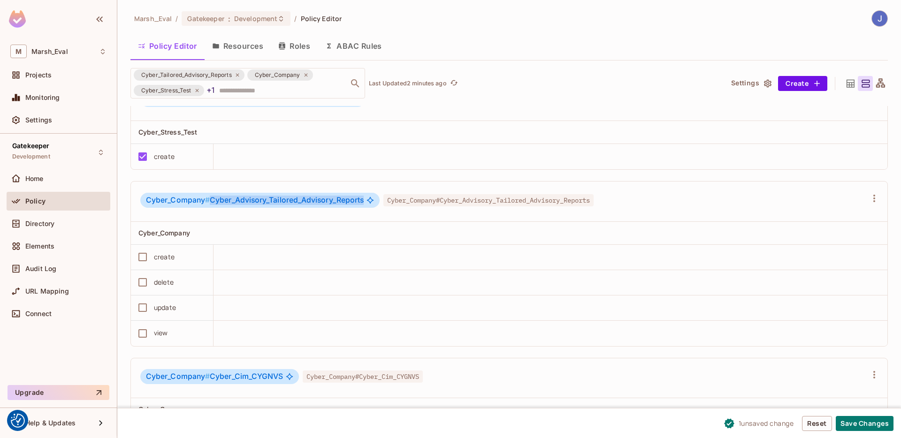
drag, startPoint x: 366, startPoint y: 198, endPoint x: 212, endPoint y: 201, distance: 153.5
click at [212, 201] on div "Cyber_Company # Cyber_Advisory_Tailored_Advisory_Reports" at bounding box center [259, 200] width 239 height 15
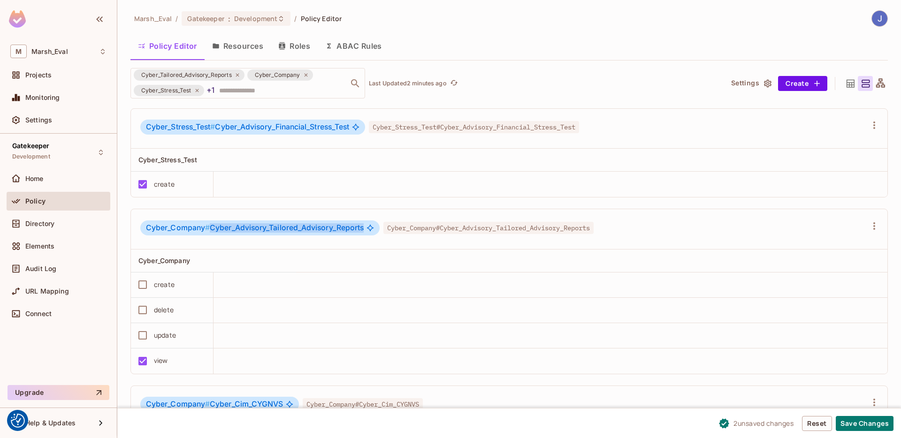
scroll to position [2106, 0]
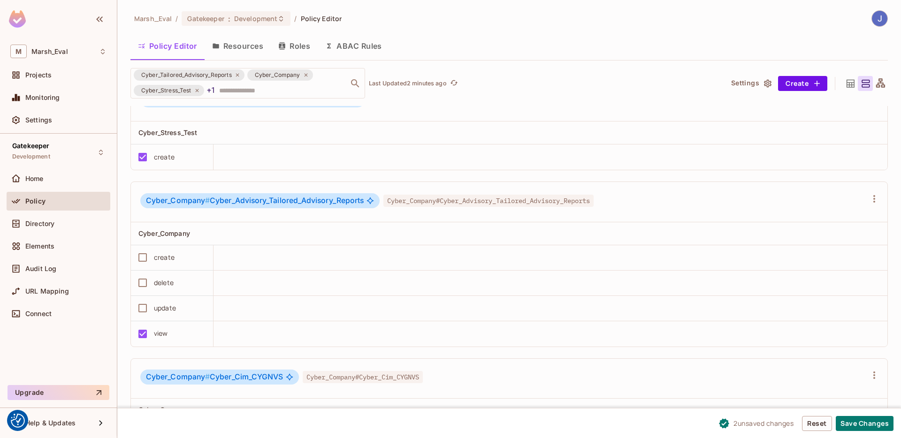
click at [214, 205] on span "Cyber_Company # Cyber_Advisory_Tailored_Advisory_Reports" at bounding box center [255, 200] width 218 height 9
drag, startPoint x: 212, startPoint y: 203, endPoint x: 144, endPoint y: 201, distance: 67.6
click at [144, 201] on div "Cyber_Company # Cyber_Advisory_Tailored_Advisory_Reports" at bounding box center [259, 200] width 239 height 15
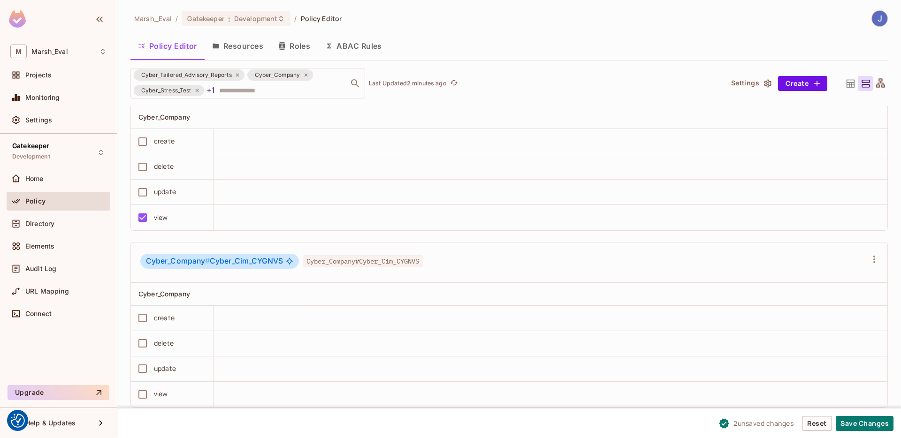
scroll to position [2281, 0]
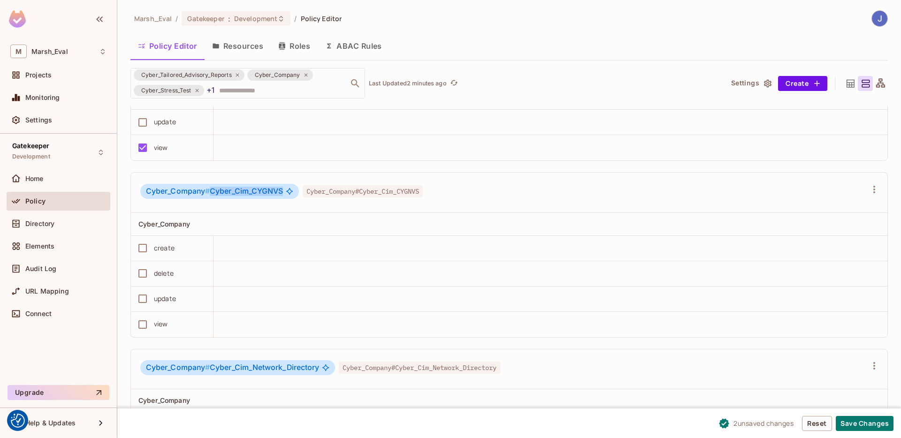
drag, startPoint x: 283, startPoint y: 193, endPoint x: 207, endPoint y: 191, distance: 76.1
click at [207, 191] on div "Cyber_Company # Cyber_Cim_CYGNVS" at bounding box center [219, 191] width 159 height 15
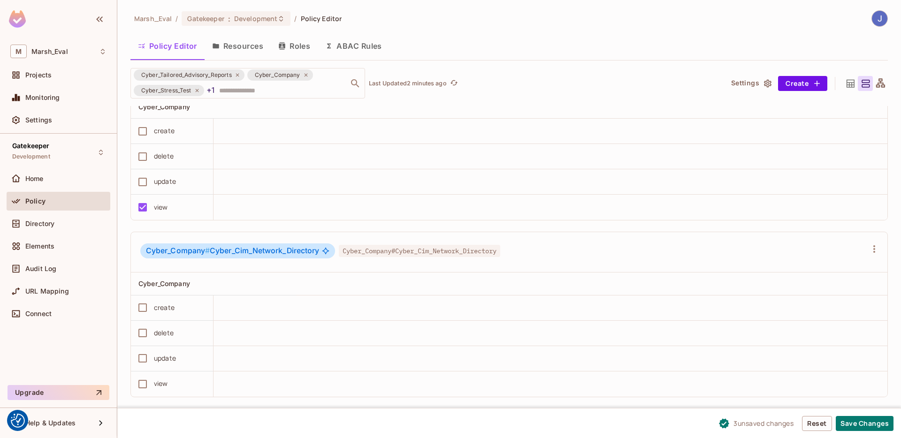
scroll to position [2468, 0]
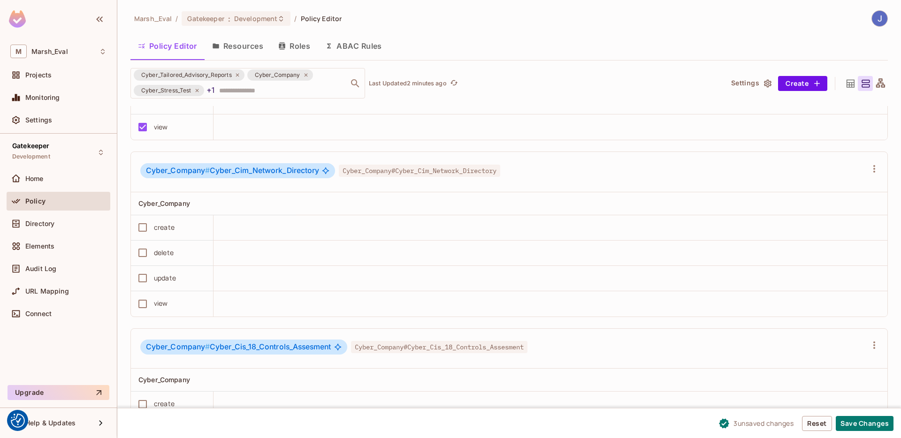
click at [154, 301] on div "view" at bounding box center [161, 303] width 14 height 10
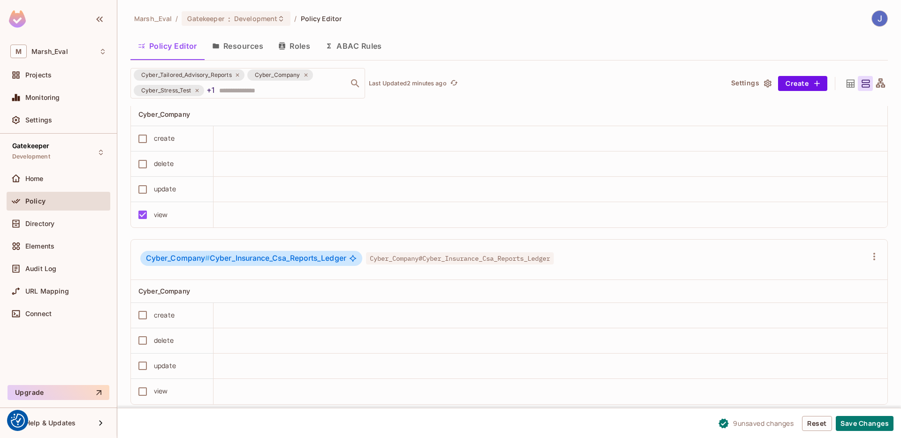
scroll to position [3417, 0]
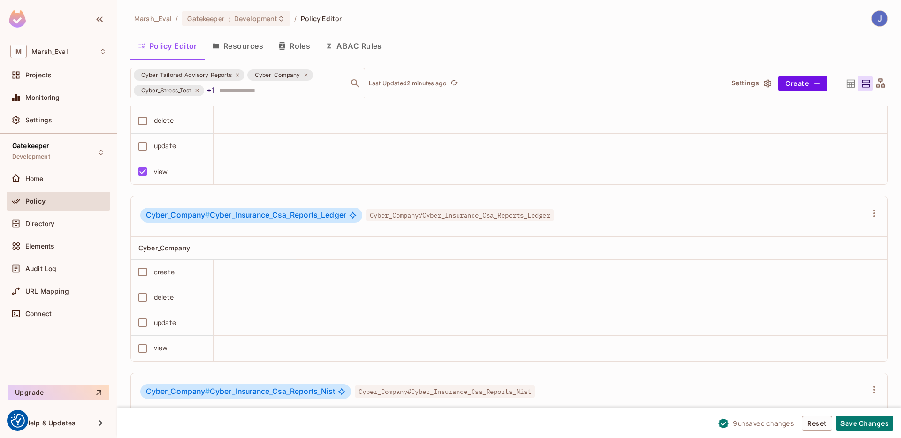
click at [145, 358] on td "view" at bounding box center [172, 348] width 83 height 25
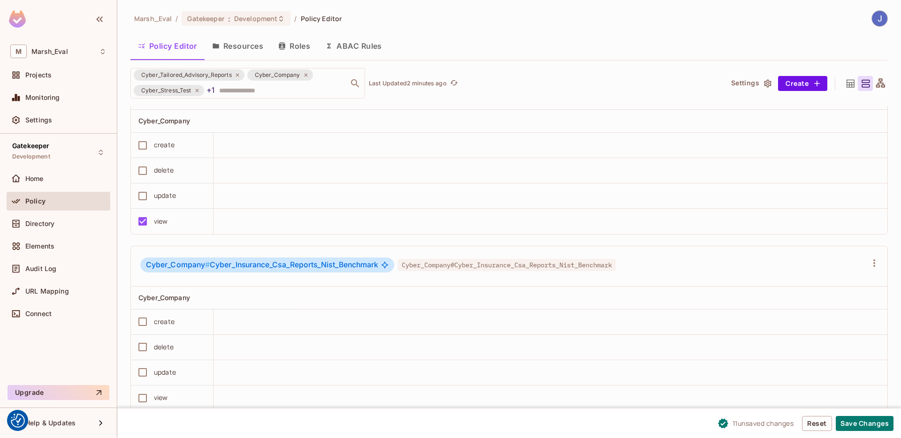
scroll to position [3813, 0]
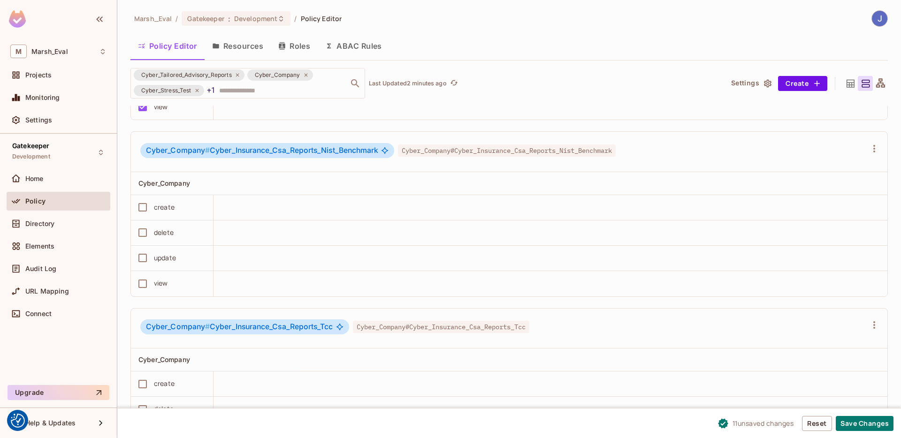
click at [150, 294] on td "view" at bounding box center [172, 283] width 83 height 25
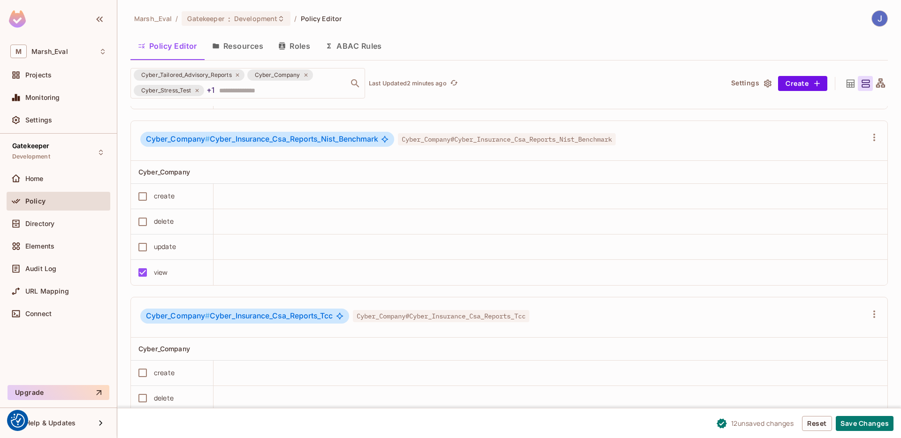
scroll to position [3979, 0]
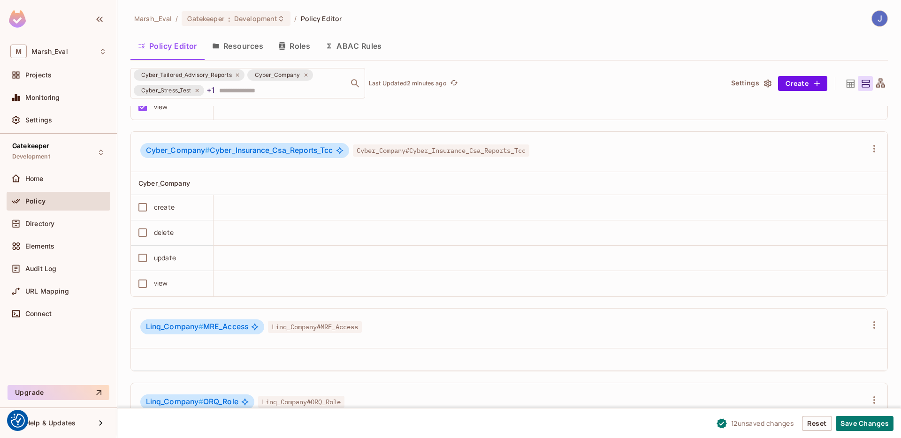
click at [146, 272] on td "view" at bounding box center [172, 283] width 83 height 25
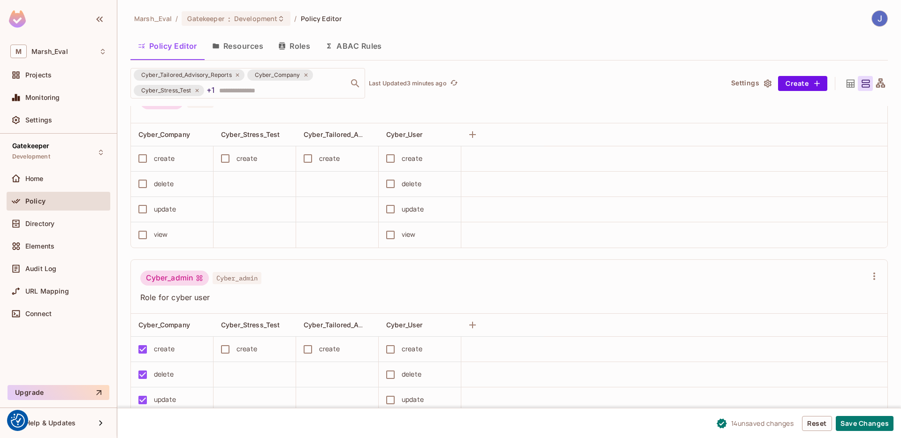
scroll to position [0, 0]
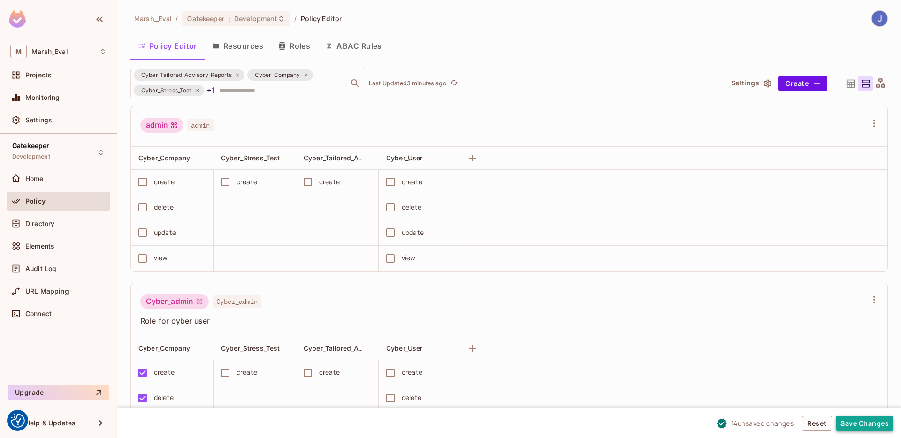
click at [851, 426] on button "Save Changes" at bounding box center [865, 423] width 58 height 15
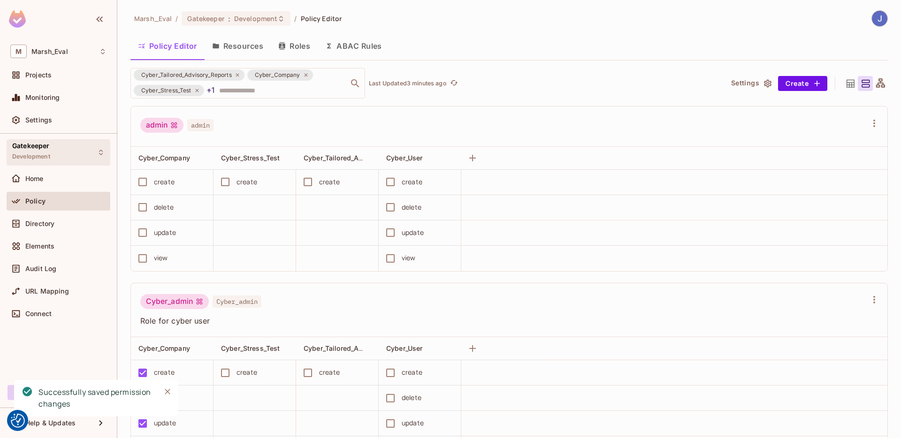
click at [63, 163] on div "Gatekeeper Development" at bounding box center [59, 152] width 104 height 26
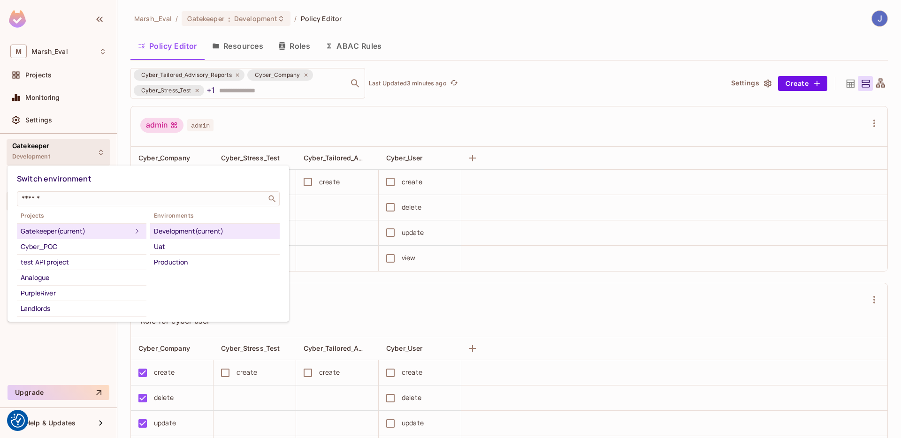
click at [246, 136] on div at bounding box center [450, 219] width 901 height 438
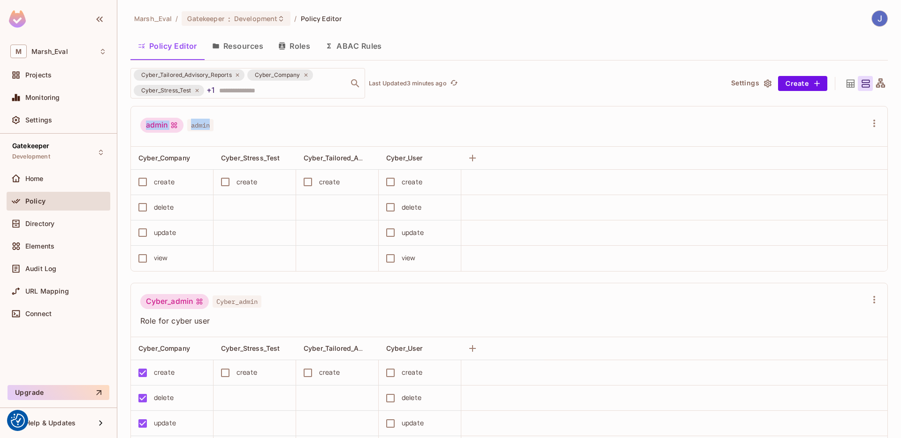
drag, startPoint x: 241, startPoint y: 135, endPoint x: 271, endPoint y: 134, distance: 29.6
click at [271, 134] on div "admin admin" at bounding box center [509, 127] width 756 height 40
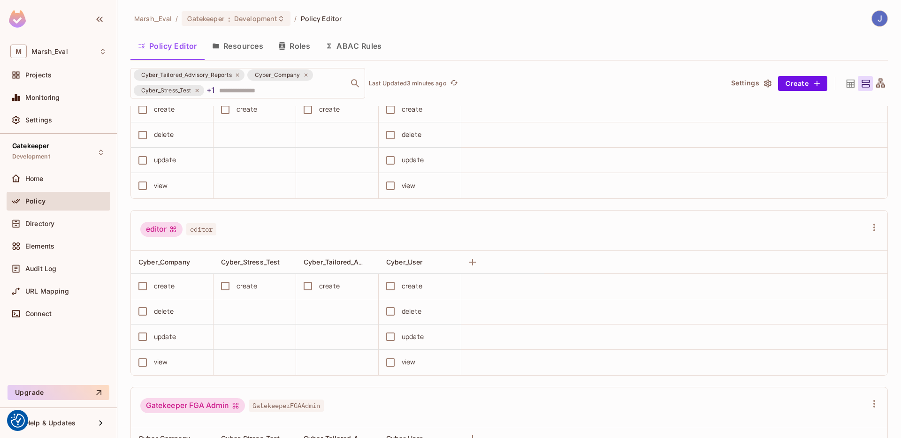
scroll to position [647, 0]
drag, startPoint x: 145, startPoint y: 231, endPoint x: 240, endPoint y: 235, distance: 94.4
click at [240, 235] on div "editor editor" at bounding box center [503, 229] width 726 height 18
click at [38, 154] on span "Development" at bounding box center [31, 157] width 38 height 8
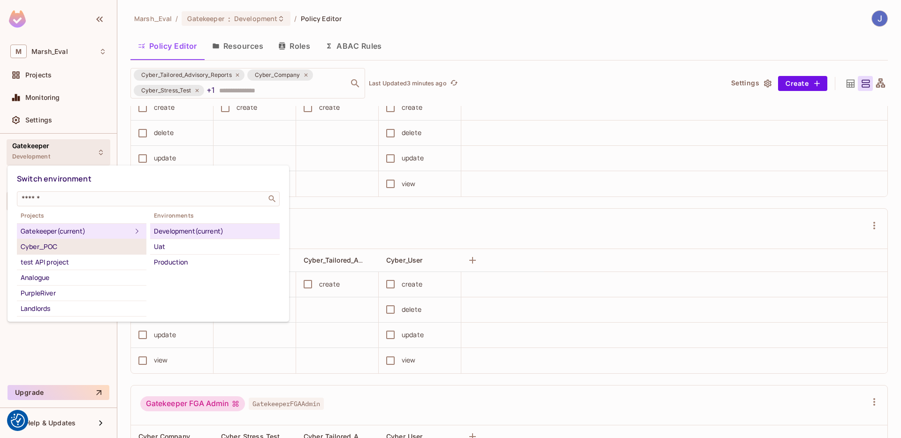
click at [50, 253] on li "Cyber_POC" at bounding box center [82, 246] width 130 height 15
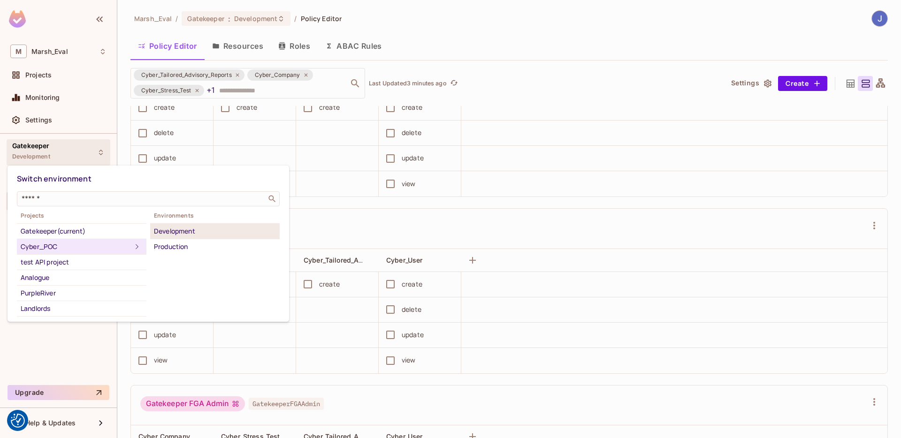
click at [191, 234] on div "Development" at bounding box center [215, 231] width 122 height 11
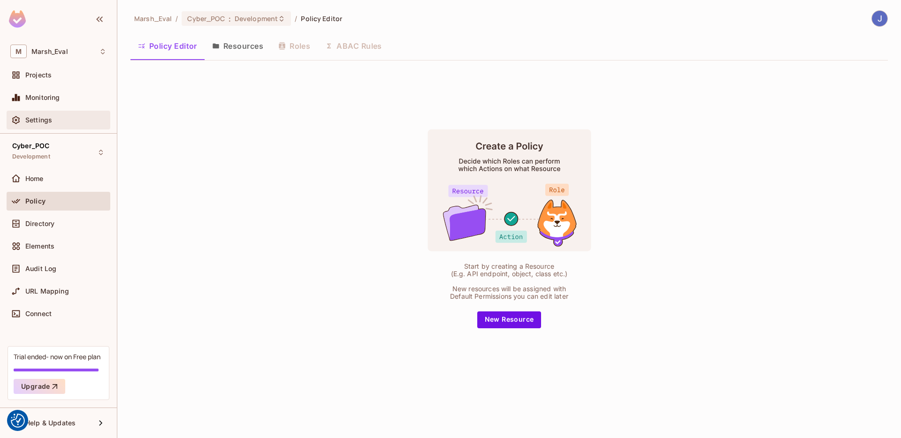
click at [66, 119] on div "Settings" at bounding box center [65, 120] width 81 height 8
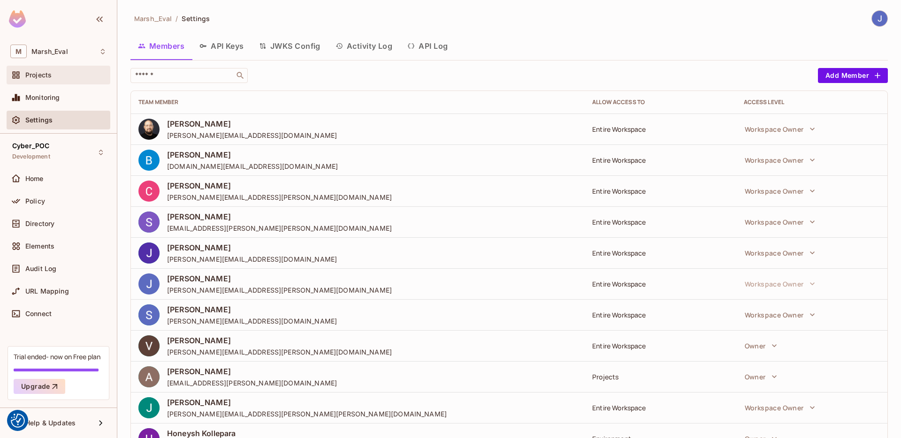
click at [29, 81] on div "Projects" at bounding box center [59, 75] width 104 height 19
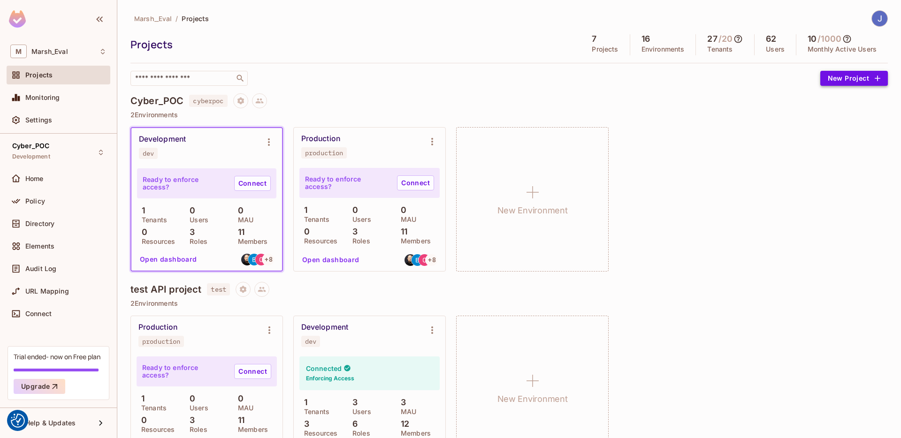
click at [829, 79] on button "New Project" at bounding box center [854, 78] width 68 height 15
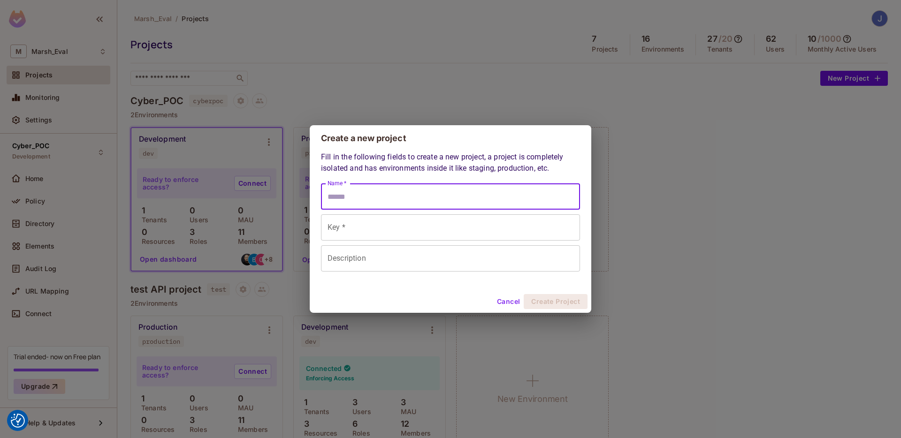
click at [454, 197] on input "Name *" at bounding box center [450, 196] width 259 height 26
type input "*"
type input "**"
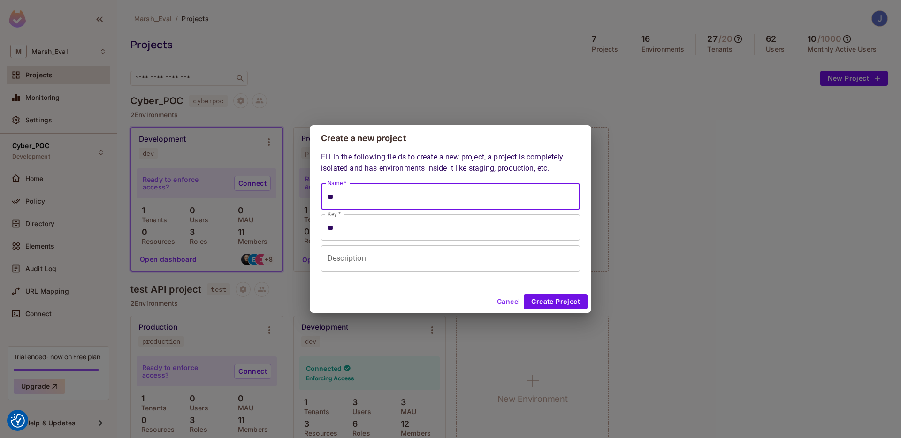
type input "*"
type input "**"
type input "***"
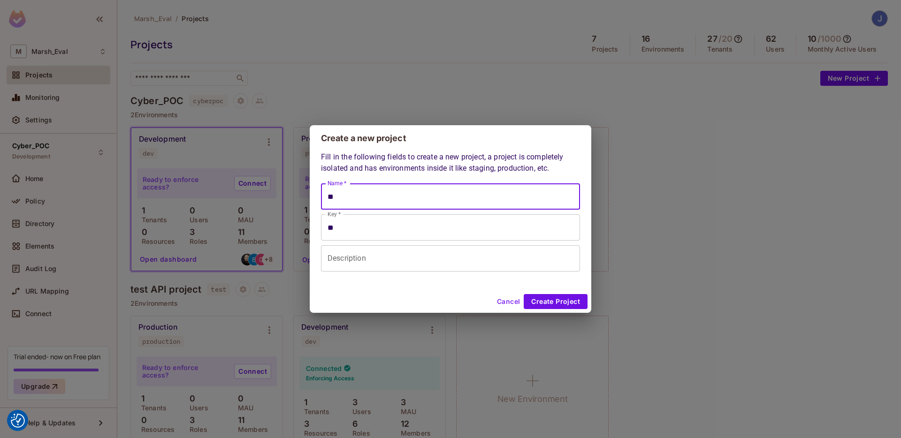
type input "***"
type input "****"
type input "******"
type input "*****"
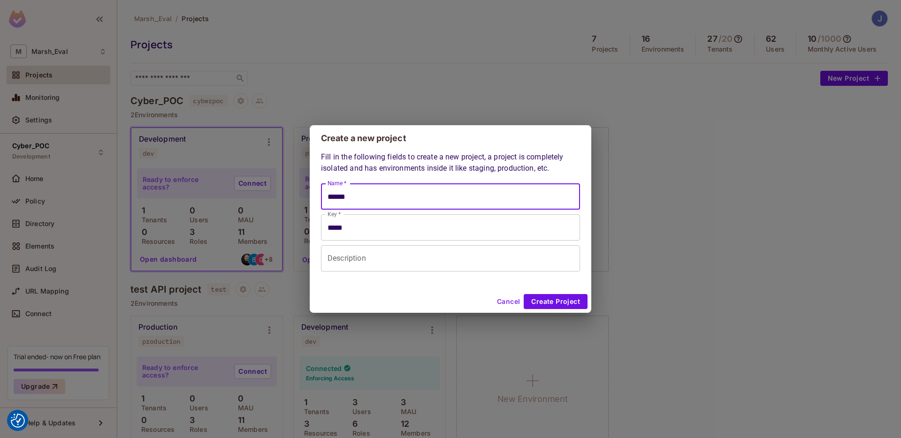
type input "*******"
type input "******"
type input "********"
type input "*******"
click at [419, 264] on input "Description" at bounding box center [450, 258] width 259 height 26
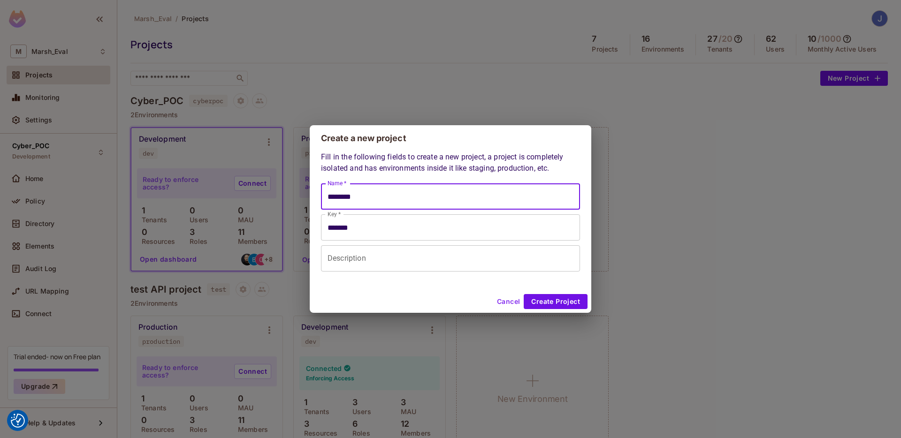
type input "*****"
type input "****"
drag, startPoint x: 343, startPoint y: 194, endPoint x: 330, endPoint y: 196, distance: 12.9
click at [330, 196] on input "*****" at bounding box center [450, 196] width 259 height 26
type input "******"
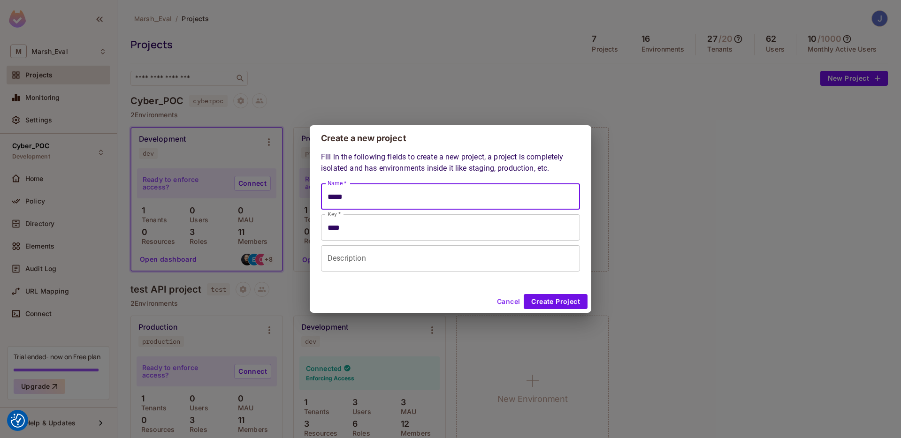
type input "*****"
type input "*******"
type input "******"
type input "********"
type input "*******"
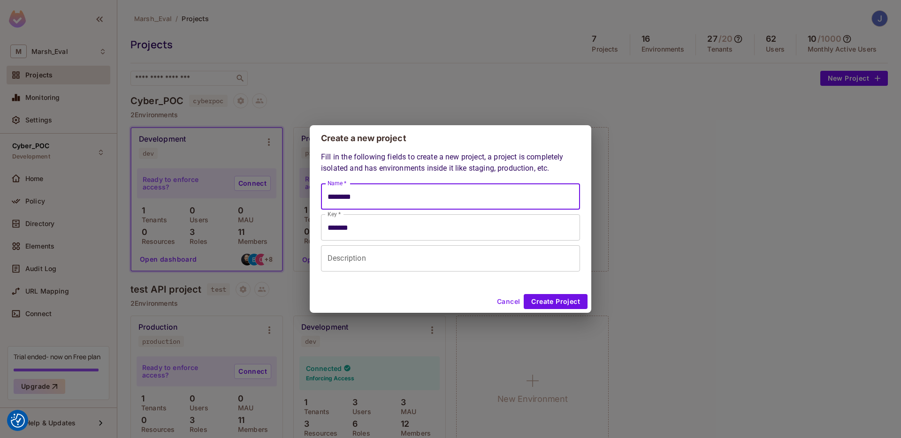
type input "********"
click at [371, 247] on input "Description" at bounding box center [450, 258] width 259 height 26
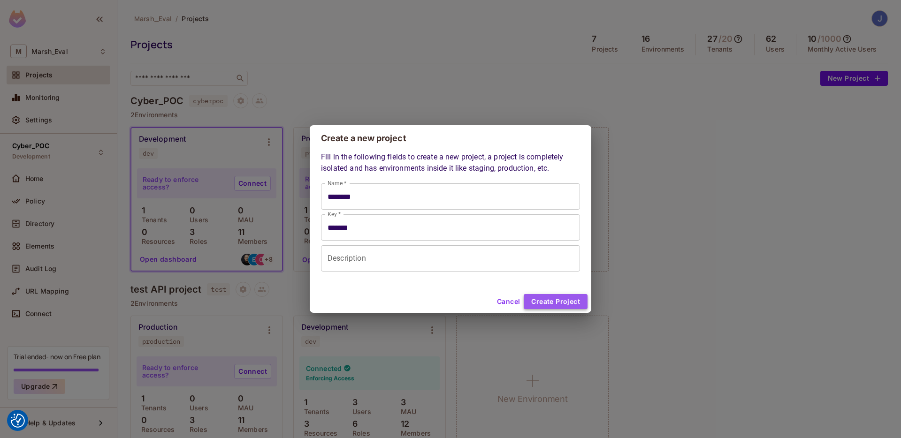
click at [535, 296] on button "Create Project" at bounding box center [556, 301] width 64 height 15
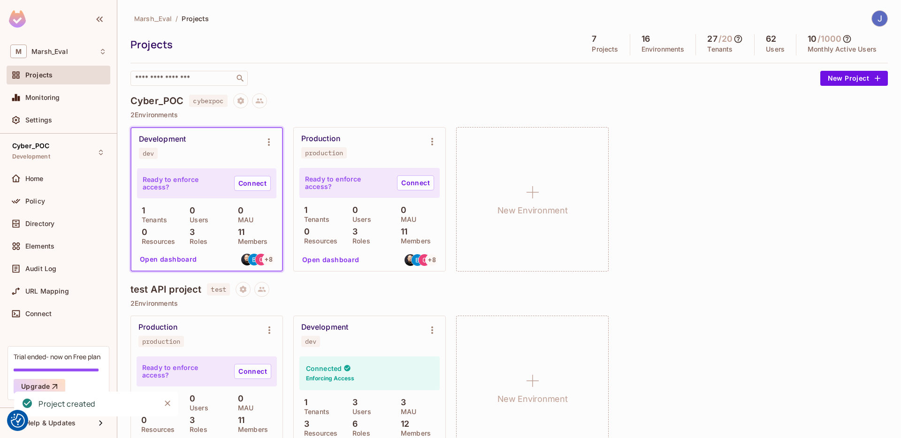
click at [636, 300] on p "2 Environments" at bounding box center [508, 304] width 757 height 8
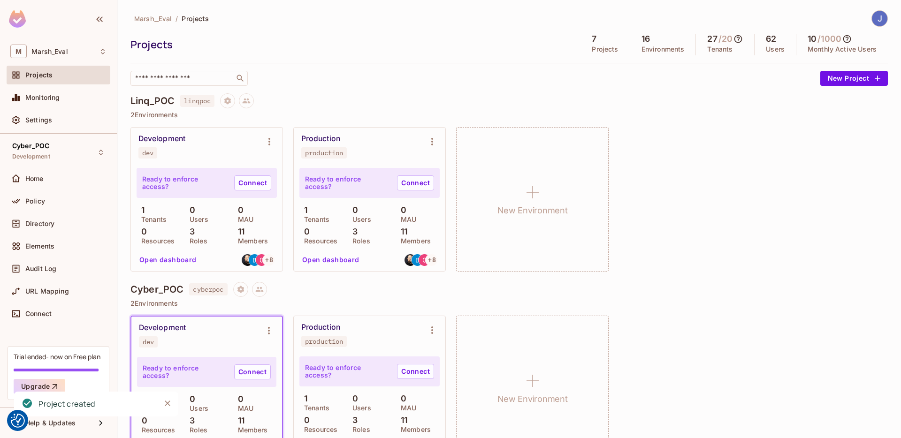
click at [172, 105] on h4 "Linq_POC" at bounding box center [152, 100] width 44 height 11
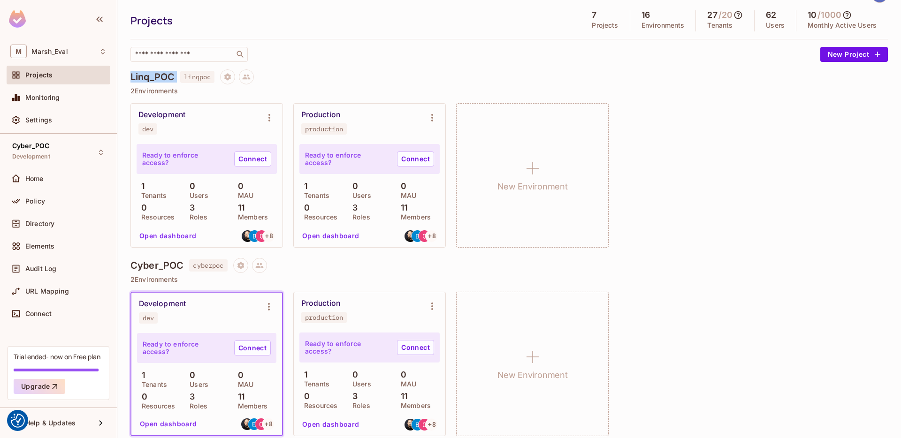
scroll to position [25, 0]
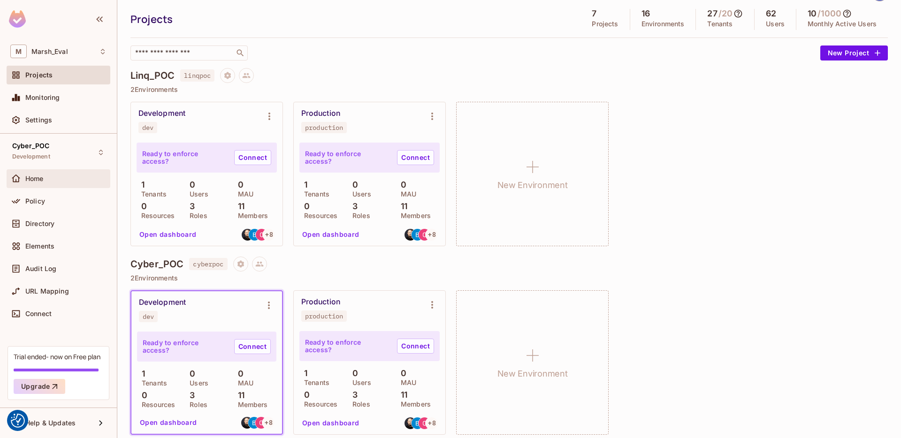
click at [44, 173] on div "Home" at bounding box center [58, 178] width 96 height 11
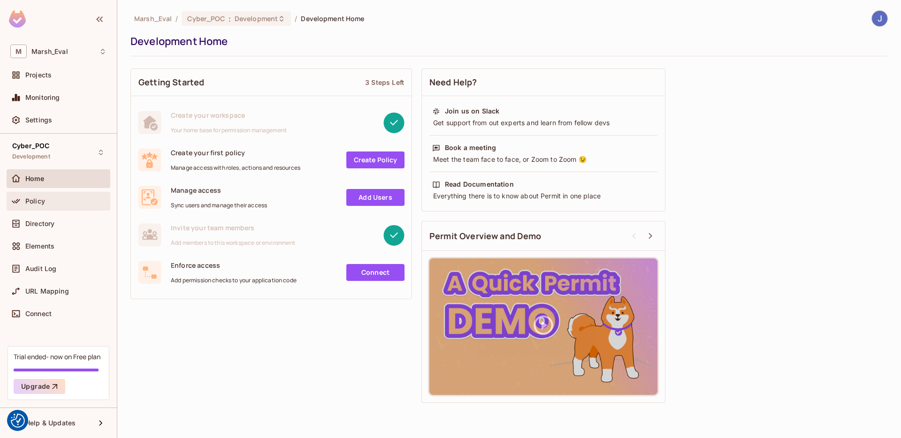
click at [51, 209] on div "Policy" at bounding box center [59, 201] width 104 height 19
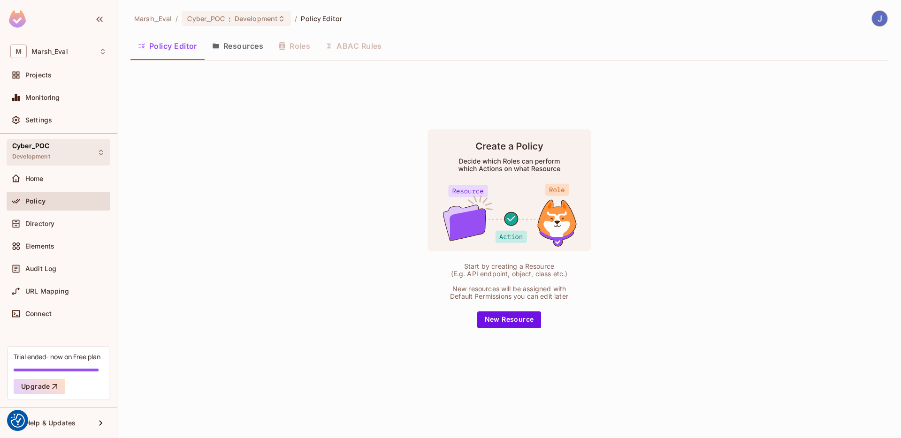
click at [58, 164] on div "Cyber_POC Development" at bounding box center [59, 152] width 104 height 26
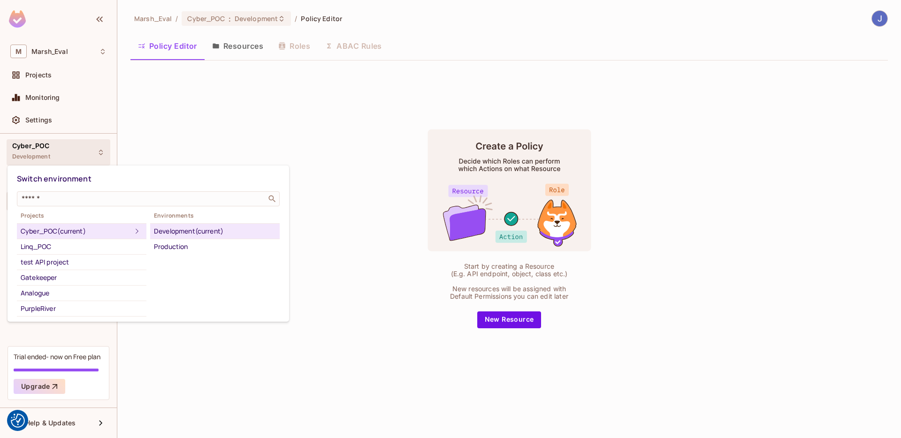
click at [56, 161] on div at bounding box center [450, 219] width 901 height 438
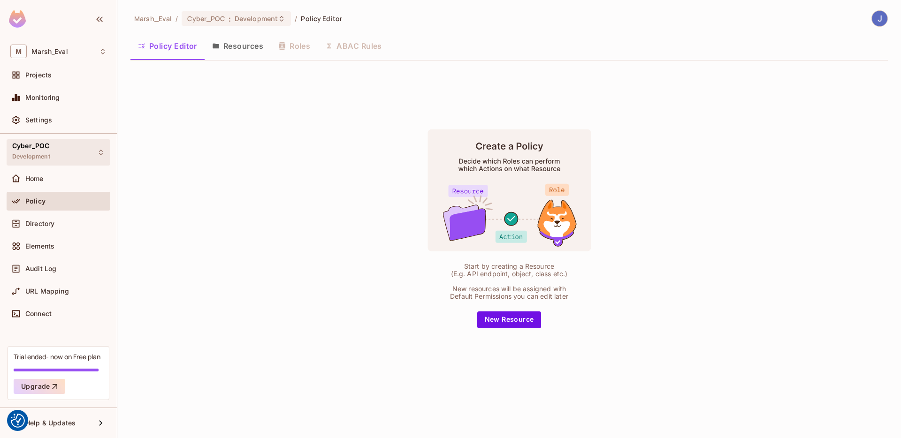
click at [43, 150] on span "Cyber_POC" at bounding box center [30, 146] width 37 height 8
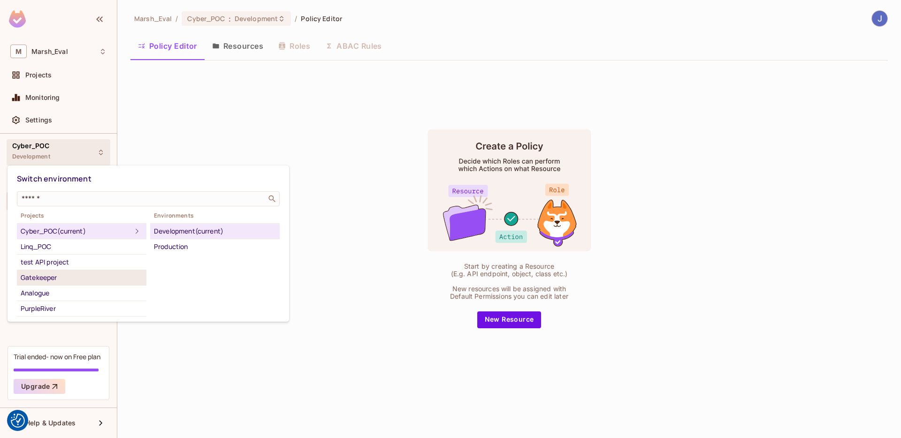
click at [59, 275] on div "Gatekeeper" at bounding box center [82, 277] width 122 height 11
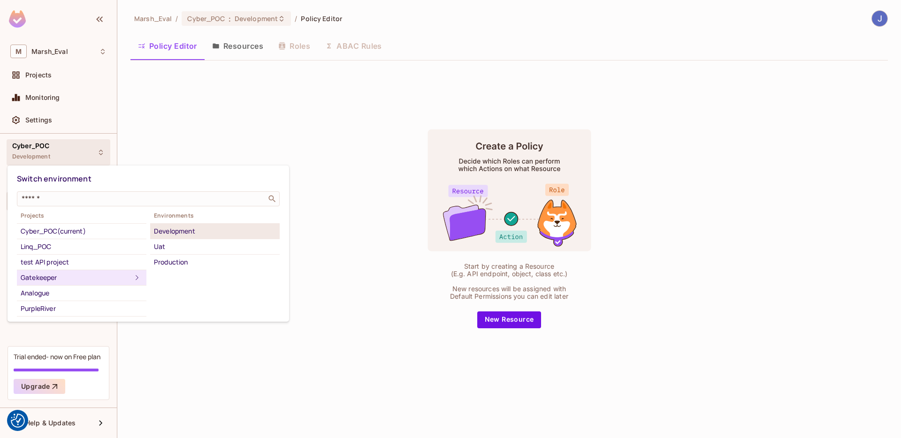
click at [160, 232] on div "Development" at bounding box center [215, 231] width 122 height 11
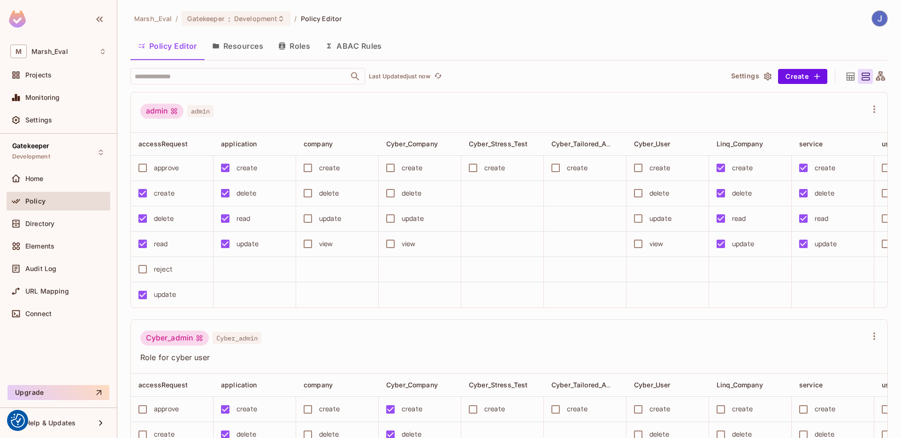
scroll to position [100, 0]
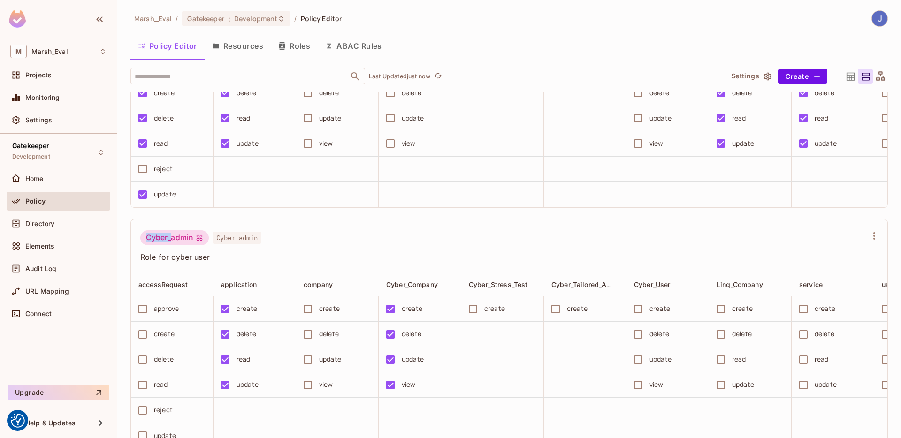
drag, startPoint x: 142, startPoint y: 245, endPoint x: 172, endPoint y: 244, distance: 29.6
click at [172, 244] on div "Cyber_admin" at bounding box center [174, 237] width 69 height 15
click at [81, 156] on div "Gatekeeper Development" at bounding box center [59, 152] width 104 height 26
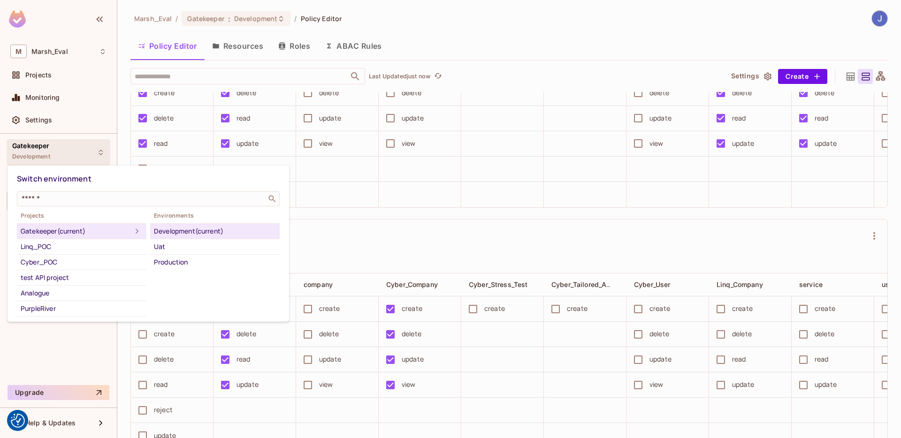
click at [331, 242] on div at bounding box center [450, 219] width 901 height 438
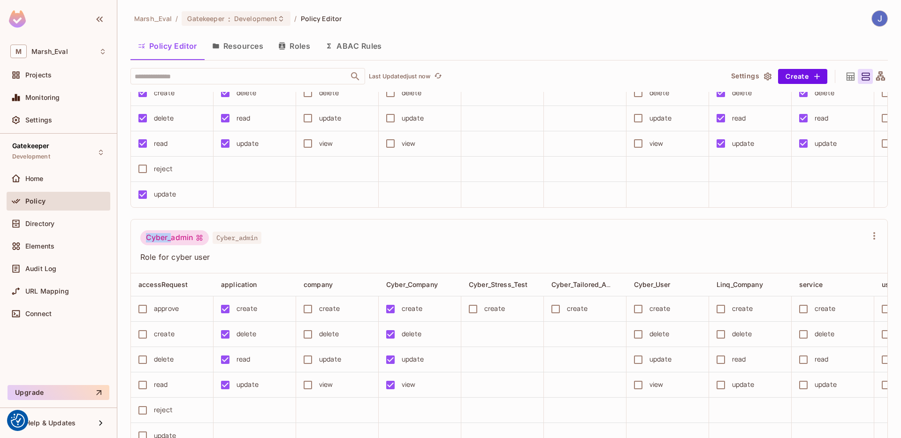
drag, startPoint x: 169, startPoint y: 247, endPoint x: 147, endPoint y: 247, distance: 22.1
click at [147, 245] on div "Cyber_admin" at bounding box center [174, 237] width 69 height 15
click at [171, 244] on div "Cyber_admin" at bounding box center [174, 237] width 69 height 15
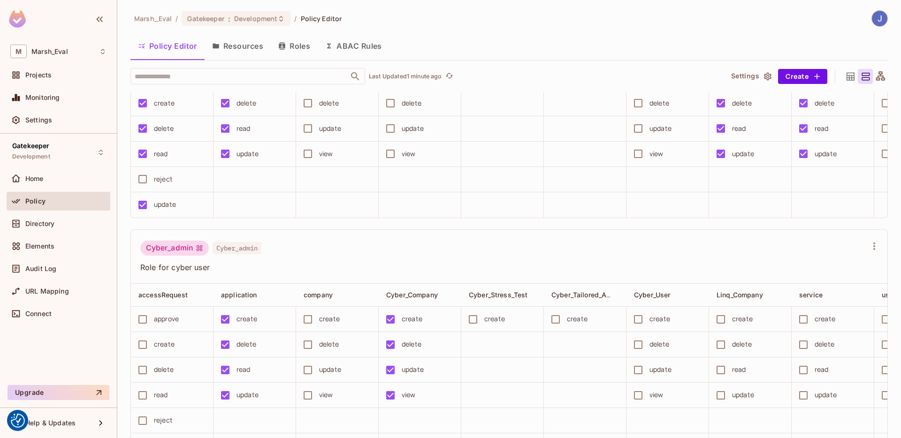
scroll to position [0, 0]
click at [40, 183] on div "Home" at bounding box center [58, 178] width 96 height 11
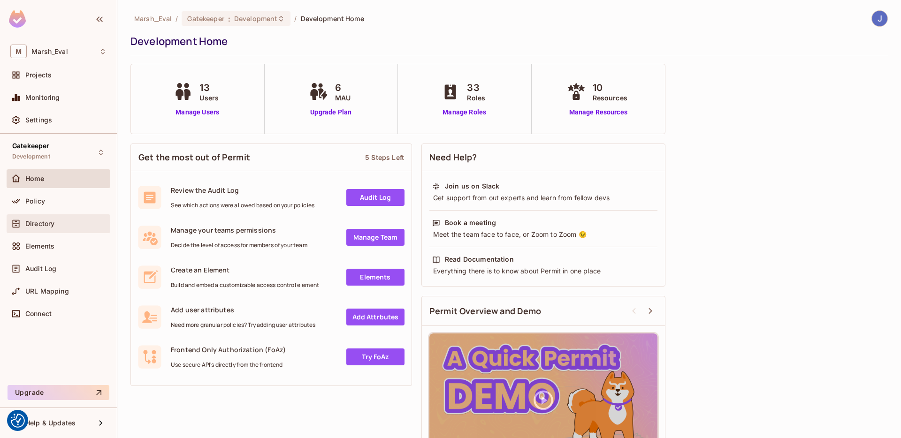
click at [38, 228] on div "Directory" at bounding box center [58, 223] width 96 height 11
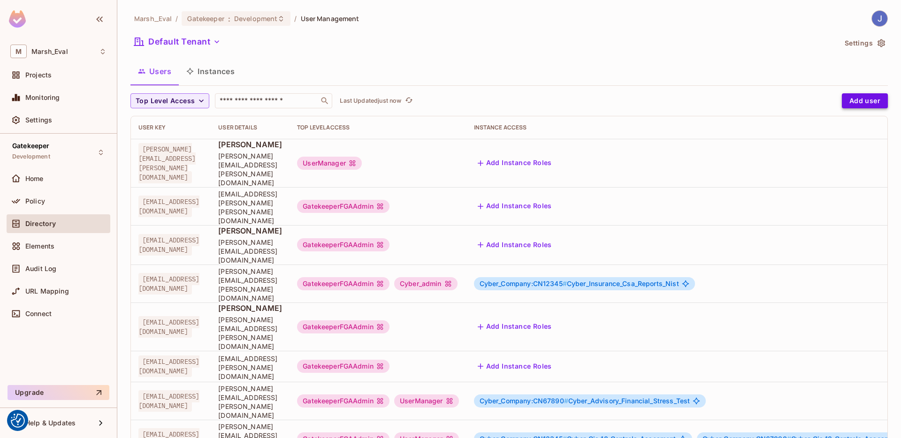
click at [862, 104] on button "Add user" at bounding box center [865, 100] width 46 height 15
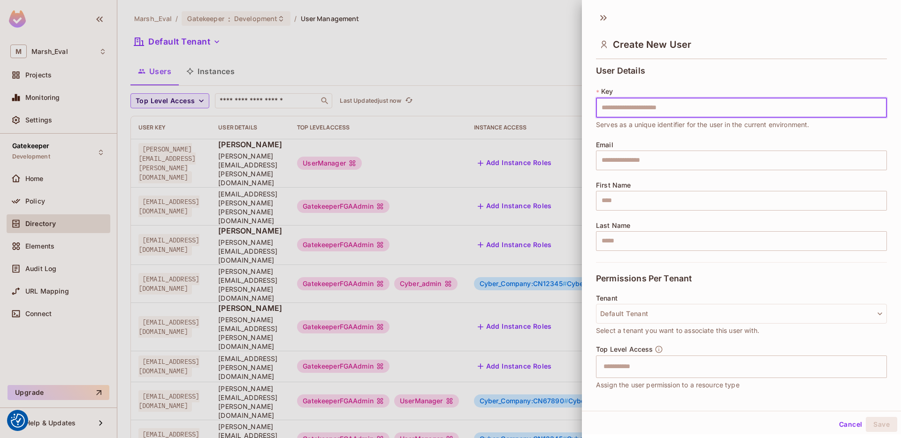
click at [527, 165] on div at bounding box center [450, 219] width 901 height 438
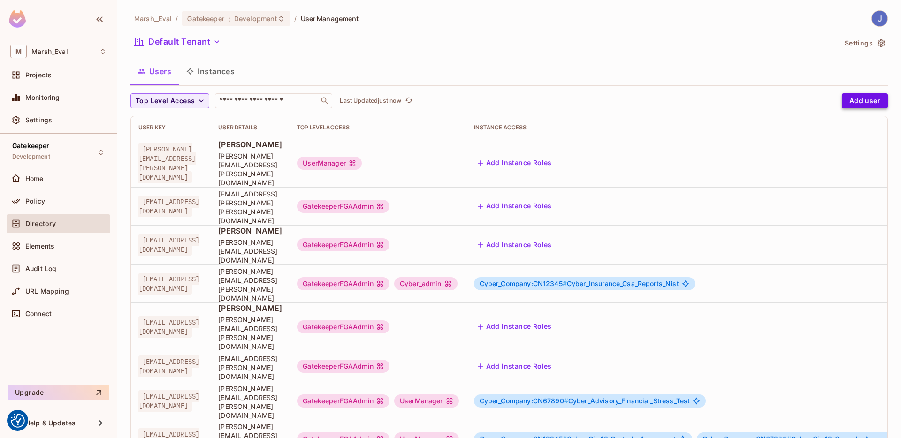
click at [850, 103] on button "Add user" at bounding box center [865, 100] width 46 height 15
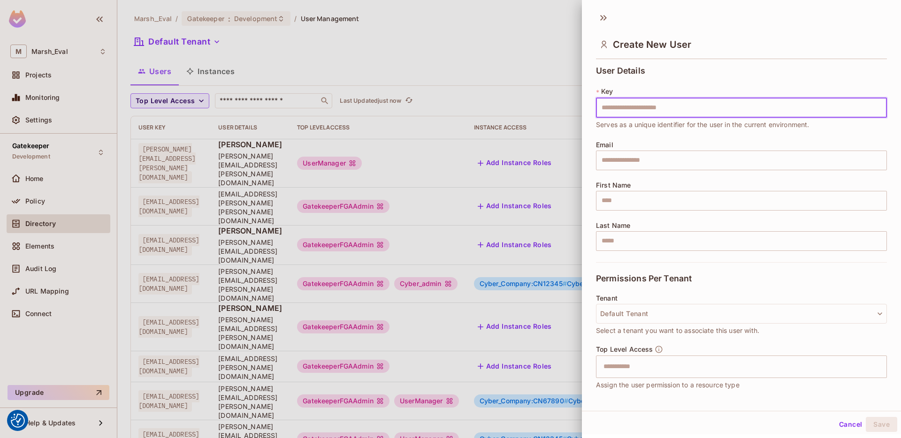
click at [467, 183] on div at bounding box center [450, 219] width 901 height 438
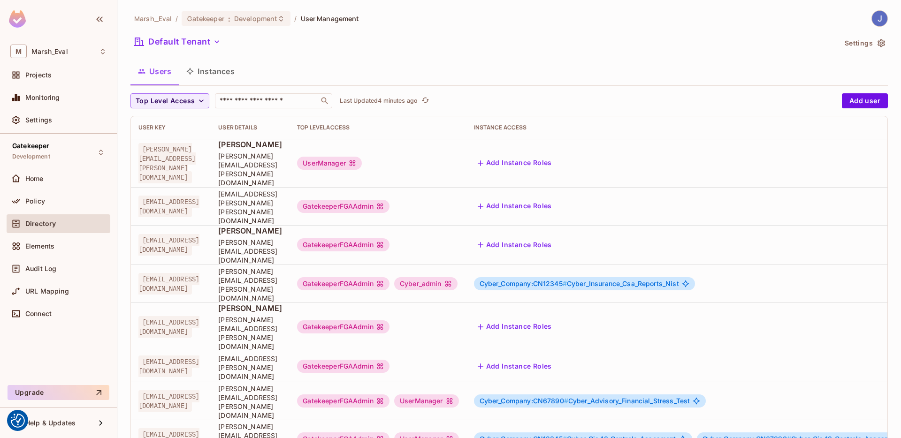
scroll to position [2, 0]
